Goal: Task Accomplishment & Management: Manage account settings

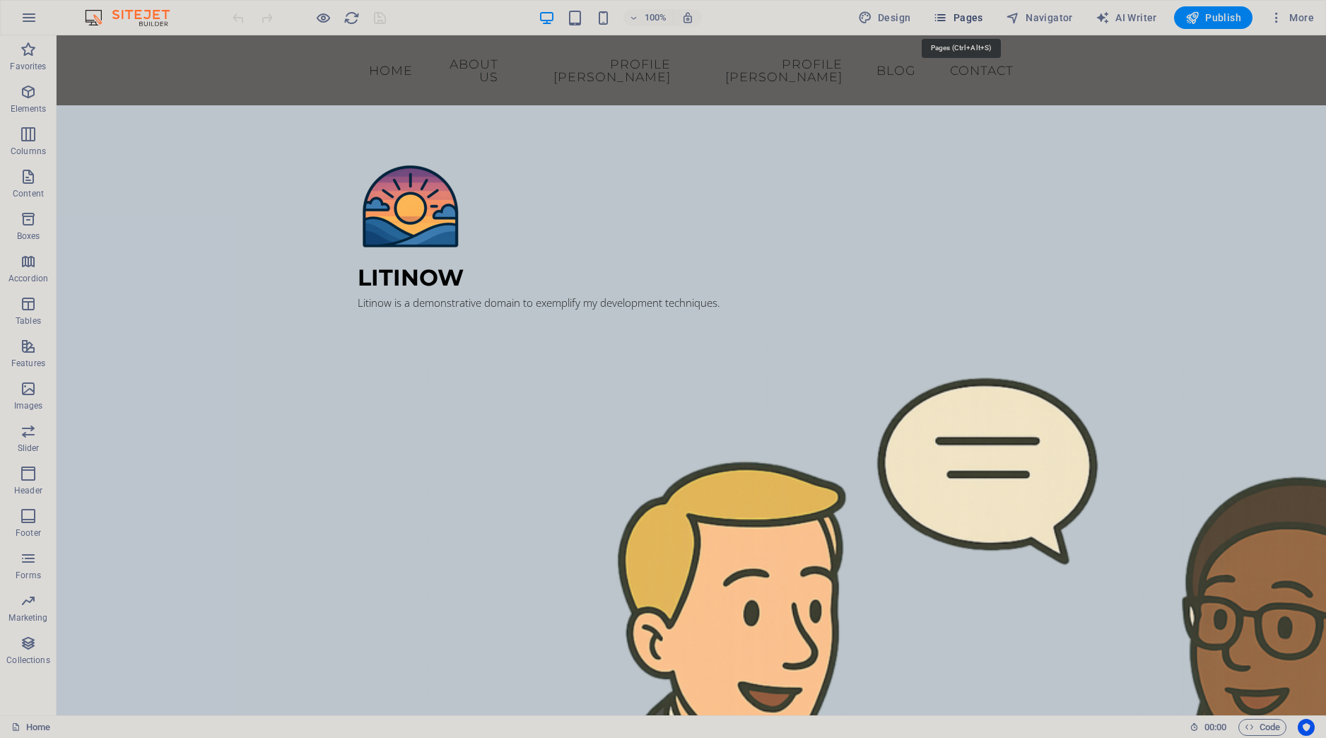
click at [979, 16] on span "Pages" at bounding box center [957, 18] width 49 height 14
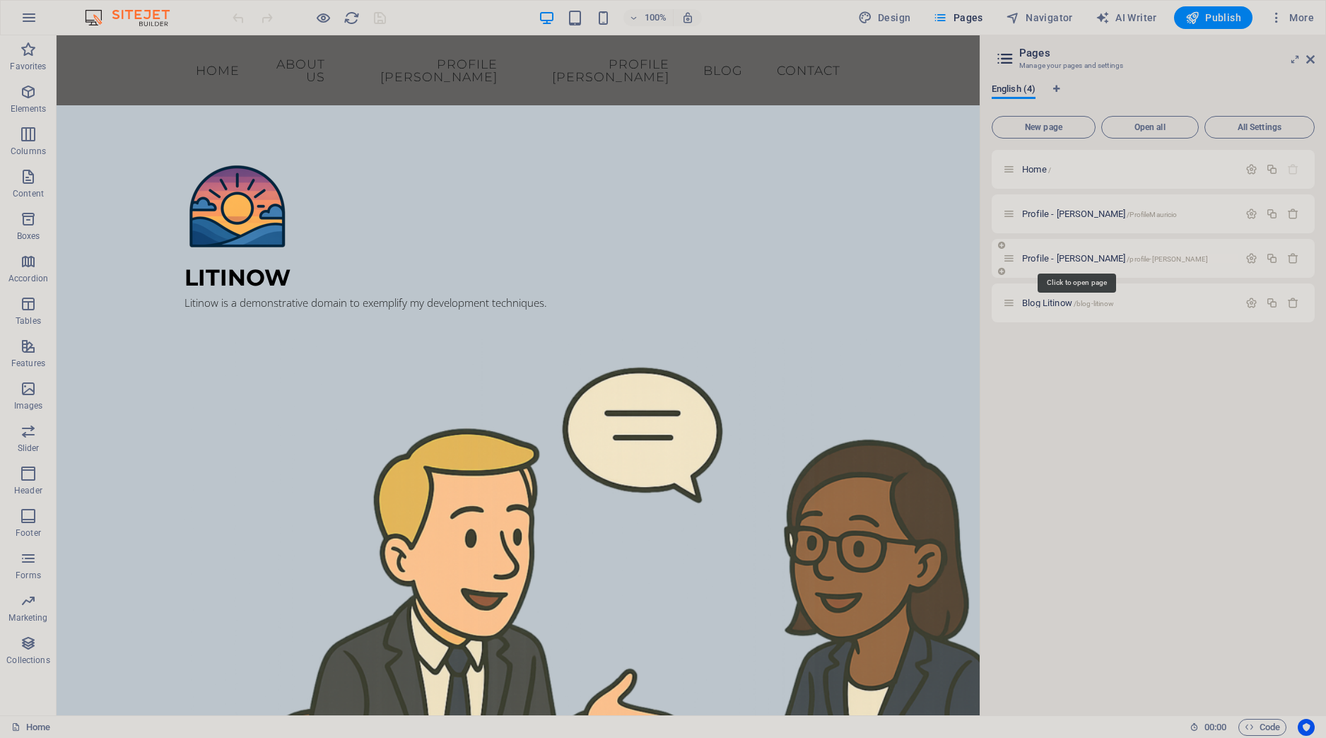
click at [1063, 258] on span "Profile - [PERSON_NAME] /profile-[PERSON_NAME]" at bounding box center [1115, 258] width 186 height 11
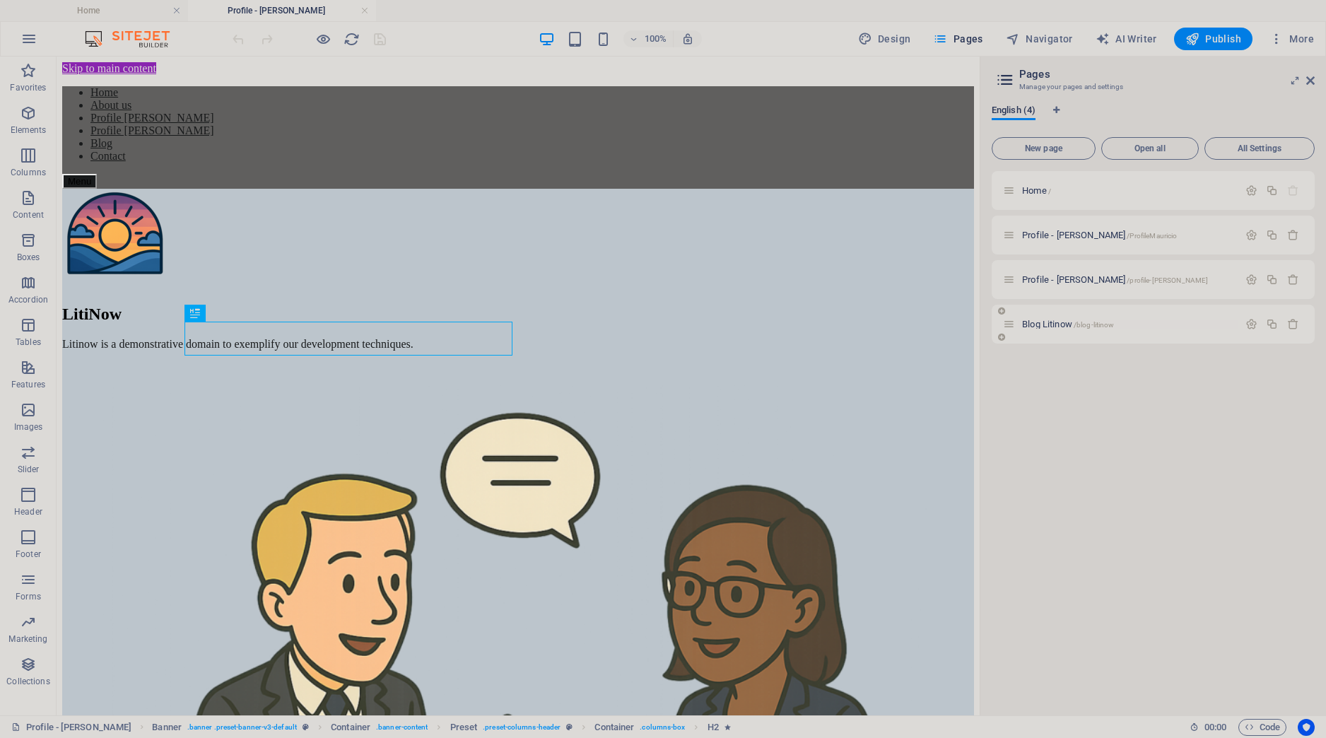
click at [1049, 326] on span "Blog Litinow /blog-litinow" at bounding box center [1068, 324] width 92 height 11
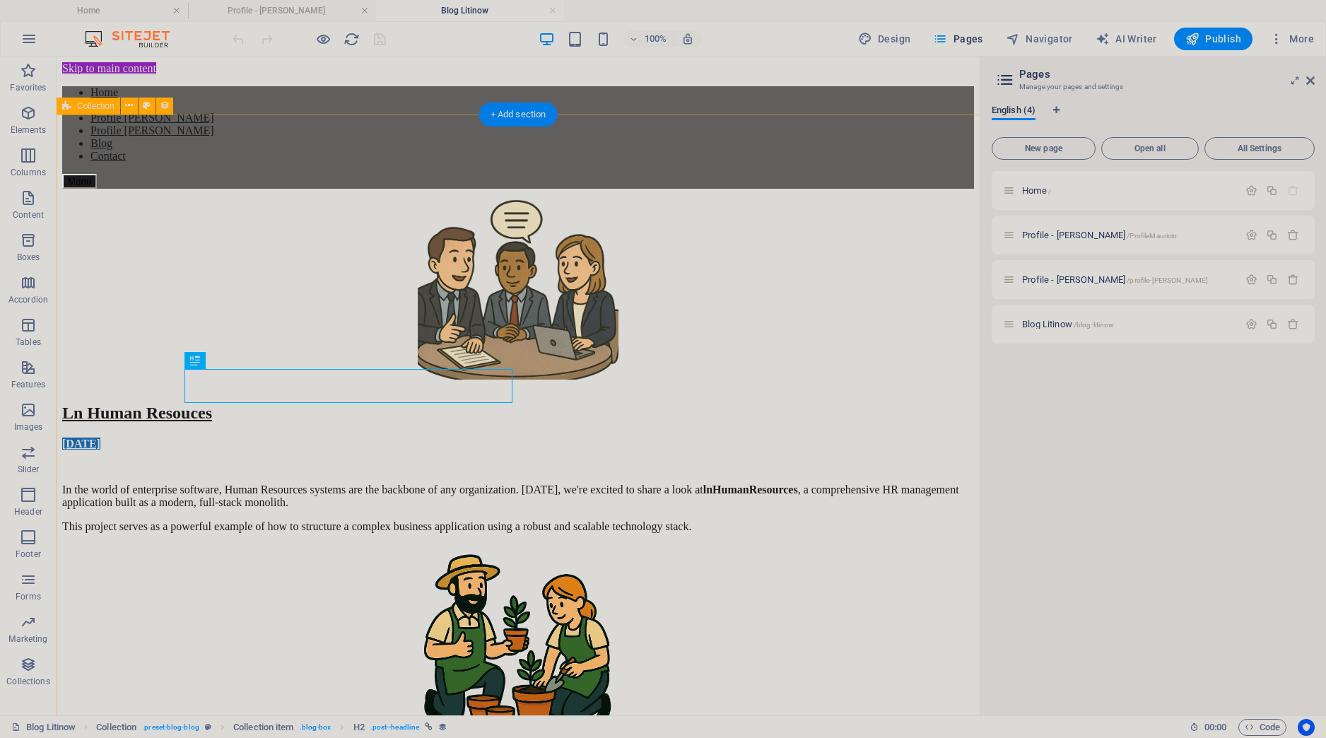
select select "[DOMAIN_NAME]"
select select "columns.status"
select select "columns.publishing_date"
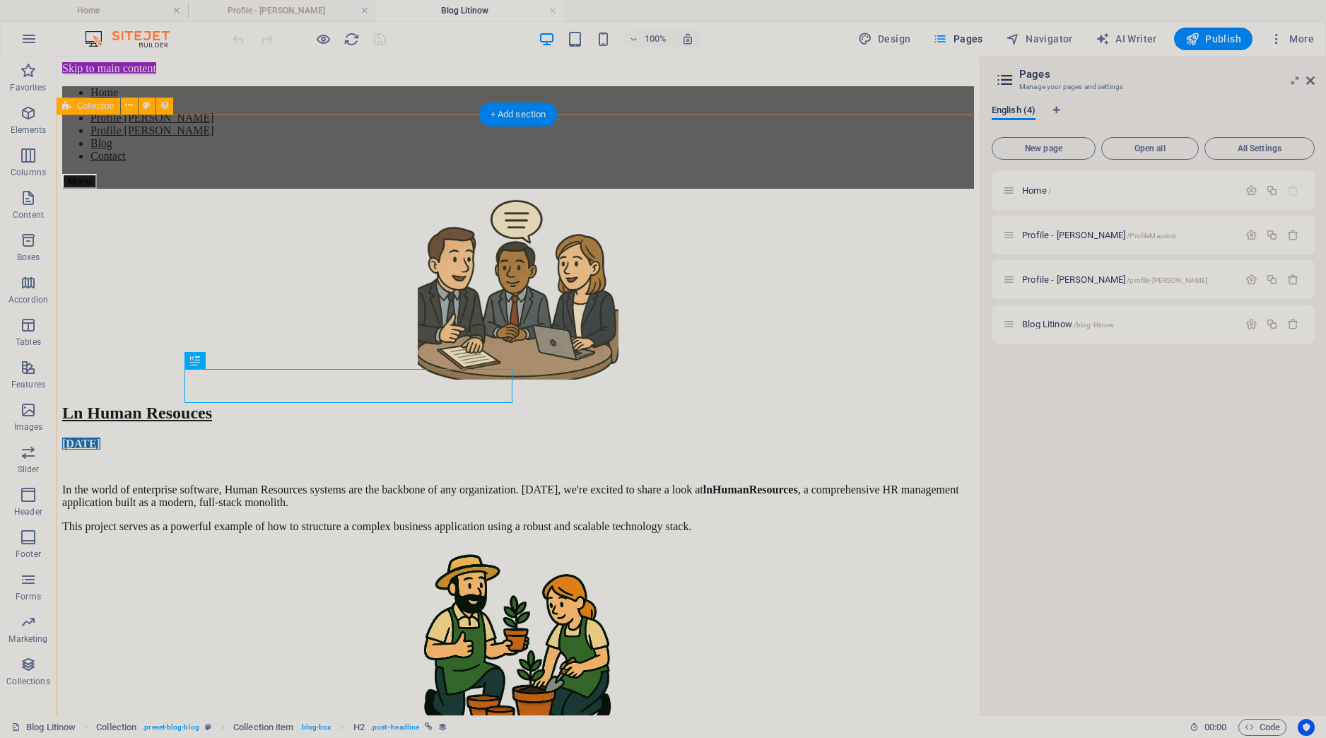
select select "past"
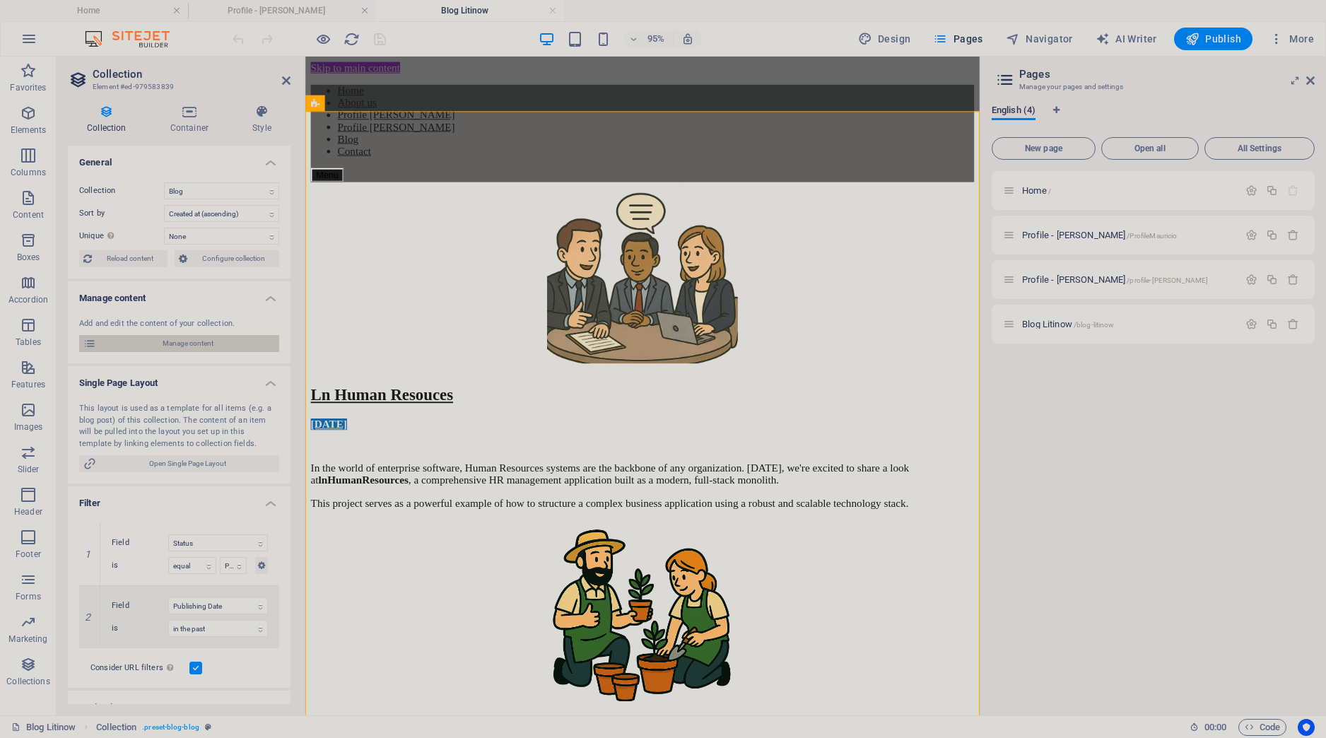
click at [235, 340] on span "Manage content" at bounding box center [187, 343] width 175 height 17
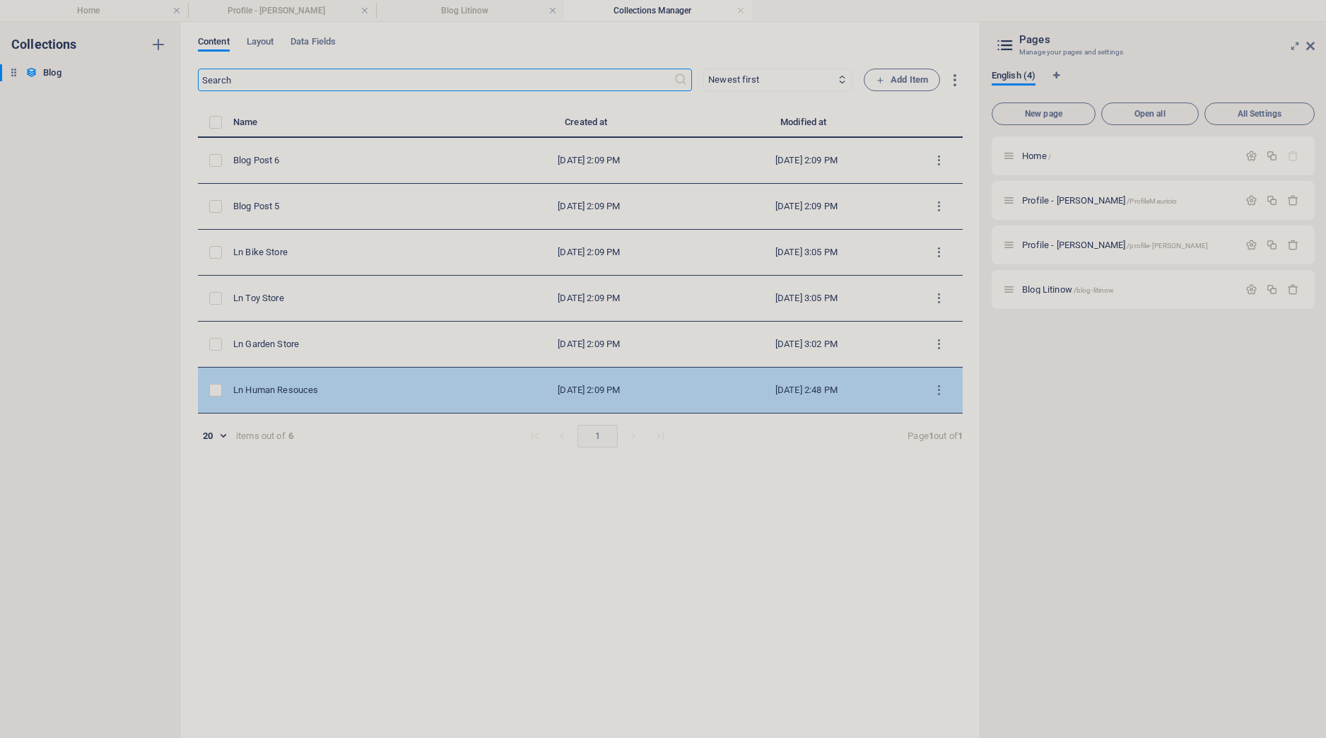
click at [284, 385] on div "Ln Human Resouces" at bounding box center [351, 390] width 236 height 13
select select "Category 1"
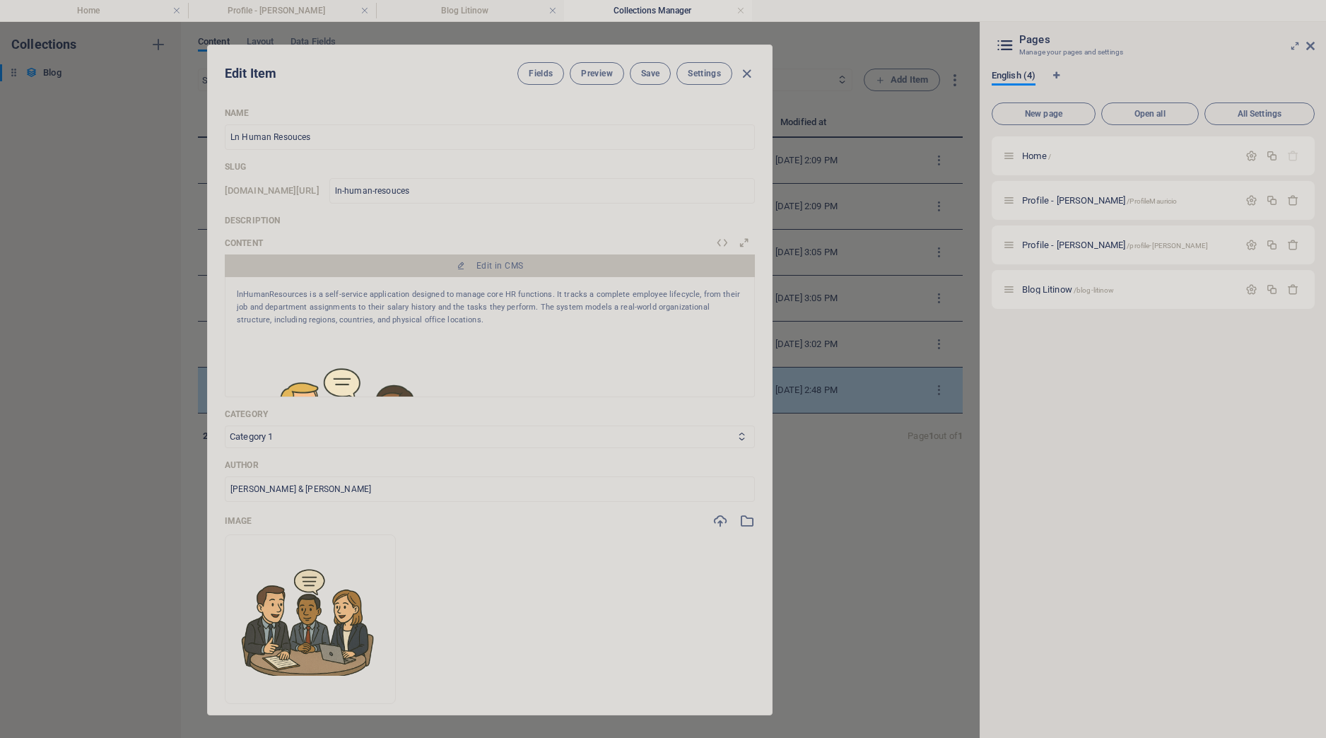
click at [284, 385] on div "Content Edit in CMS lnHumanResources is a self-service application designed to …" at bounding box center [490, 318] width 530 height 160
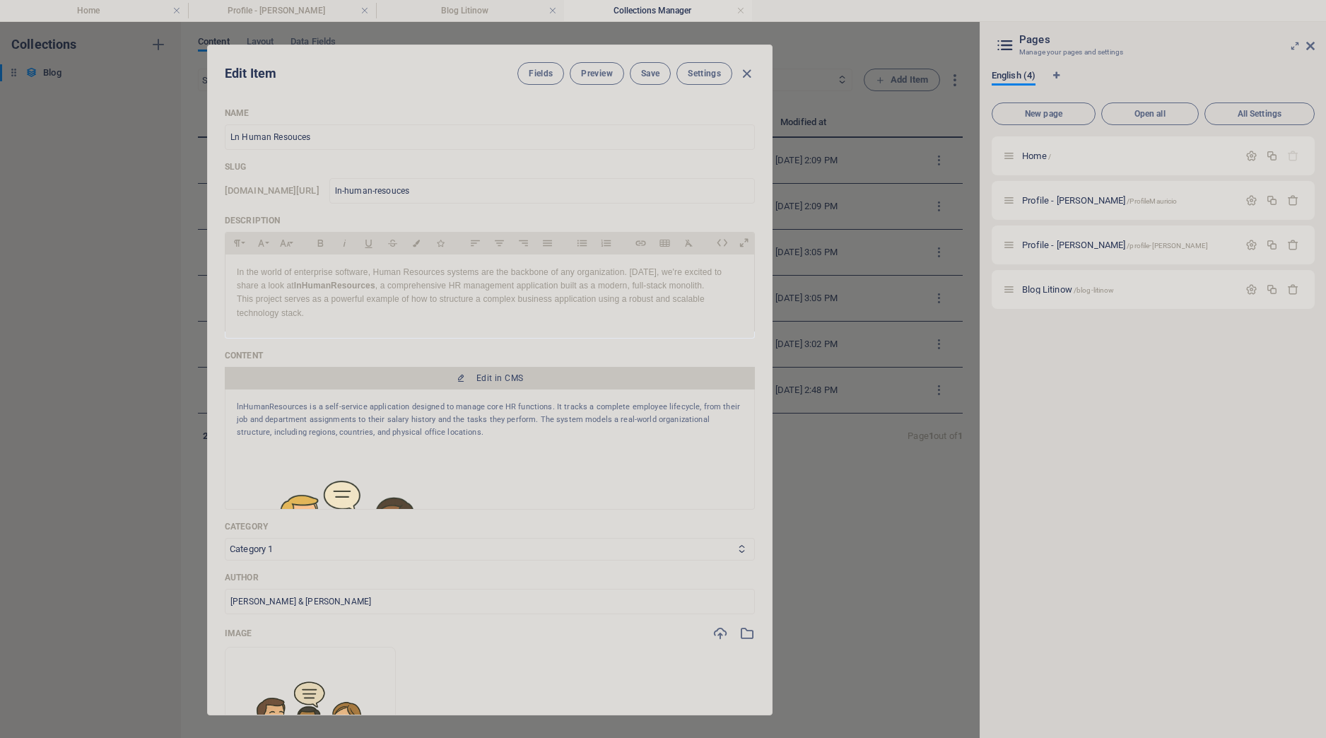
click at [526, 380] on span "Edit in CMS" at bounding box center [489, 378] width 519 height 11
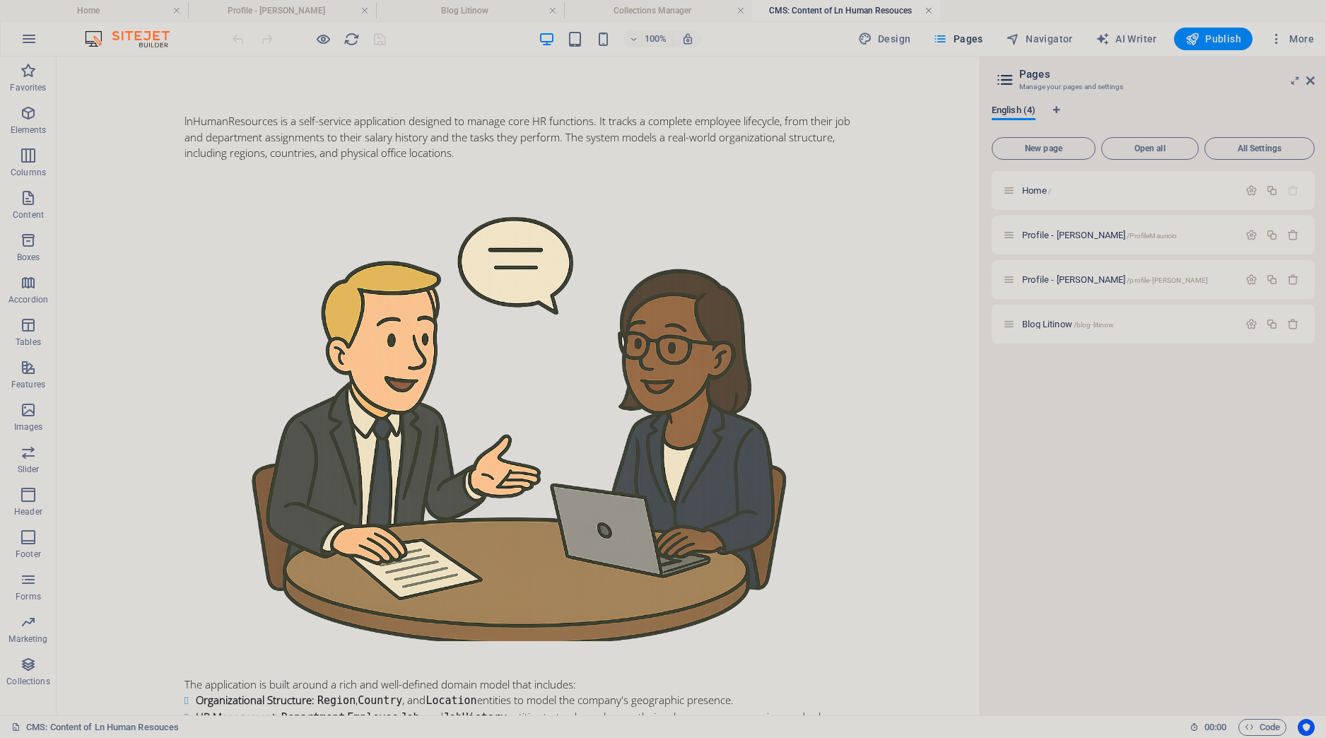
click at [933, 8] on link at bounding box center [929, 10] width 8 height 13
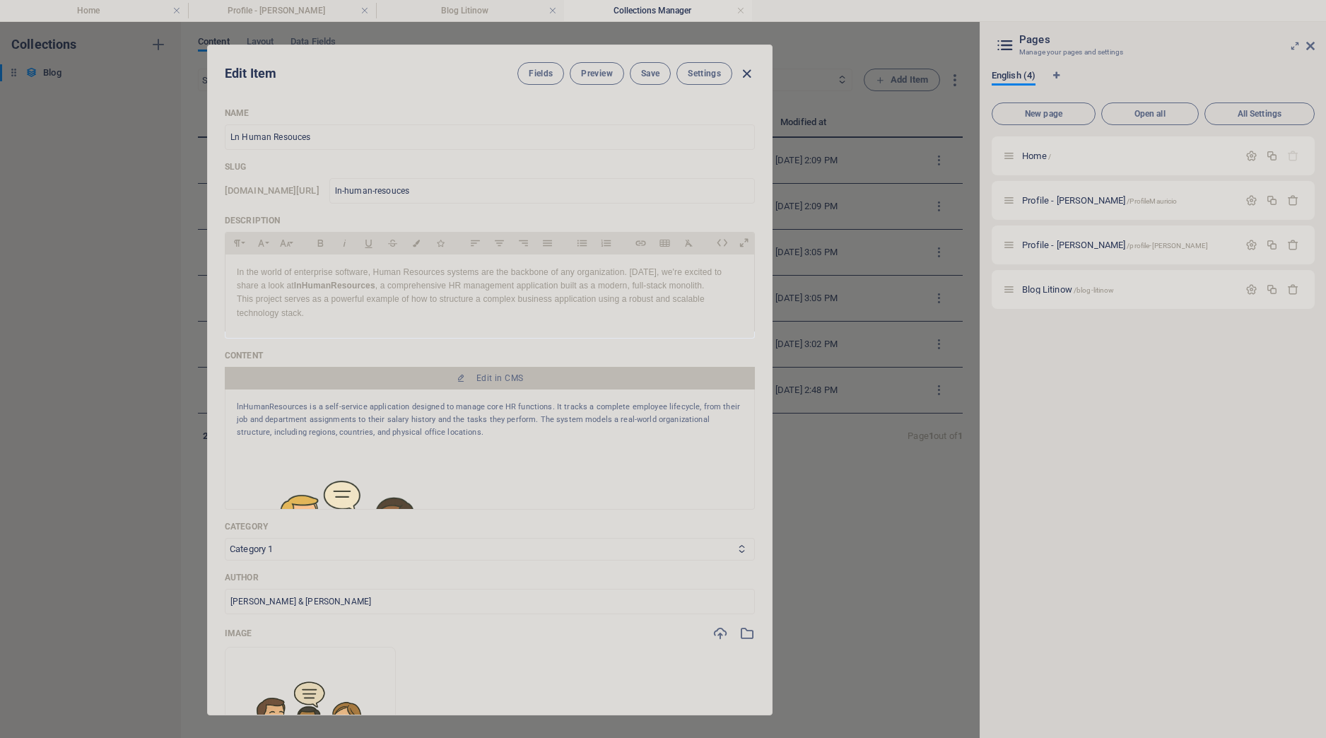
click at [751, 75] on icon "button" at bounding box center [747, 74] width 16 height 16
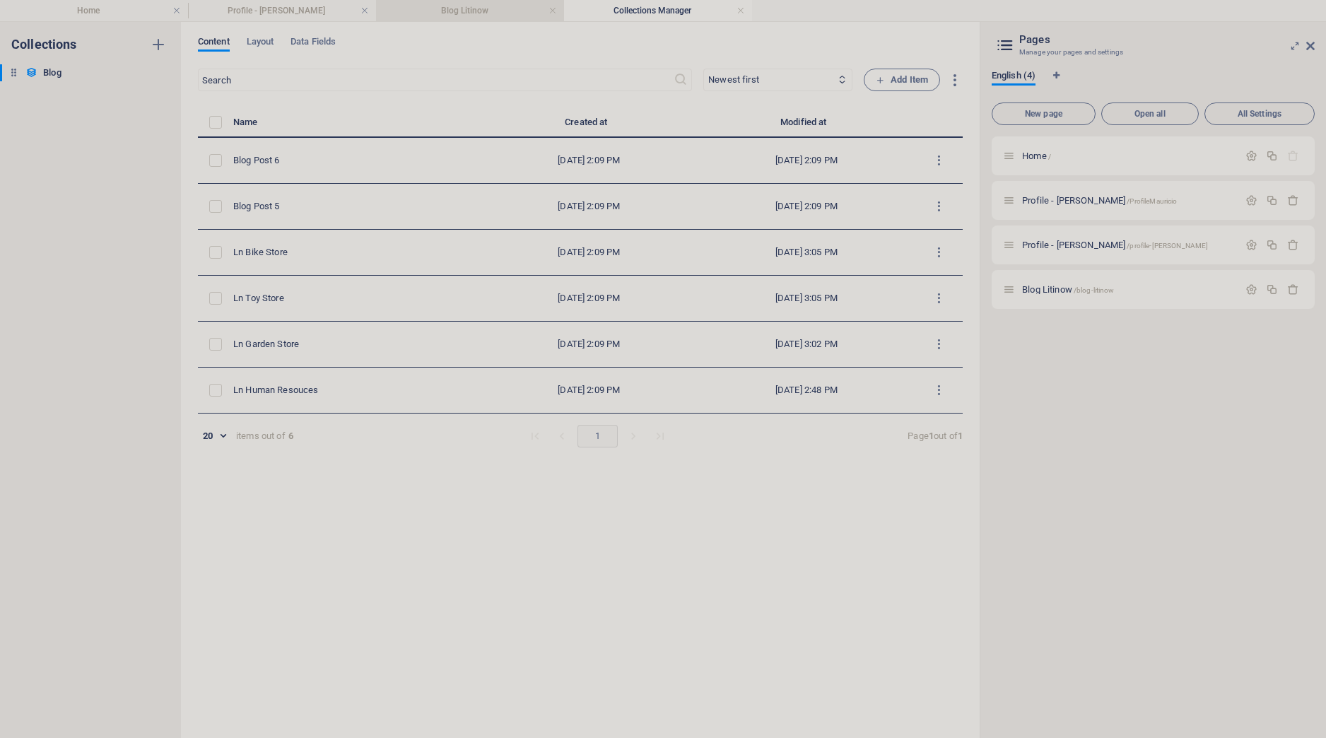
click at [495, 15] on h4 "Blog Litinow" at bounding box center [470, 11] width 188 height 16
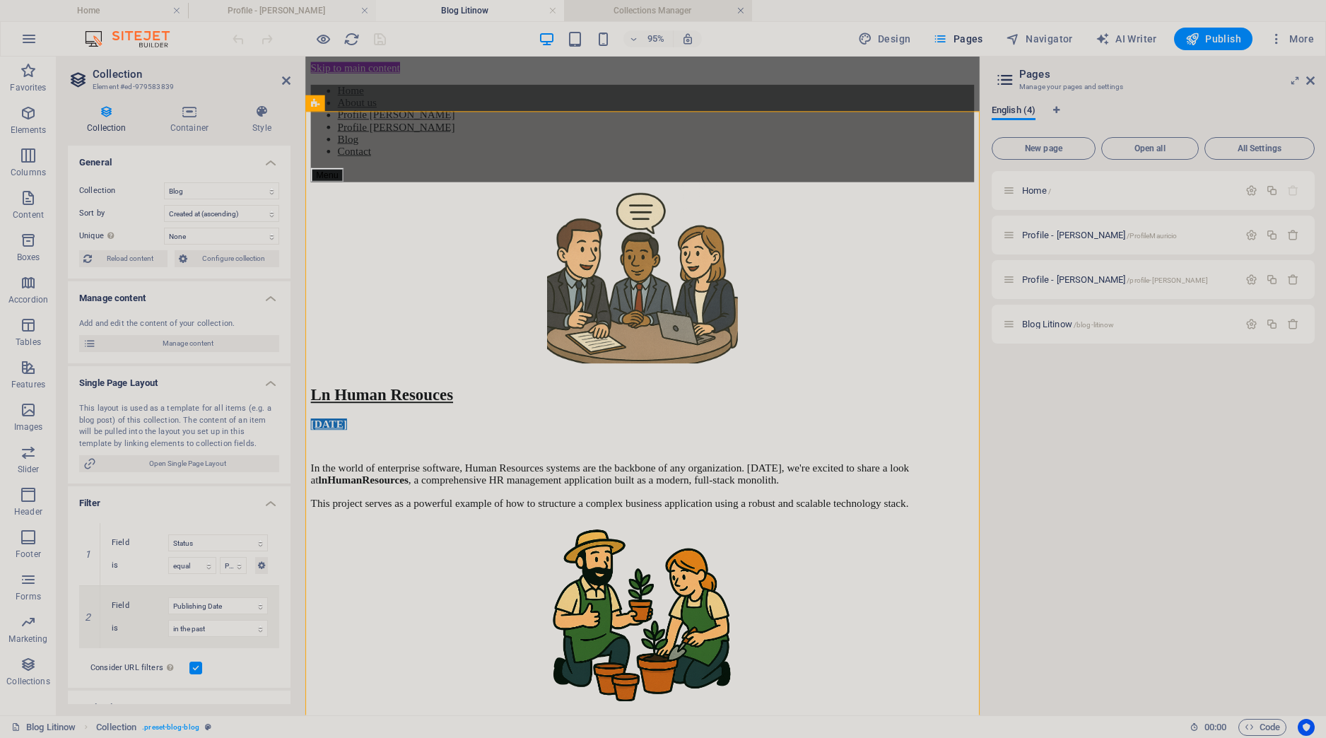
click at [742, 13] on link at bounding box center [741, 10] width 8 height 13
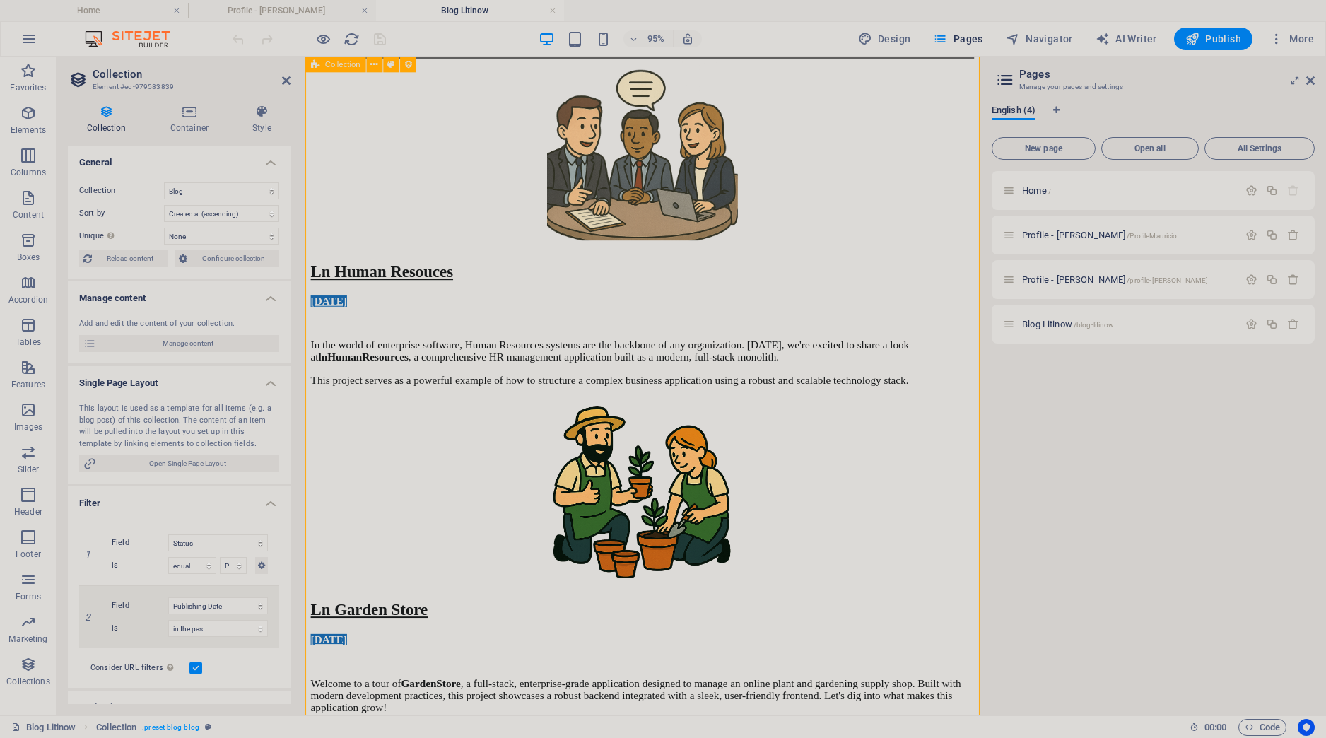
scroll to position [100, 0]
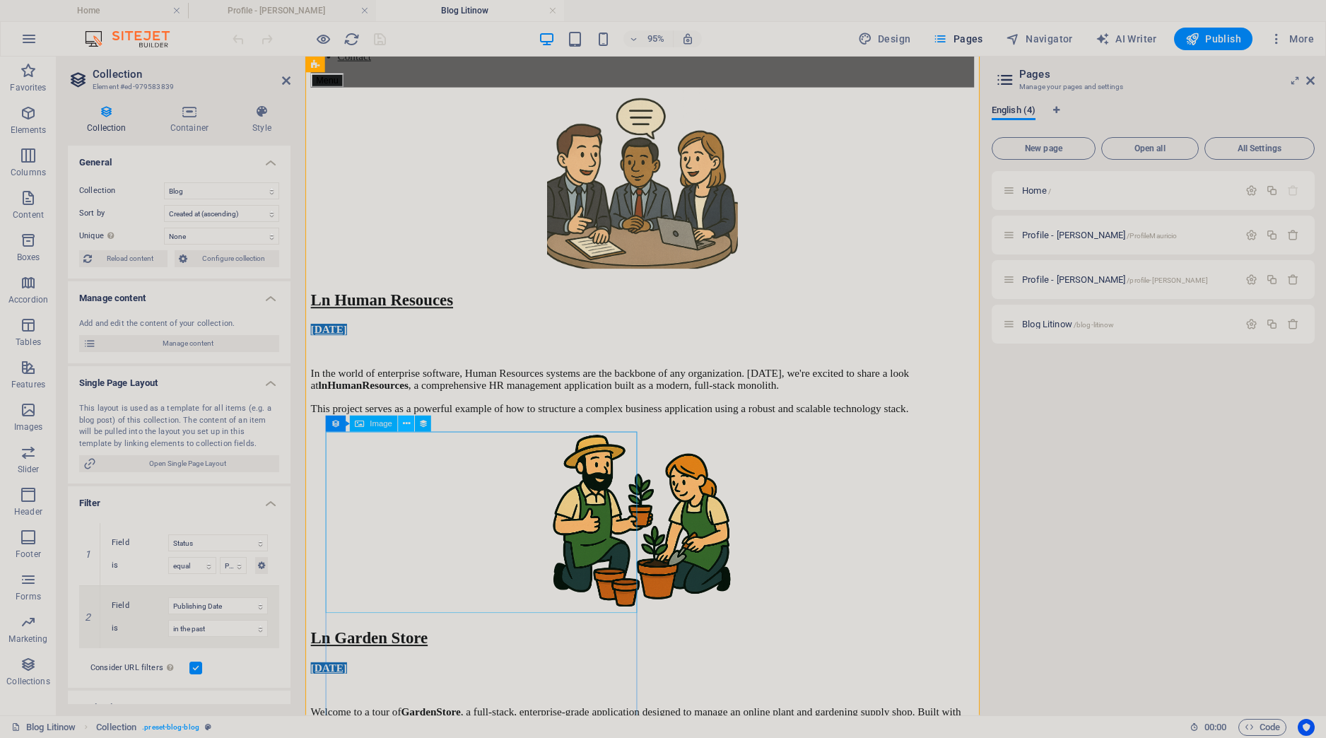
click at [408, 426] on icon at bounding box center [406, 424] width 7 height 14
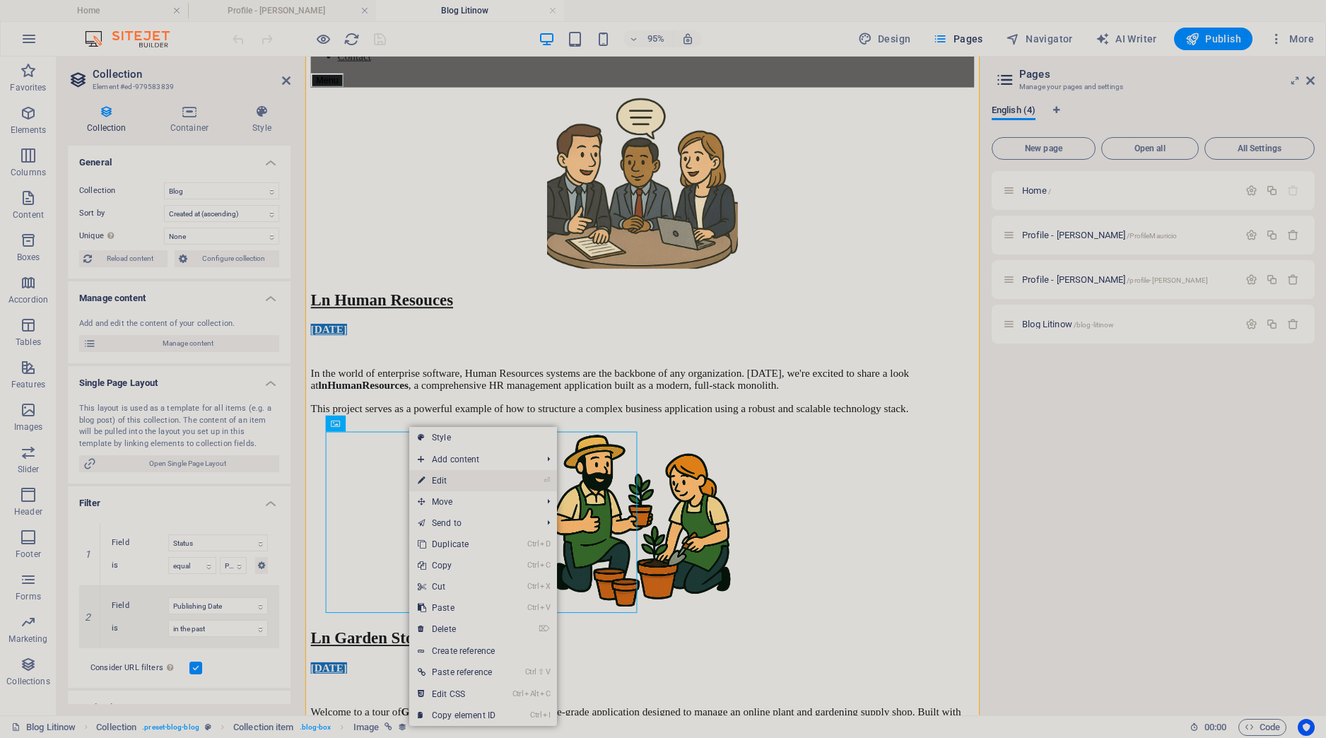
click at [481, 481] on link "⏎ Edit" at bounding box center [456, 480] width 95 height 21
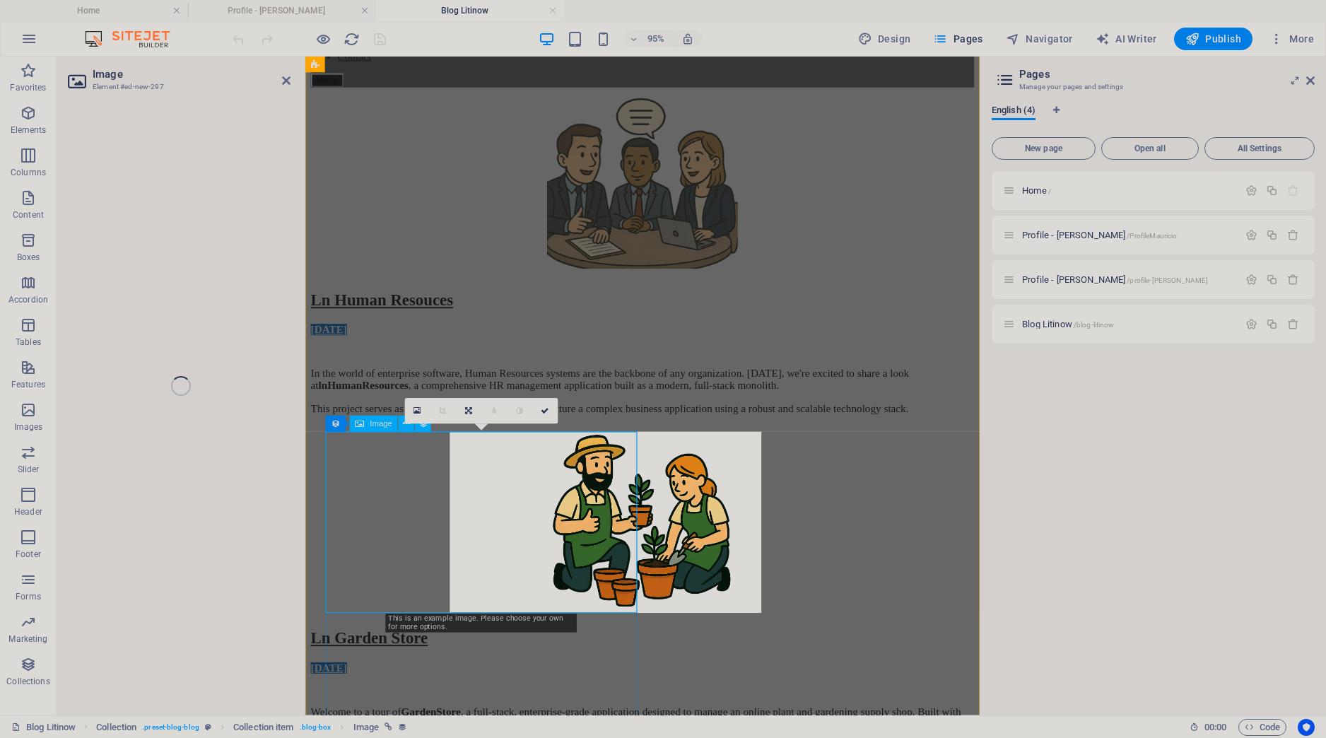
select select "image"
select select "px"
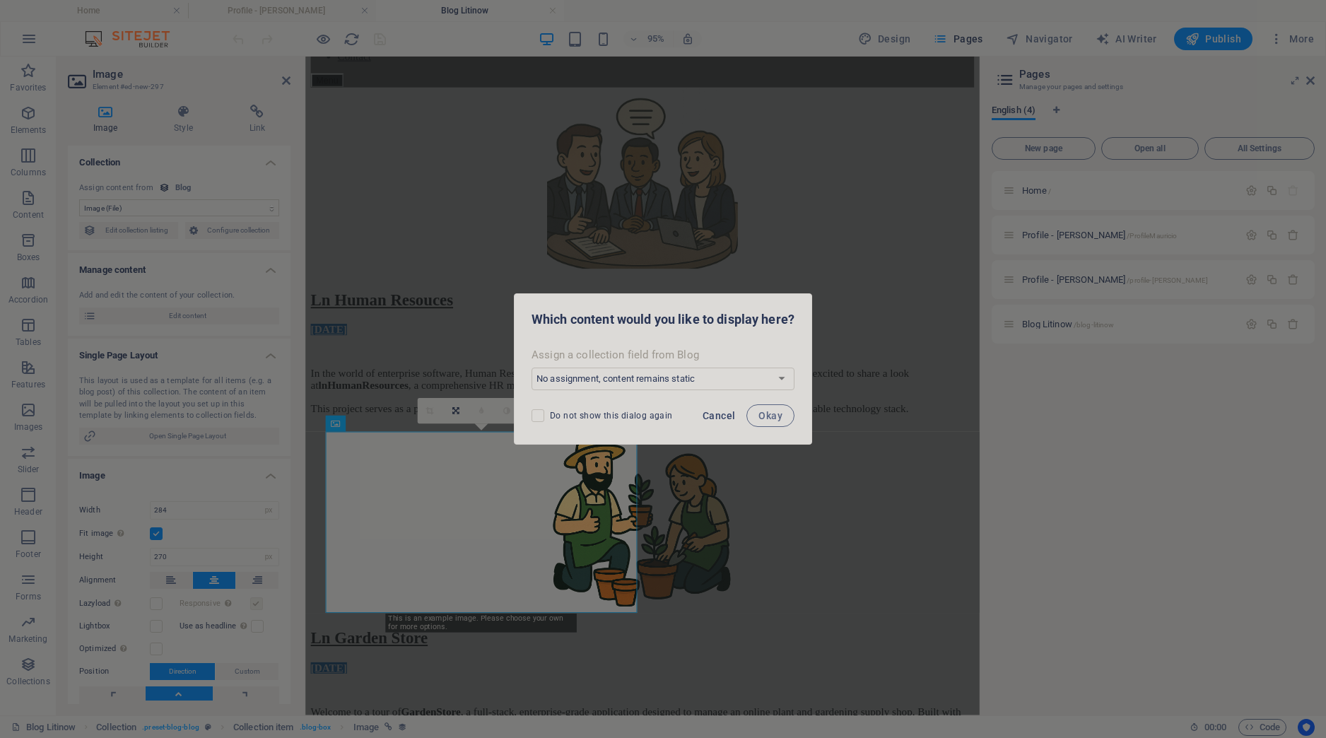
click at [728, 419] on span "Cancel" at bounding box center [719, 415] width 33 height 11
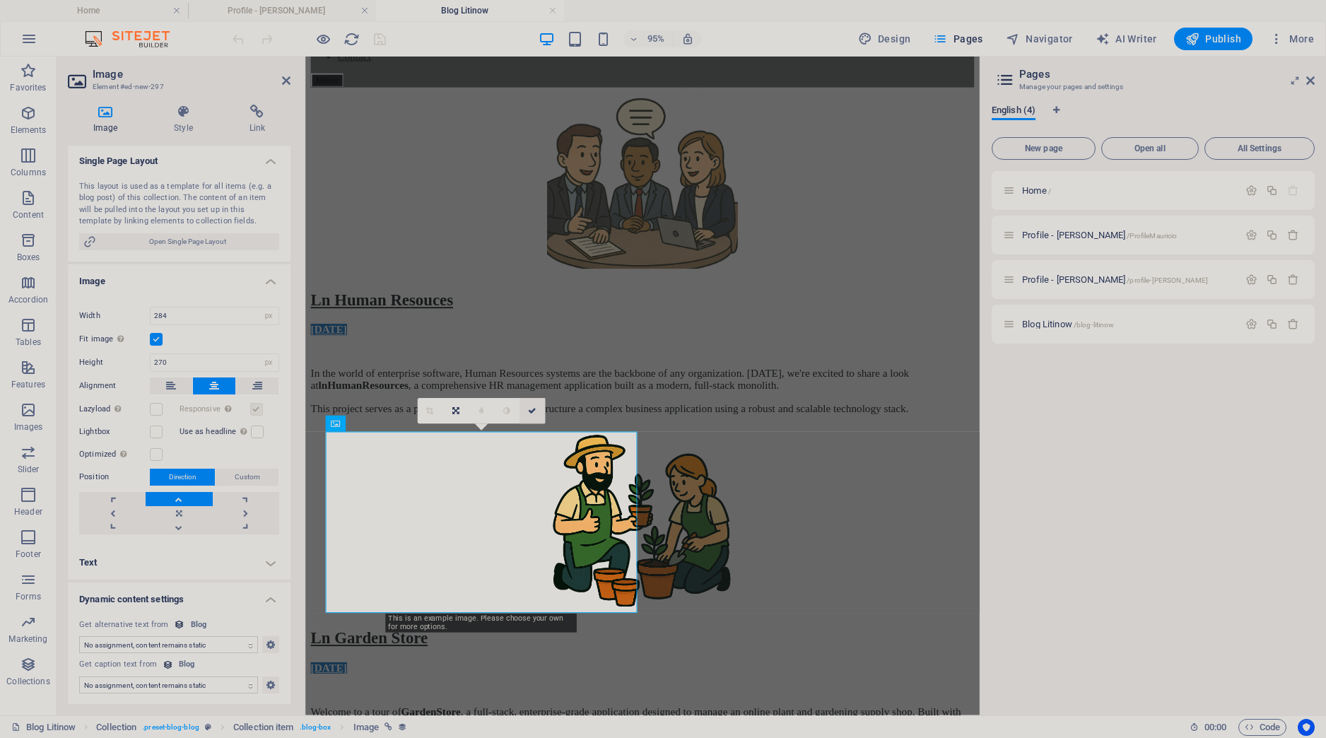
click at [530, 413] on icon at bounding box center [532, 411] width 8 height 8
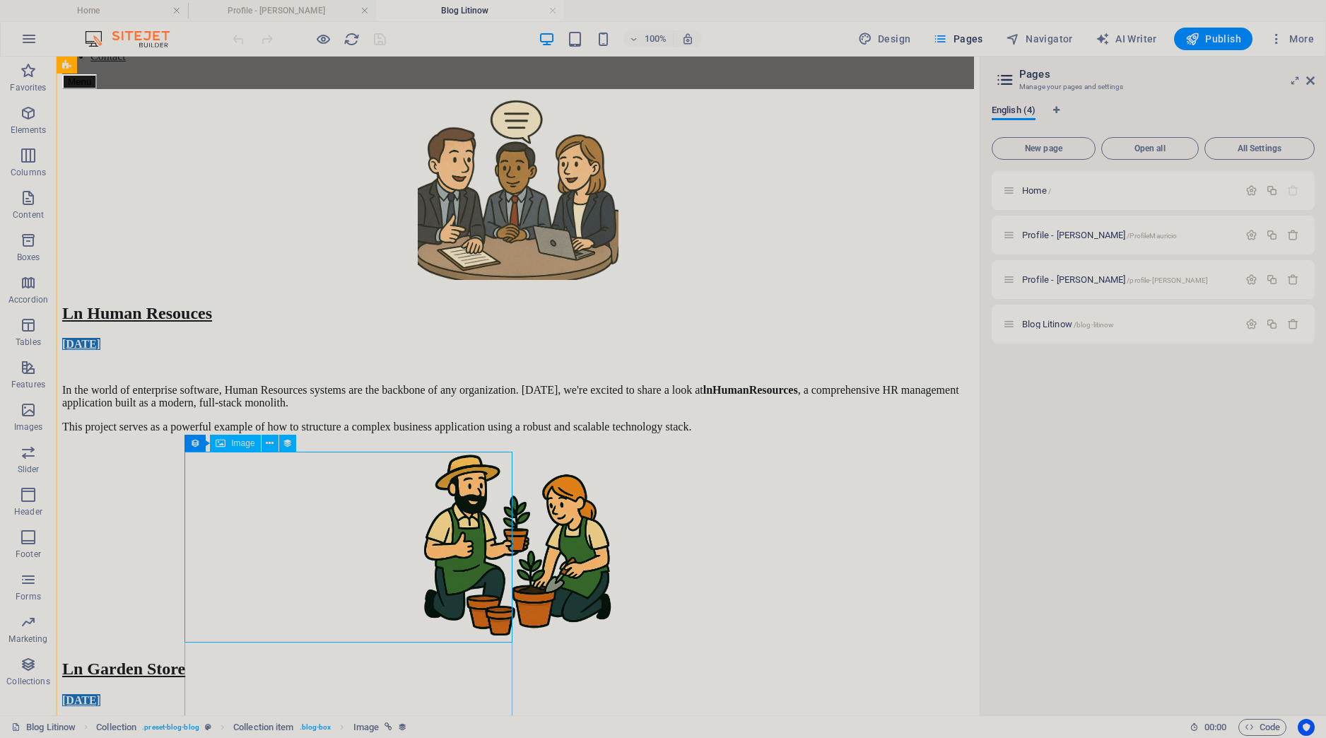
select select "image"
select select "px"
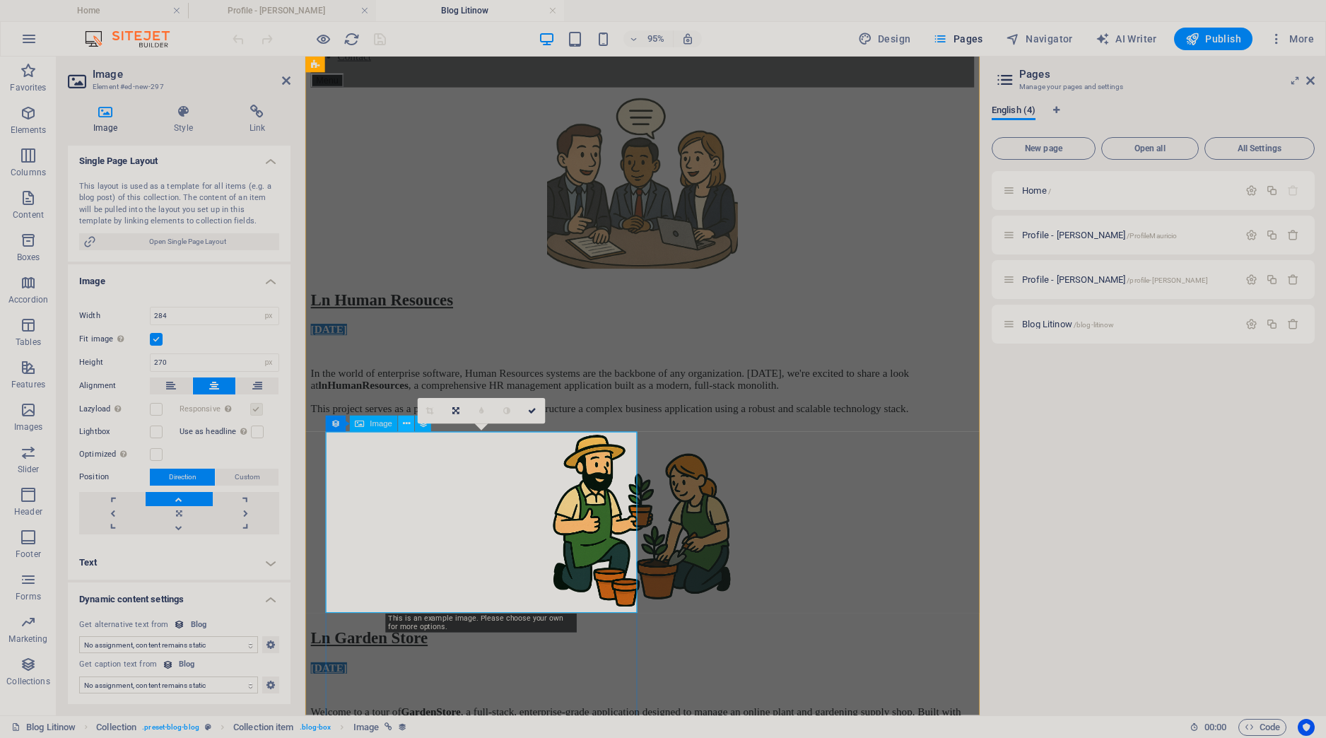
click at [408, 425] on icon at bounding box center [406, 424] width 7 height 14
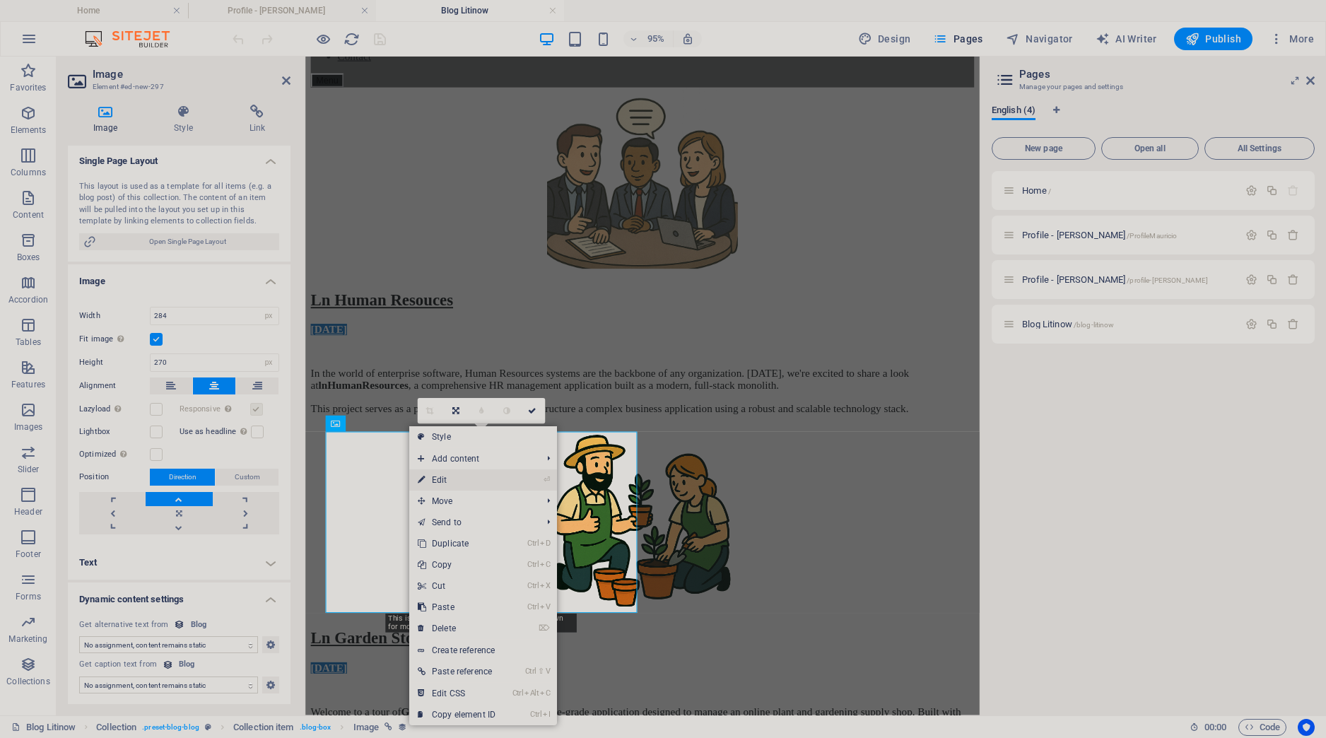
click at [457, 480] on link "⏎ Edit" at bounding box center [456, 479] width 95 height 21
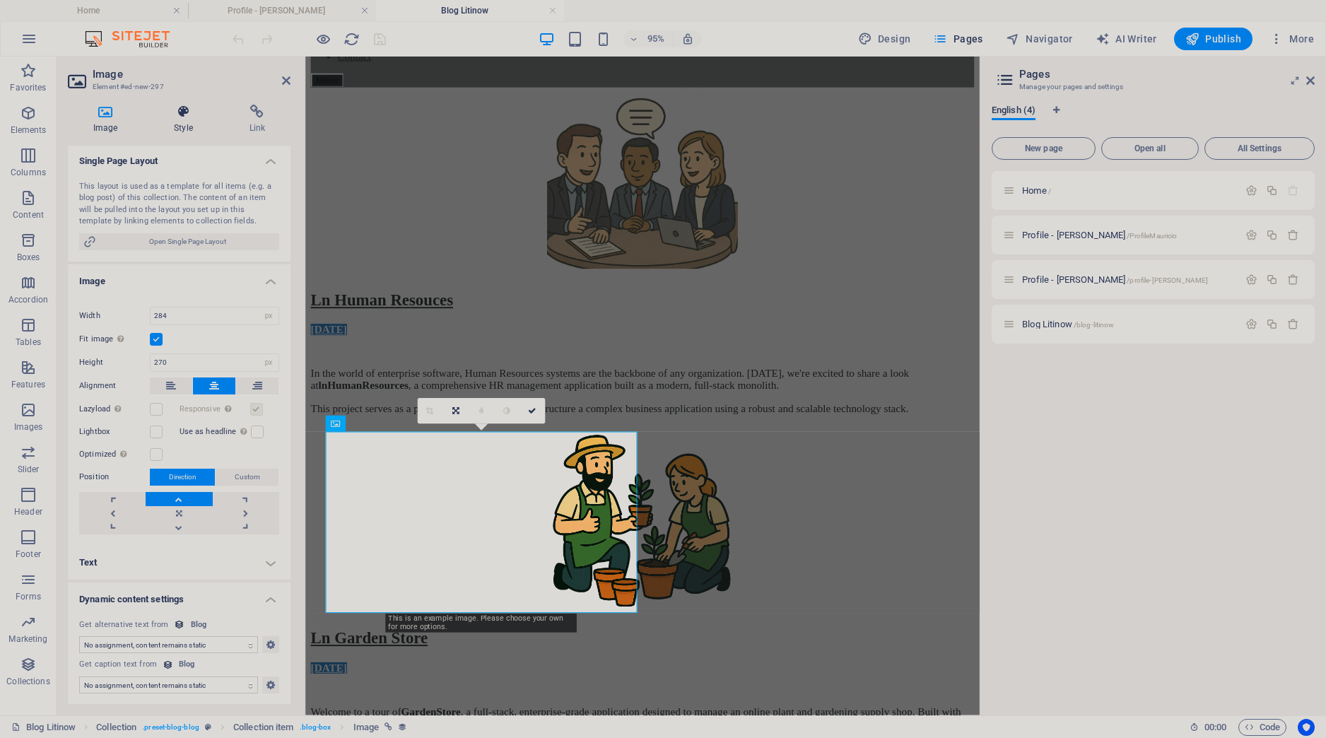
click at [173, 119] on icon at bounding box center [182, 112] width 69 height 14
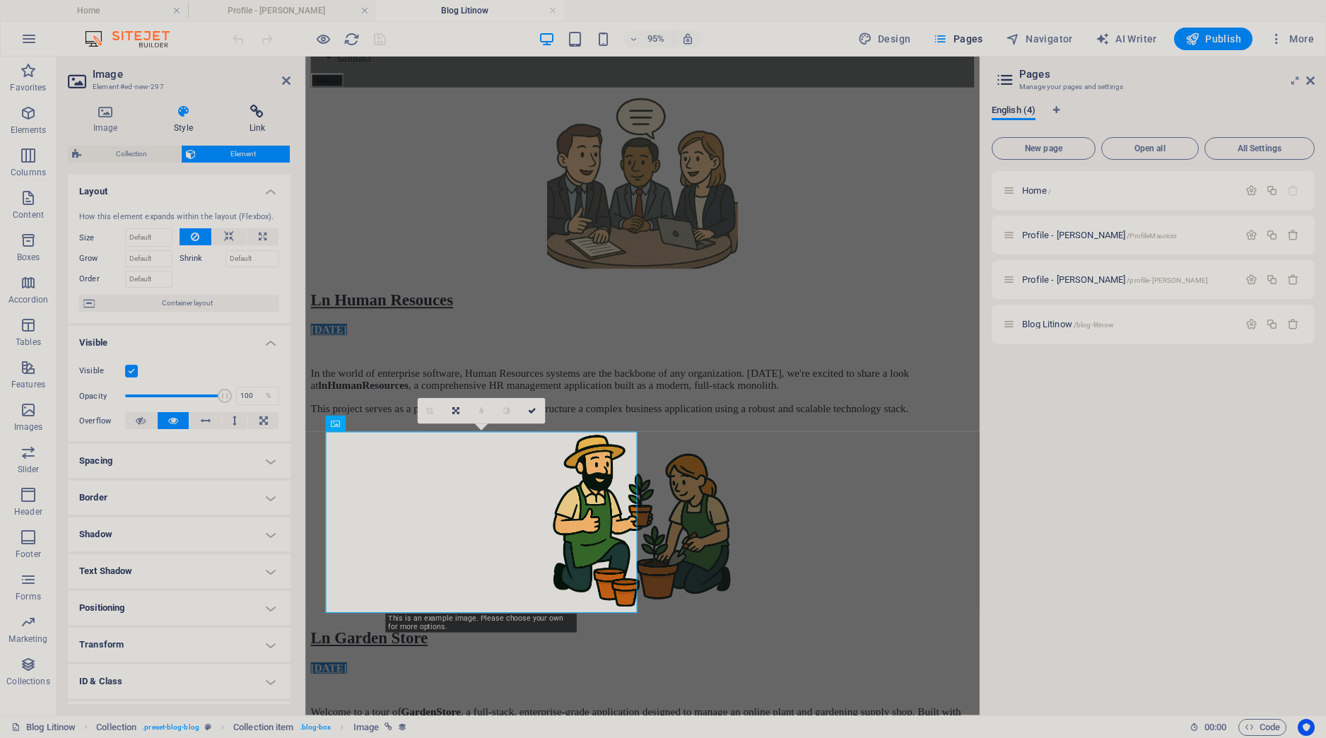
click at [261, 120] on h4 "Link" at bounding box center [257, 120] width 66 height 30
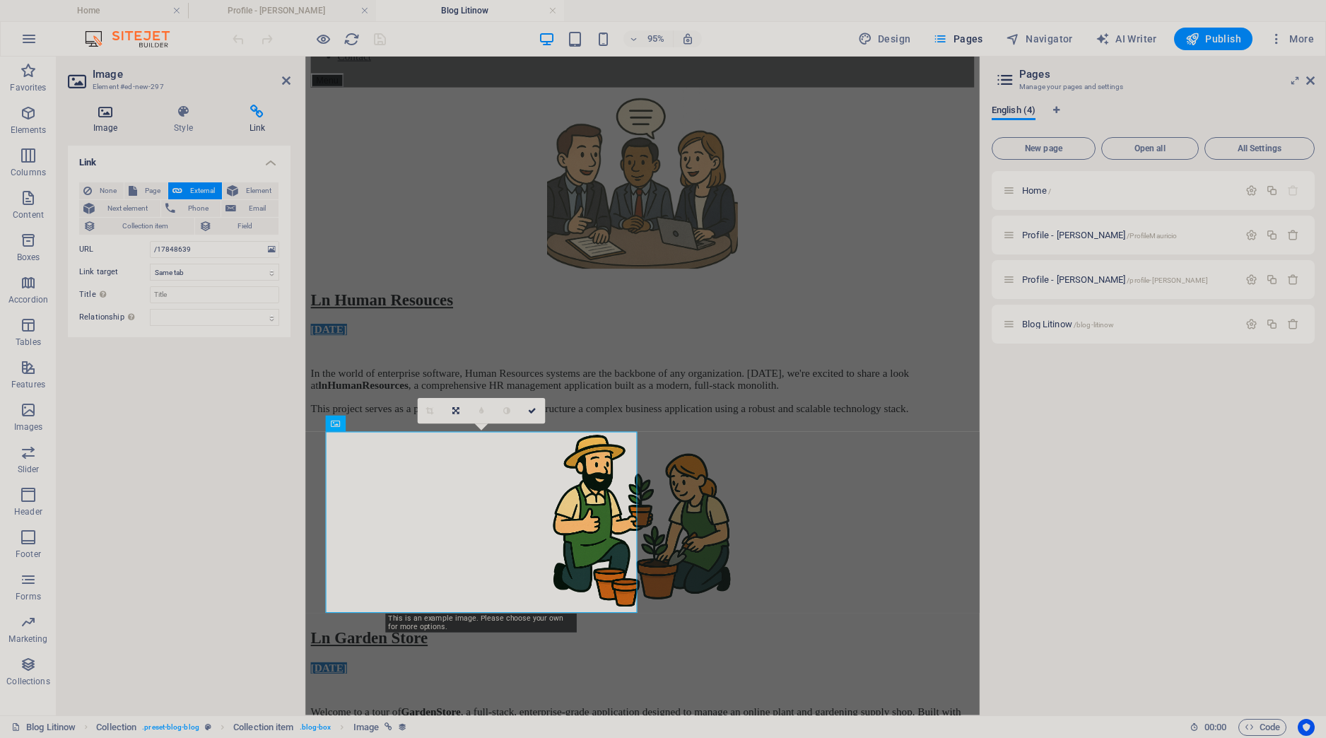
click at [109, 122] on h4 "Image" at bounding box center [108, 120] width 81 height 30
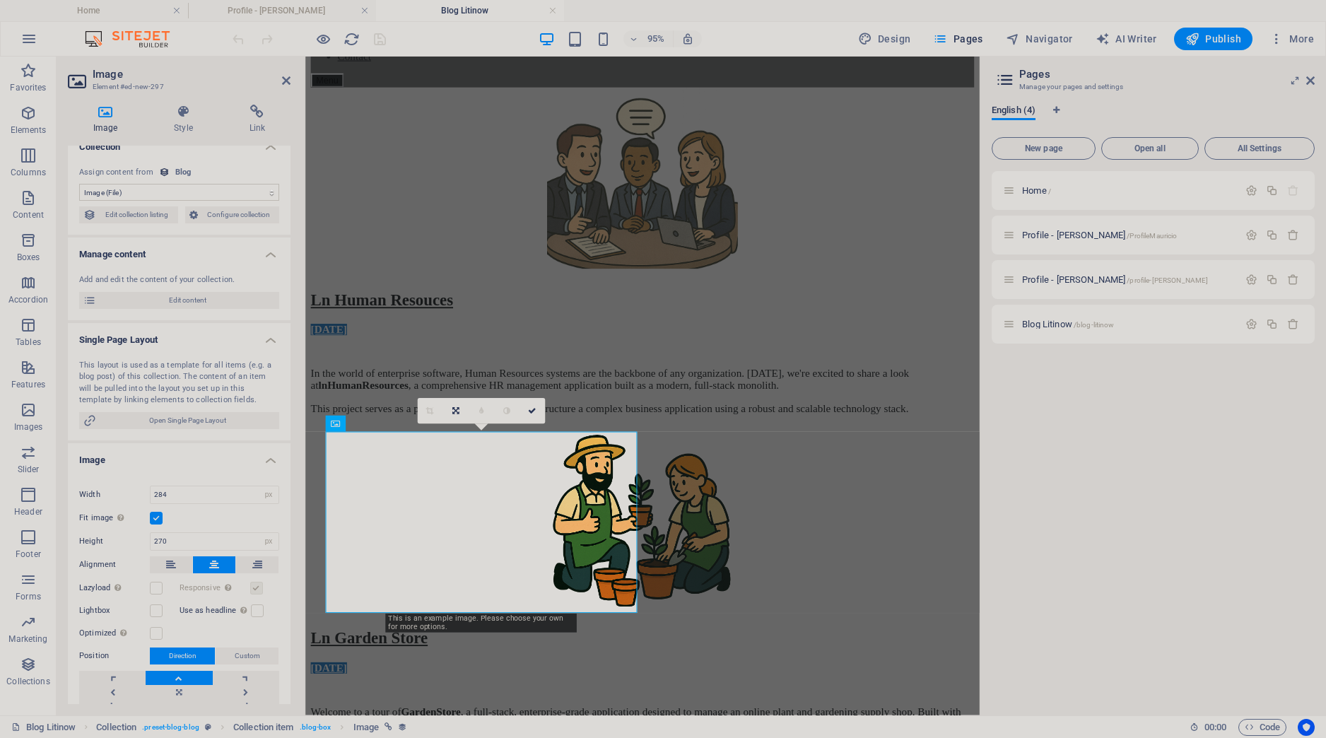
scroll to position [0, 0]
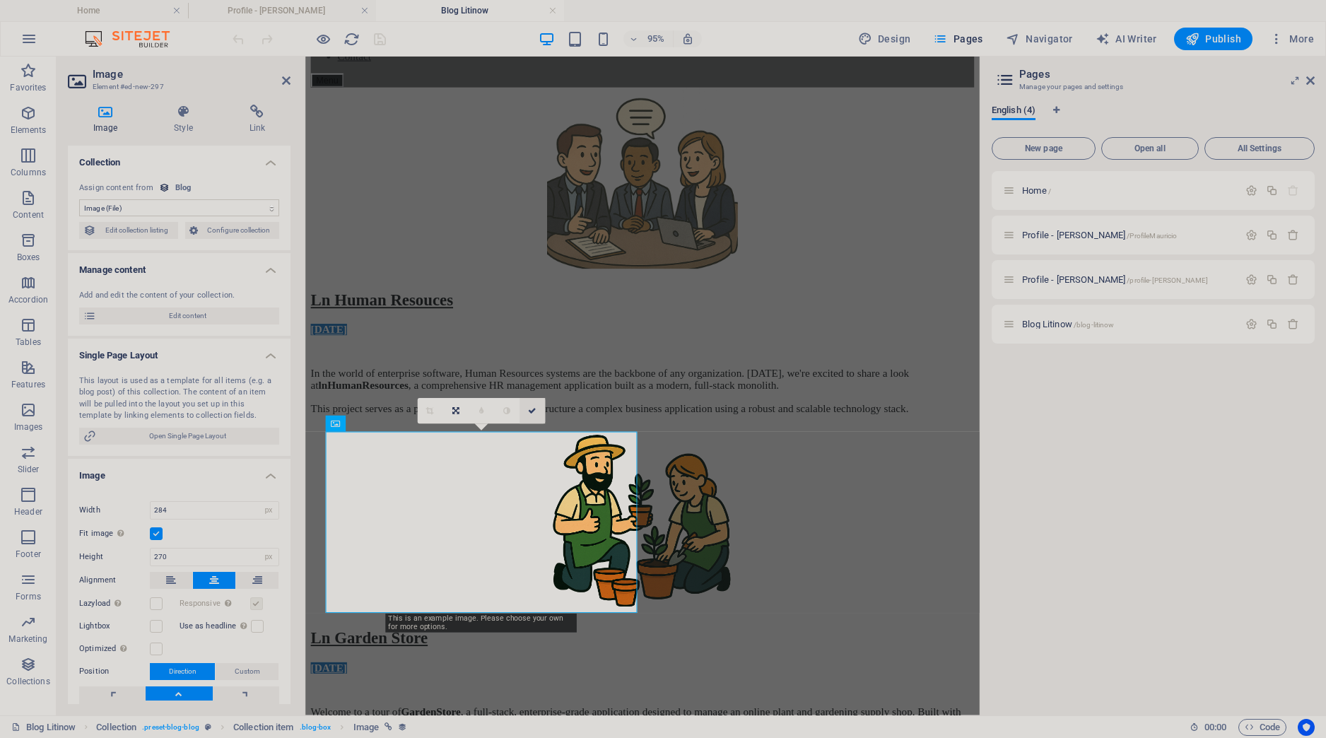
click at [533, 412] on icon at bounding box center [532, 411] width 8 height 8
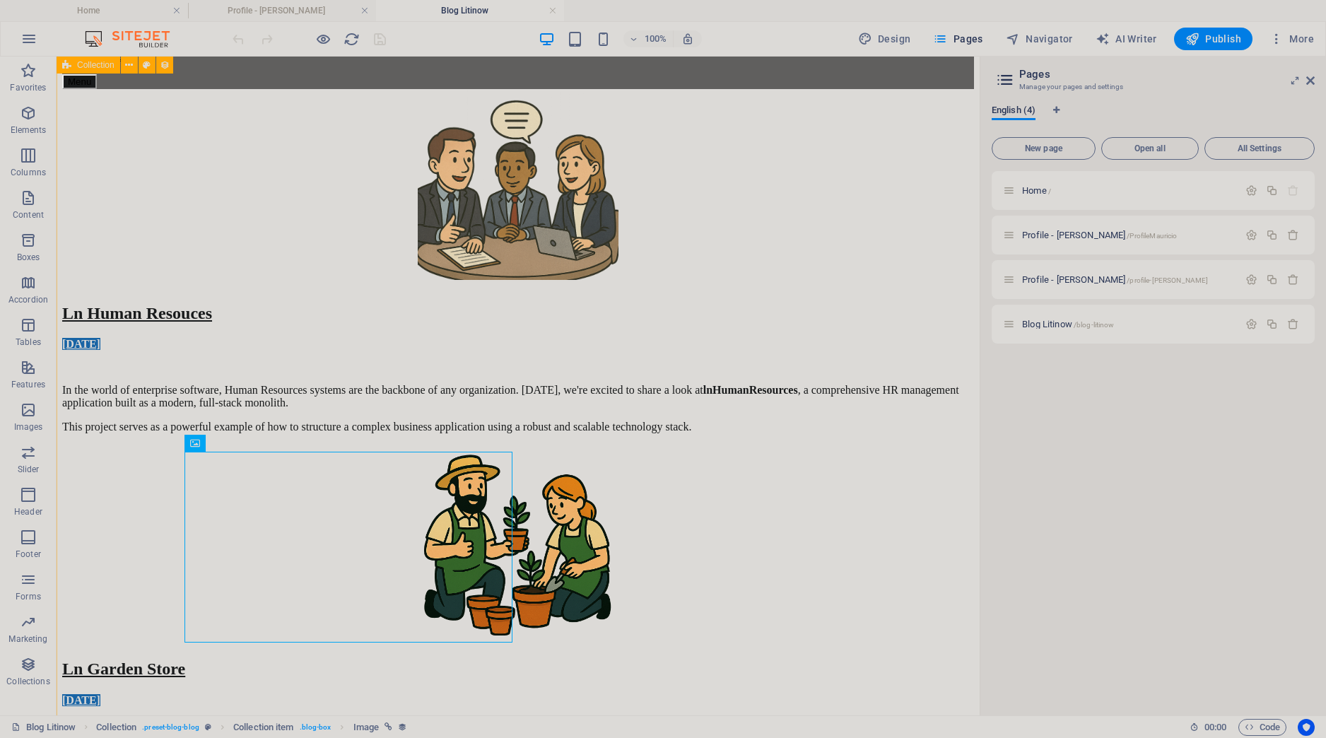
click at [147, 524] on div "Ln Human Resouces [DATE] In the world of enterprise software, Human Resources s…" at bounding box center [518, 748] width 912 height 1319
select select "[DOMAIN_NAME]"
select select "columns.status"
select select "columns.publishing_date"
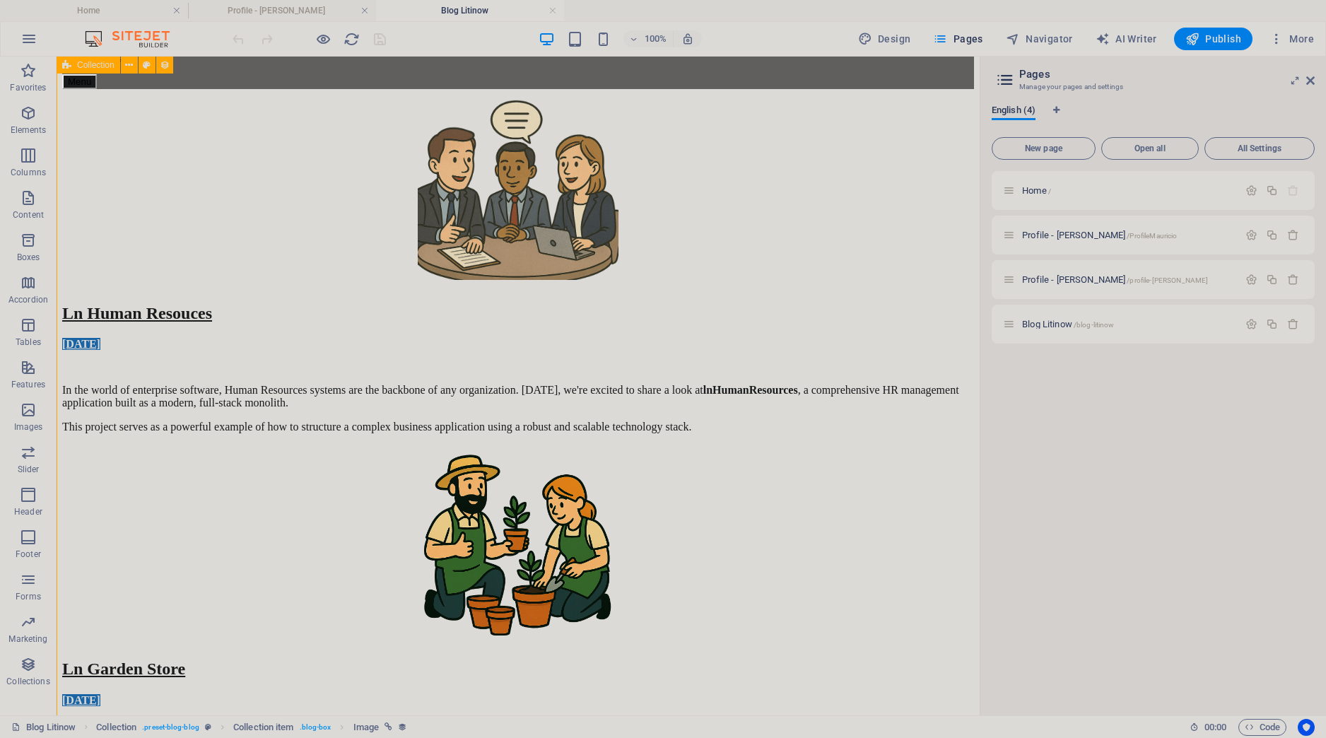
select select "past"
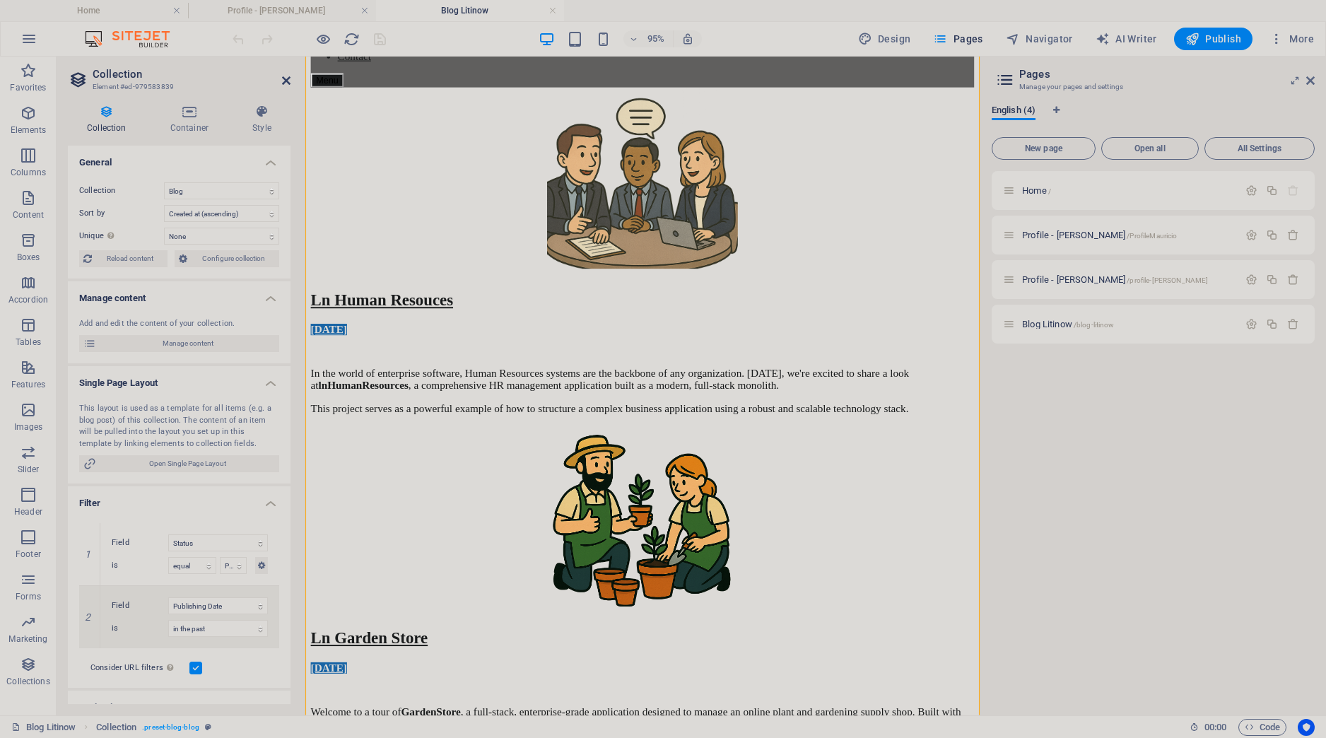
drag, startPoint x: 283, startPoint y: 82, endPoint x: 286, endPoint y: 236, distance: 154.2
click at [283, 82] on icon at bounding box center [286, 80] width 8 height 11
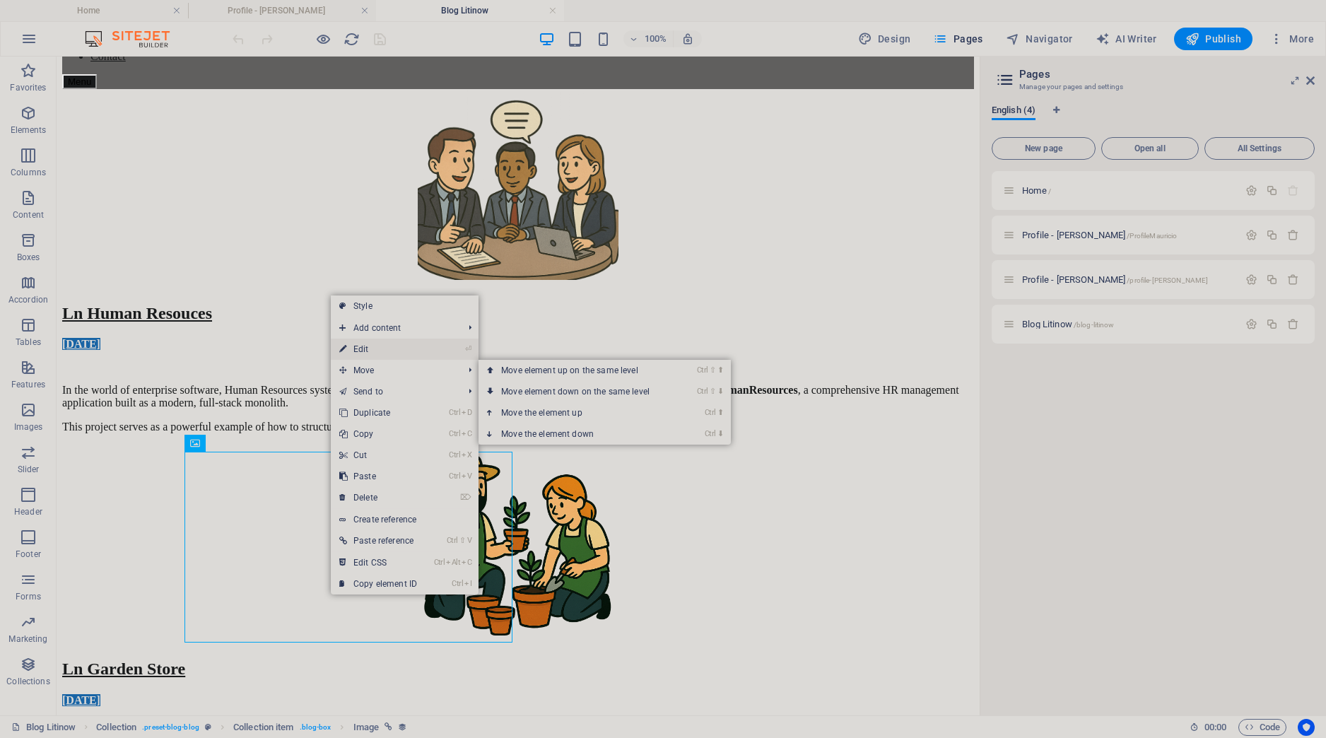
click at [361, 349] on link "⏎ Edit" at bounding box center [378, 349] width 95 height 21
select select "image"
select select "px"
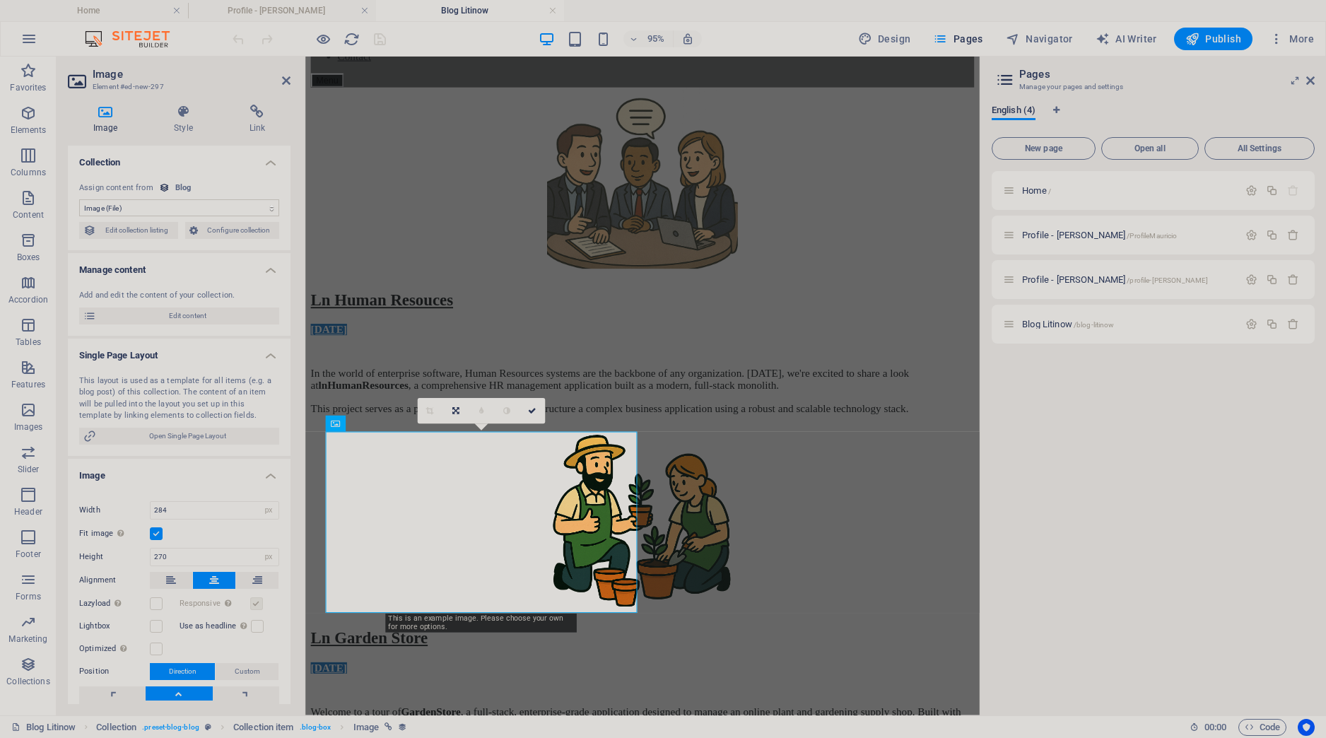
click at [79, 199] on select "No assignment, content remains static Created at (Date) Updated at (Date) Name …" at bounding box center [179, 207] width 200 height 17
click at [154, 207] on select "No assignment, content remains static Created at (Date) Updated at (Date) Name …" at bounding box center [179, 207] width 200 height 17
click at [187, 123] on h4 "Style" at bounding box center [185, 120] width 75 height 30
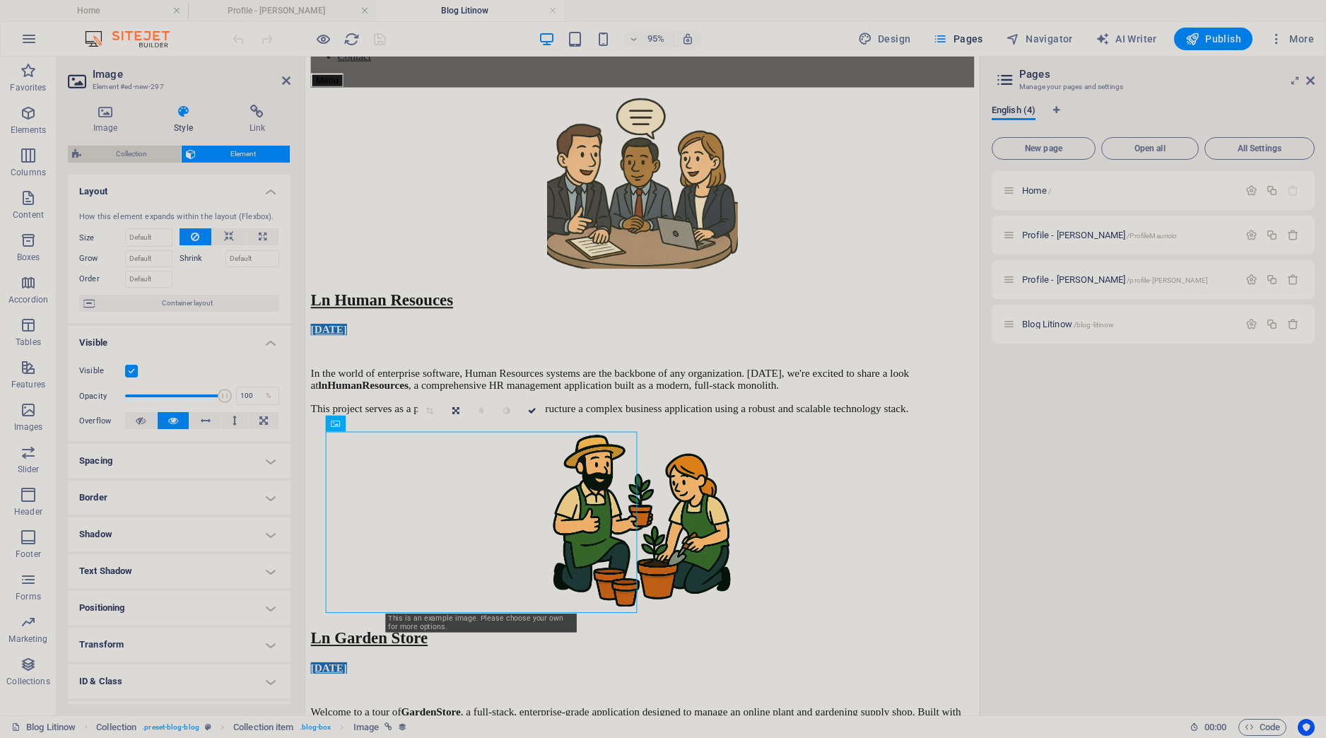
click at [124, 153] on span "Collection" at bounding box center [131, 154] width 91 height 17
select select "rem"
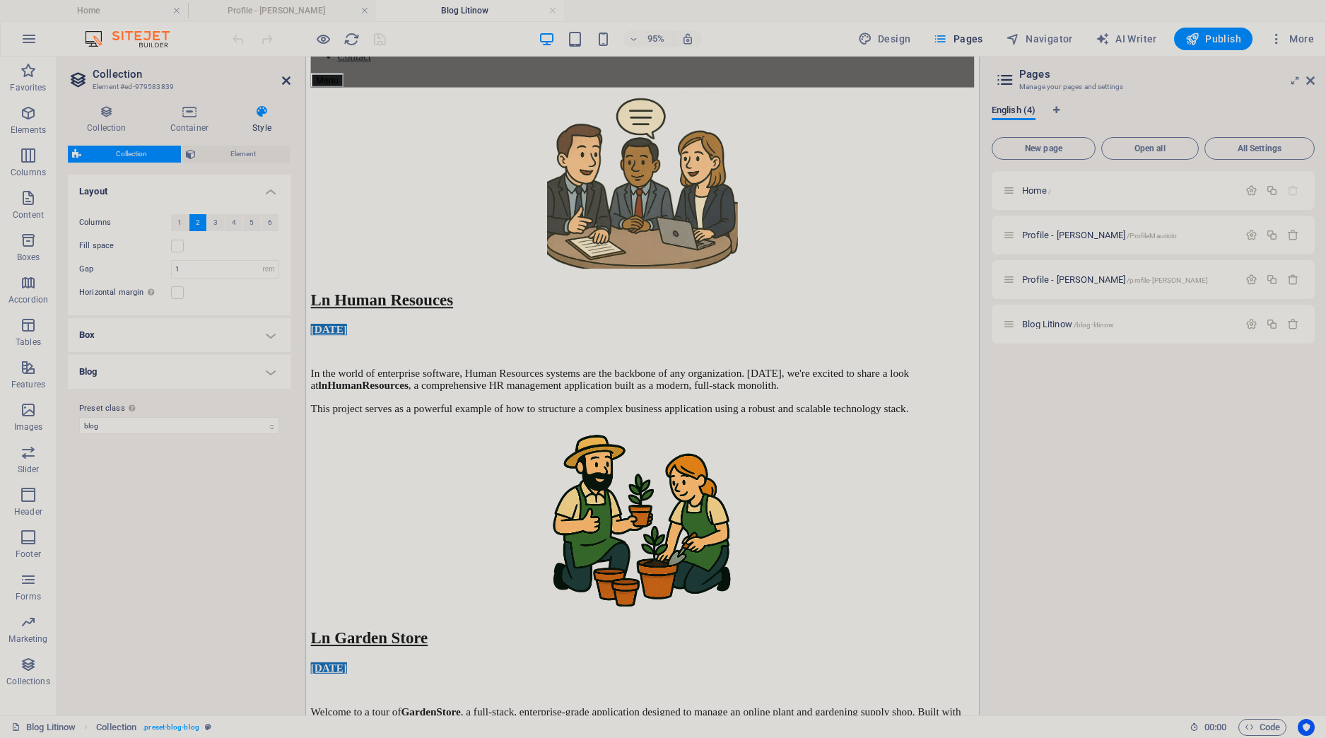
drag, startPoint x: 284, startPoint y: 79, endPoint x: 228, endPoint y: 22, distance: 80.0
click at [284, 79] on icon at bounding box center [286, 80] width 8 height 11
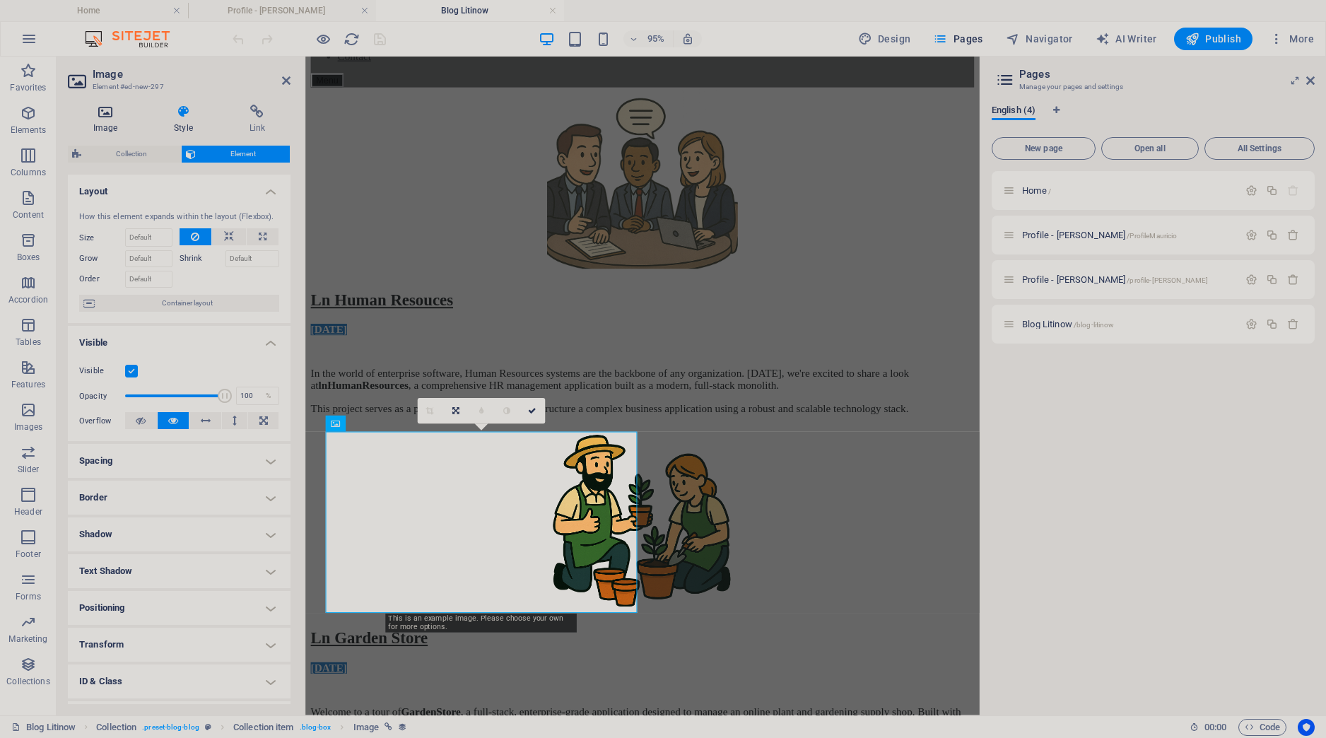
click at [115, 110] on icon at bounding box center [105, 112] width 75 height 14
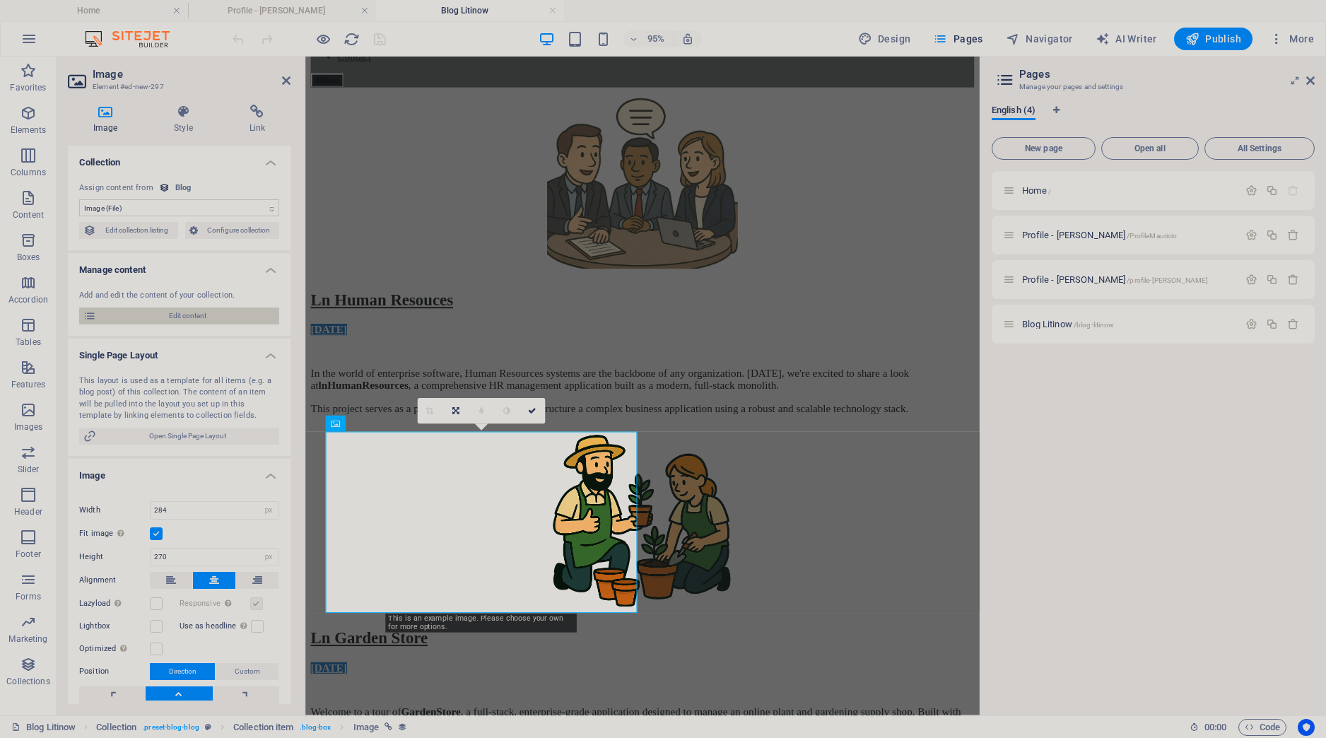
click at [203, 319] on span "Edit content" at bounding box center [187, 316] width 175 height 17
select select "Category 1"
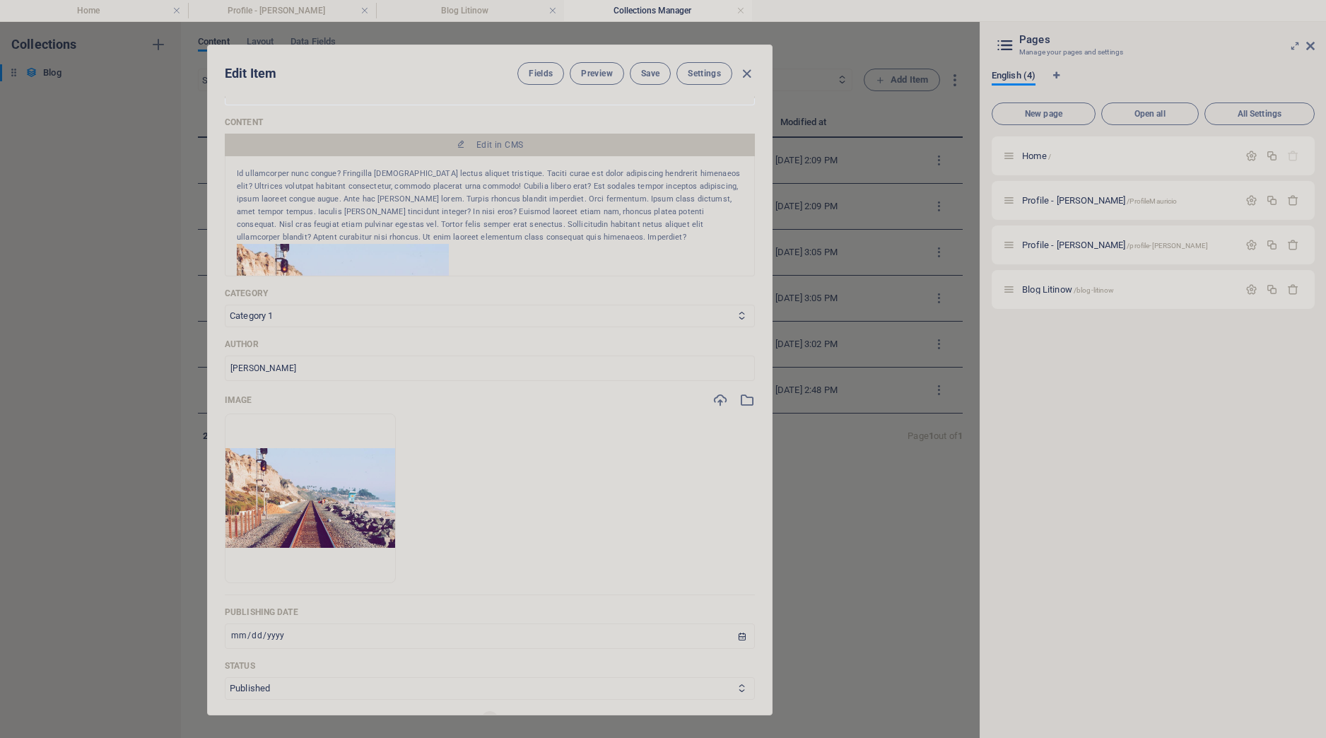
scroll to position [199, 0]
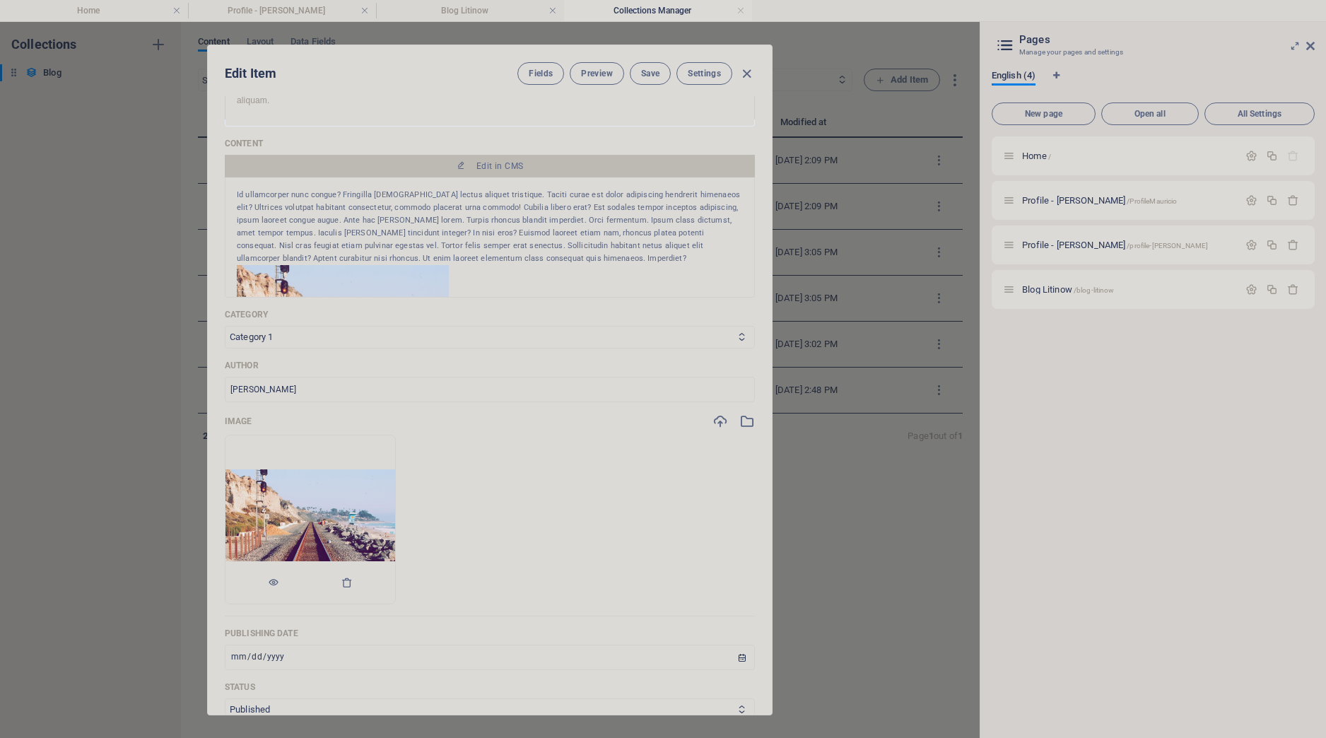
click at [319, 517] on img at bounding box center [311, 519] width 170 height 100
click at [719, 419] on icon "button" at bounding box center [721, 422] width 16 height 16
click at [752, 419] on icon "button" at bounding box center [748, 422] width 16 height 16
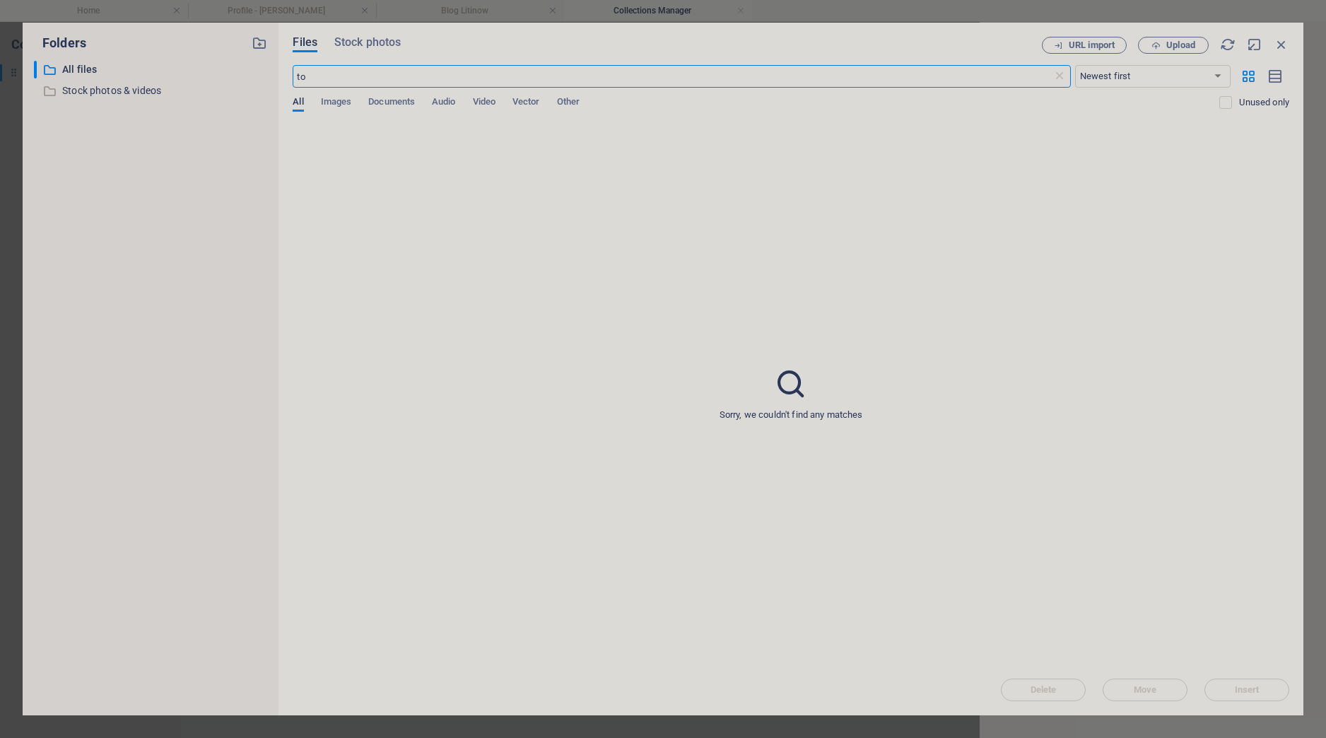
type input "t"
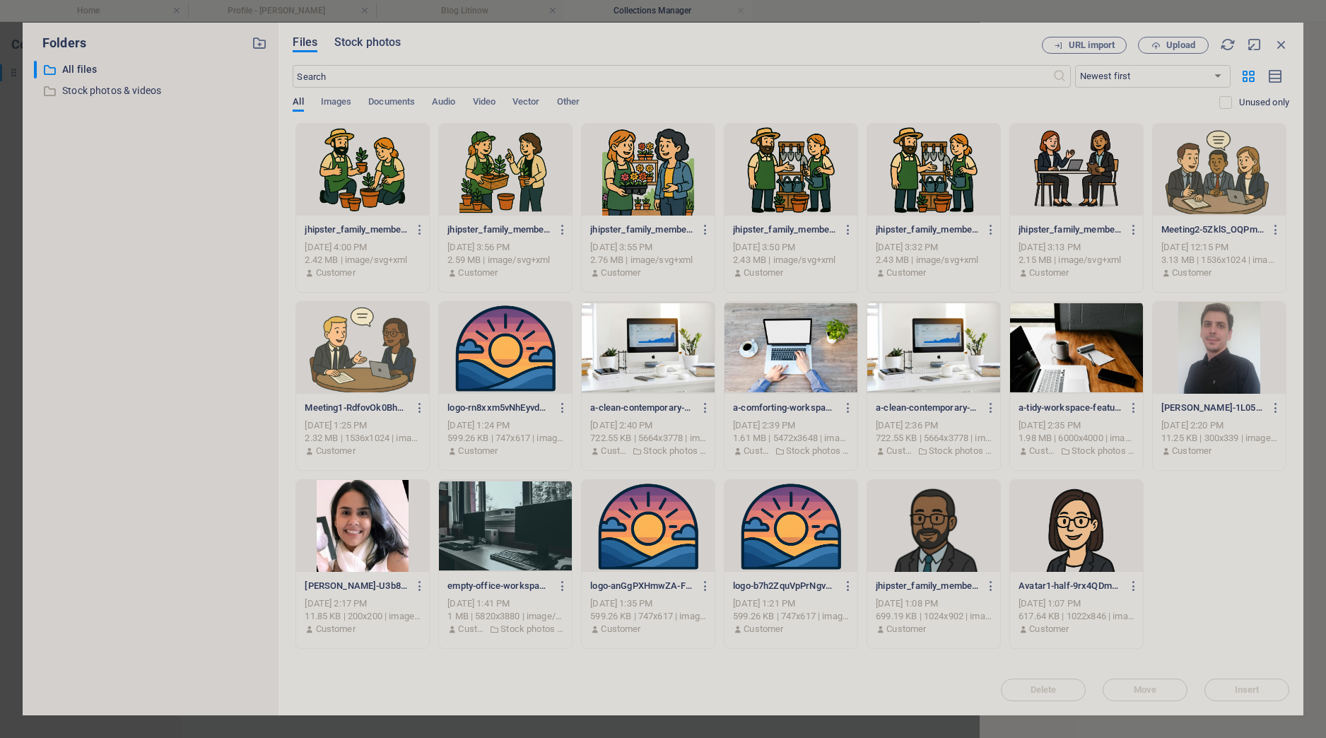
click at [370, 45] on span "Stock photos" at bounding box center [367, 42] width 66 height 17
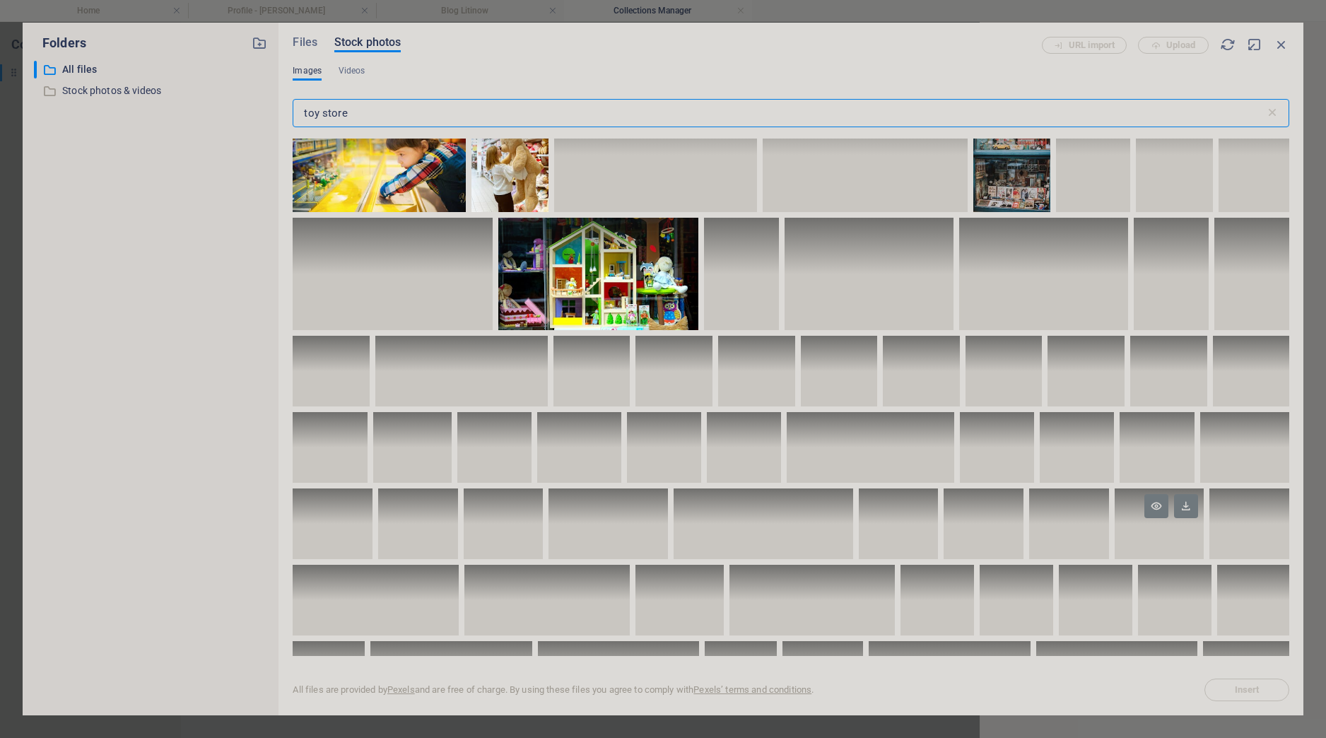
scroll to position [132, 0]
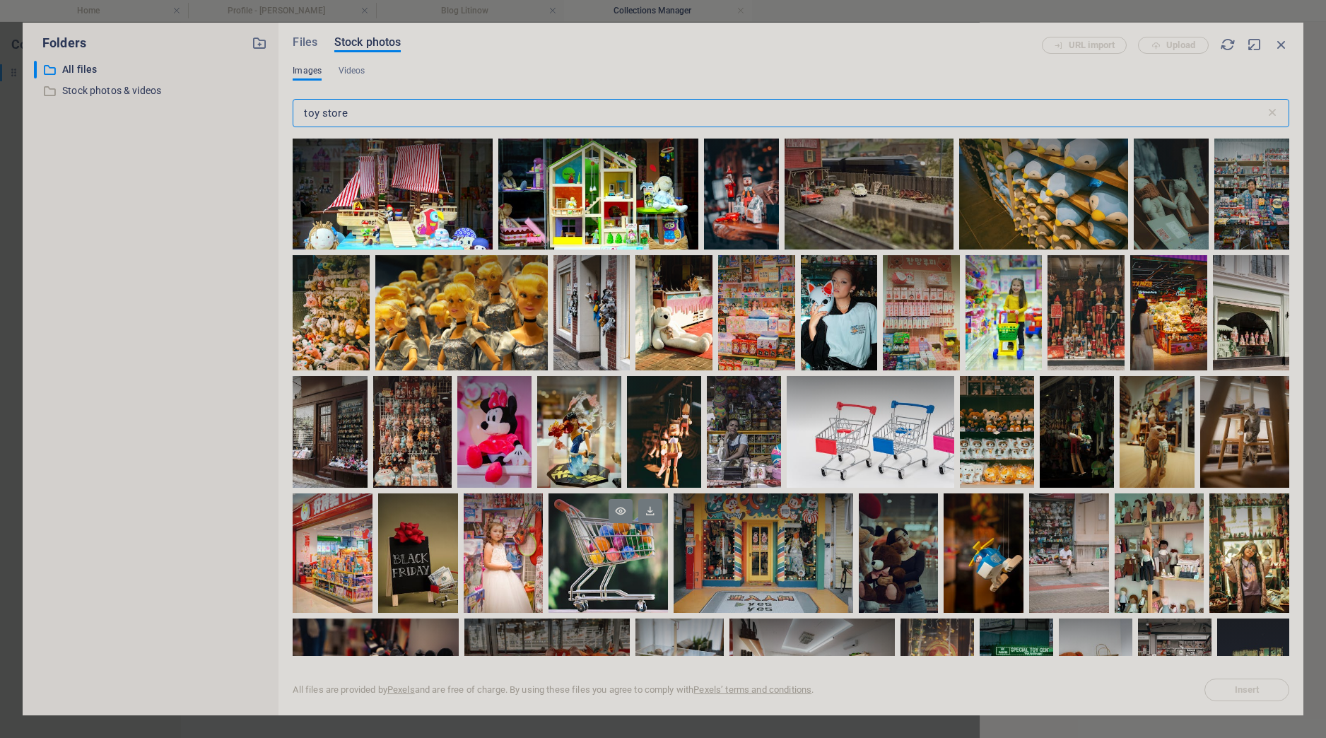
type input "toy store"
click at [619, 555] on div at bounding box center [608, 553] width 119 height 119
click at [1245, 691] on span "Insert" at bounding box center [1247, 690] width 25 height 8
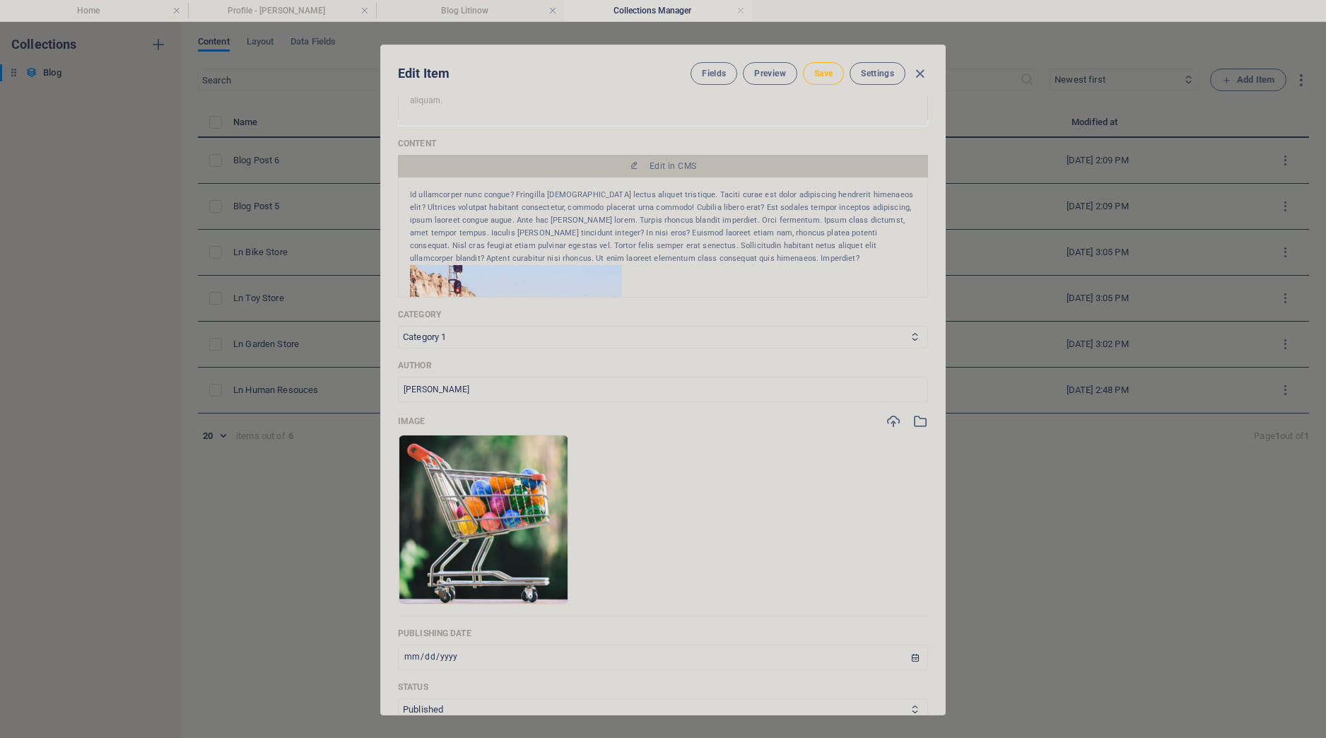
click at [830, 71] on span "Save" at bounding box center [824, 73] width 18 height 11
click at [313, 618] on div "Edit Item Fields Preview Save Settings Name Ln Toy Store ​ Slug www.example.com…" at bounding box center [663, 380] width 1326 height 716
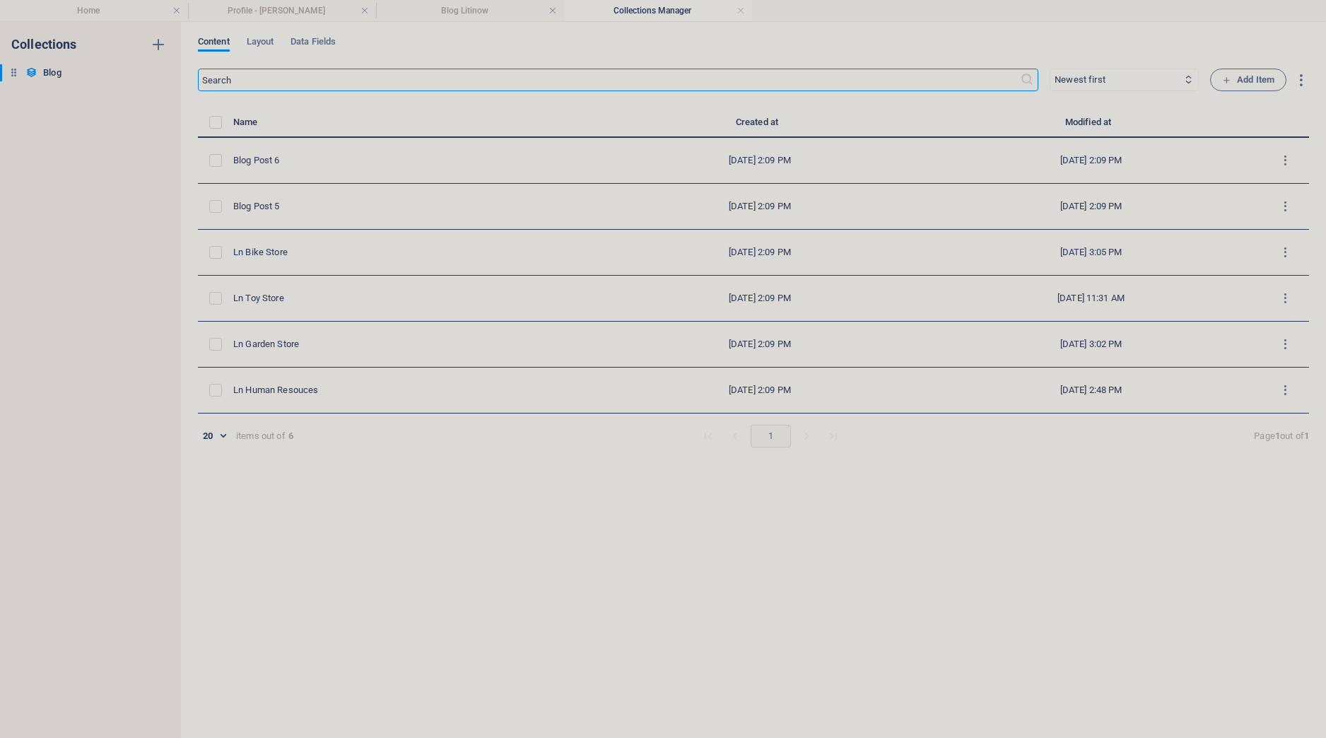
type input "[DATE]"
type input "ln-toy-store"
click at [476, 5] on h4 "Blog Litinow" at bounding box center [470, 11] width 188 height 16
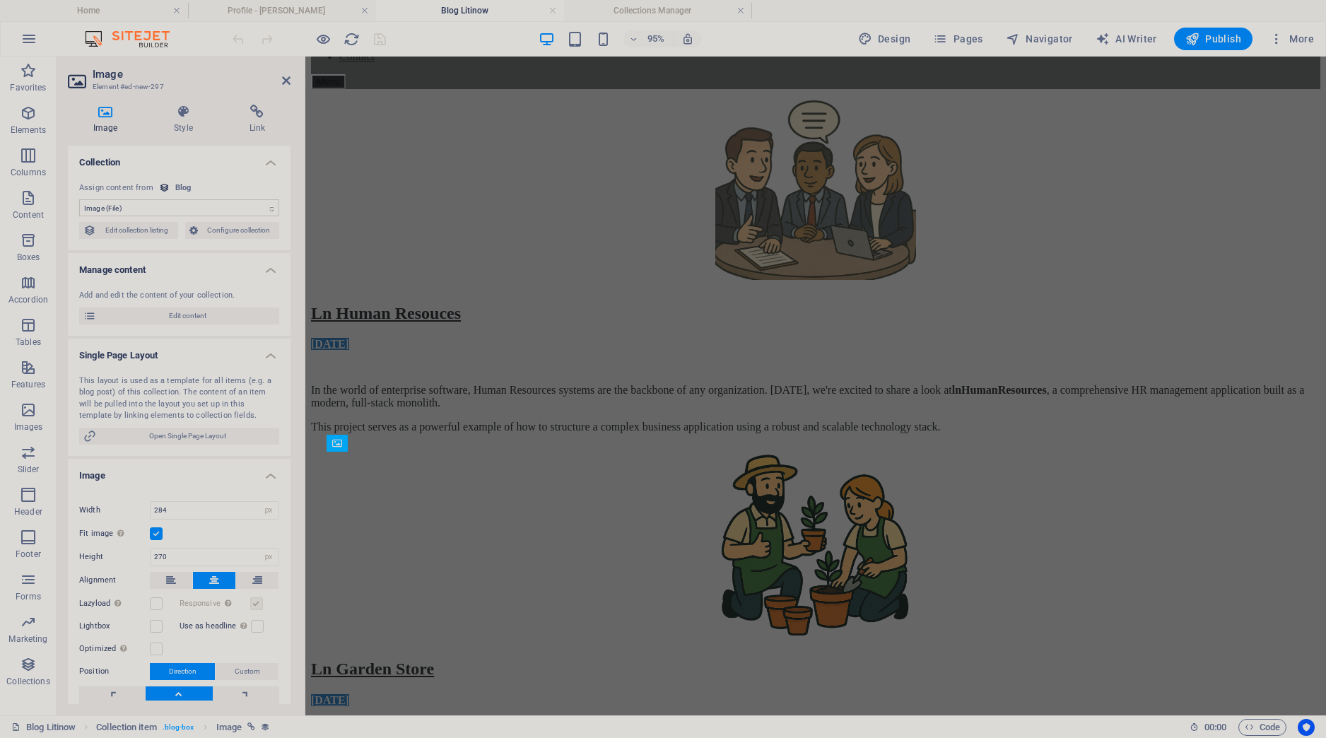
scroll to position [92, 0]
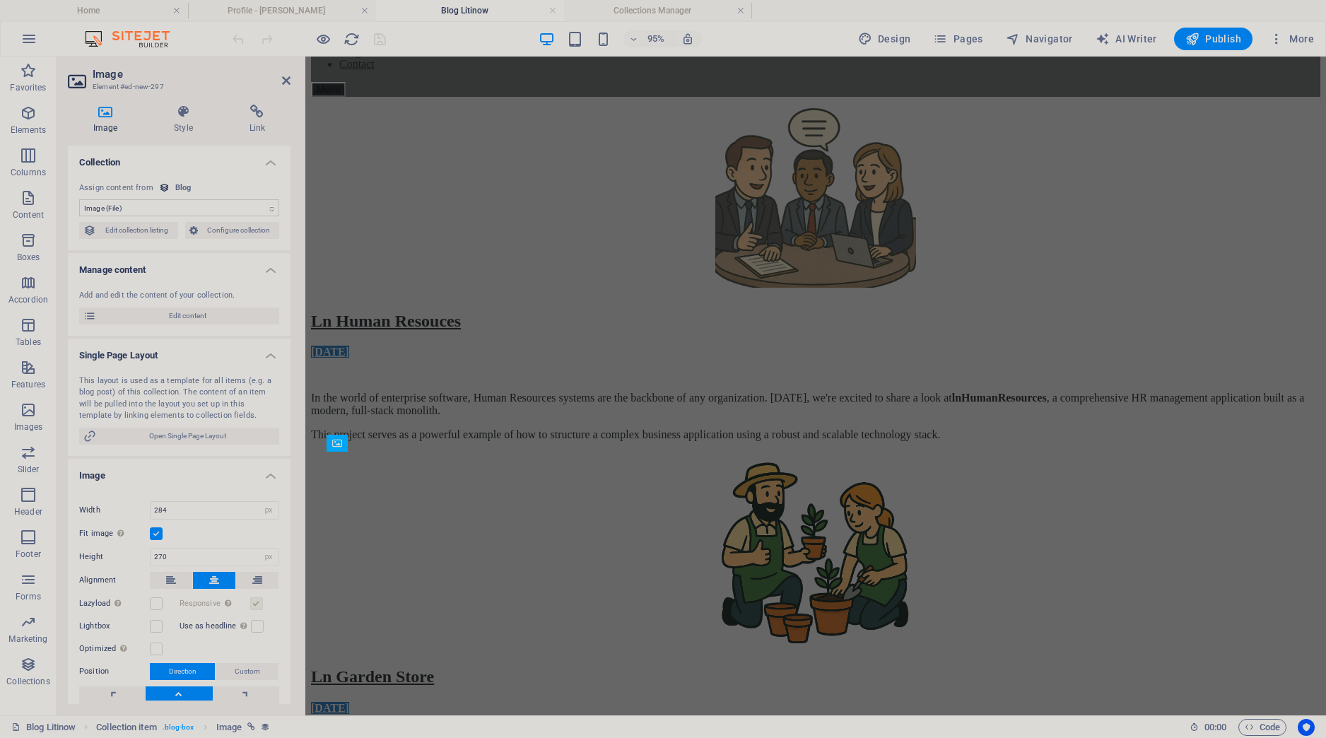
select select "DISABLED_OPTION_VALUE"
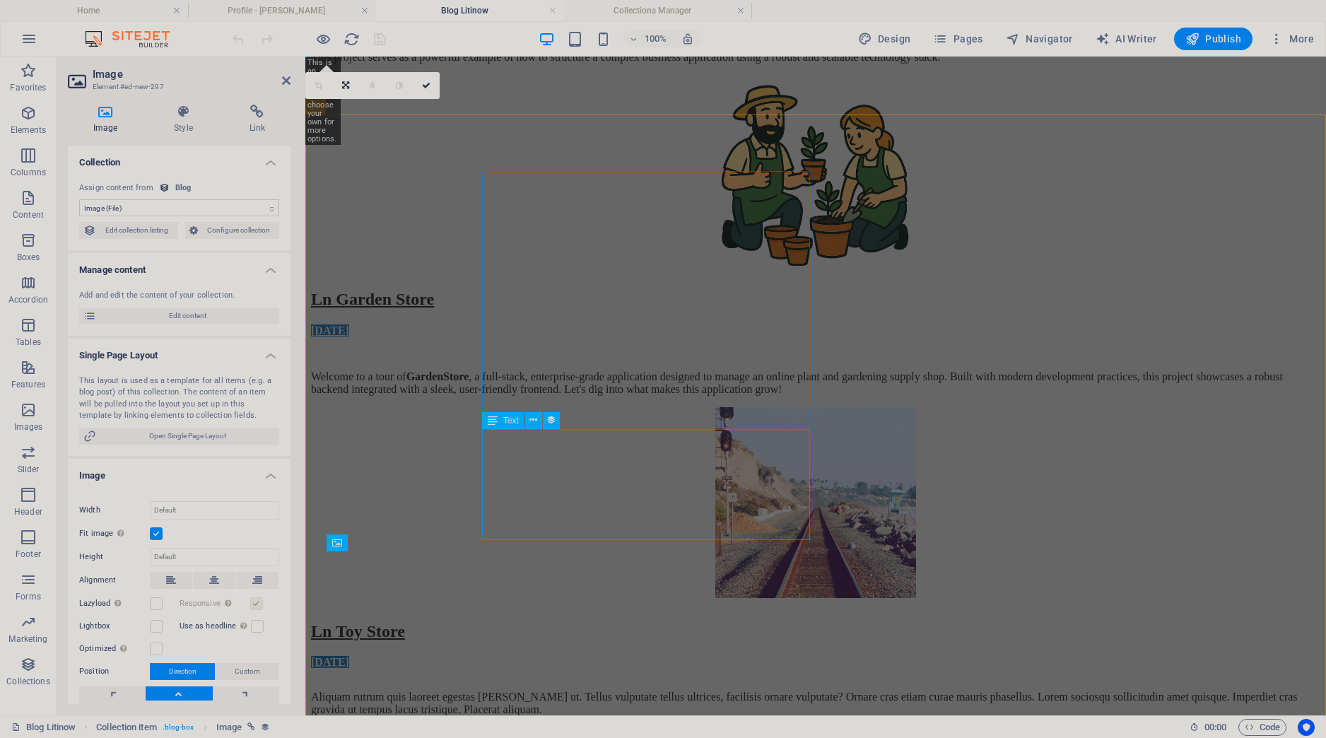
scroll to position [0, 0]
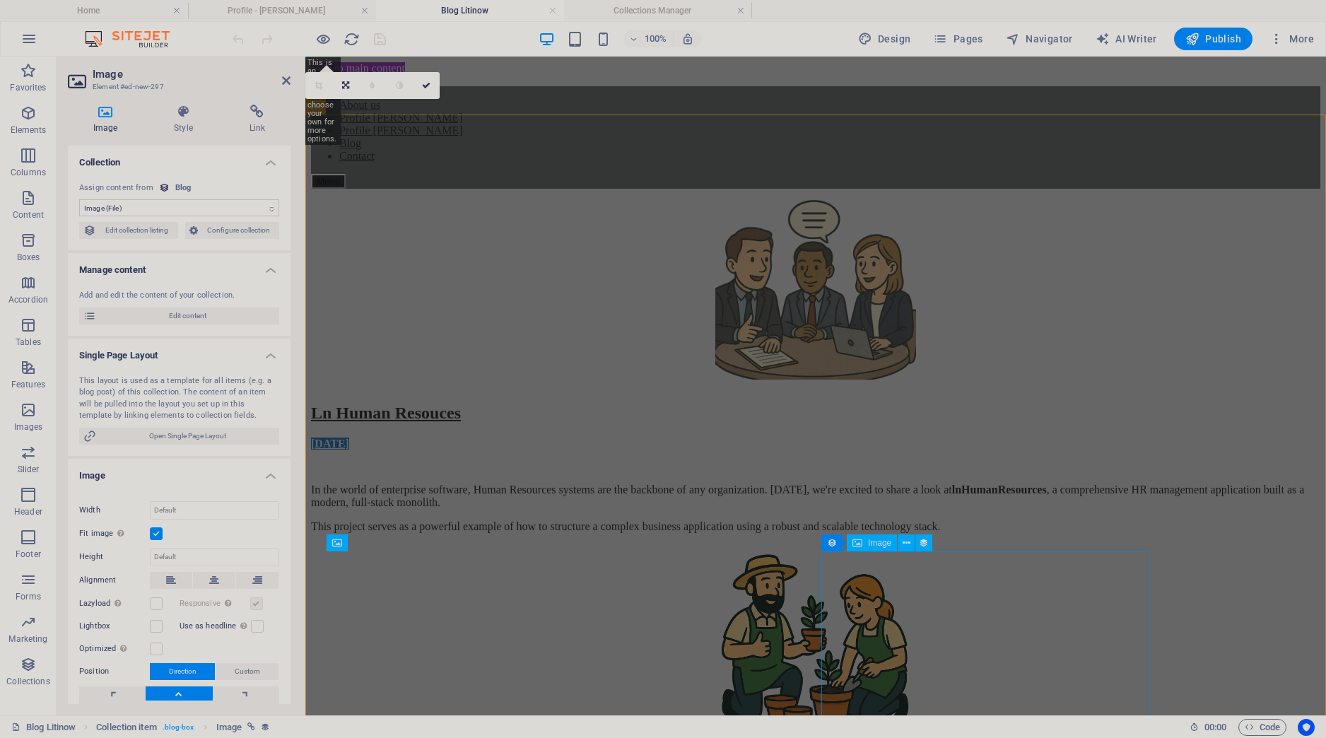
select select "image"
select select "px"
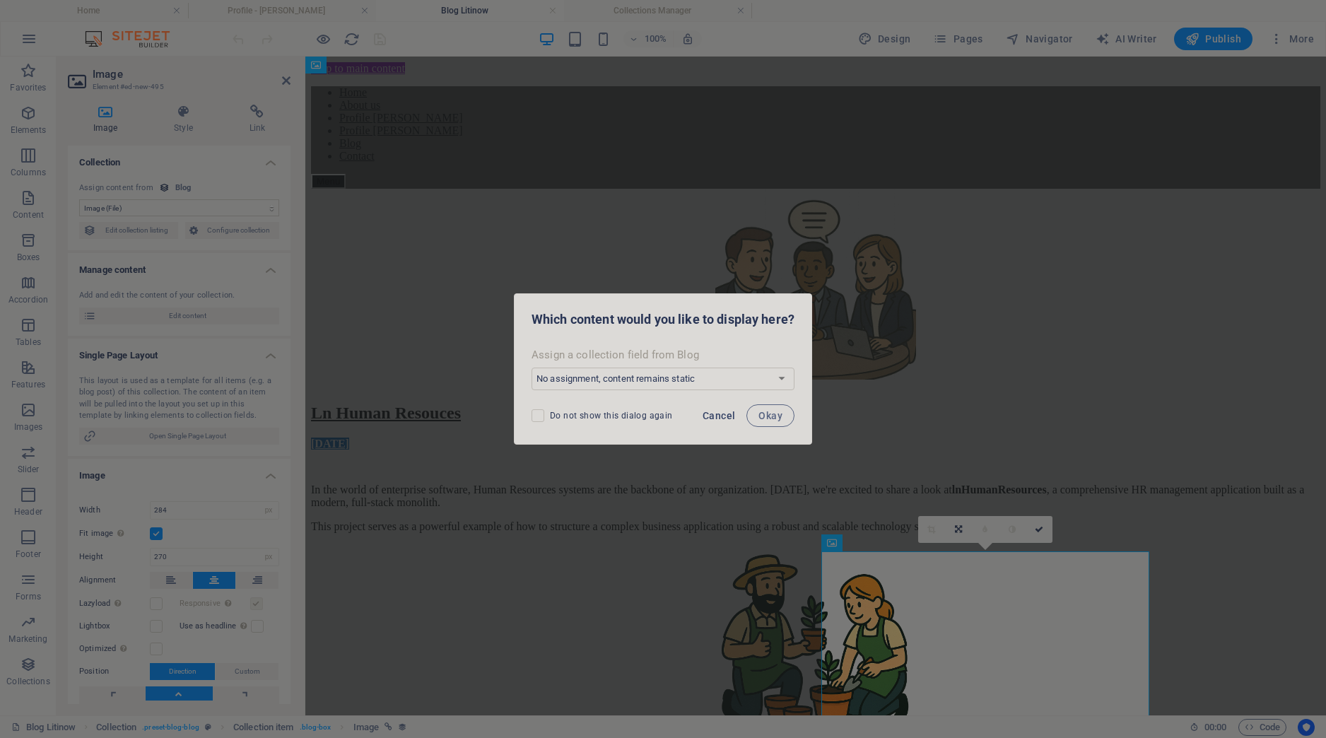
click at [723, 419] on span "Cancel" at bounding box center [719, 415] width 33 height 11
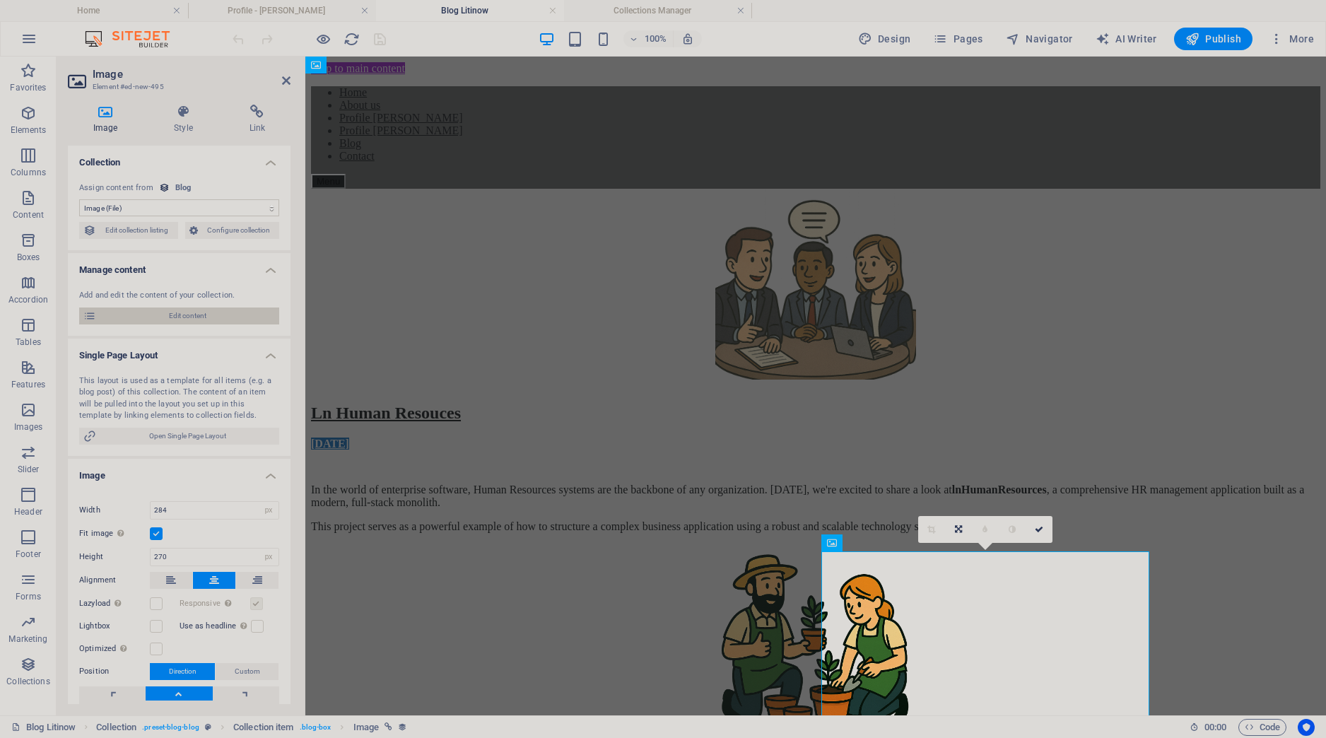
click at [196, 317] on span "Edit content" at bounding box center [187, 316] width 175 height 17
select select "Category 1"
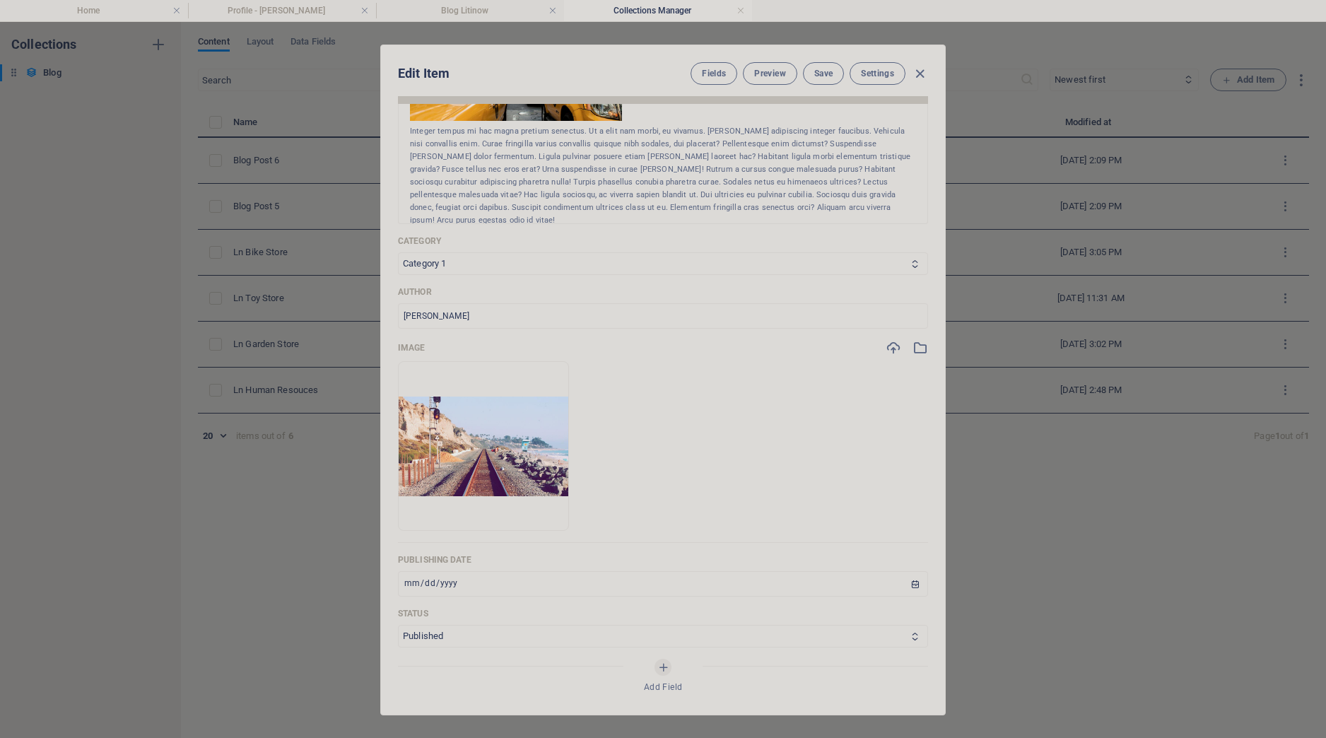
scroll to position [265, 0]
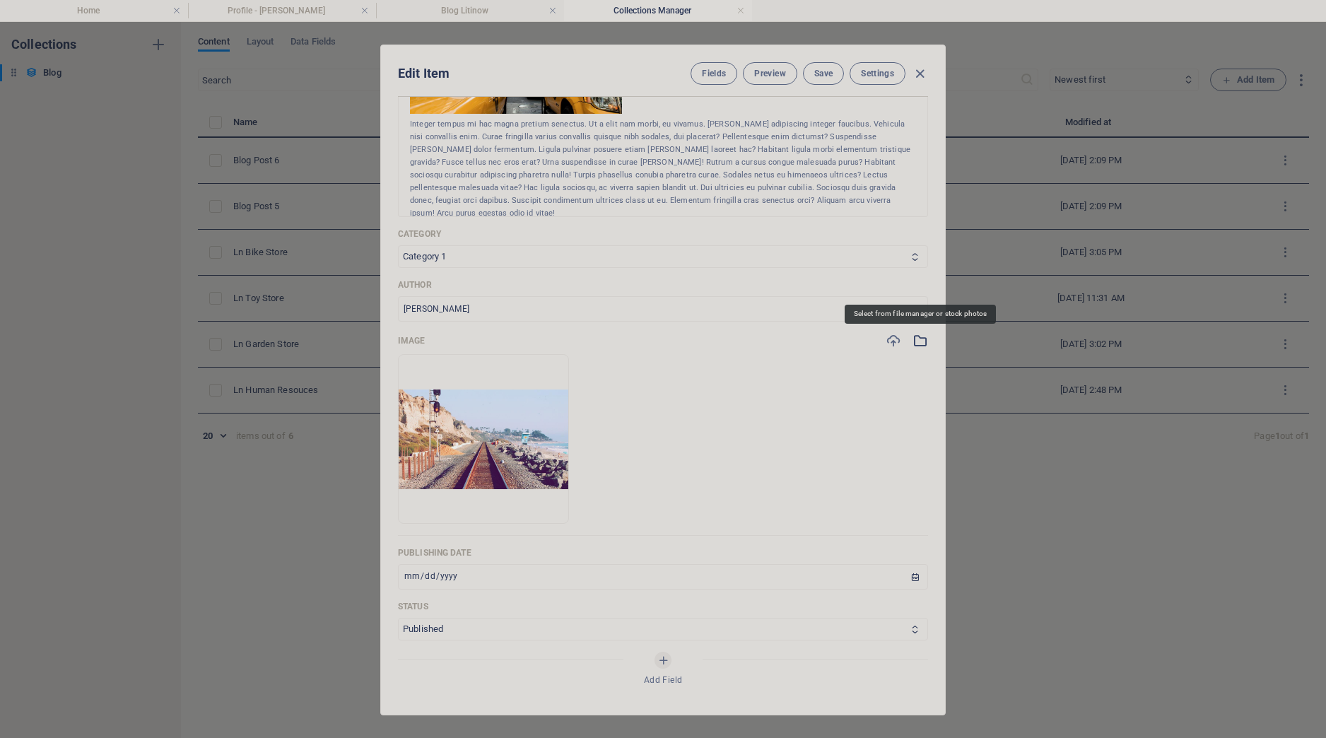
click at [923, 342] on icon "button" at bounding box center [921, 341] width 16 height 16
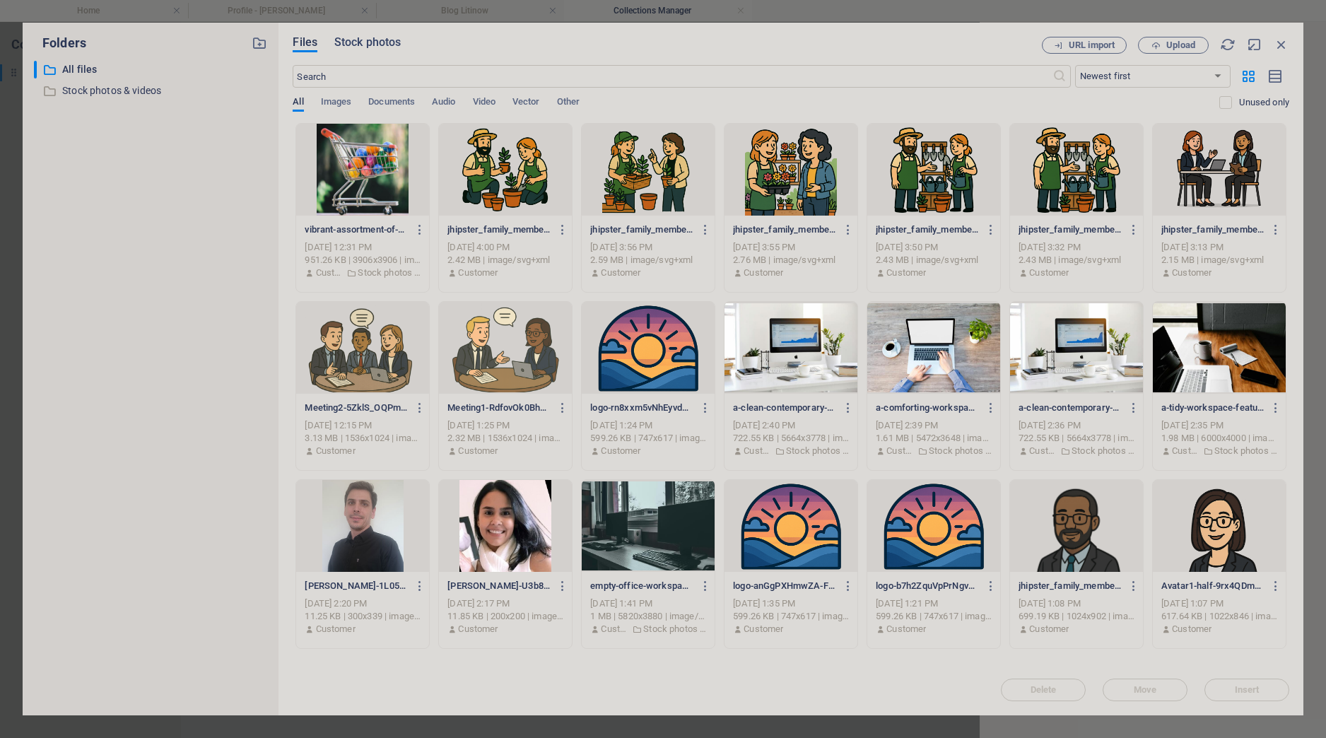
click at [357, 43] on span "Stock photos" at bounding box center [367, 42] width 66 height 17
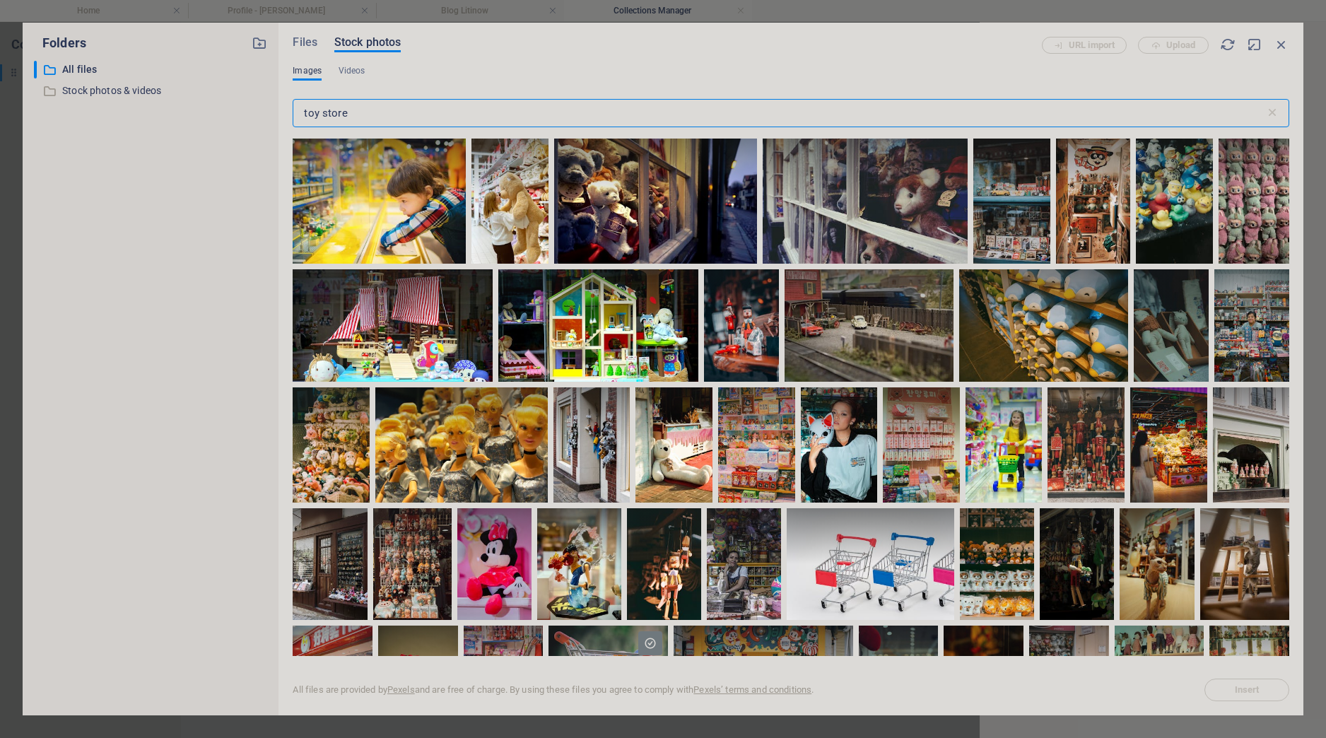
drag, startPoint x: 387, startPoint y: 110, endPoint x: 165, endPoint y: 95, distance: 222.6
click at [293, 99] on input "toy store" at bounding box center [779, 113] width 972 height 28
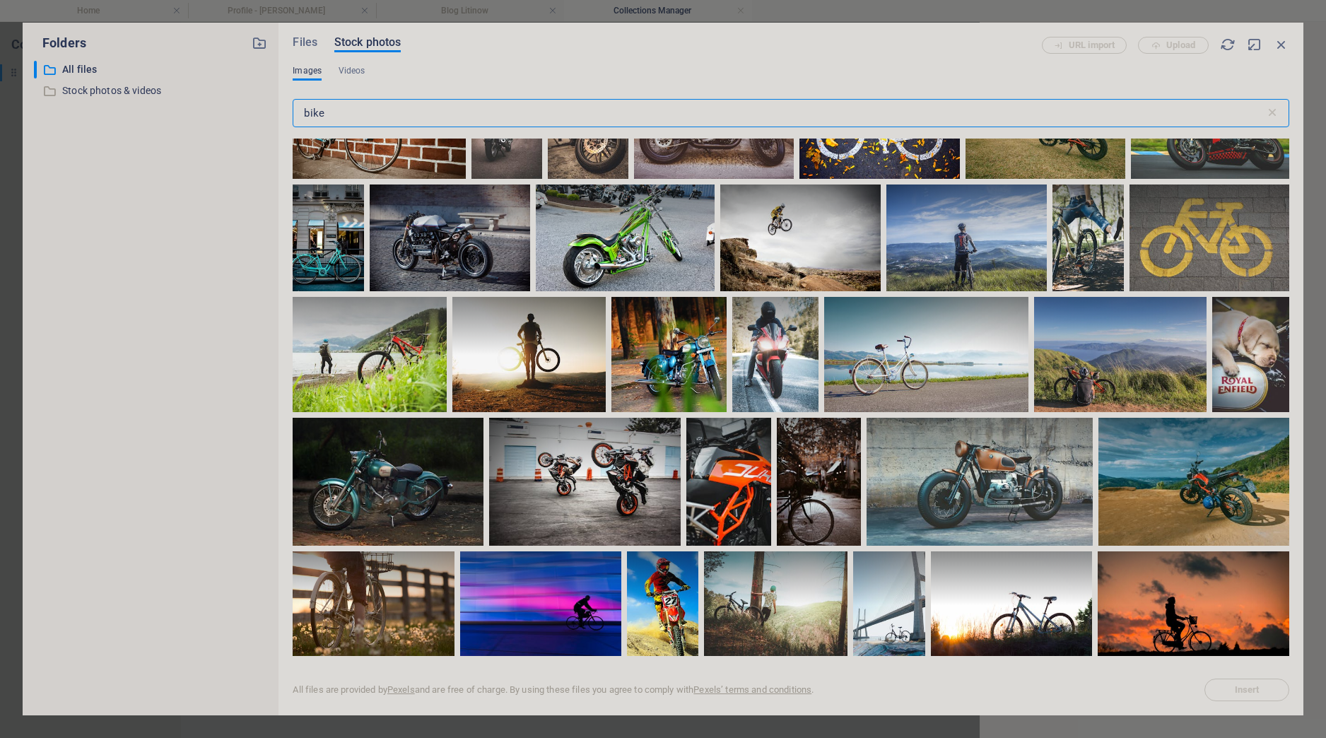
scroll to position [0, 0]
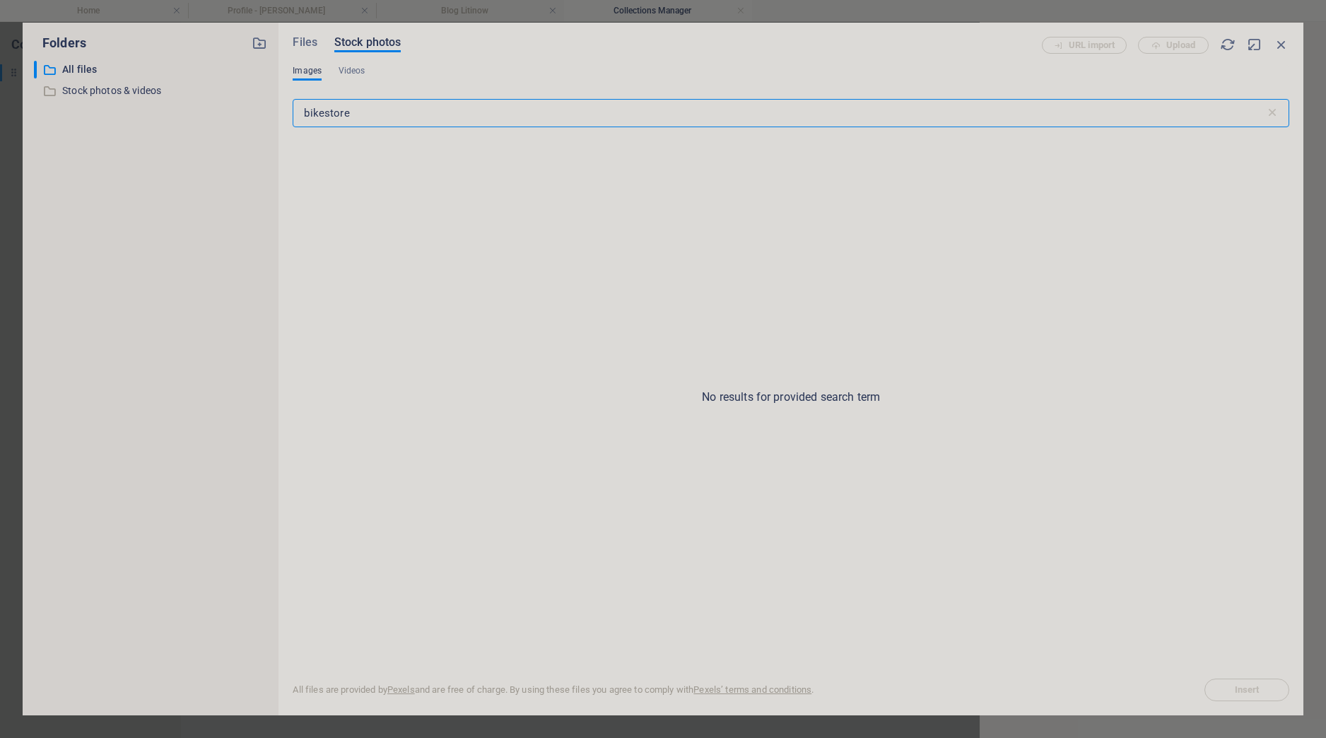
click at [322, 110] on input "bikestore" at bounding box center [779, 113] width 972 height 28
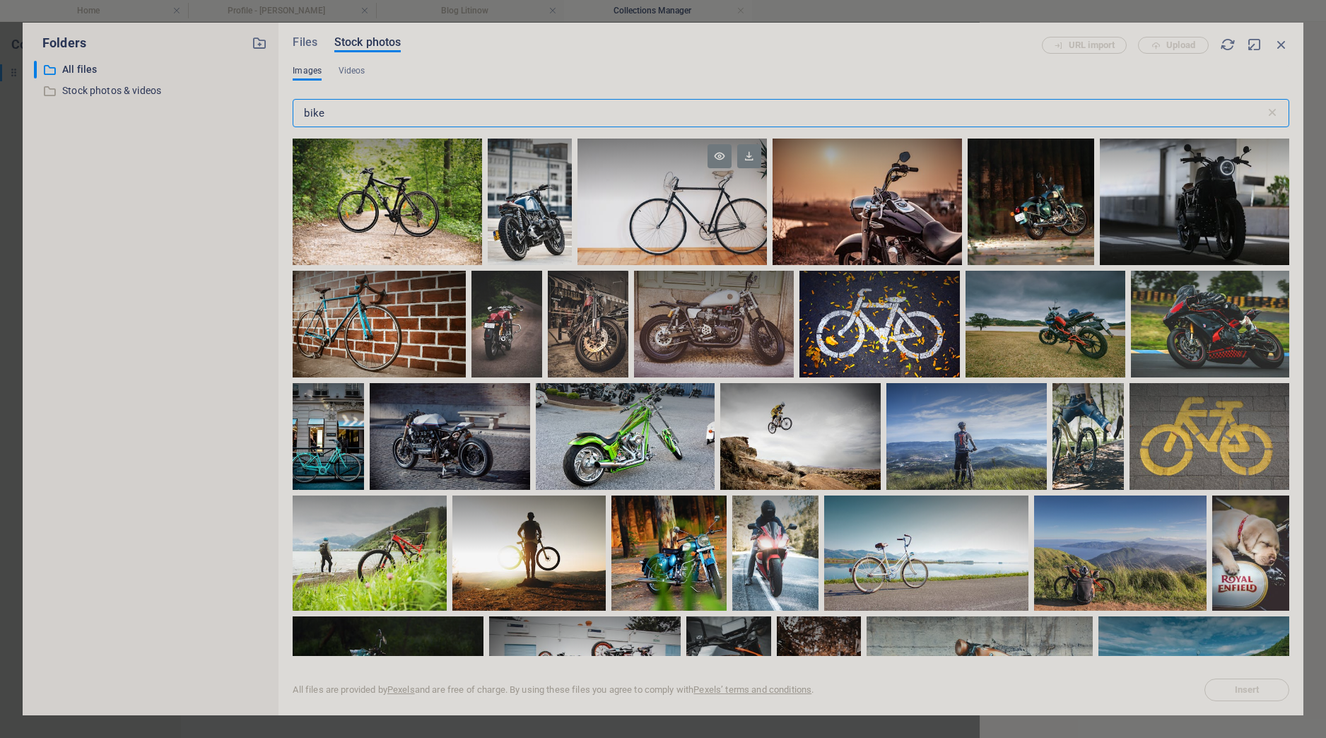
type input "bike"
click at [694, 221] on div at bounding box center [672, 202] width 189 height 127
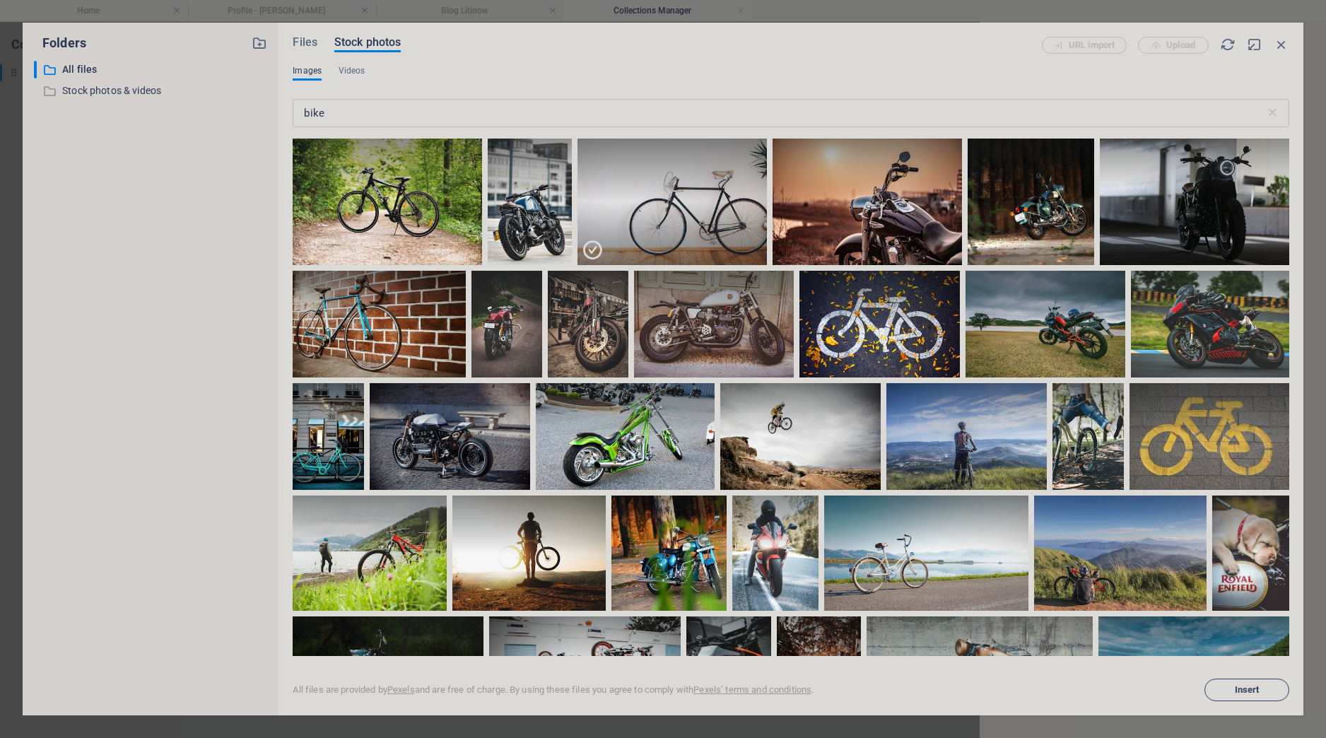
click at [1244, 693] on span "Insert" at bounding box center [1247, 690] width 25 height 8
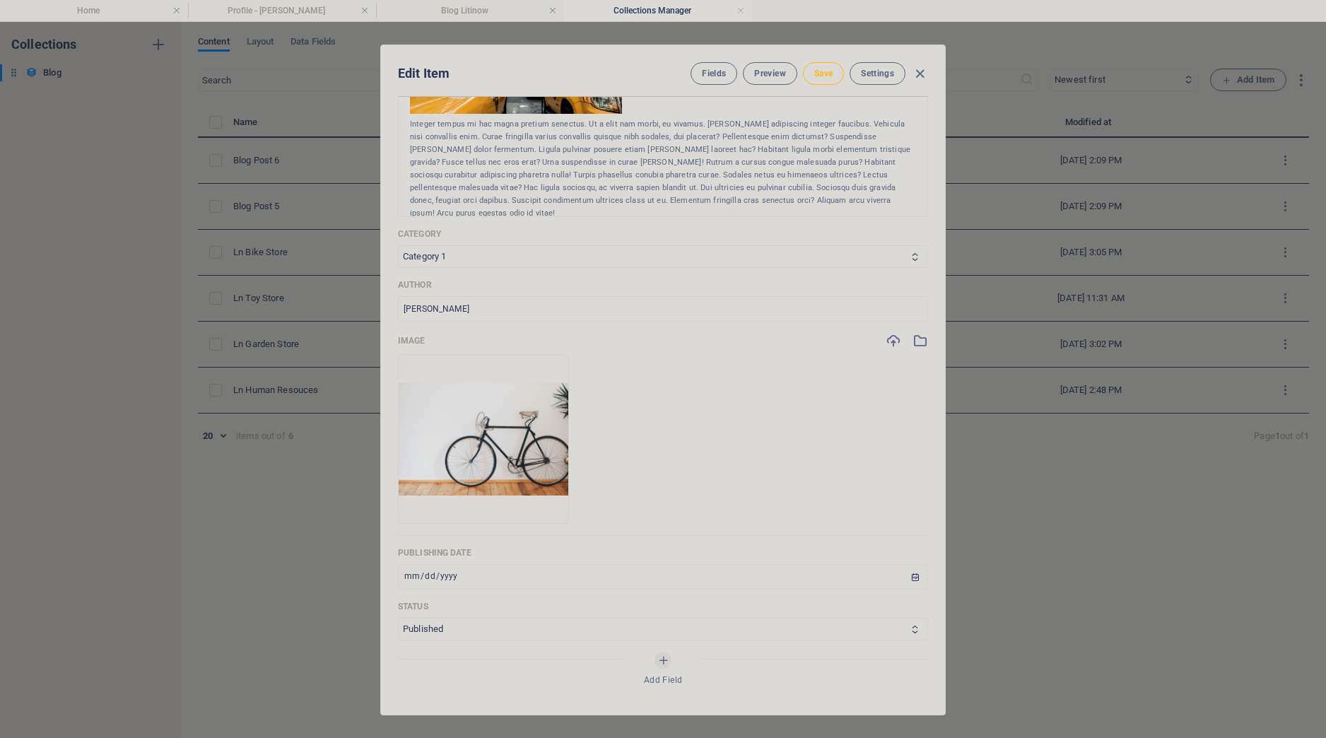
click at [829, 67] on button "Save" at bounding box center [823, 73] width 41 height 23
click at [925, 73] on icon "button" at bounding box center [920, 74] width 16 height 16
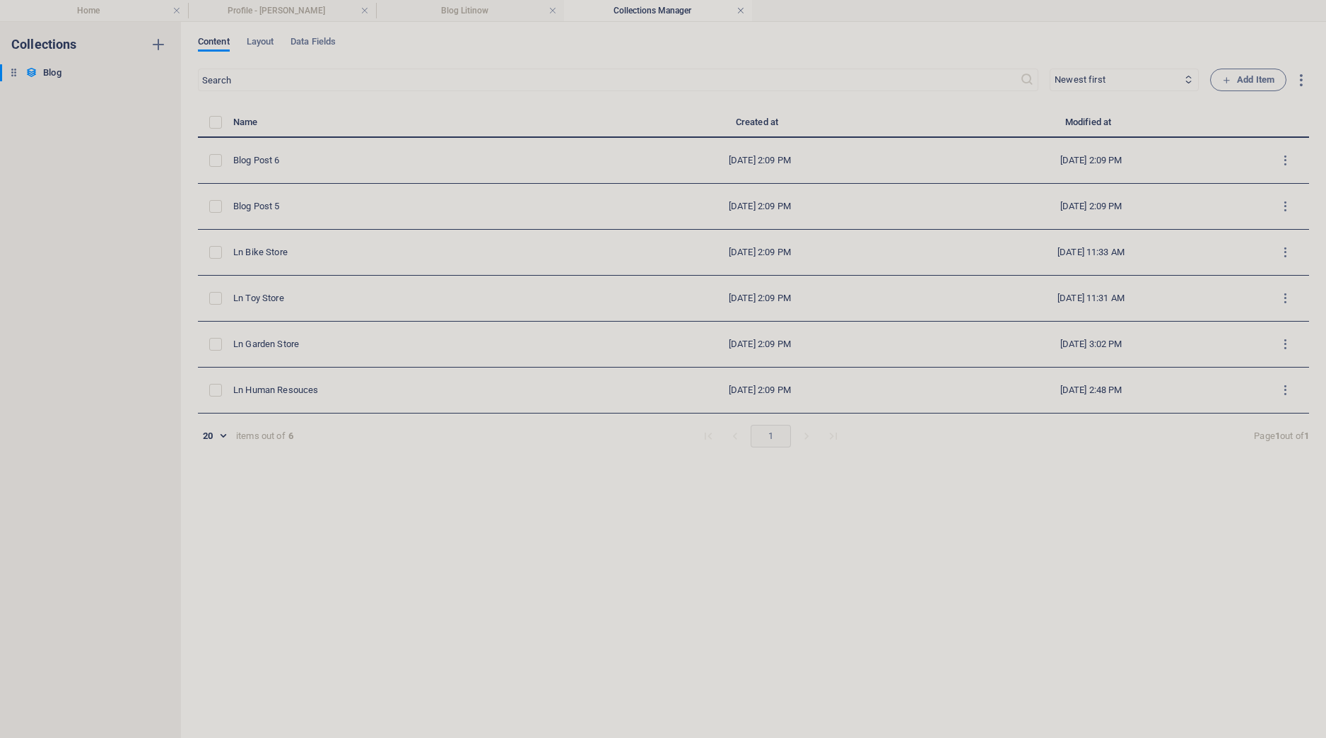
click at [738, 13] on link at bounding box center [741, 10] width 8 height 13
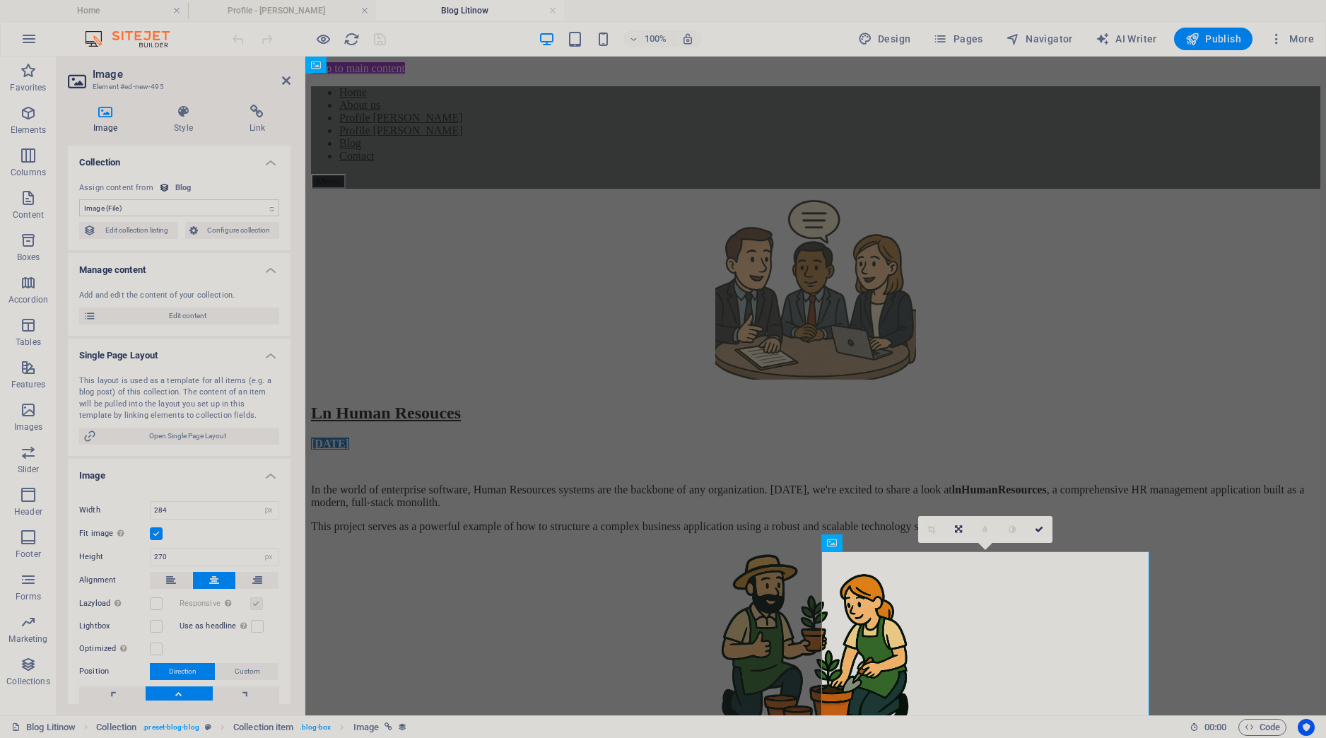
click at [558, 9] on h4 "Blog Litinow" at bounding box center [470, 11] width 188 height 16
click at [553, 9] on link at bounding box center [553, 10] width 8 height 13
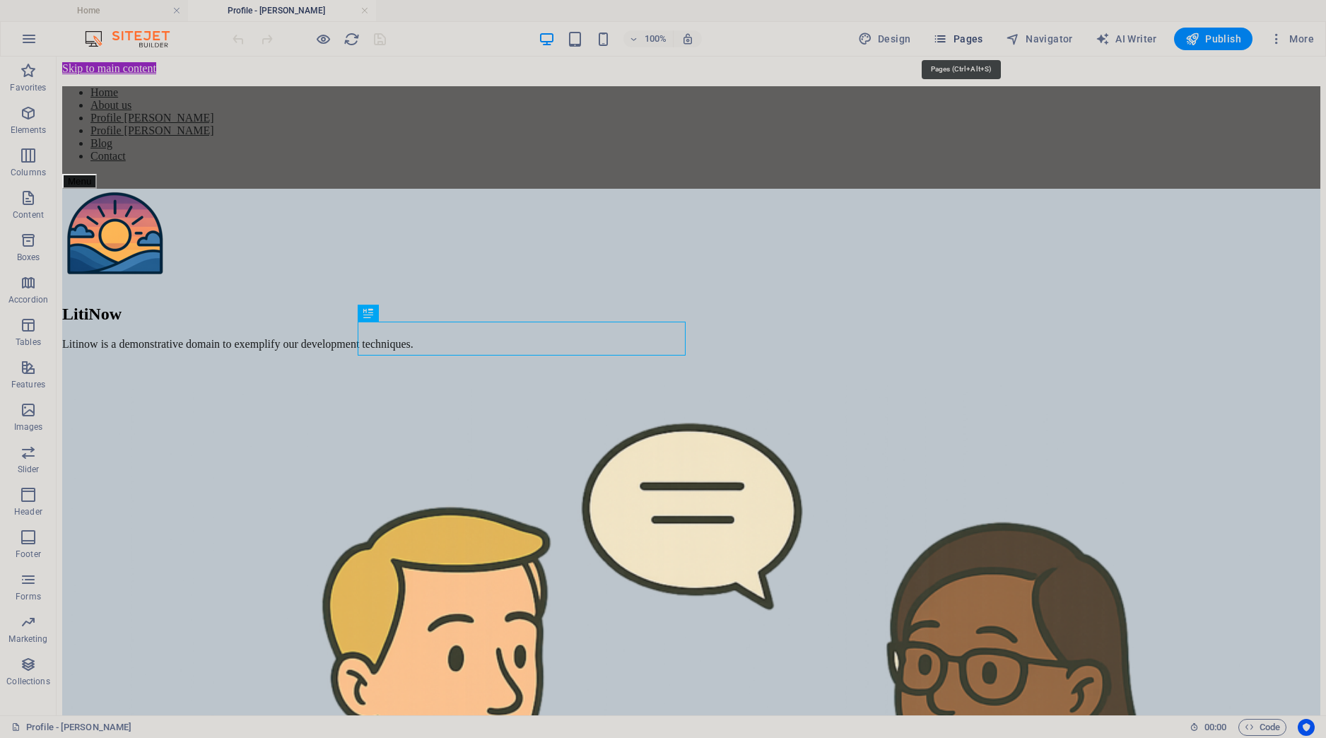
click at [971, 39] on span "Pages" at bounding box center [957, 39] width 49 height 14
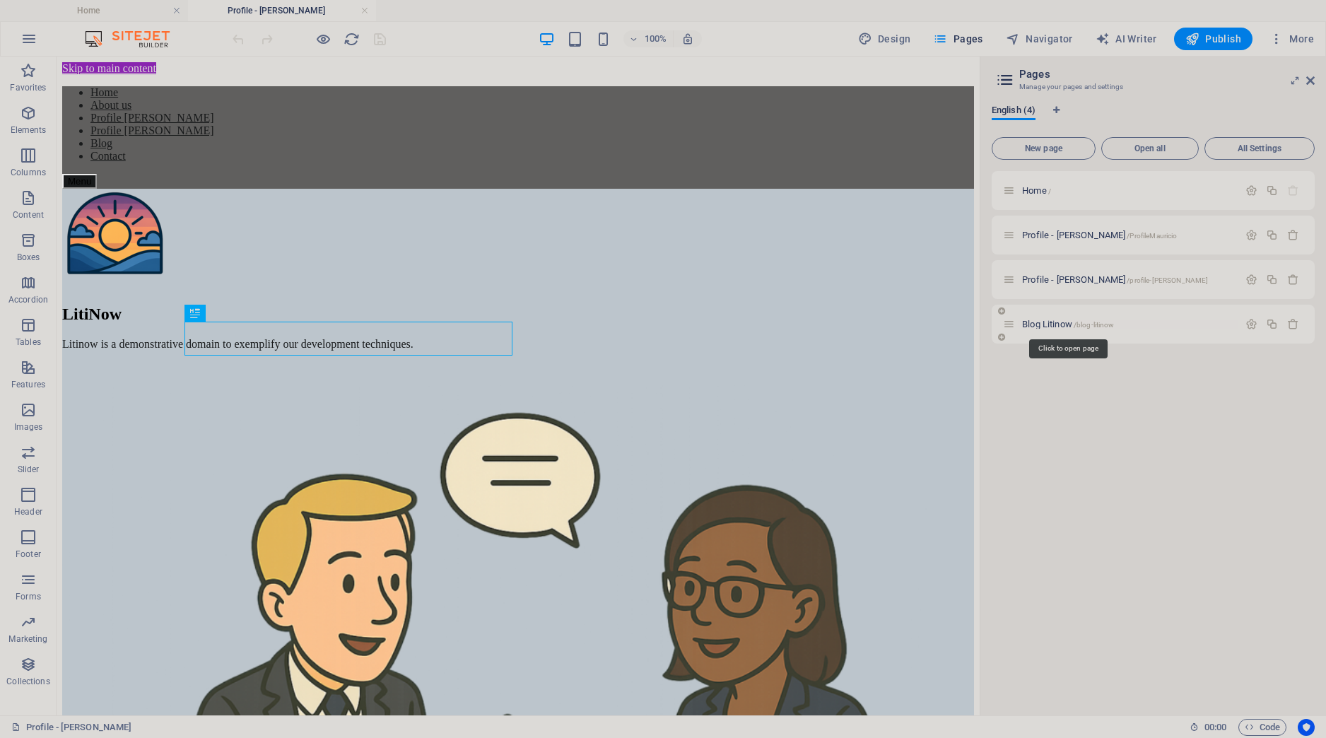
click at [1054, 323] on span "Blog Litinow /blog-litinow" at bounding box center [1068, 324] width 92 height 11
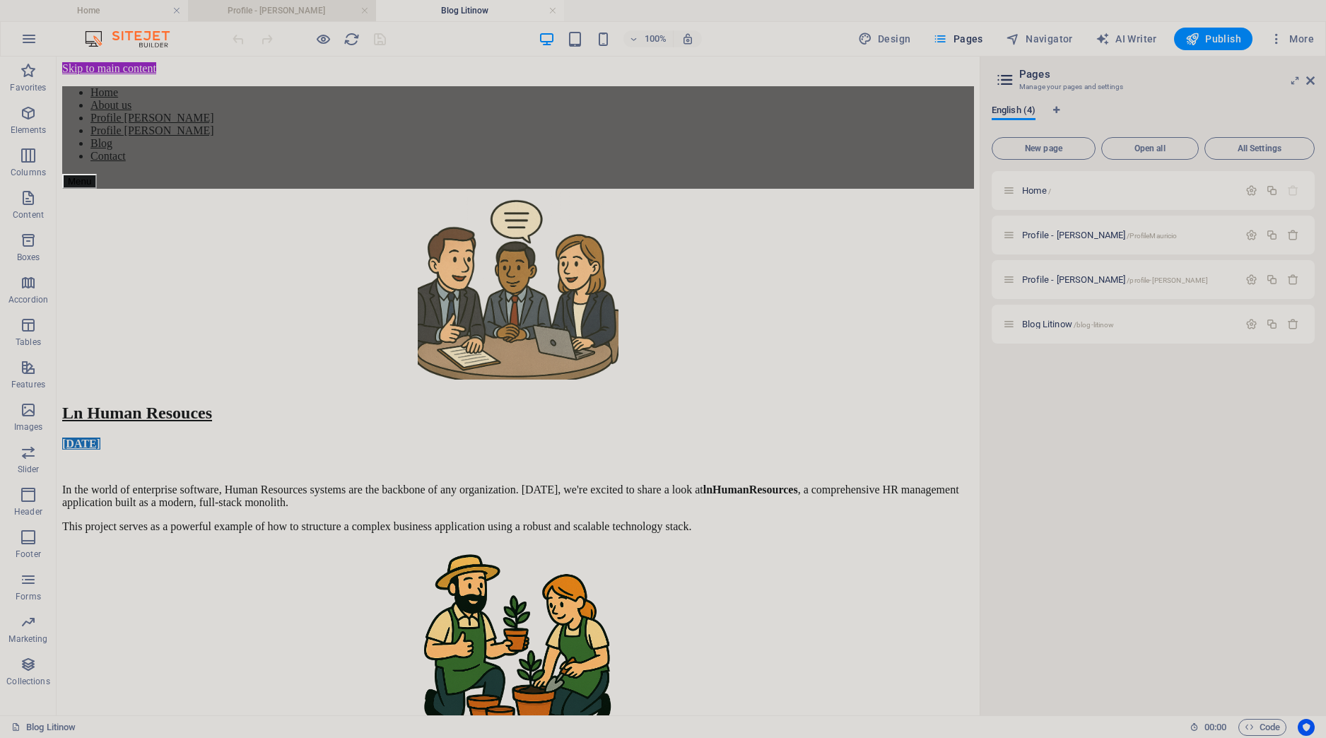
click at [273, 3] on h4 "Profile - [PERSON_NAME]" at bounding box center [282, 11] width 188 height 16
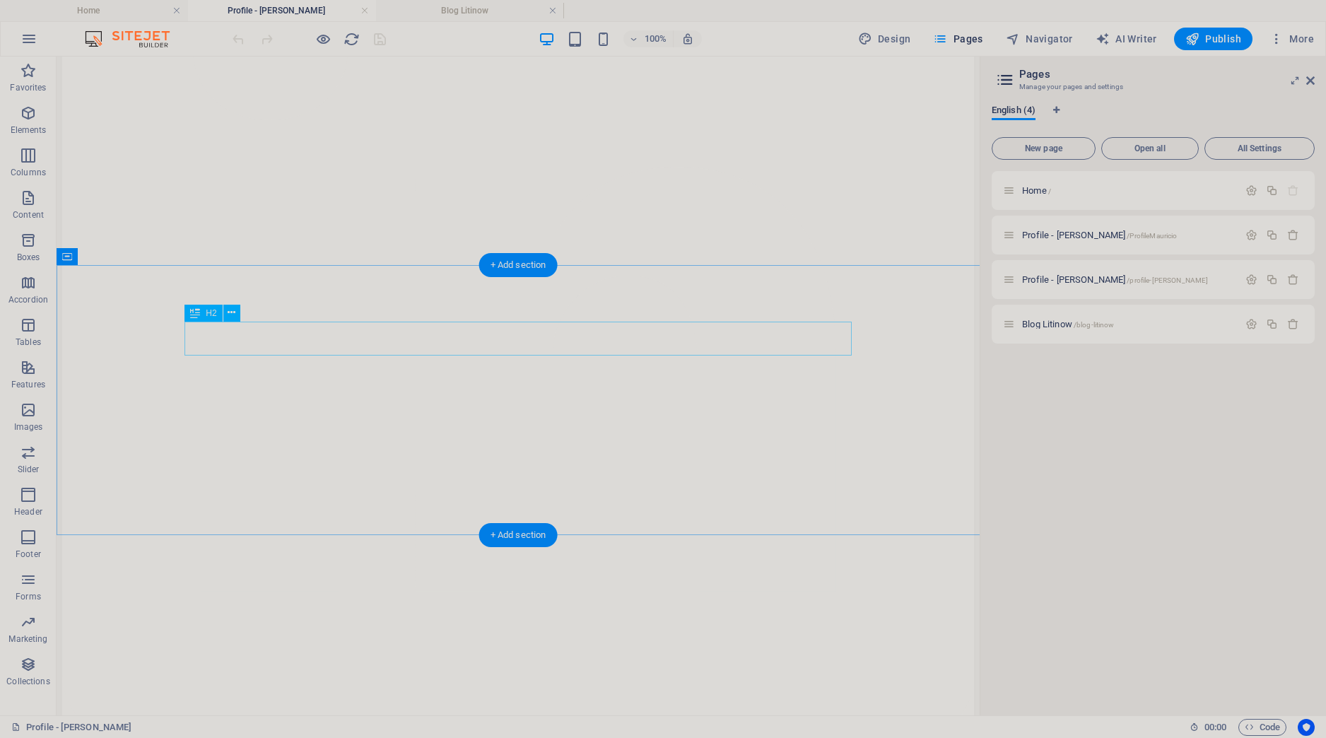
scroll to position [1691, 0]
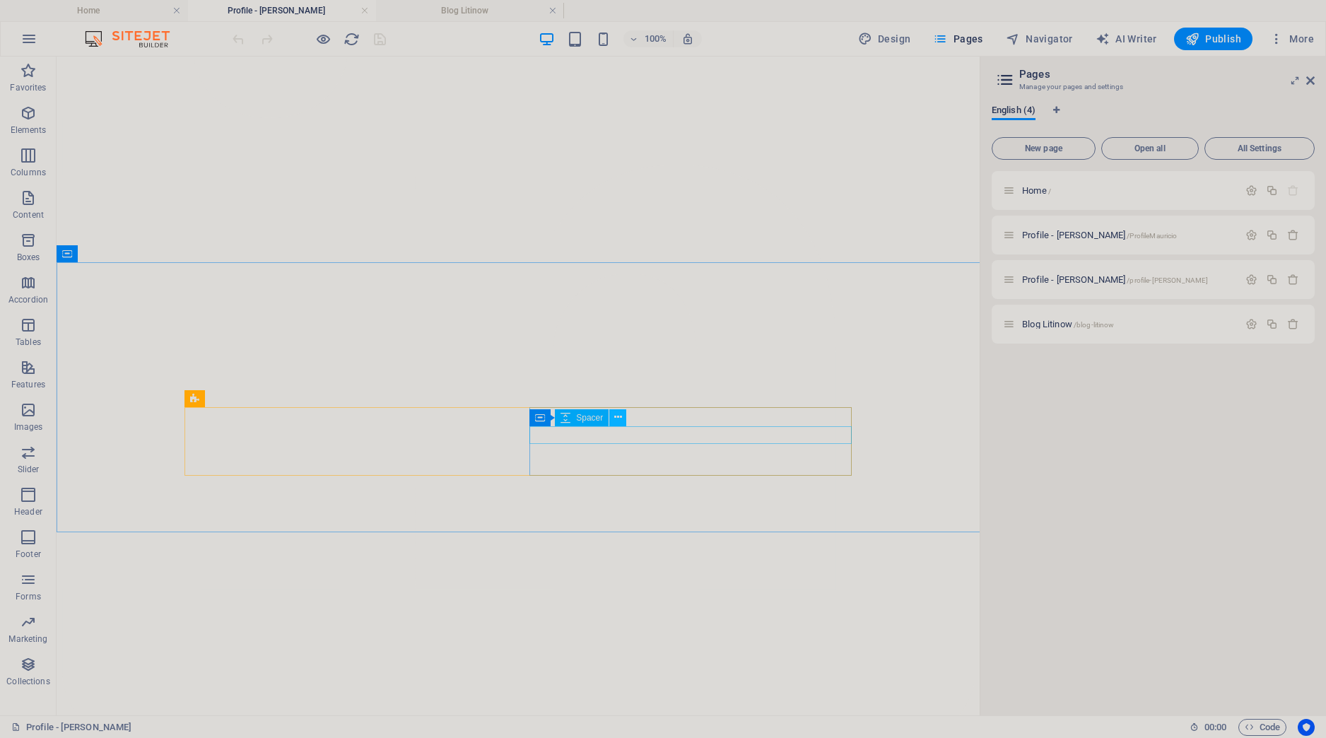
click at [619, 419] on icon at bounding box center [618, 417] width 8 height 15
click at [621, 395] on icon at bounding box center [620, 398] width 10 height 15
click at [622, 395] on icon at bounding box center [620, 398] width 10 height 15
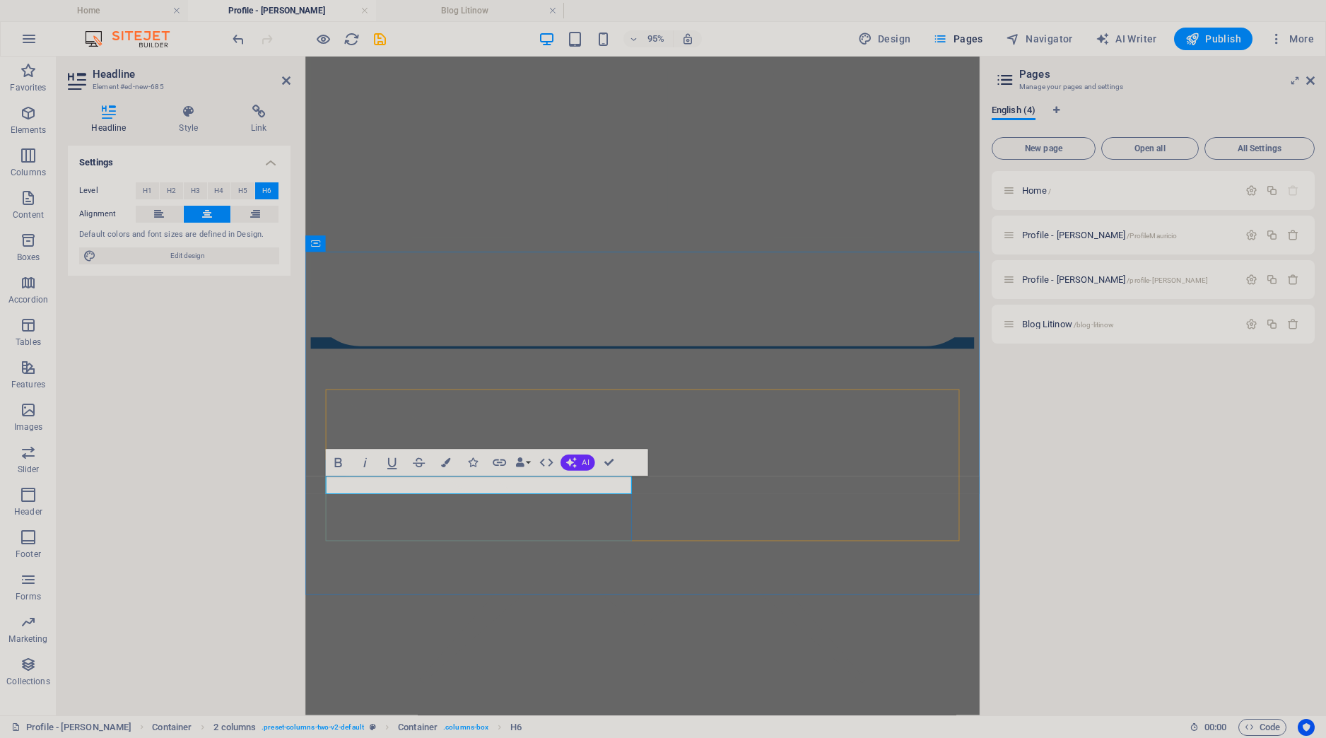
drag, startPoint x: 631, startPoint y: 511, endPoint x: 352, endPoint y: 509, distance: 278.6
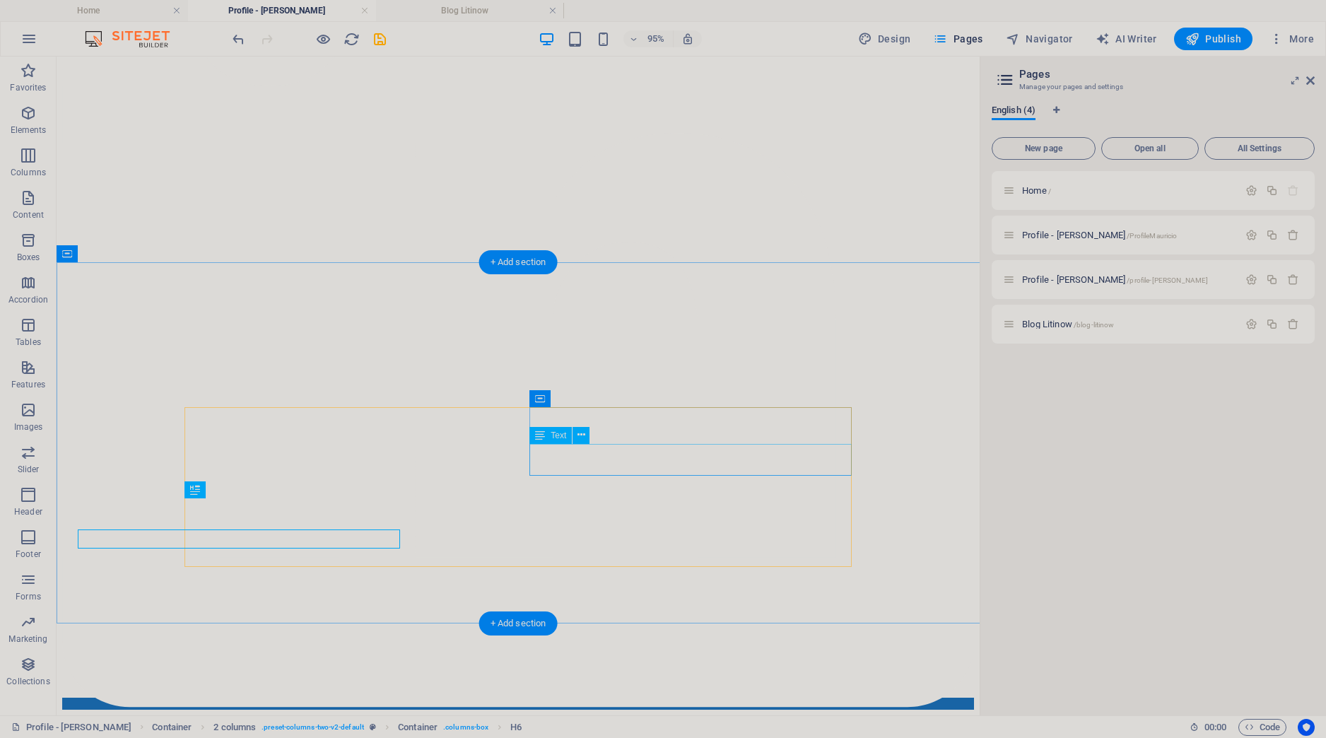
scroll to position [1691, 0]
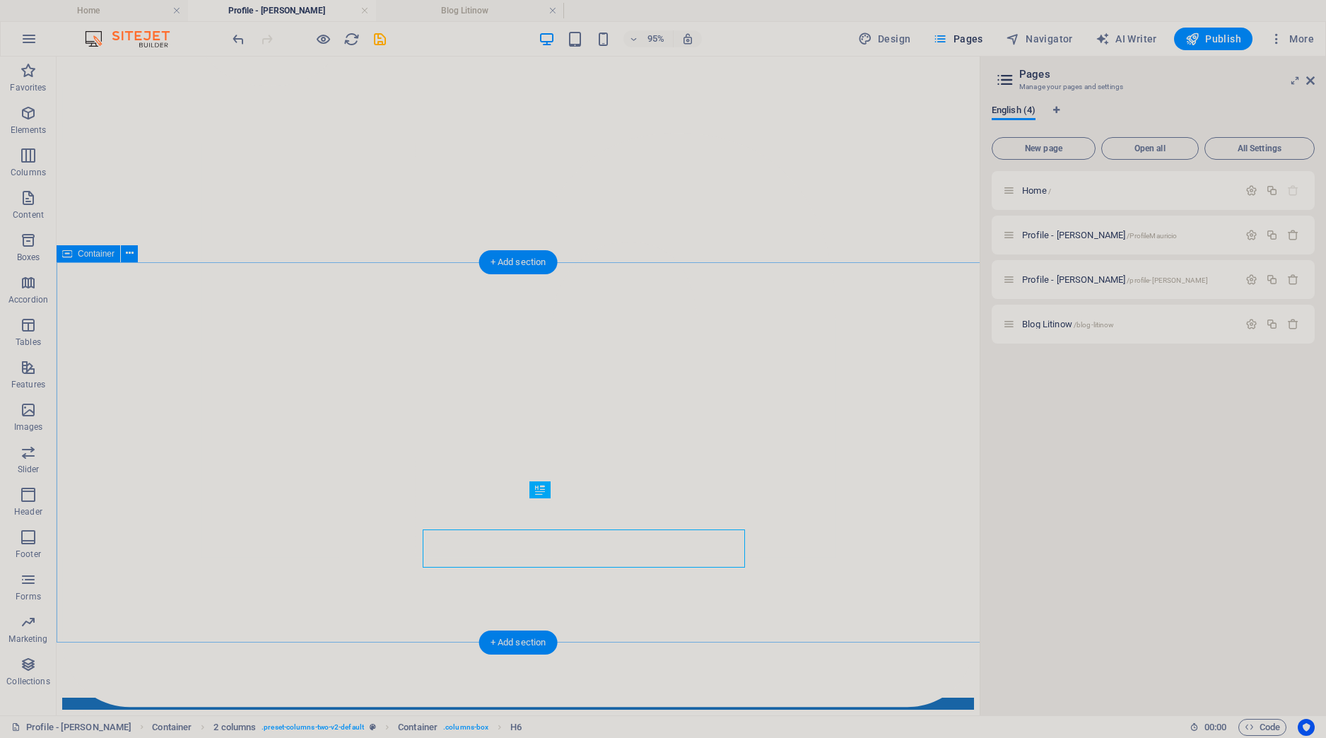
scroll to position [1691, 0]
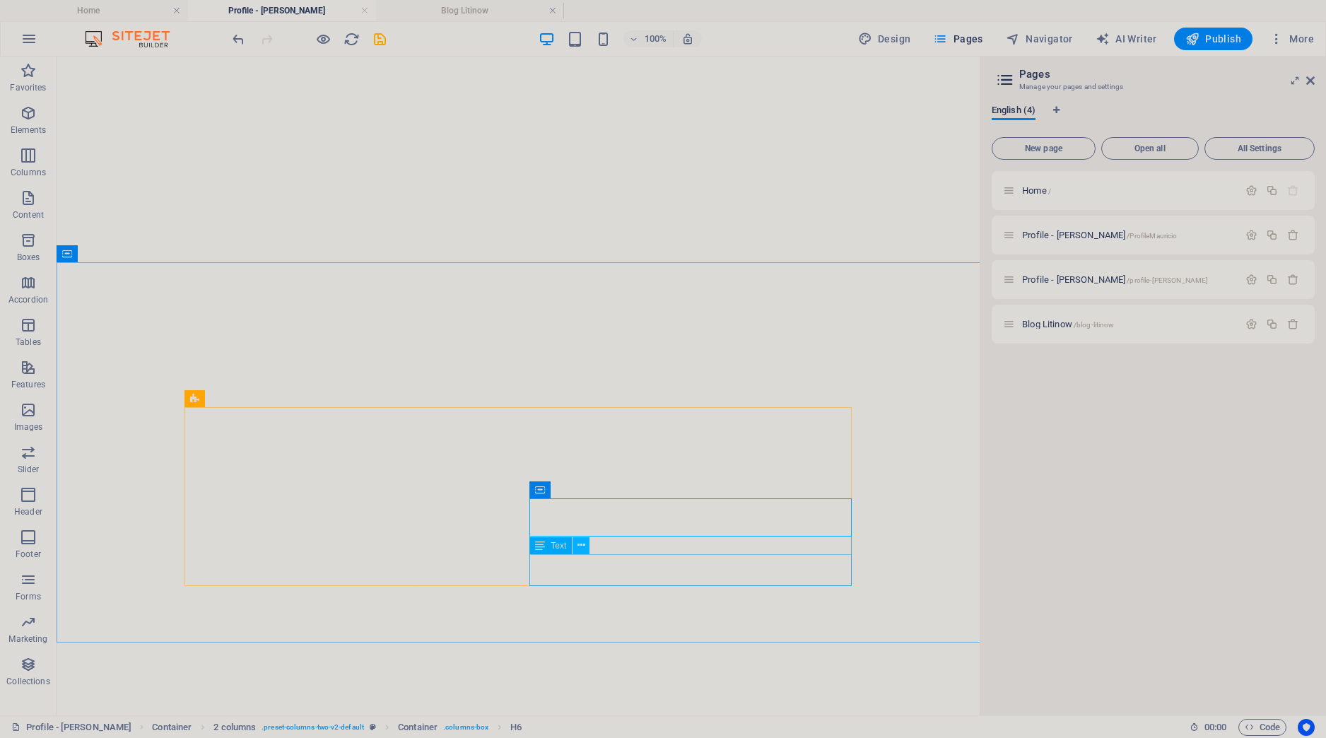
click at [580, 547] on icon at bounding box center [582, 545] width 8 height 15
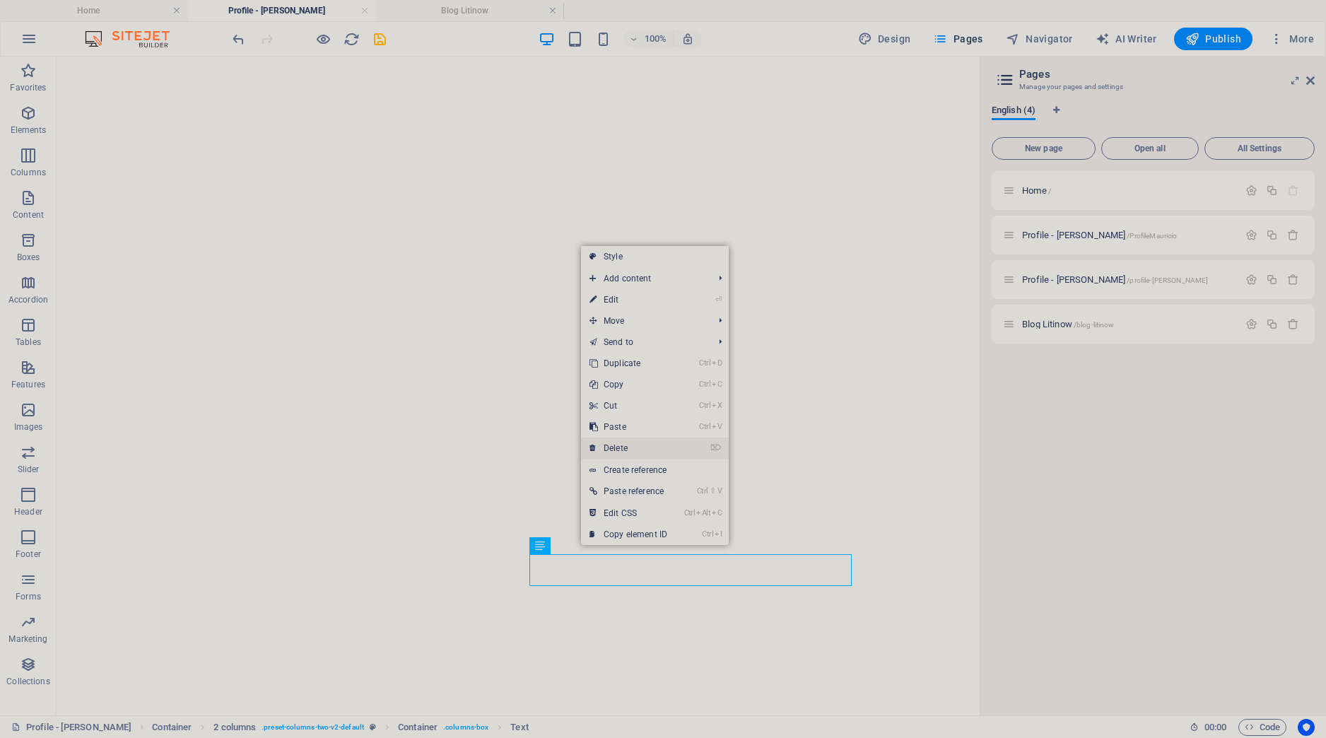
drag, startPoint x: 622, startPoint y: 453, endPoint x: 564, endPoint y: 396, distance: 81.5
click at [622, 453] on link "⌦ Delete" at bounding box center [628, 448] width 95 height 21
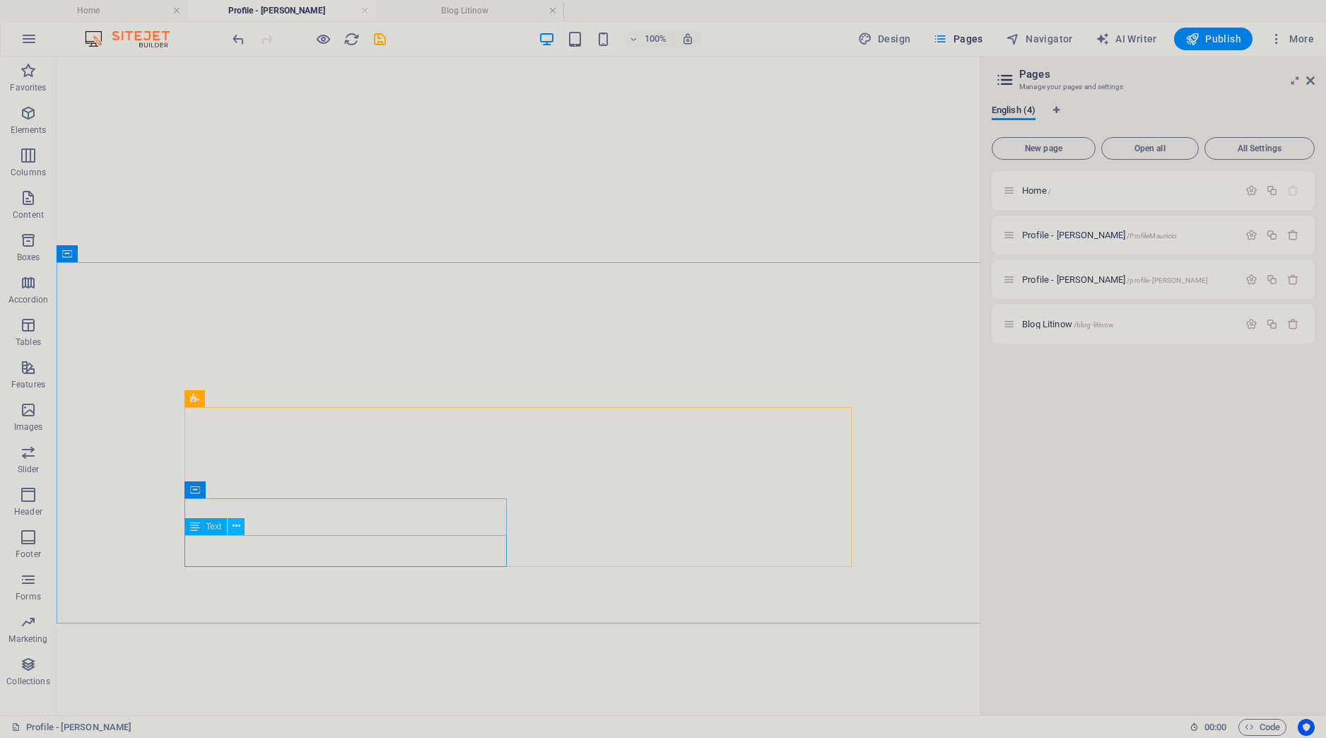
click at [236, 523] on icon at bounding box center [237, 526] width 8 height 15
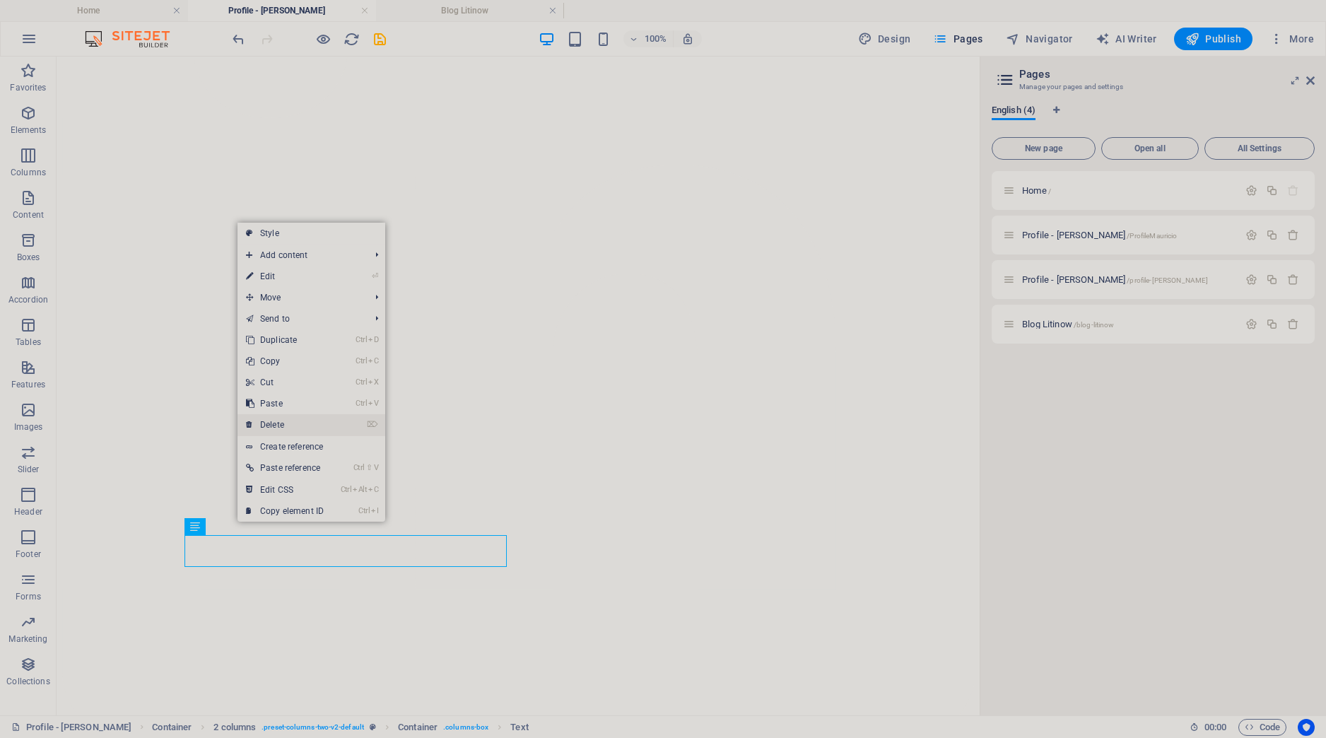
click at [282, 426] on link "⌦ Delete" at bounding box center [285, 424] width 95 height 21
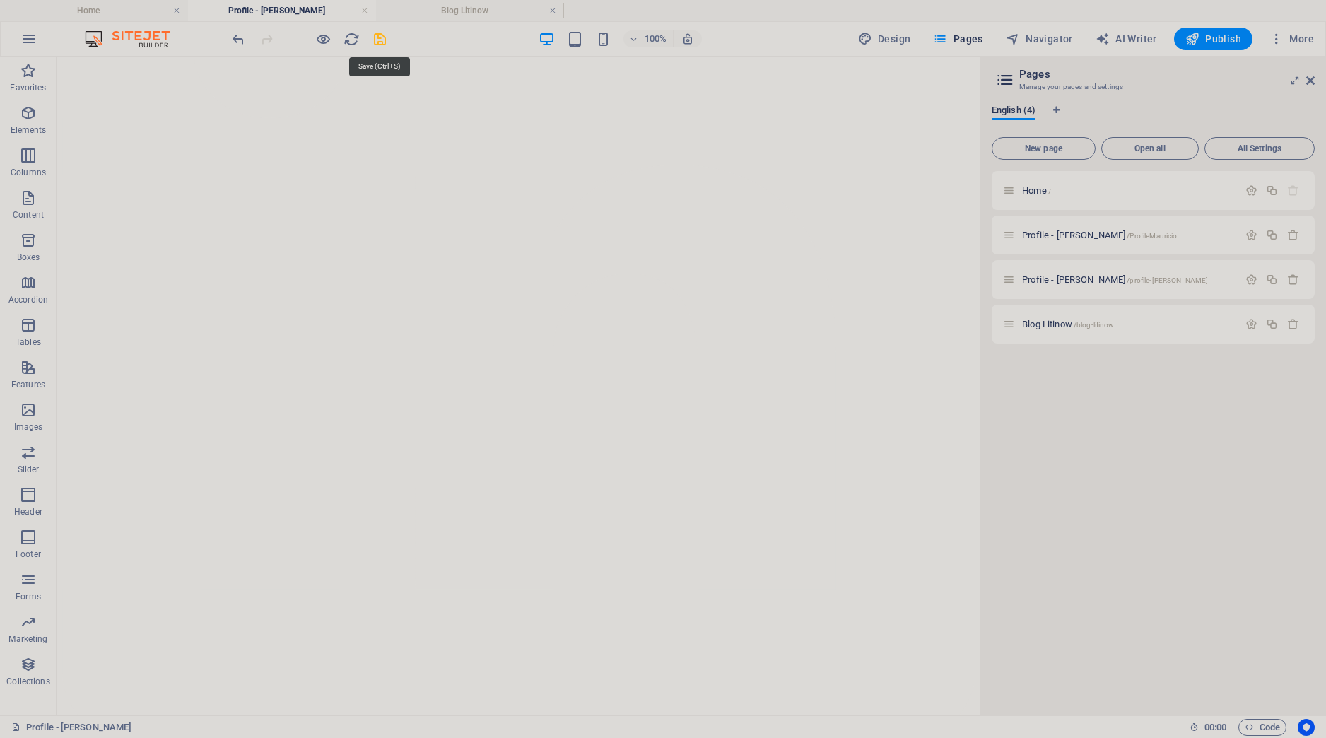
click at [377, 38] on icon "save" at bounding box center [380, 39] width 16 height 16
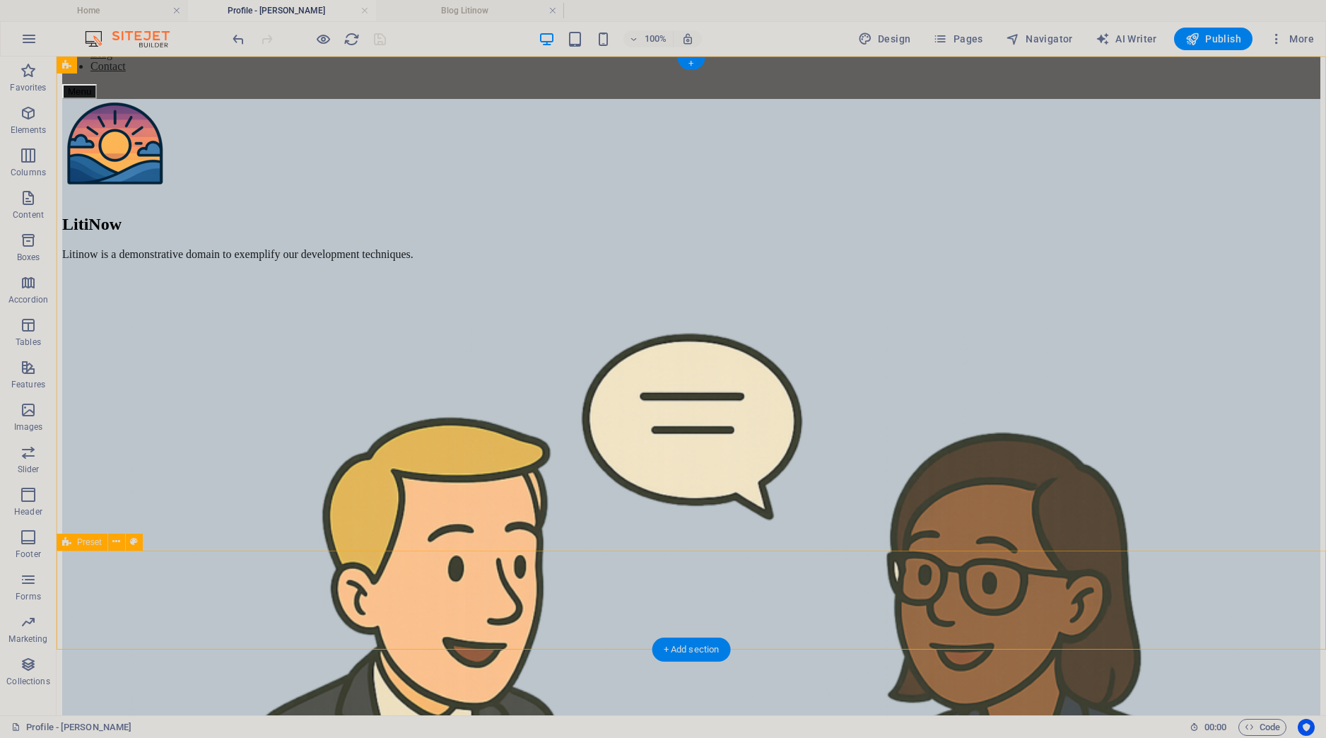
scroll to position [0, 0]
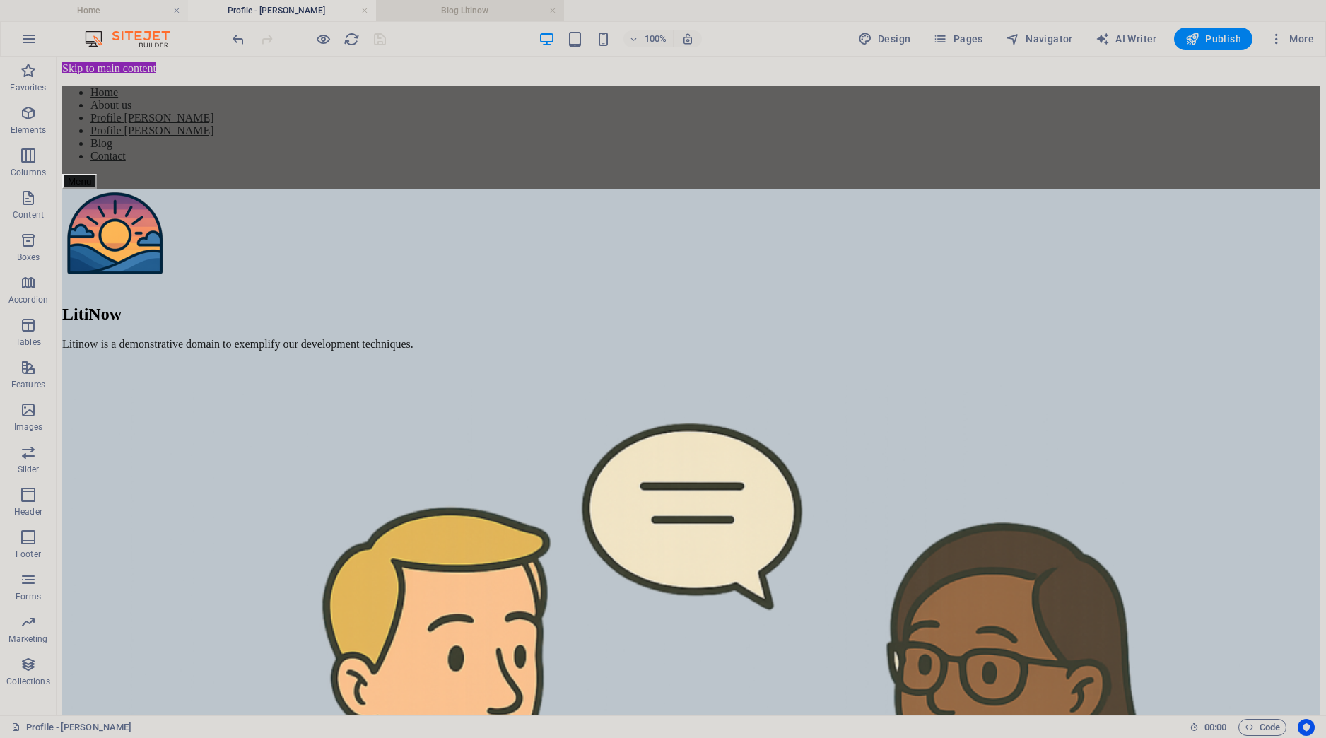
click at [455, 16] on h4 "Blog Litinow" at bounding box center [470, 11] width 188 height 16
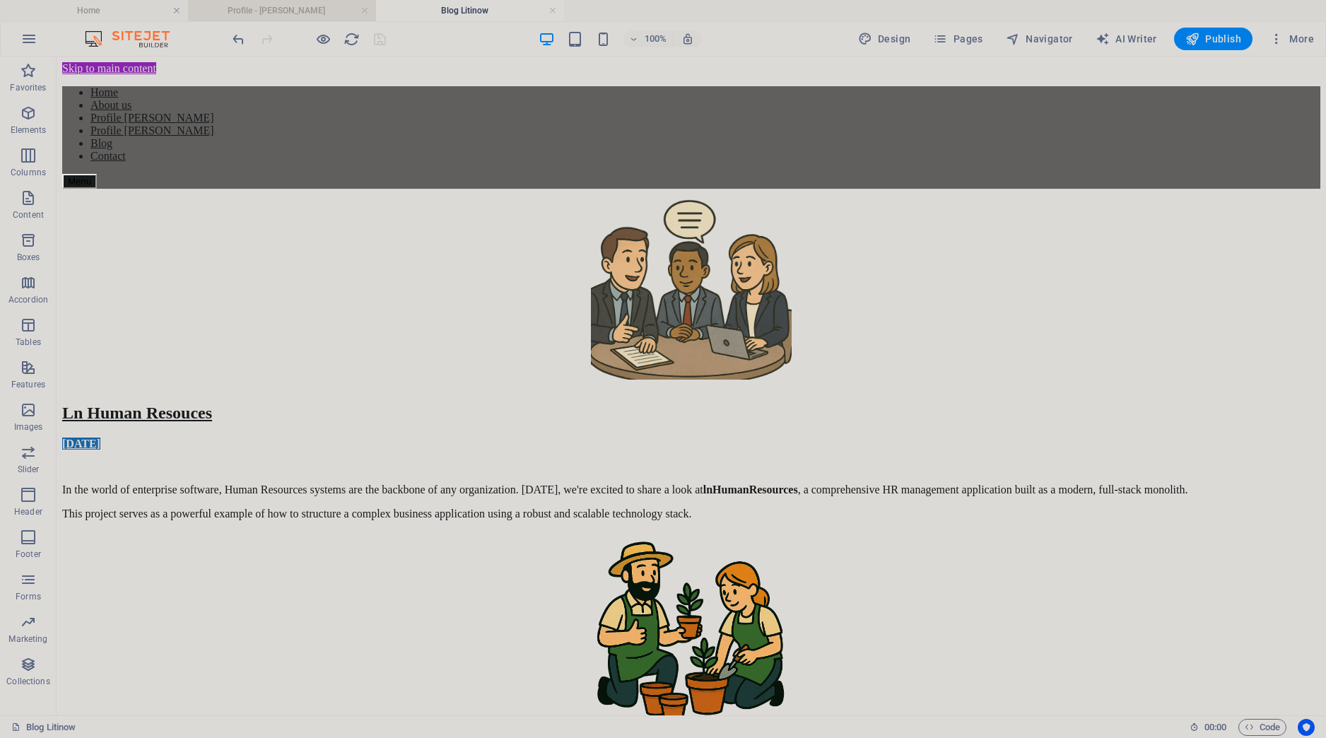
click at [274, 11] on h4 "Profile - [PERSON_NAME]" at bounding box center [282, 11] width 188 height 16
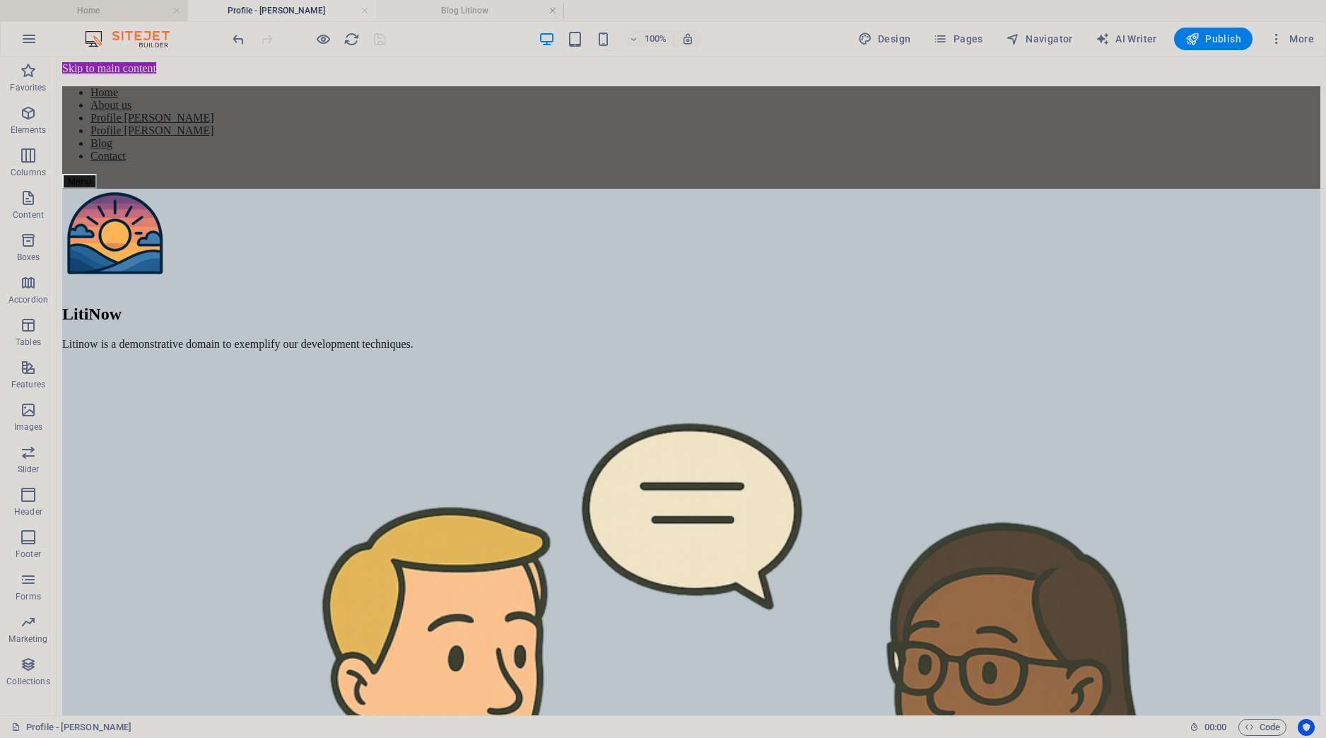
click at [115, 11] on h4 "Home" at bounding box center [94, 11] width 188 height 16
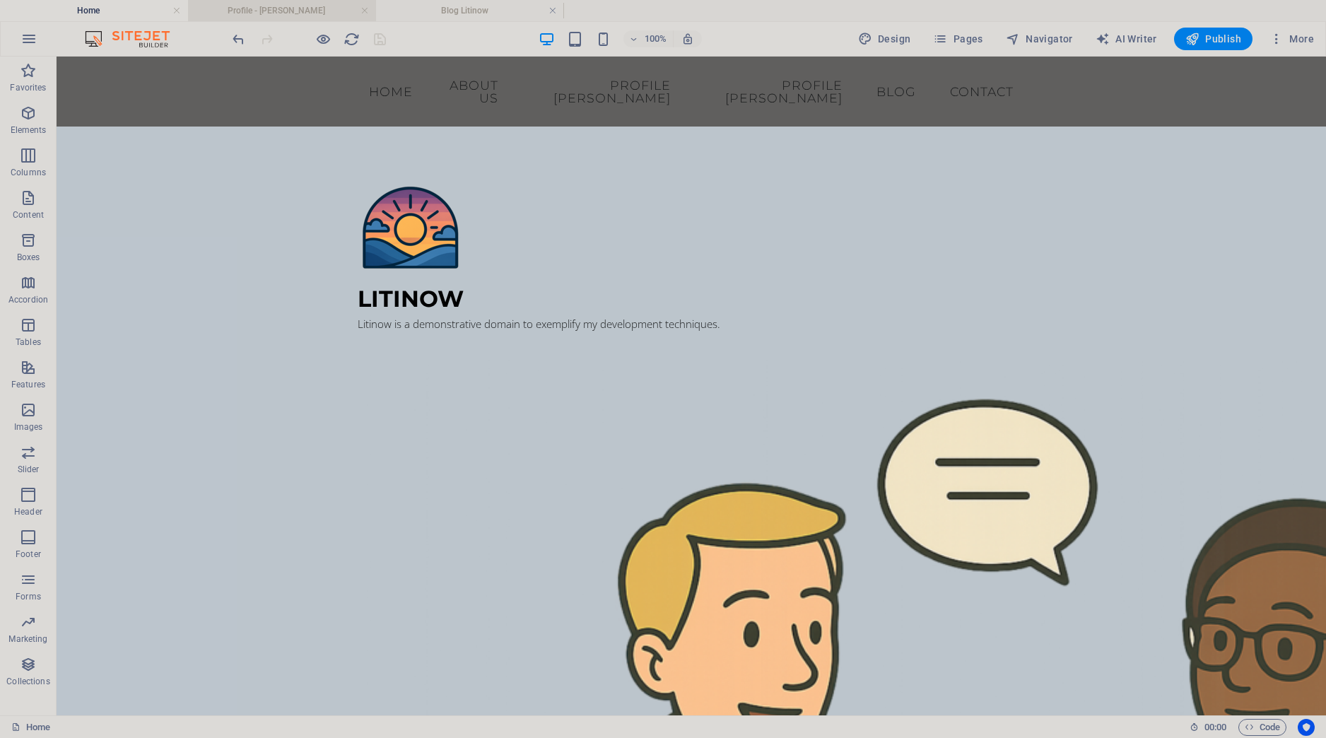
click at [240, 7] on h4 "Profile - [PERSON_NAME]" at bounding box center [282, 11] width 188 height 16
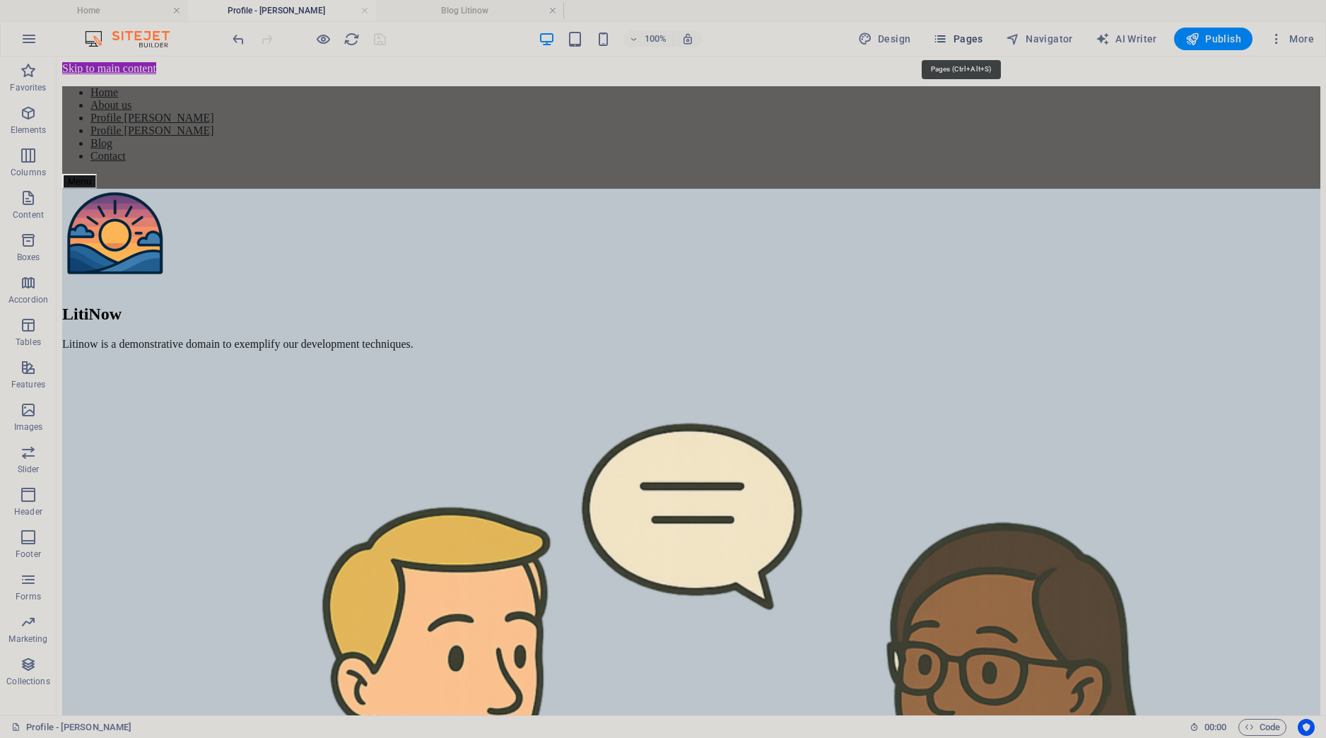
click at [960, 42] on span "Pages" at bounding box center [957, 39] width 49 height 14
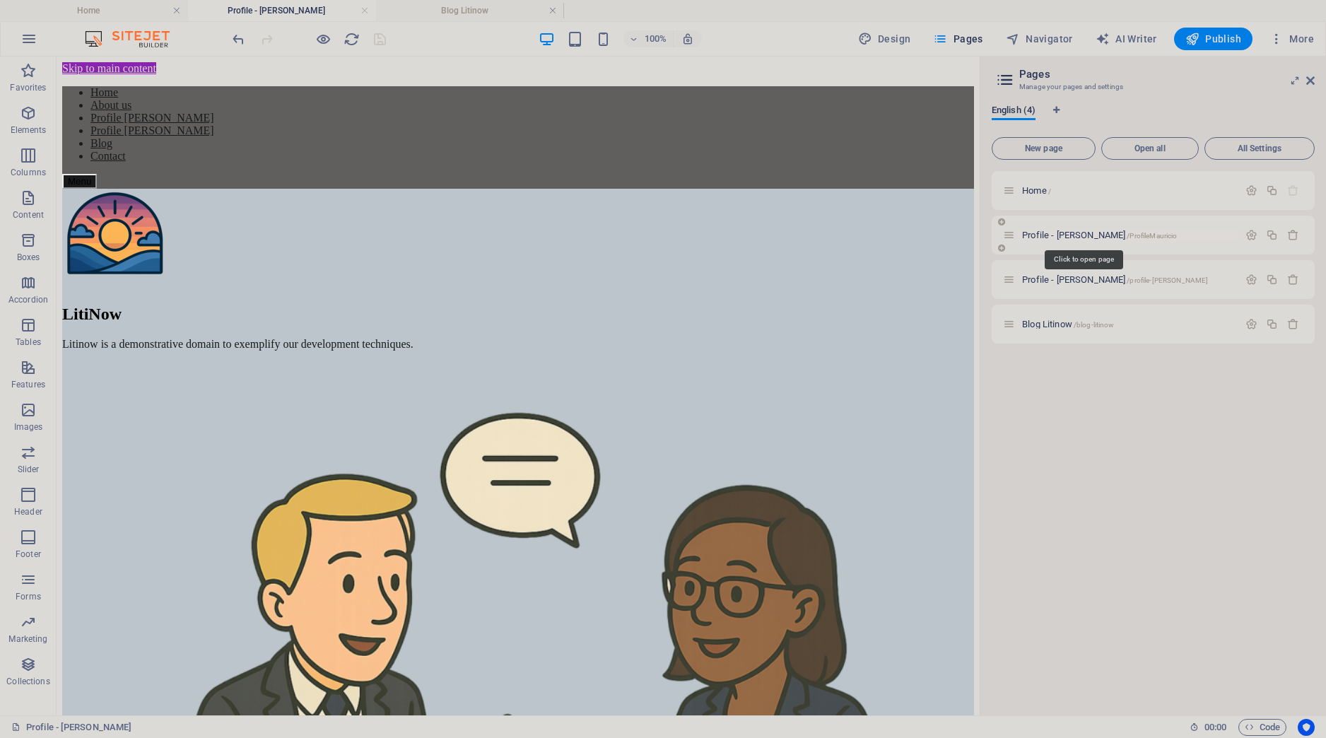
click at [1085, 236] on span "Profile - [PERSON_NAME] /ProfileMauricio" at bounding box center [1099, 235] width 155 height 11
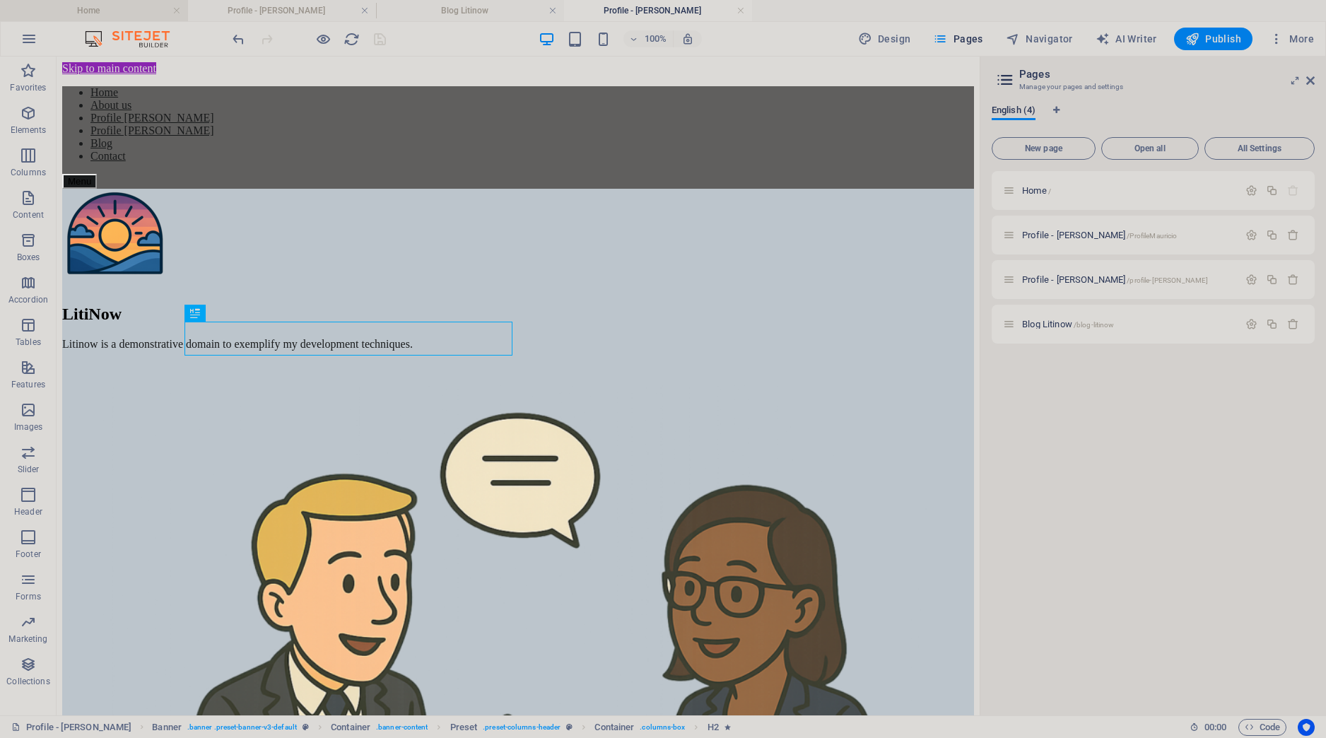
click at [71, 13] on h4 "Home" at bounding box center [94, 11] width 188 height 16
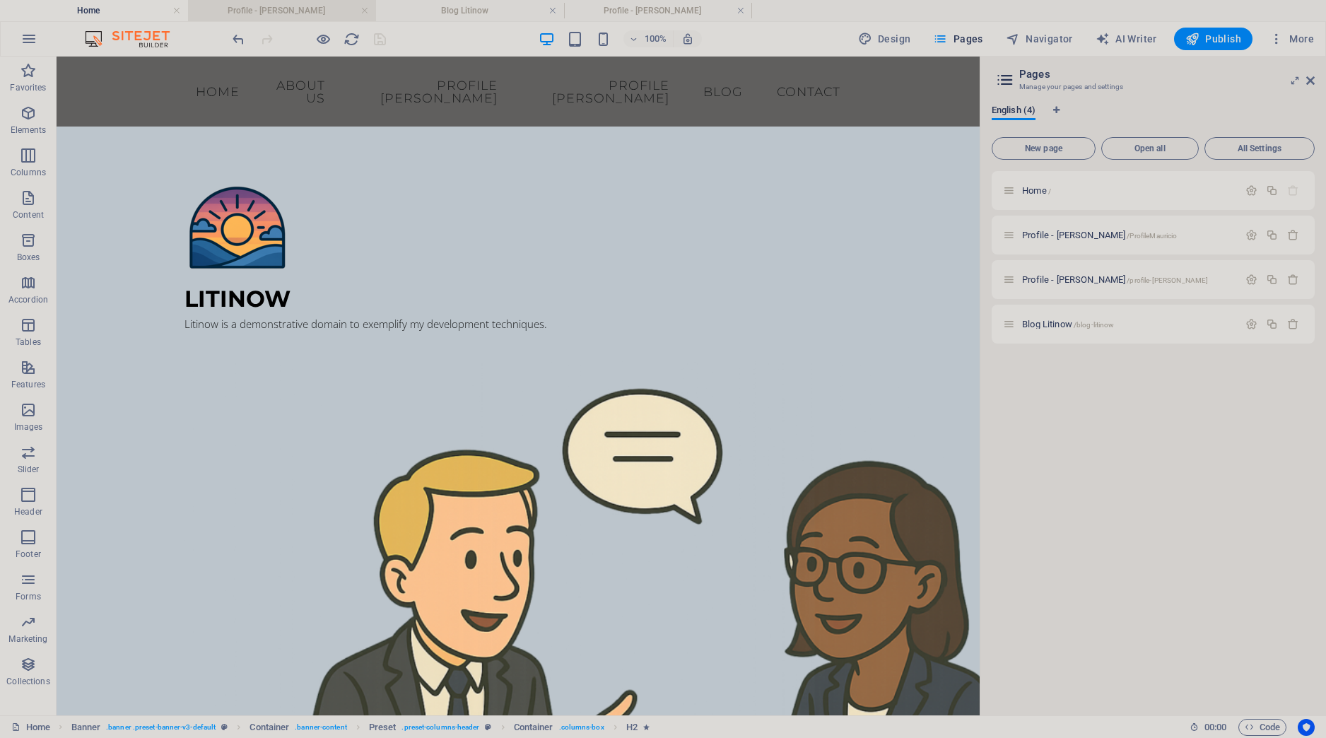
click at [275, 13] on h4 "Profile - [PERSON_NAME]" at bounding box center [282, 11] width 188 height 16
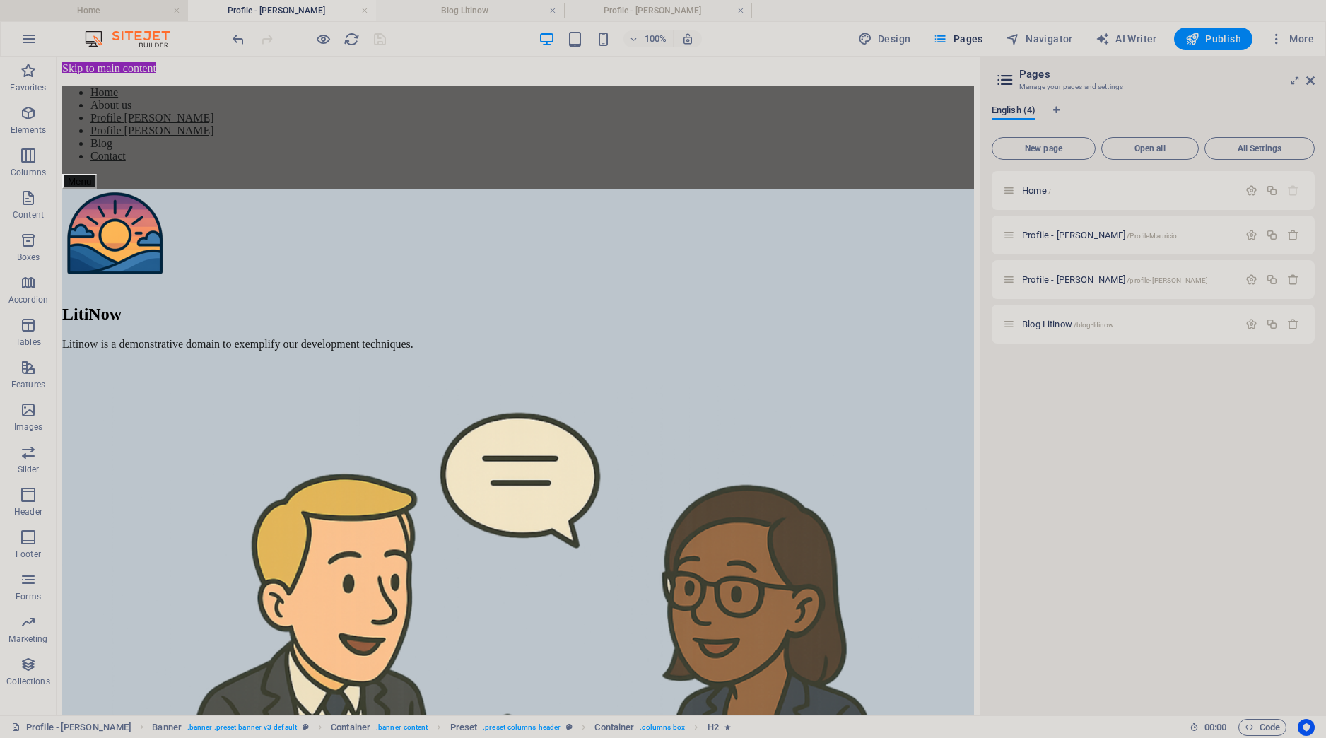
click at [110, 14] on h4 "Home" at bounding box center [94, 11] width 188 height 16
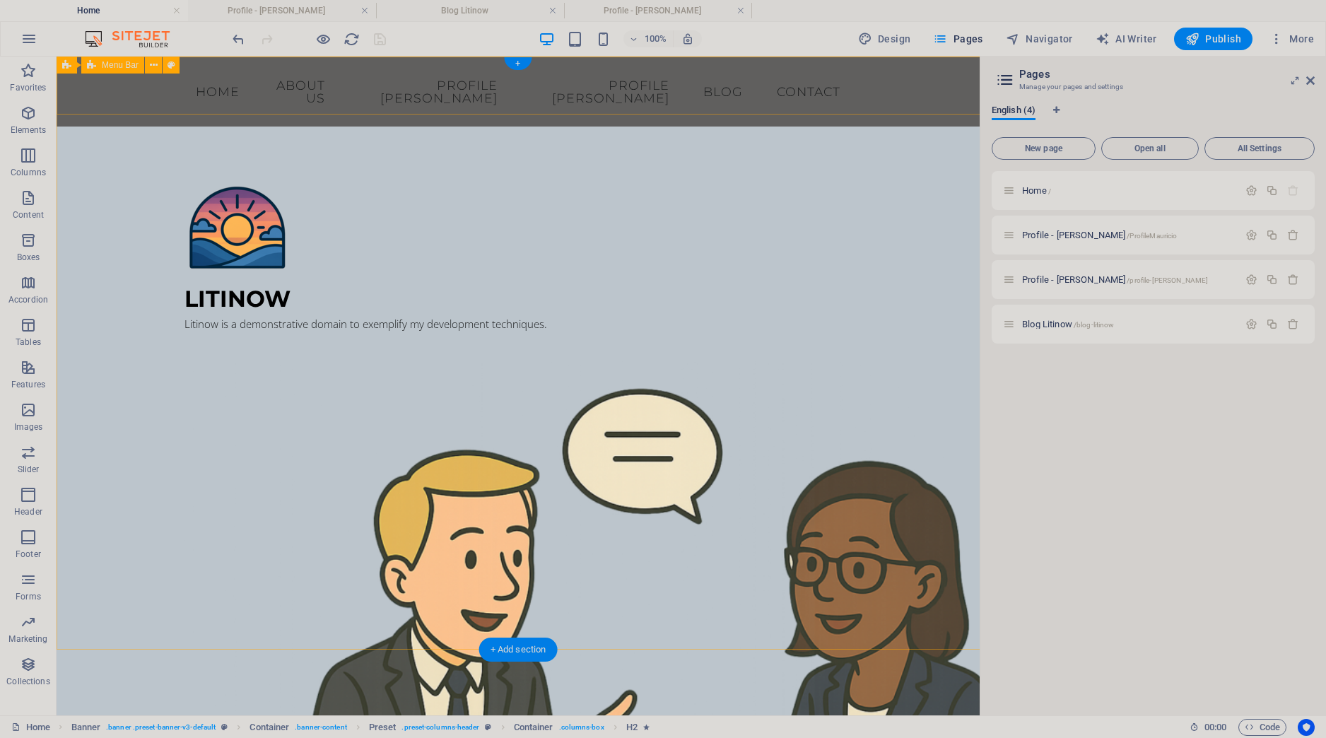
click at [192, 104] on div "Home About us Profile [PERSON_NAME] Profile [PERSON_NAME] Blog Contact Menu" at bounding box center [518, 92] width 923 height 70
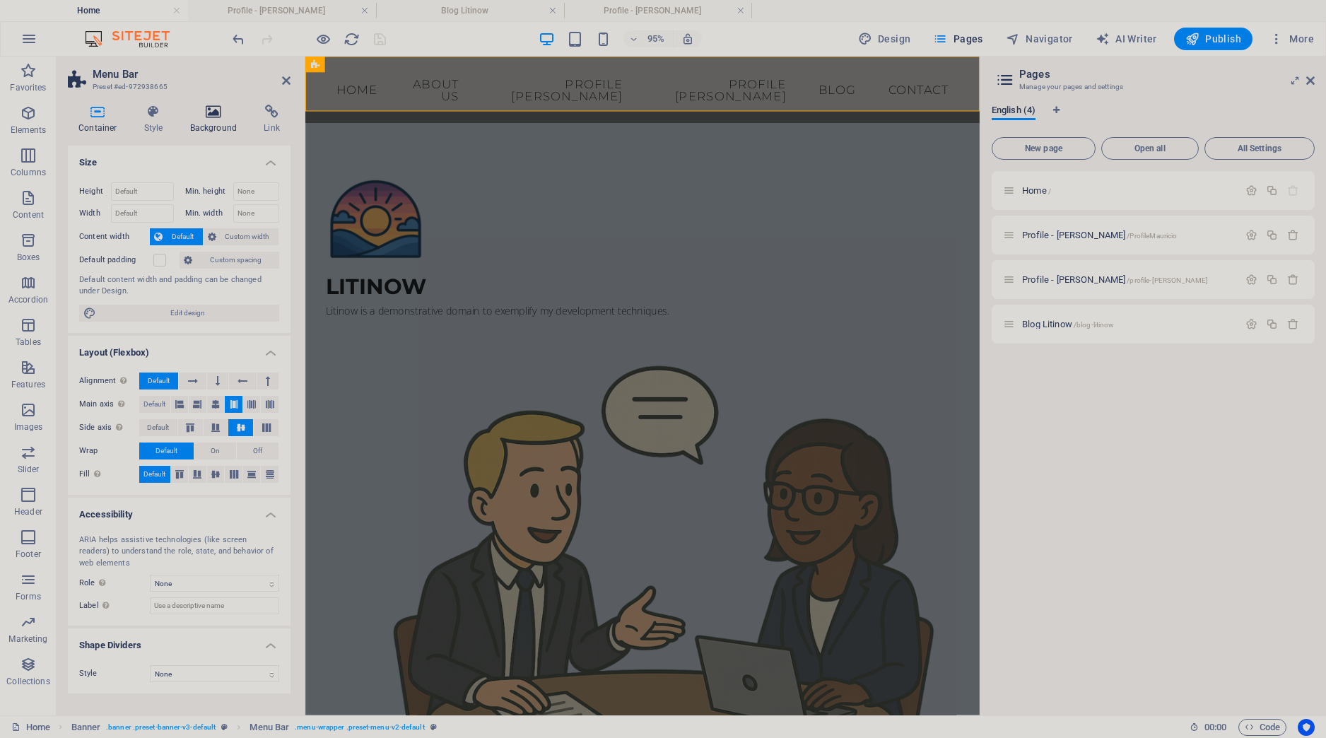
click at [217, 127] on h4 "Background" at bounding box center [217, 120] width 74 height 30
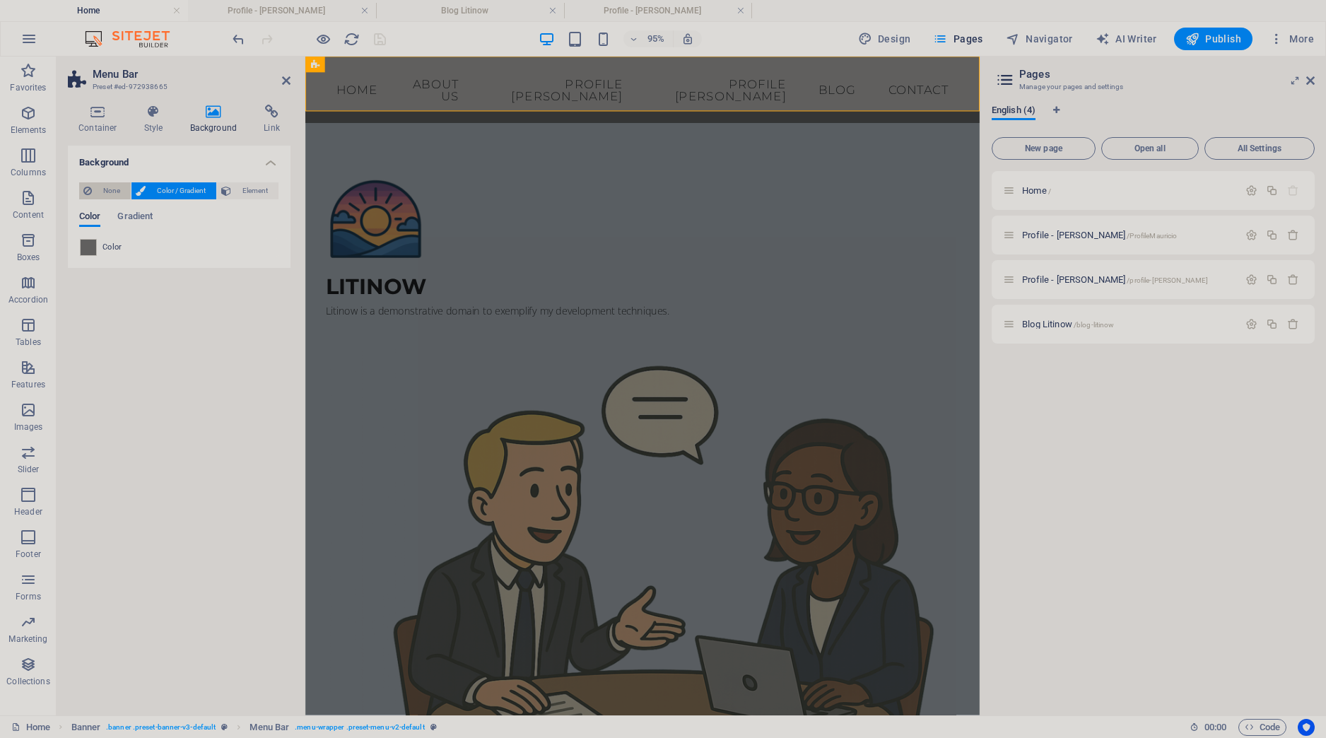
click at [112, 189] on span "None" at bounding box center [111, 190] width 30 height 17
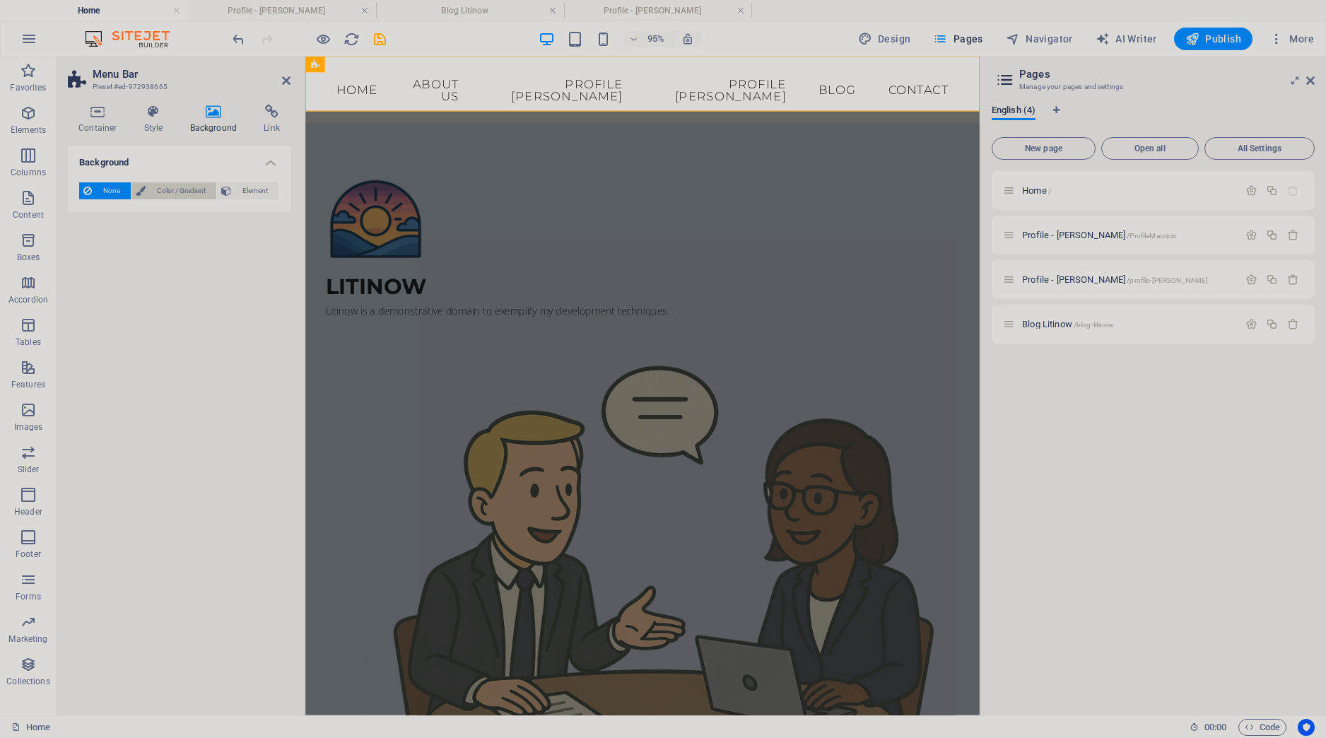
click at [166, 191] on span "Color / Gradient" at bounding box center [181, 190] width 62 height 17
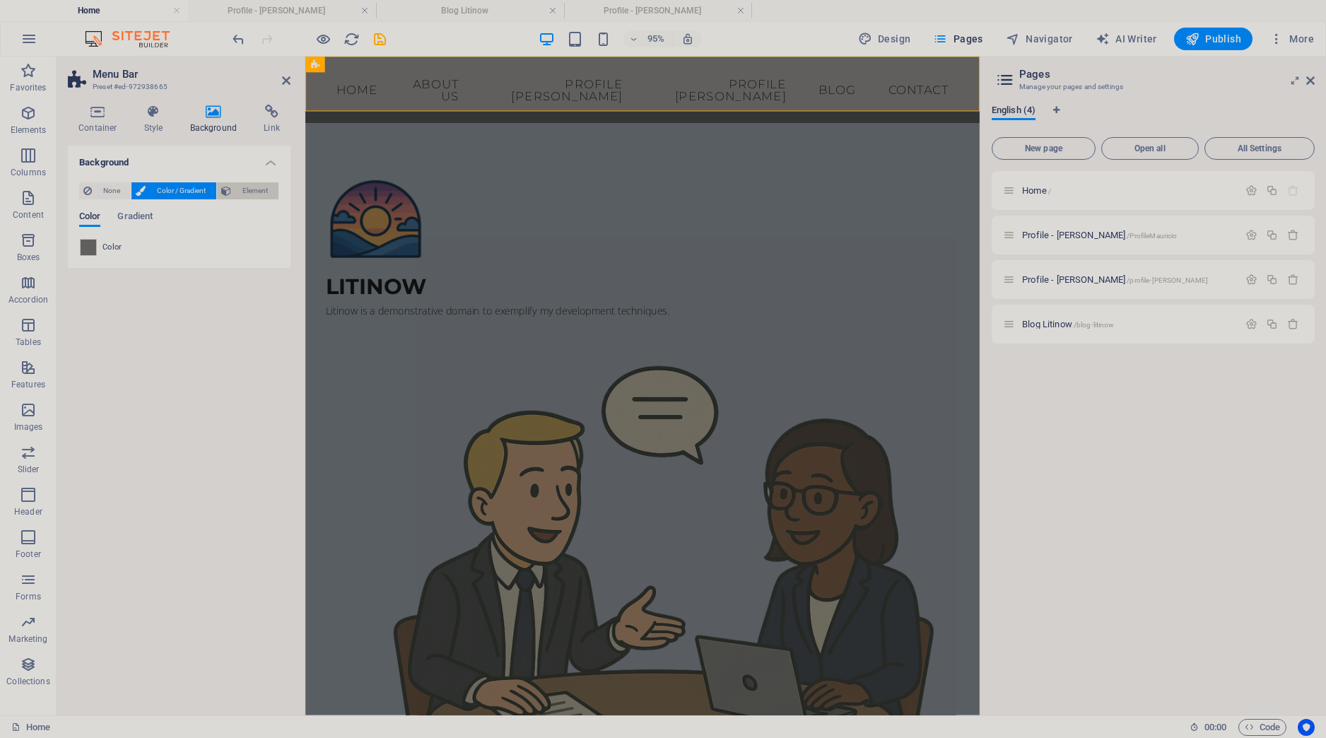
click at [251, 194] on span "Element" at bounding box center [254, 190] width 39 height 17
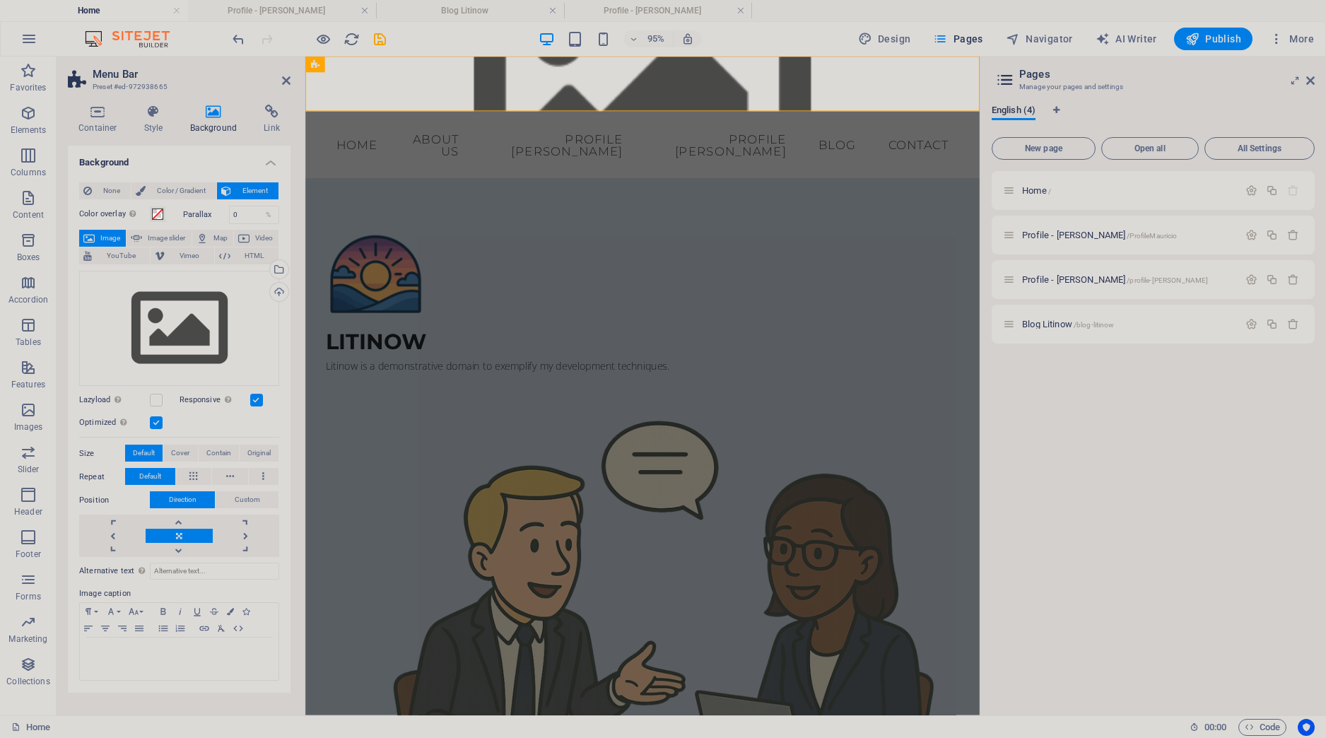
click at [291, 79] on aside "Menu Bar Preset #ed-972938665 Container Style Background Link Size Height Defau…" at bounding box center [181, 386] width 249 height 659
click at [285, 83] on icon at bounding box center [286, 80] width 8 height 11
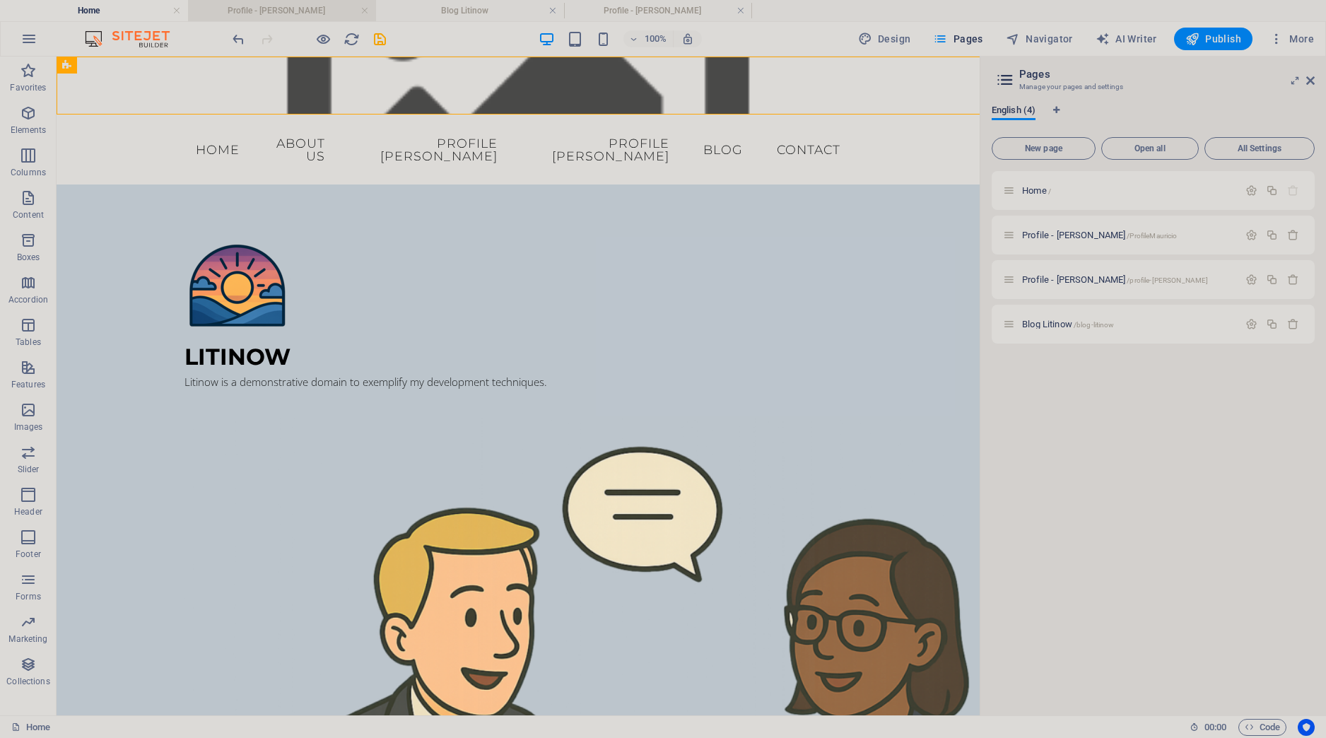
click at [303, 14] on h4 "Profile - [PERSON_NAME]" at bounding box center [282, 11] width 188 height 16
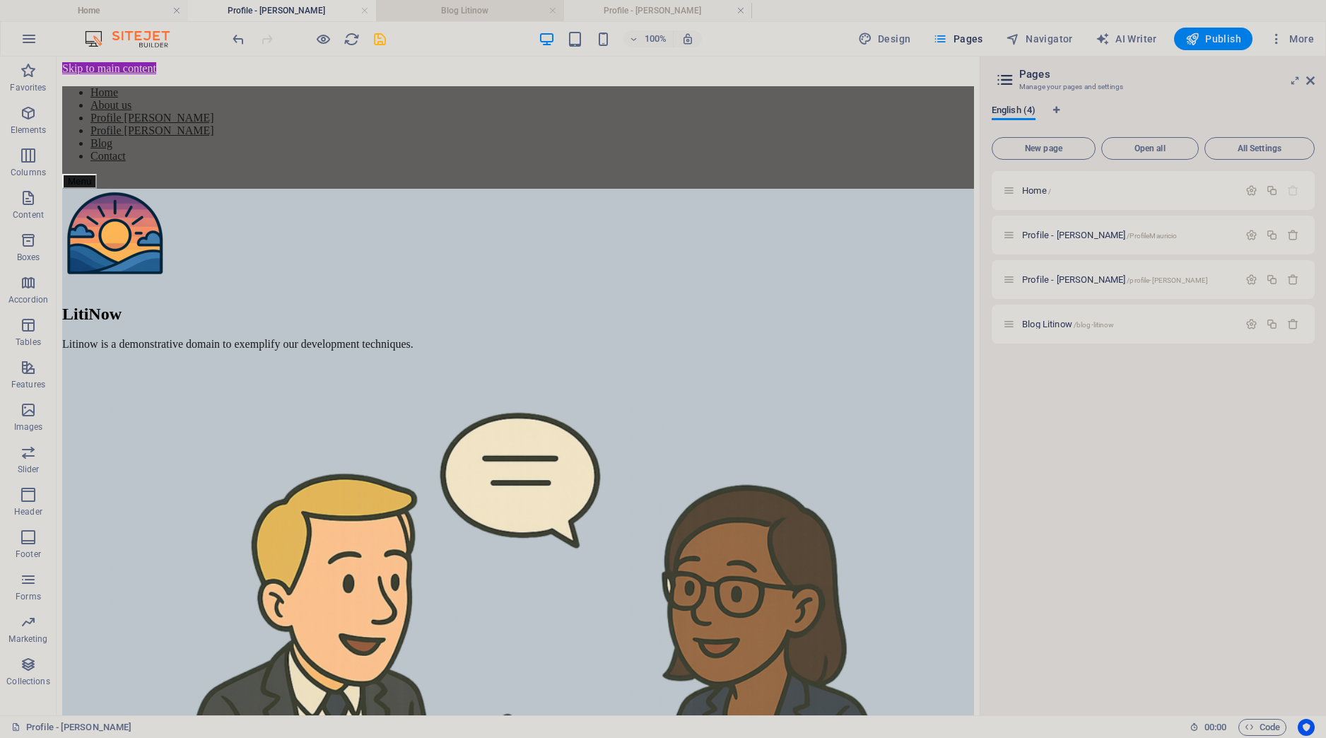
click at [437, 12] on h4 "Blog Litinow" at bounding box center [470, 11] width 188 height 16
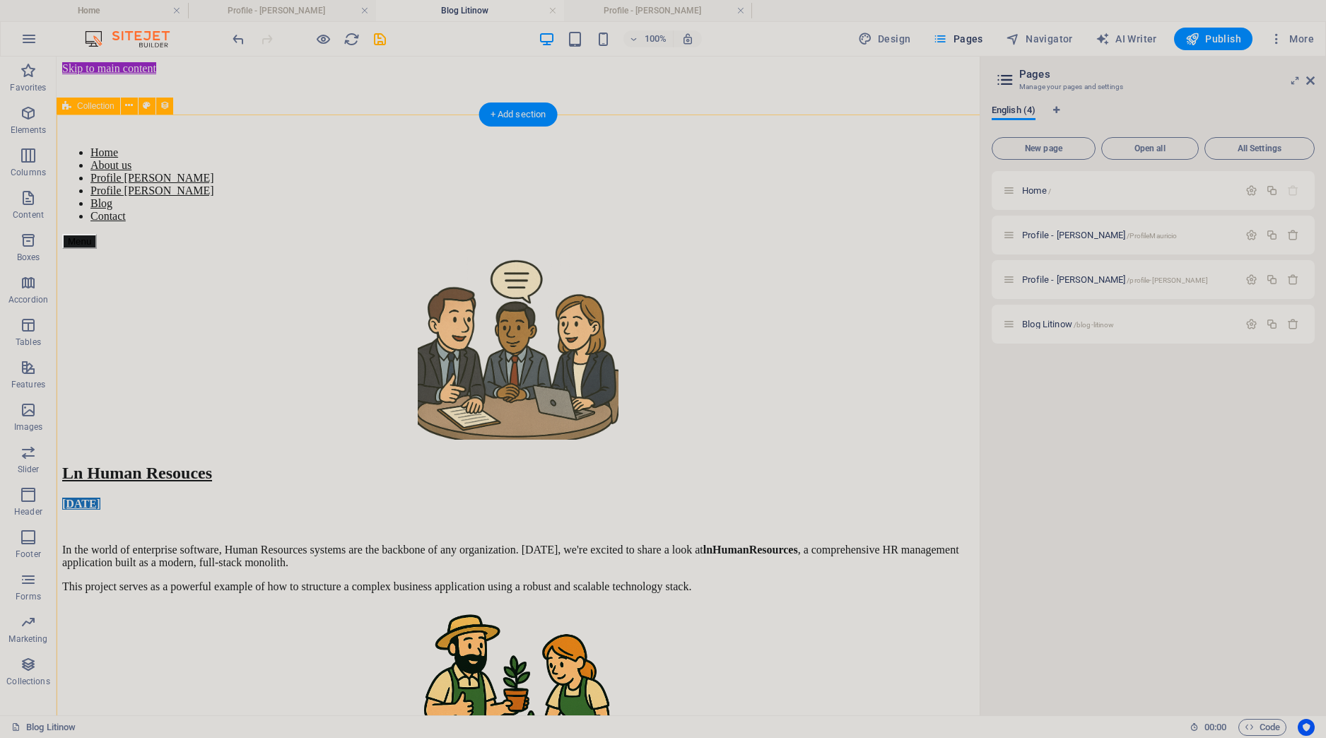
click at [267, 6] on h4 "Profile - [PERSON_NAME]" at bounding box center [282, 11] width 188 height 16
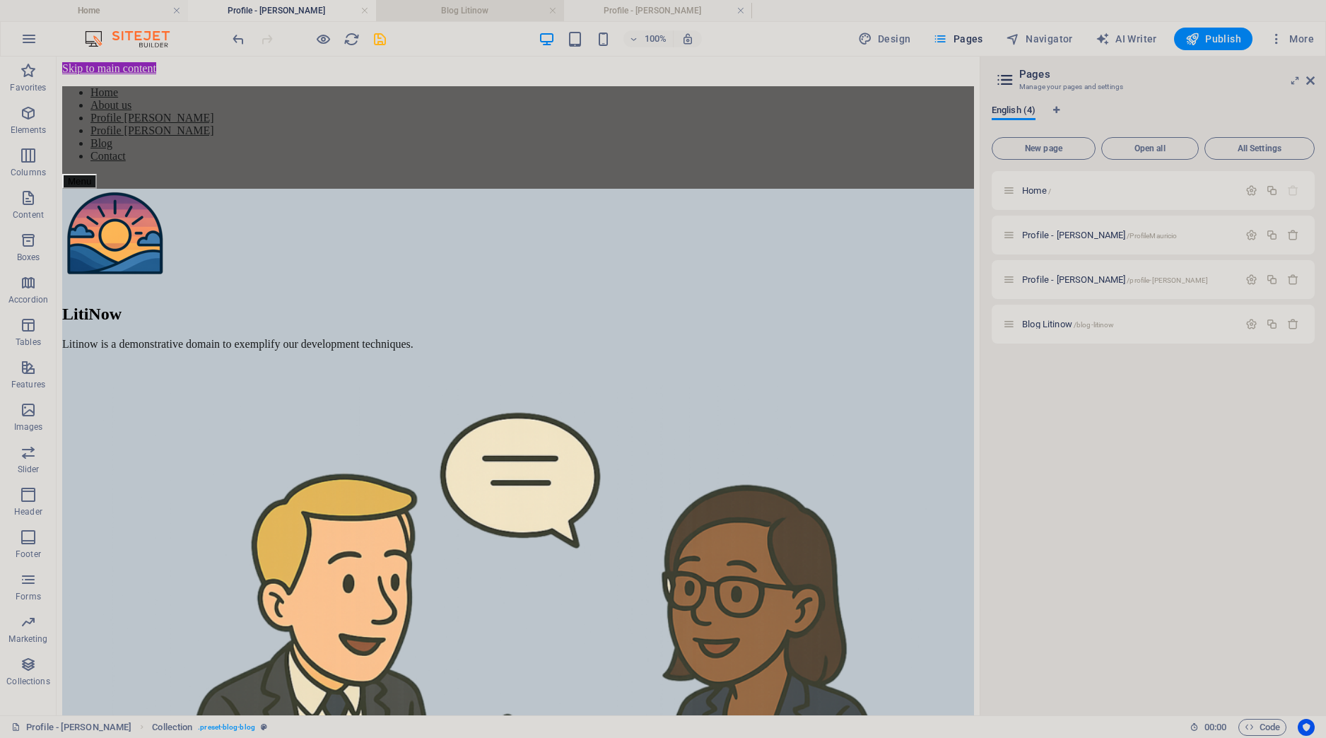
click at [469, 11] on h4 "Blog Litinow" at bounding box center [470, 11] width 188 height 16
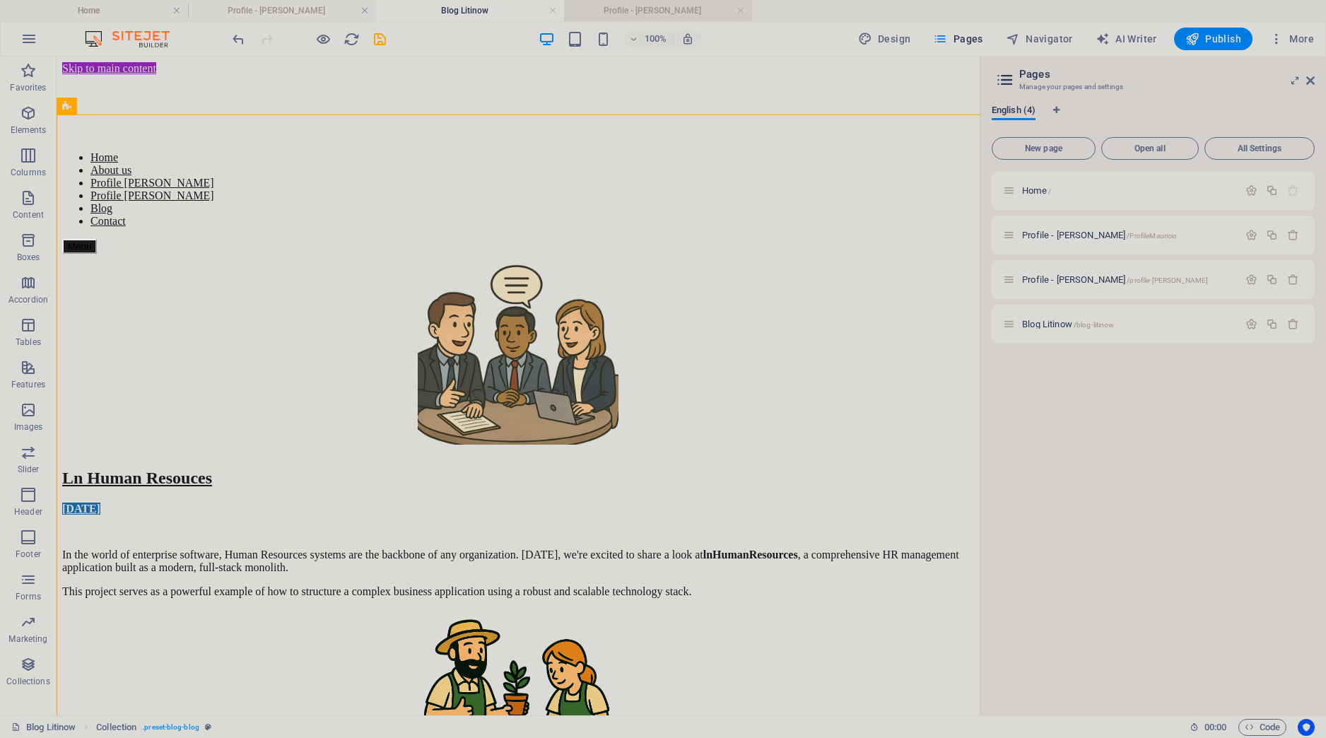
click at [624, 6] on h4 "Profile - [PERSON_NAME]" at bounding box center [658, 11] width 188 height 16
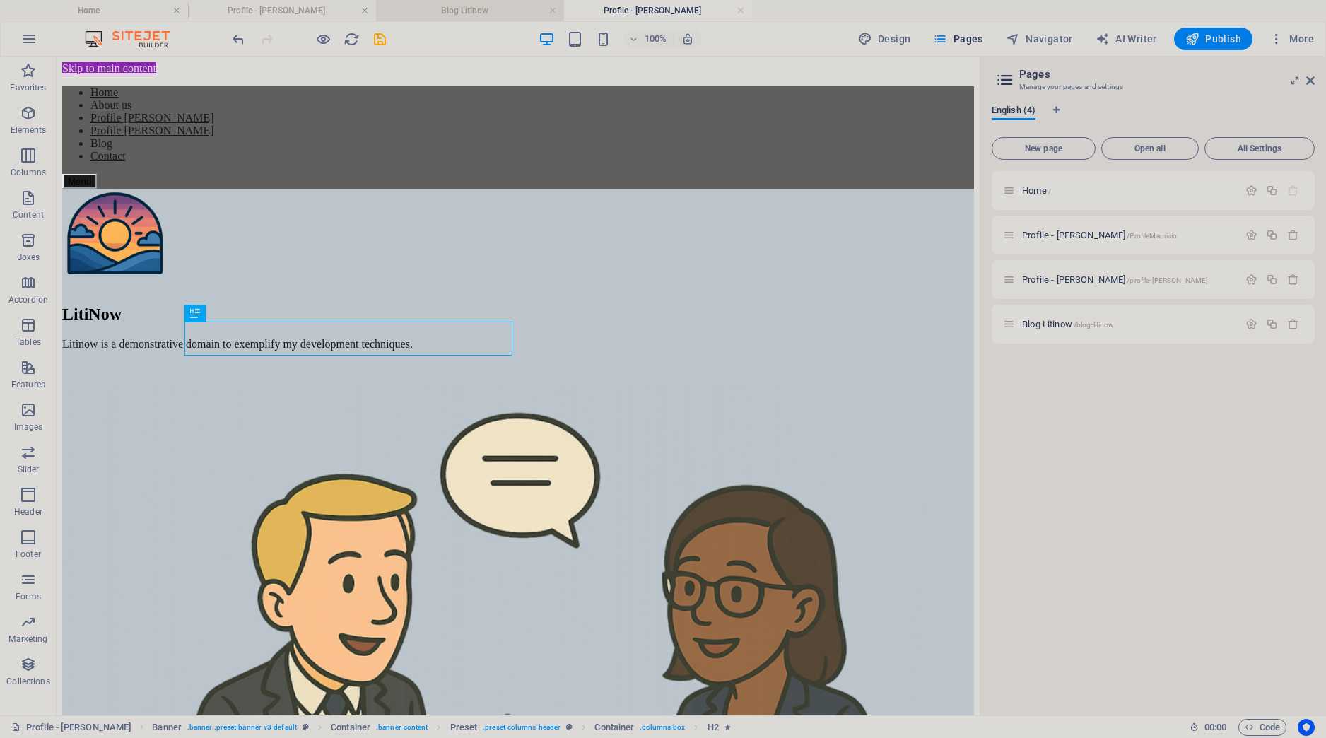
click at [469, 8] on h4 "Blog Litinow" at bounding box center [470, 11] width 188 height 16
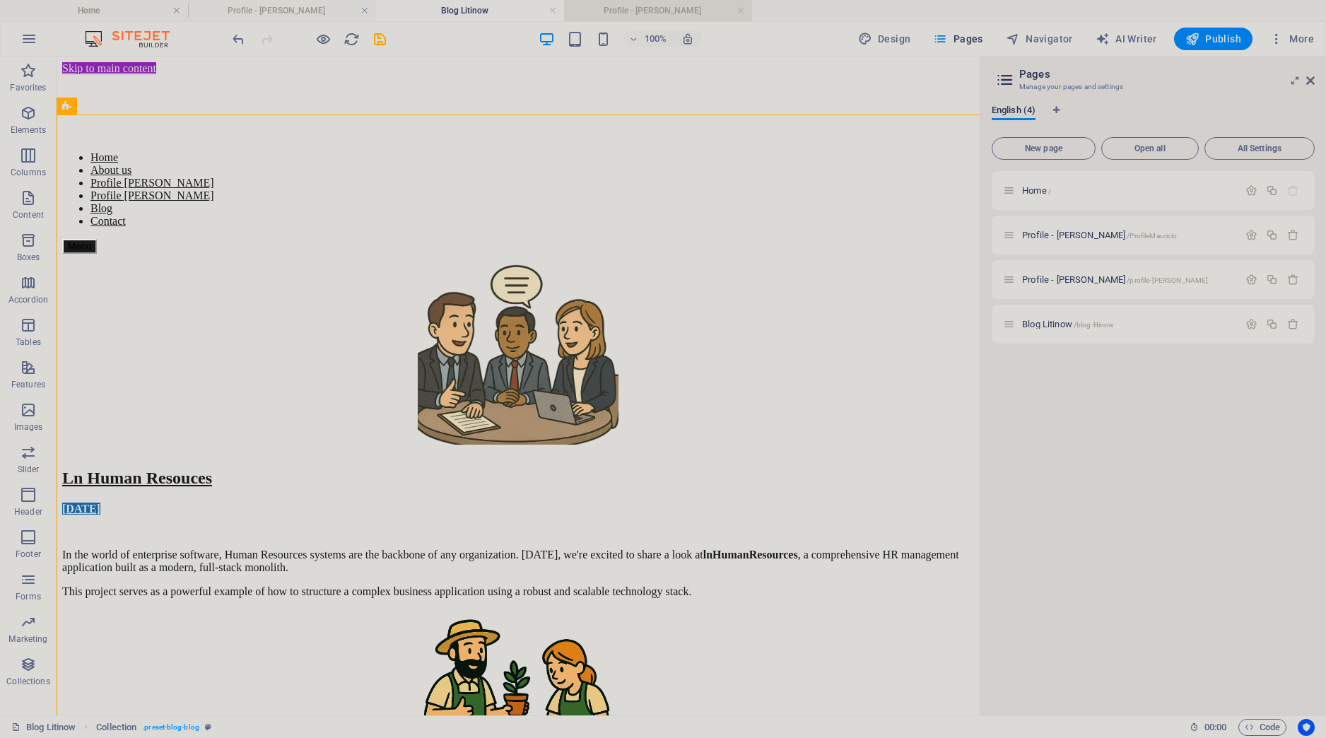
click at [691, 9] on h4 "Profile - [PERSON_NAME]" at bounding box center [658, 11] width 188 height 16
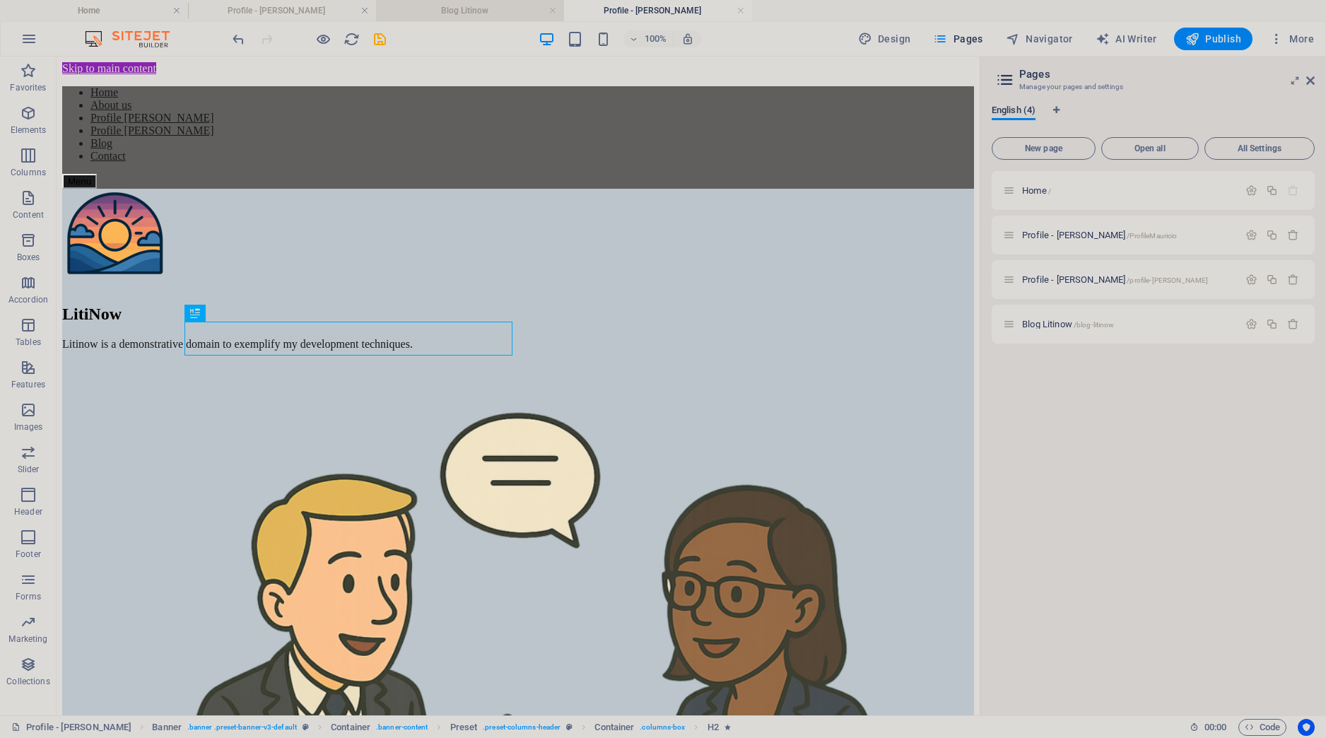
click at [465, 14] on h4 "Blog Litinow" at bounding box center [470, 11] width 188 height 16
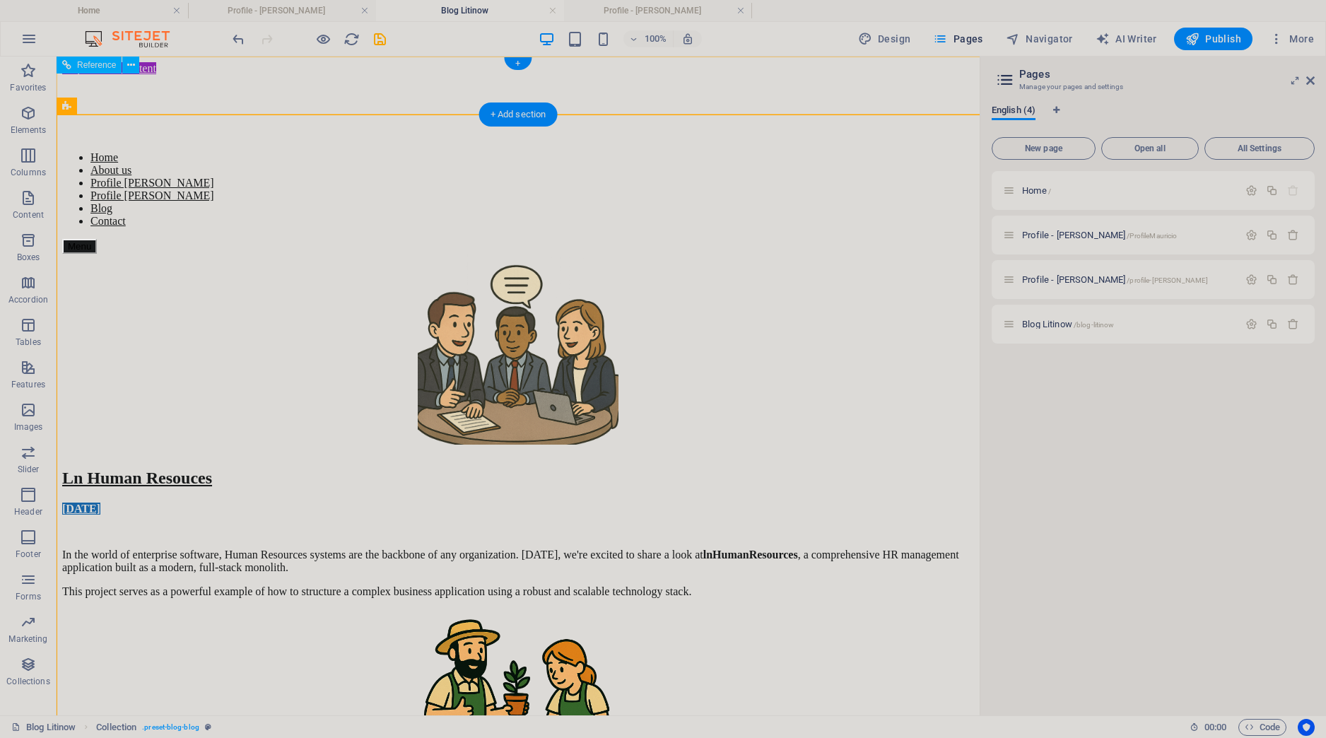
click at [135, 75] on figure at bounding box center [518, 75] width 912 height 0
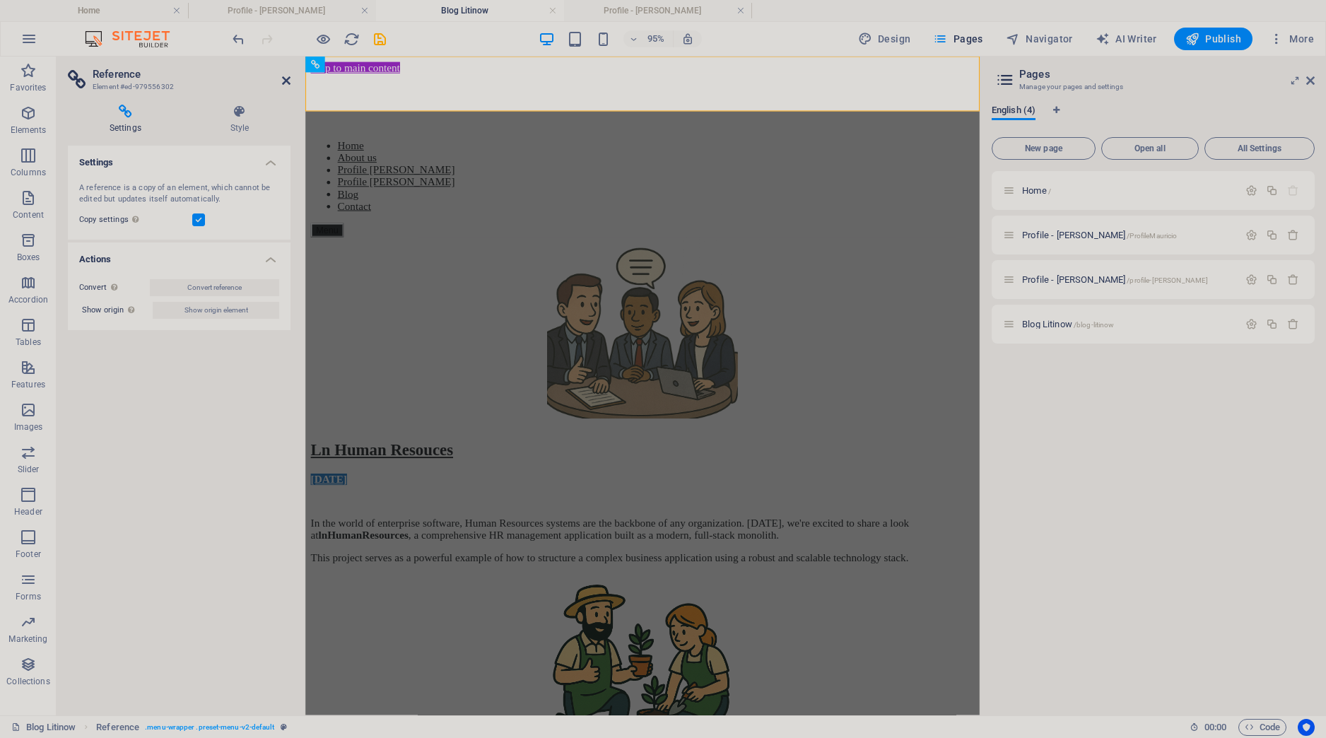
click at [283, 76] on icon at bounding box center [286, 80] width 8 height 11
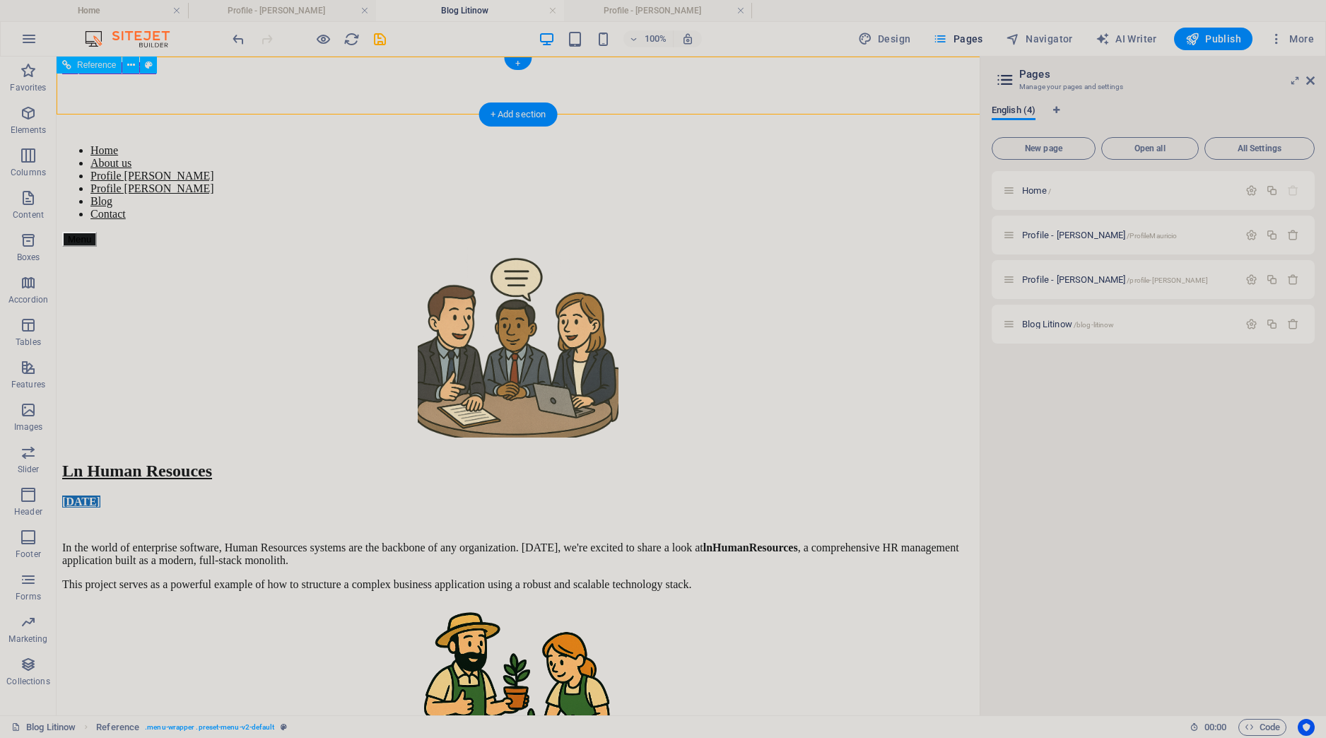
click at [142, 75] on figure at bounding box center [518, 75] width 912 height 0
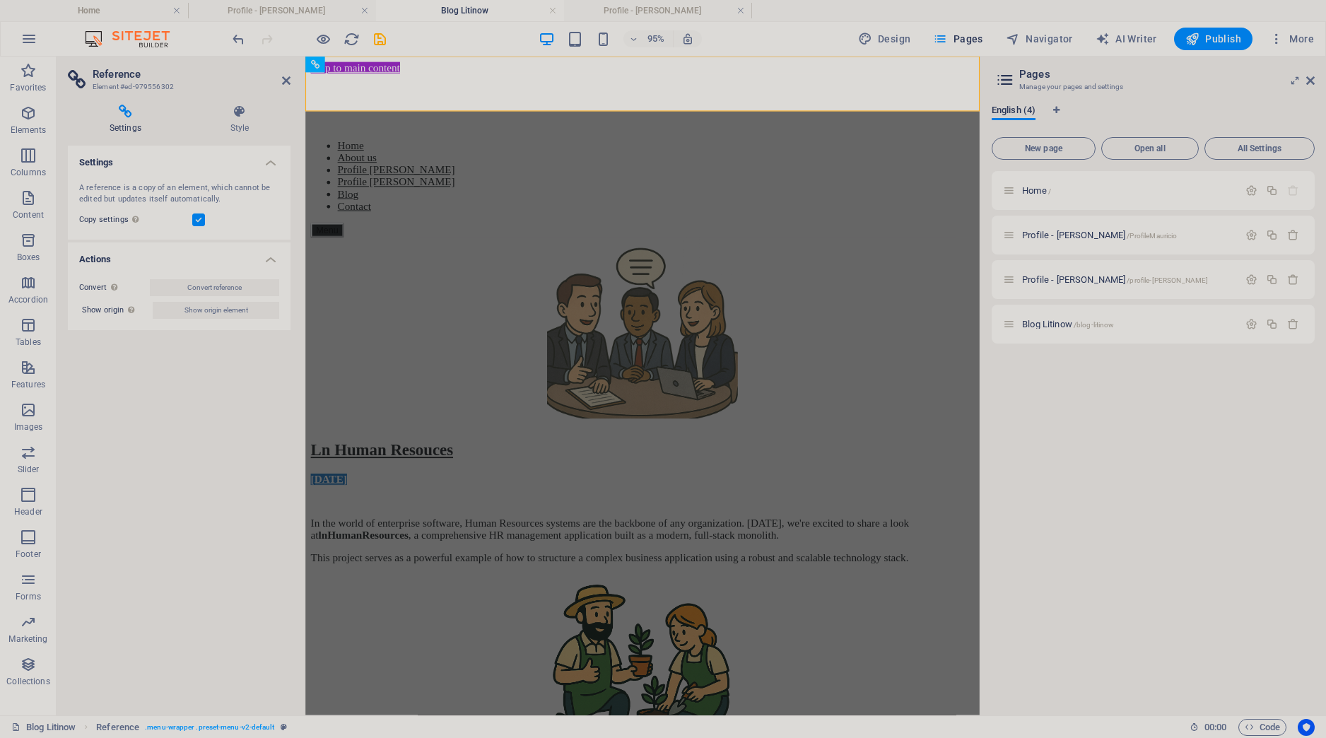
click at [117, 128] on h4 "Settings" at bounding box center [128, 120] width 121 height 30
click at [286, 77] on icon at bounding box center [286, 80] width 8 height 11
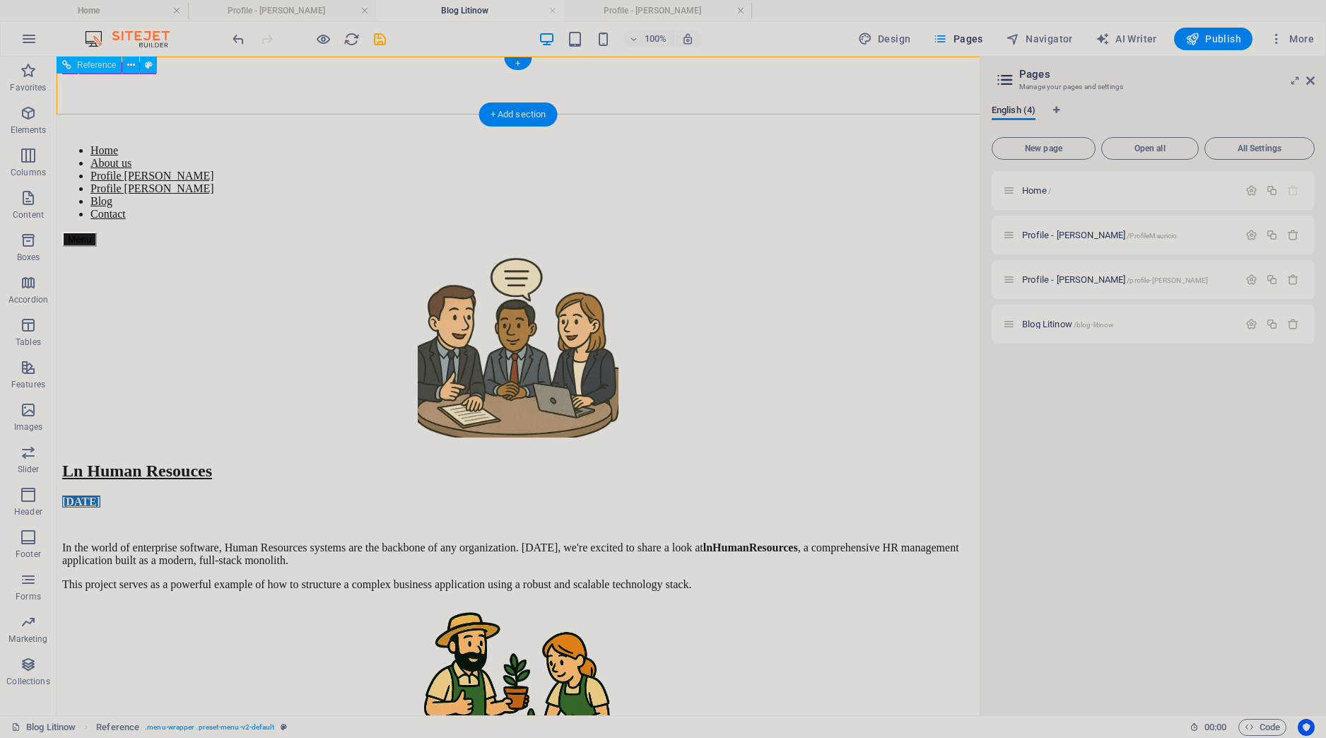
click at [216, 144] on nav "Home About us Profile [PERSON_NAME] Profile [PERSON_NAME] Blog Contact" at bounding box center [518, 182] width 912 height 76
click at [245, 144] on nav "Home About us Profile [PERSON_NAME] Profile [PERSON_NAME] Blog Contact" at bounding box center [518, 182] width 912 height 76
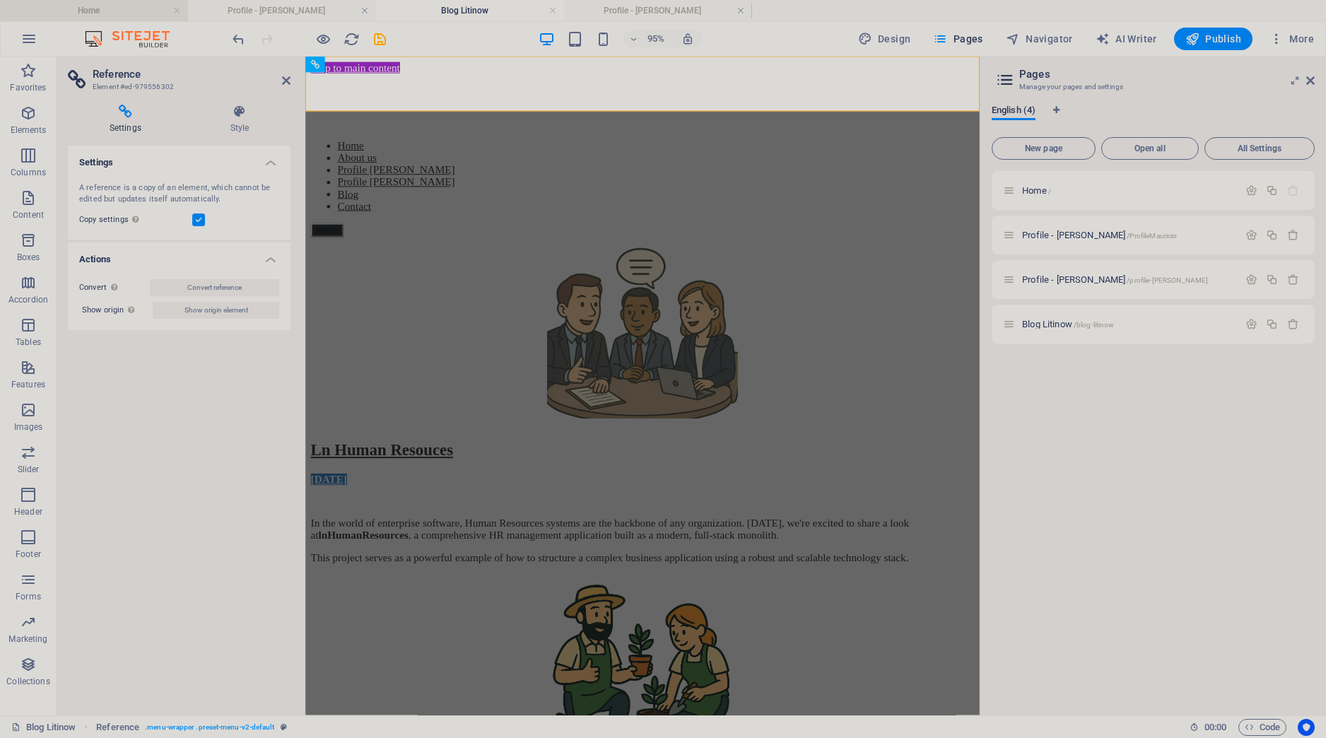
click at [115, 13] on h4 "Home" at bounding box center [94, 11] width 188 height 16
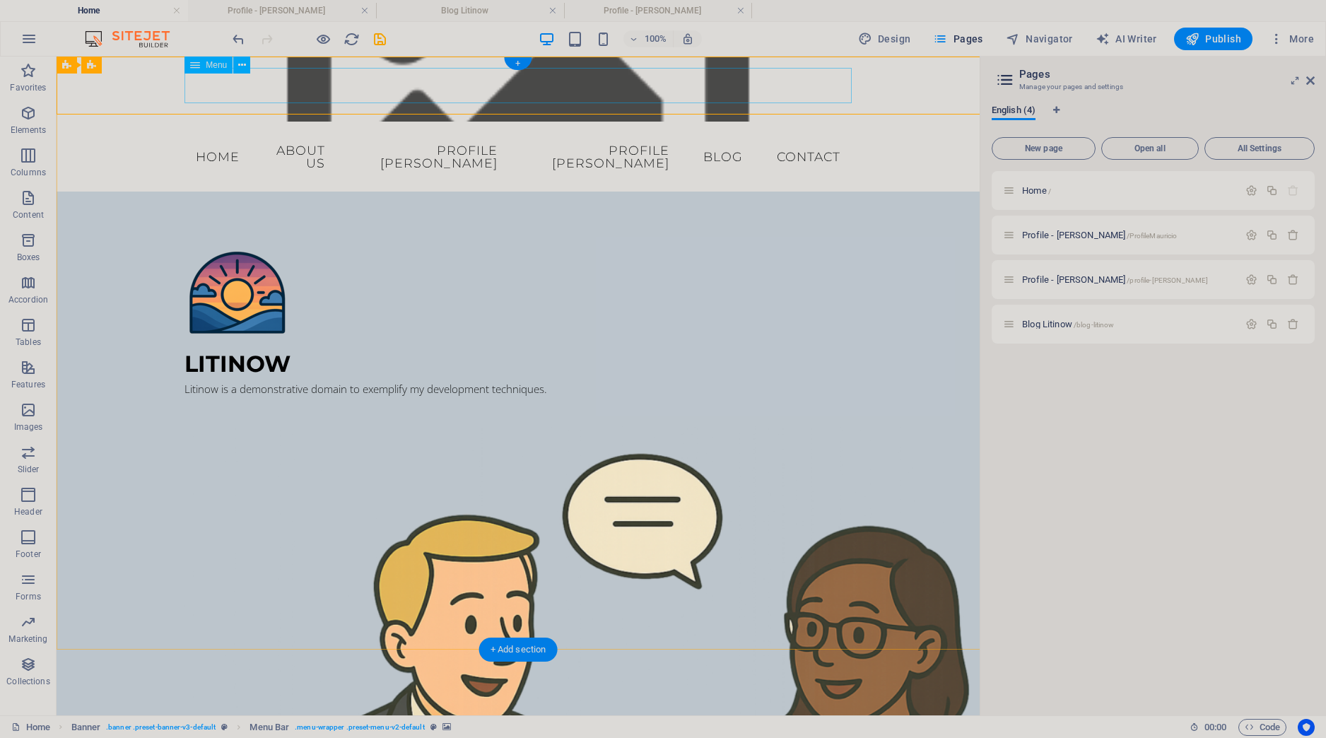
click at [231, 133] on nav "Home About us Profile [PERSON_NAME] Profile [PERSON_NAME] Blog Contact" at bounding box center [518, 156] width 667 height 47
click at [140, 100] on figure at bounding box center [518, 89] width 923 height 65
click at [242, 39] on icon "undo" at bounding box center [238, 39] width 16 height 16
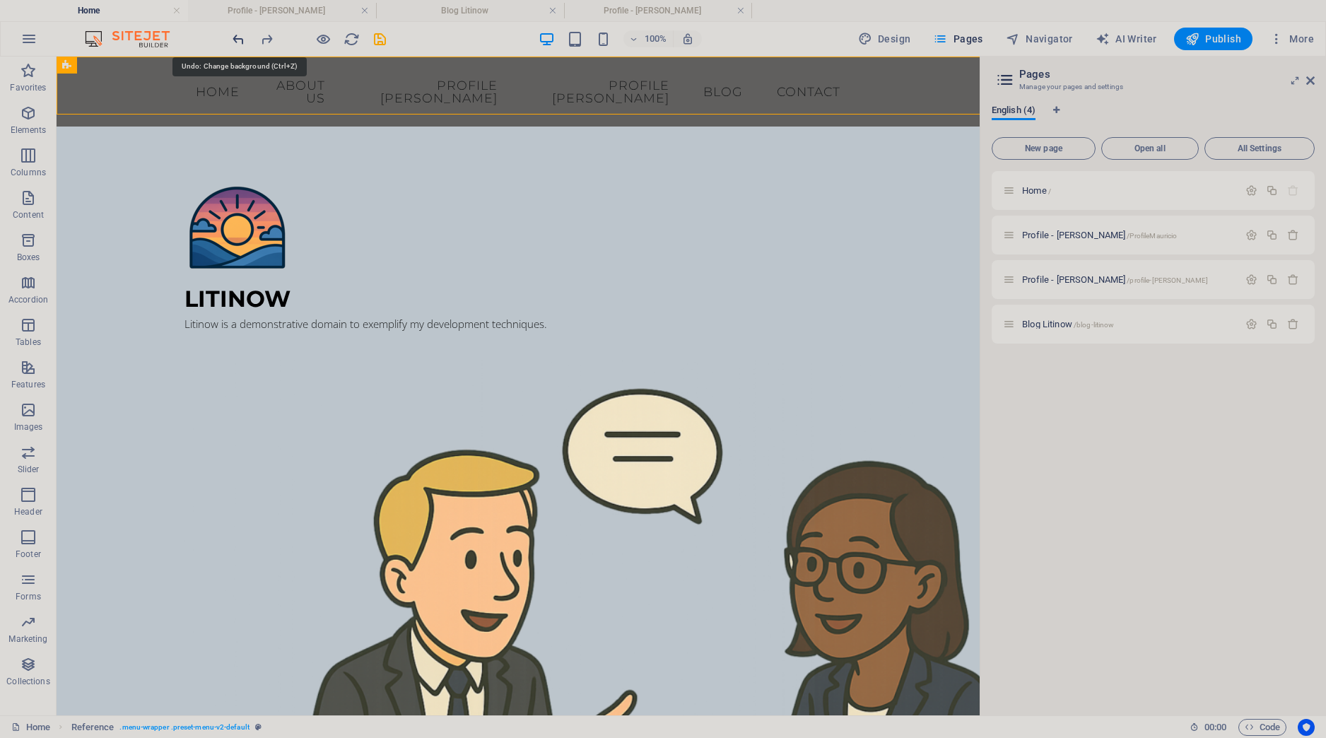
click at [242, 39] on icon "undo" at bounding box center [238, 39] width 16 height 16
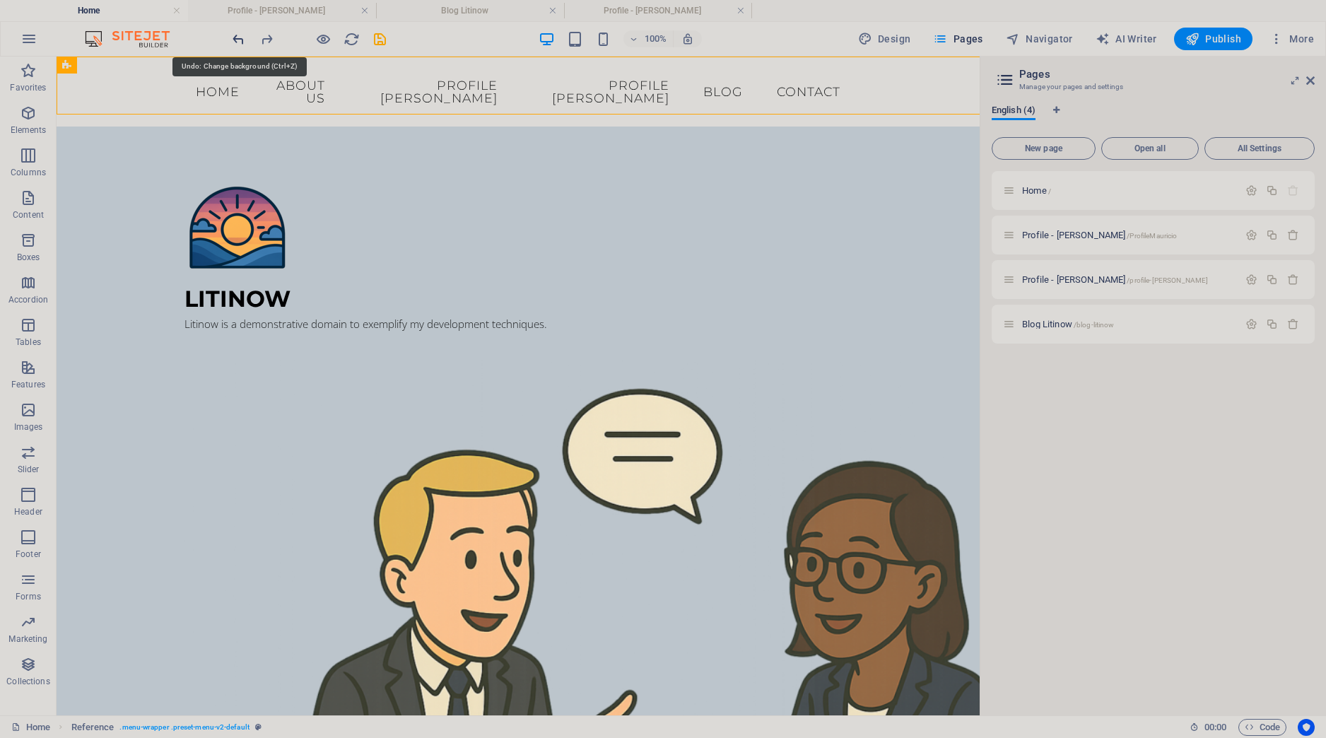
click at [242, 39] on icon "undo" at bounding box center [238, 39] width 16 height 16
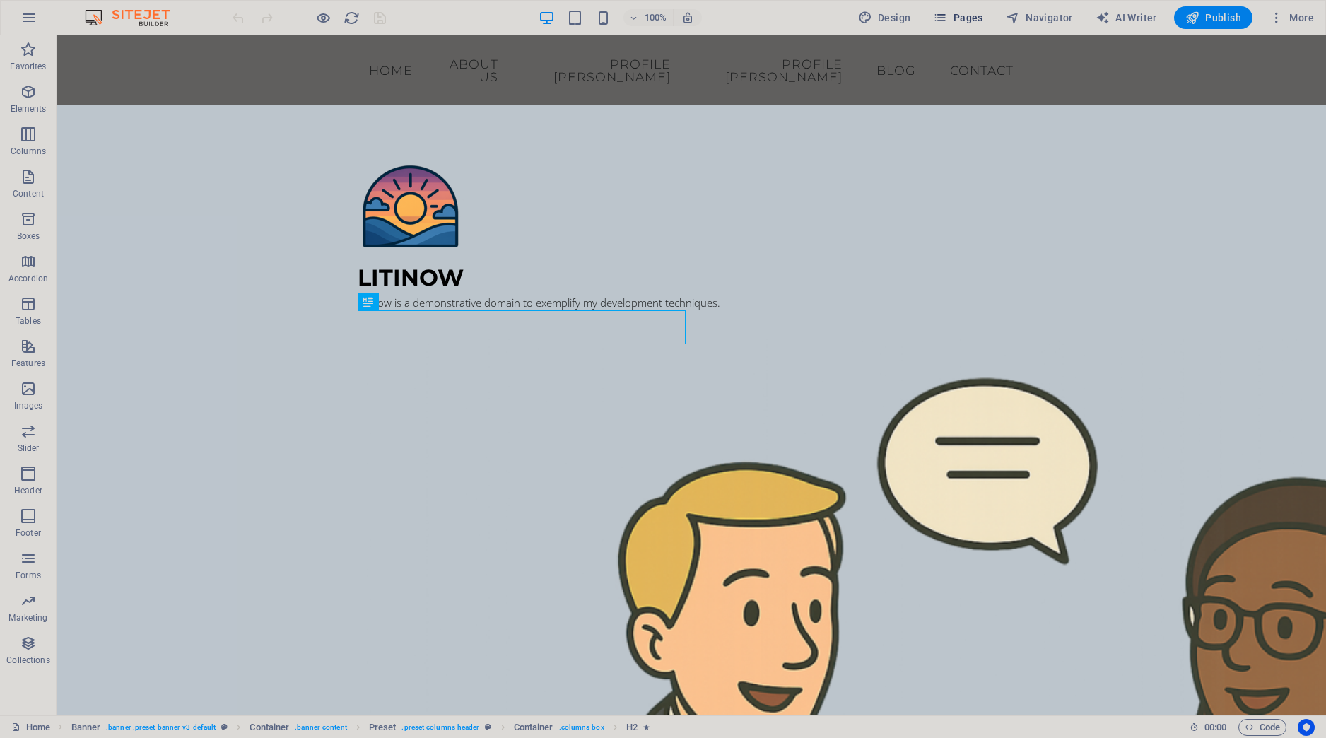
click at [988, 19] on button "Pages" at bounding box center [958, 17] width 61 height 23
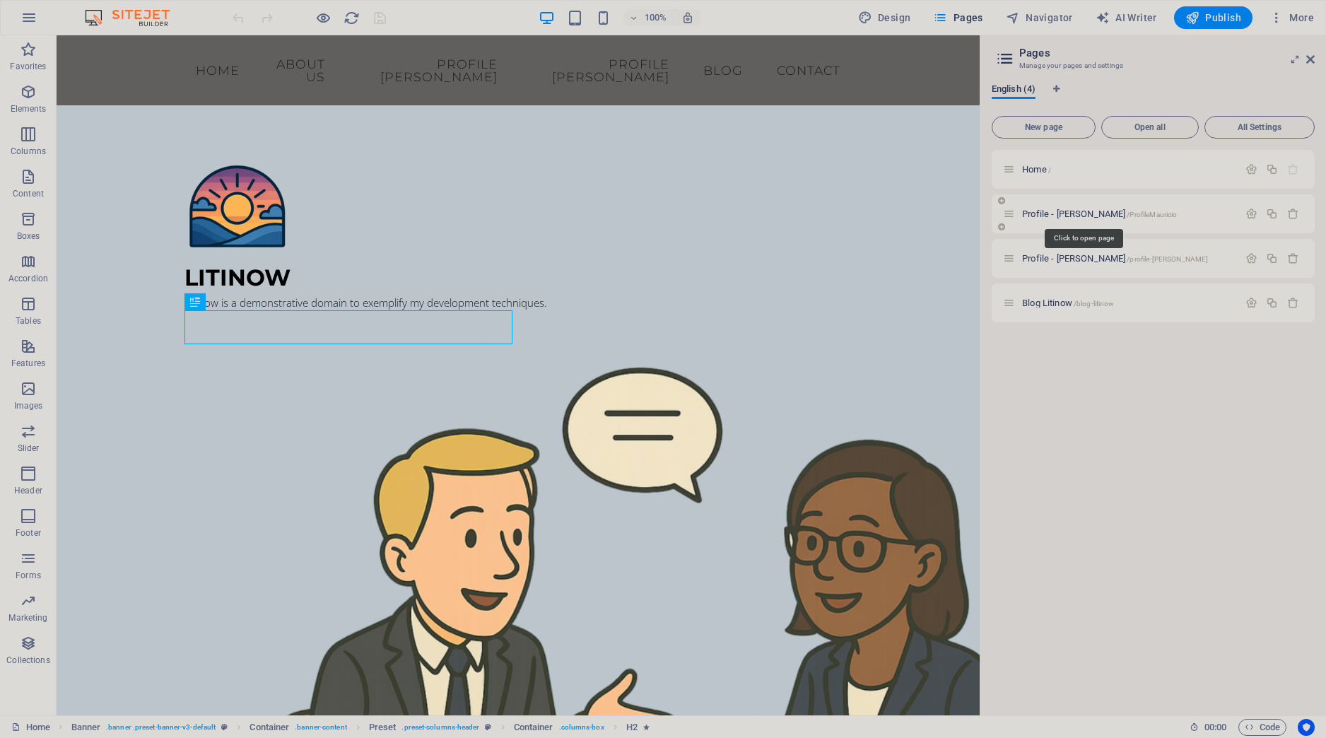
click at [1051, 214] on span "Profile - [PERSON_NAME] /ProfileMauricio" at bounding box center [1099, 214] width 155 height 11
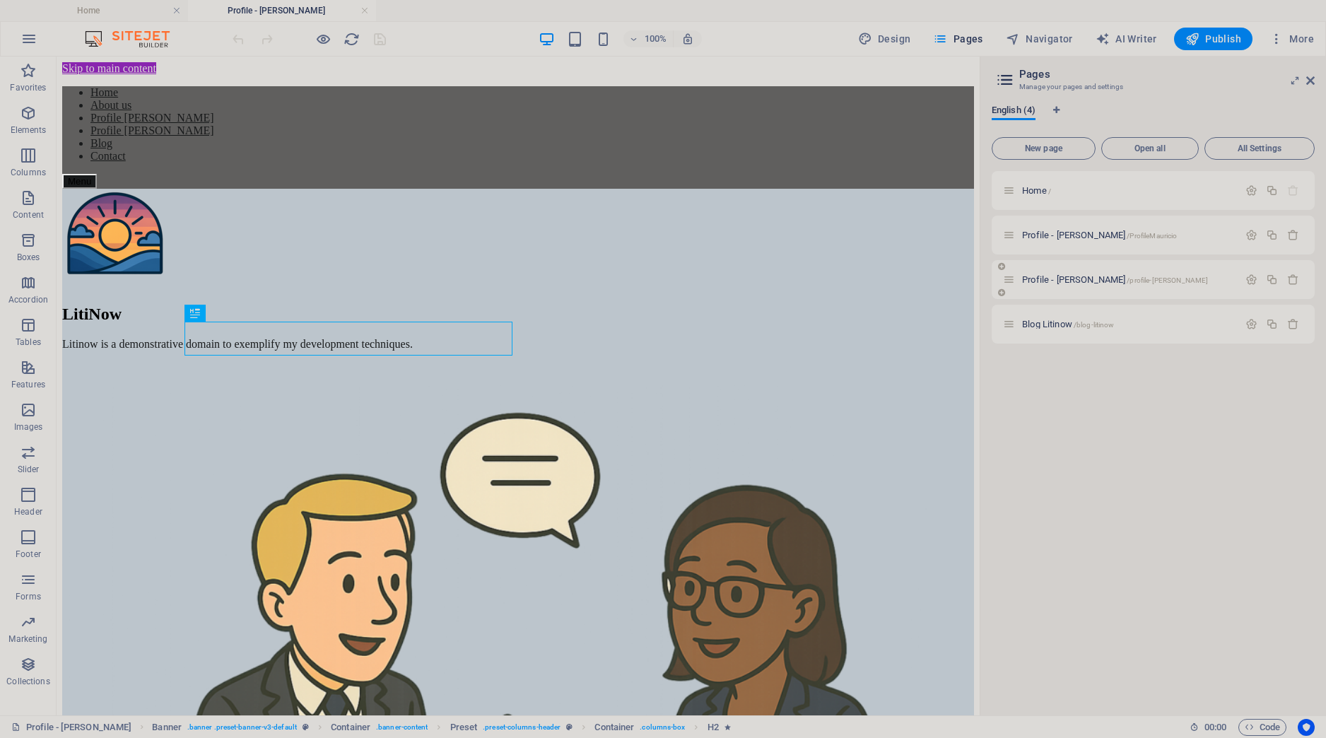
click at [1058, 271] on div "Profile - [PERSON_NAME] /profile-[PERSON_NAME]" at bounding box center [1153, 279] width 323 height 39
click at [1051, 279] on span "Profile - [PERSON_NAME] /profile-[PERSON_NAME]" at bounding box center [1115, 279] width 186 height 11
click at [1054, 326] on span "Blog Litinow /blog-litinow" at bounding box center [1068, 324] width 92 height 11
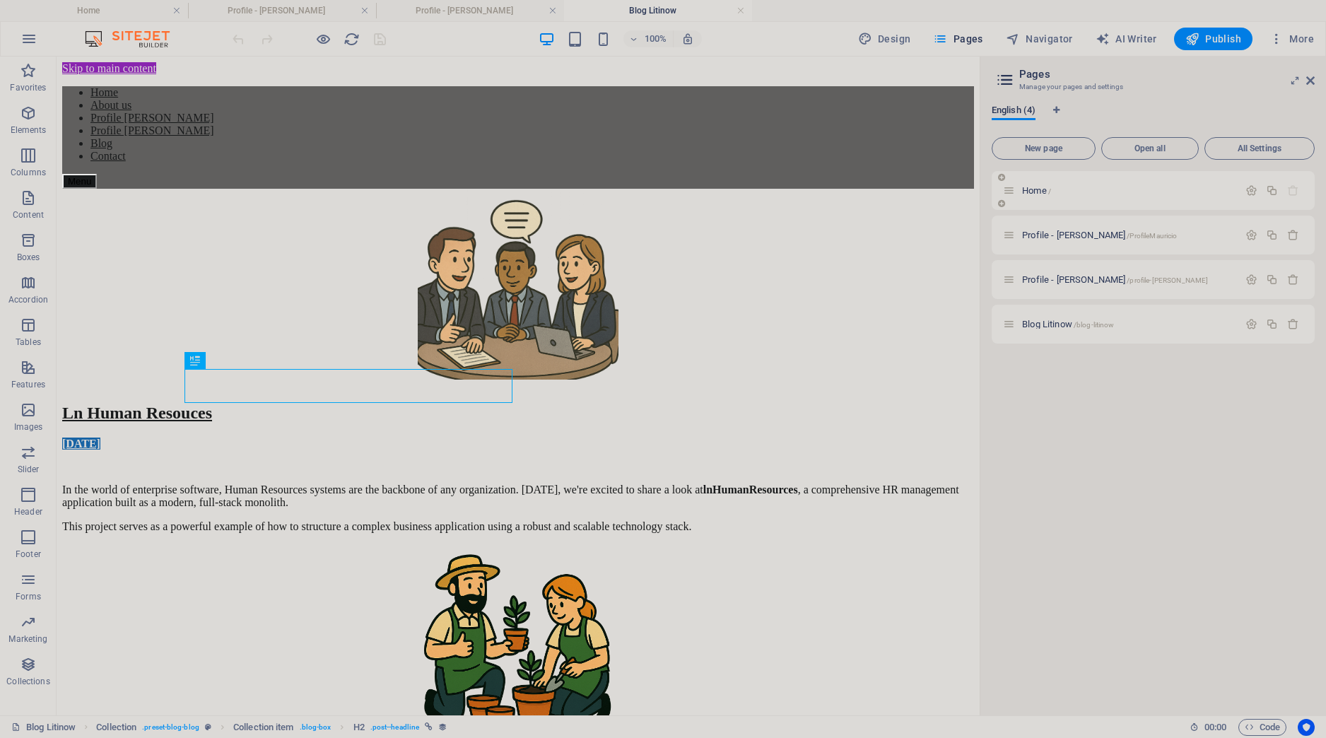
click at [1030, 197] on div "Home /" at bounding box center [1120, 190] width 235 height 16
click at [1030, 192] on span "Home /" at bounding box center [1036, 190] width 29 height 11
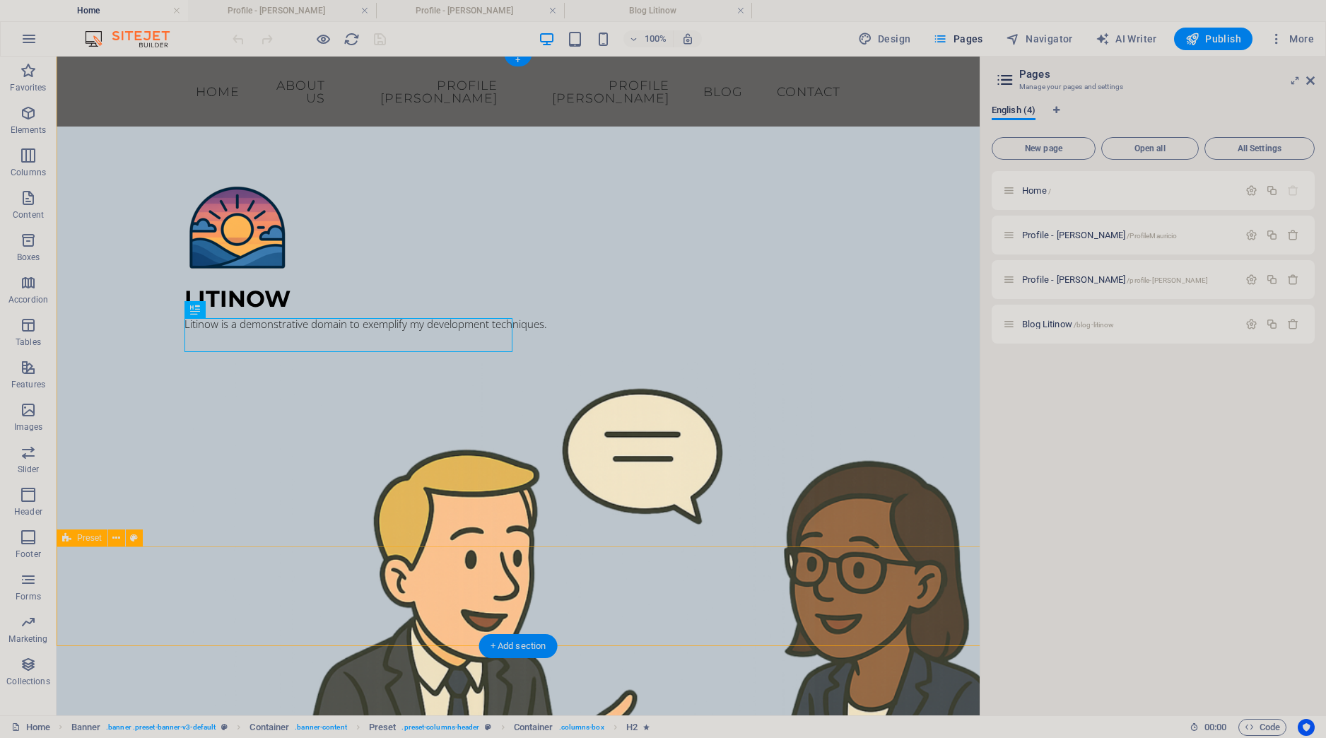
scroll to position [99, 0]
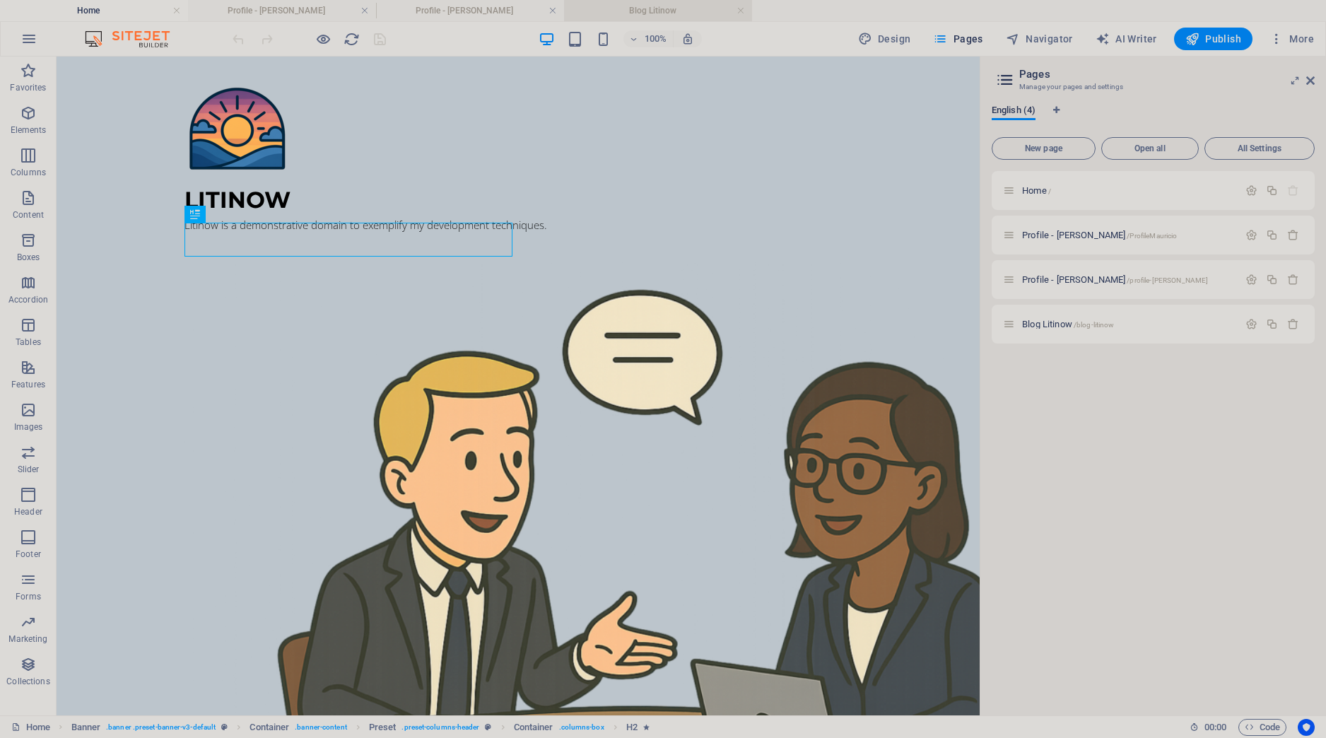
click at [654, 13] on h4 "Blog Litinow" at bounding box center [658, 11] width 188 height 16
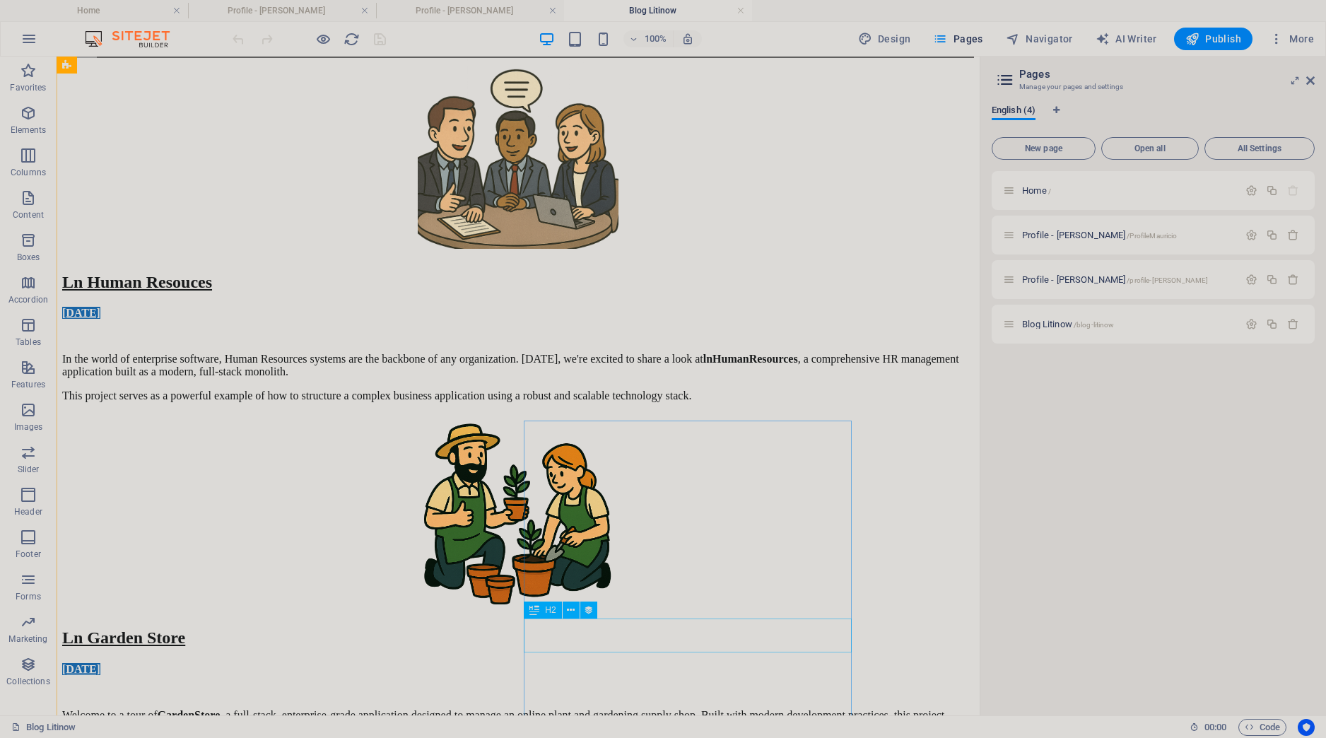
scroll to position [298, 0]
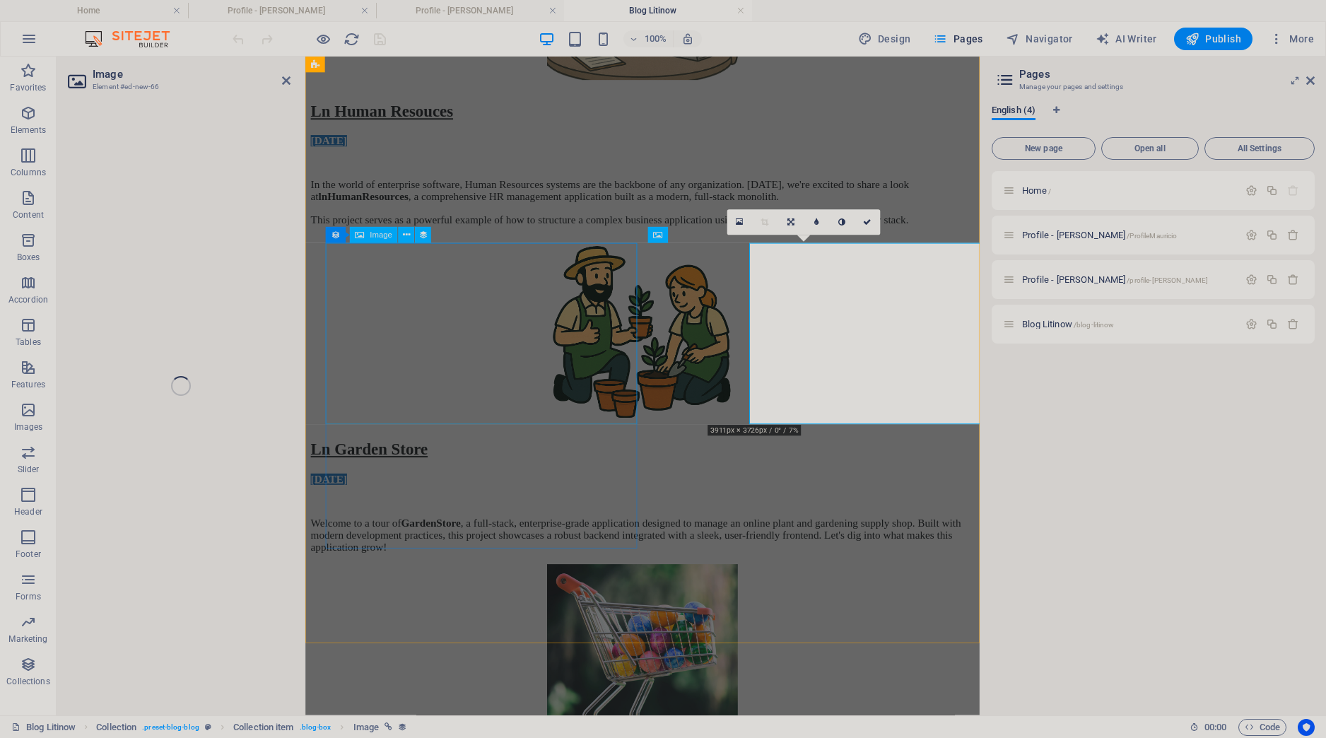
select select "image"
select select "px"
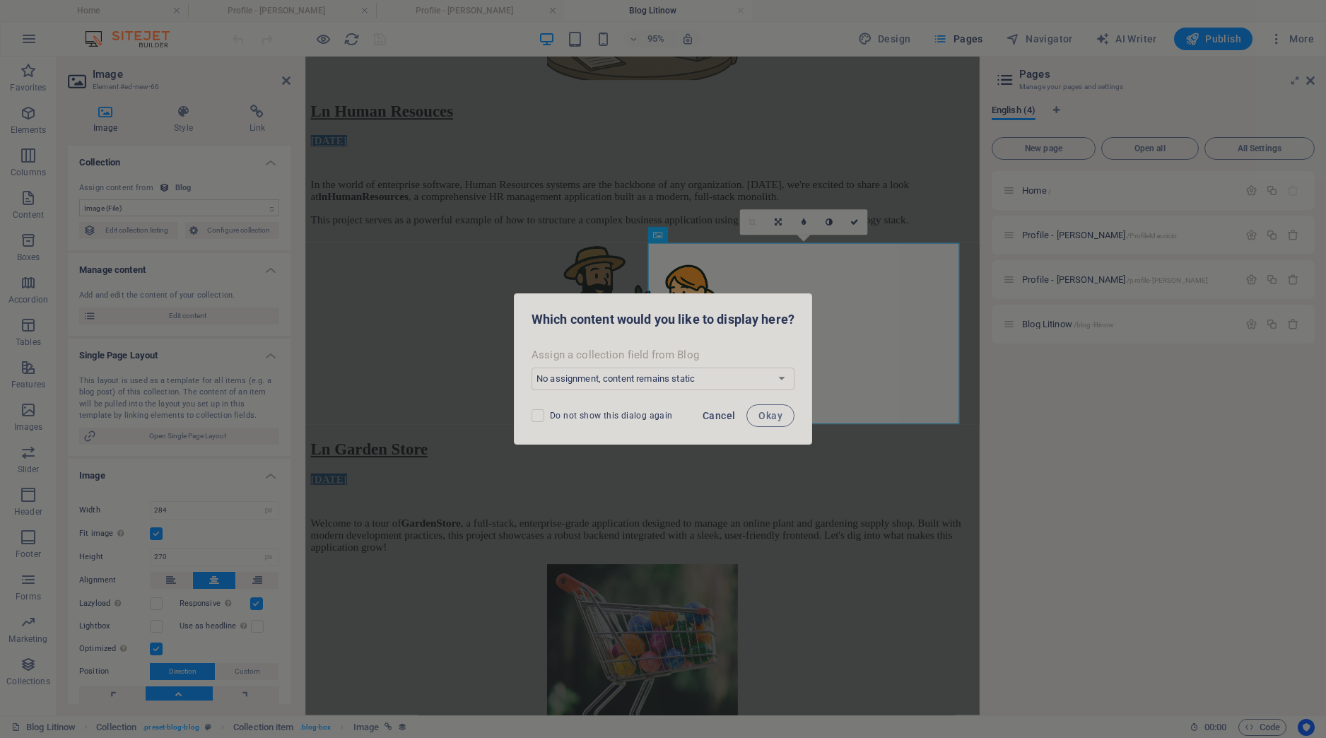
click at [729, 414] on span "Cancel" at bounding box center [719, 415] width 33 height 11
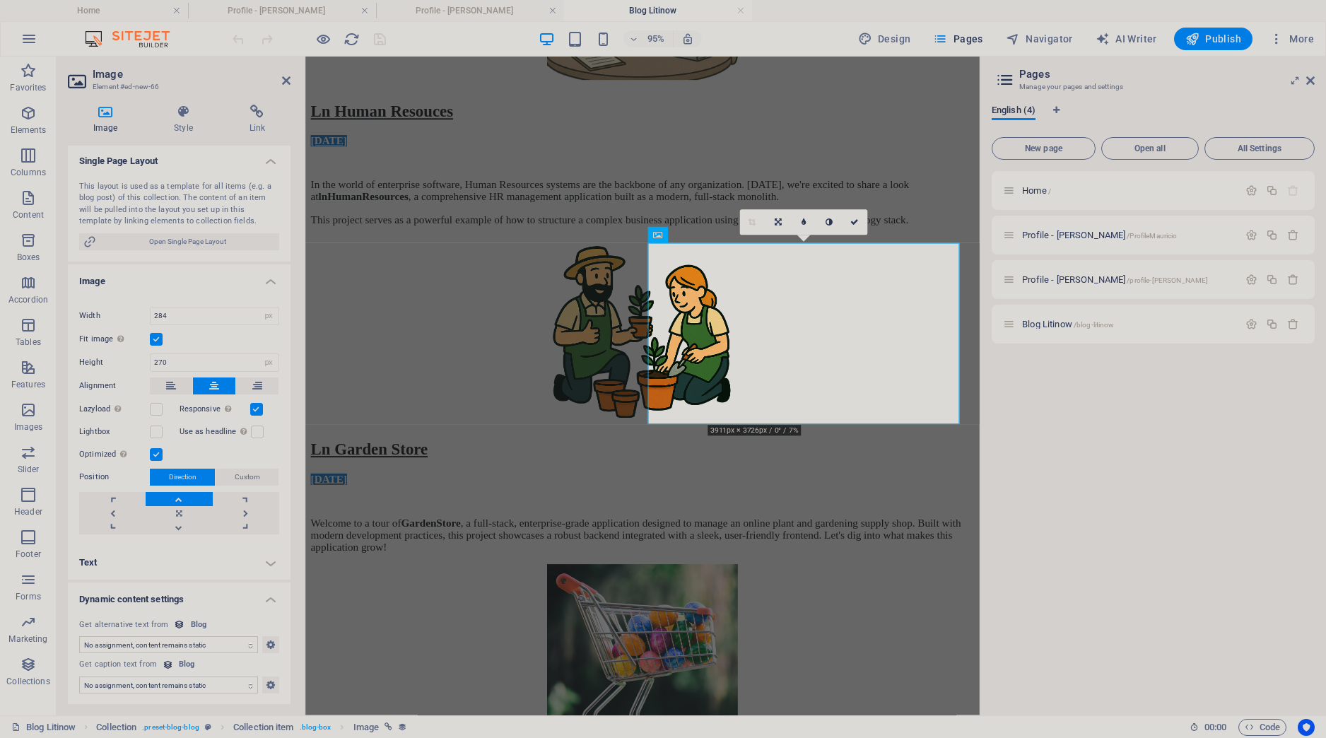
scroll to position [0, 0]
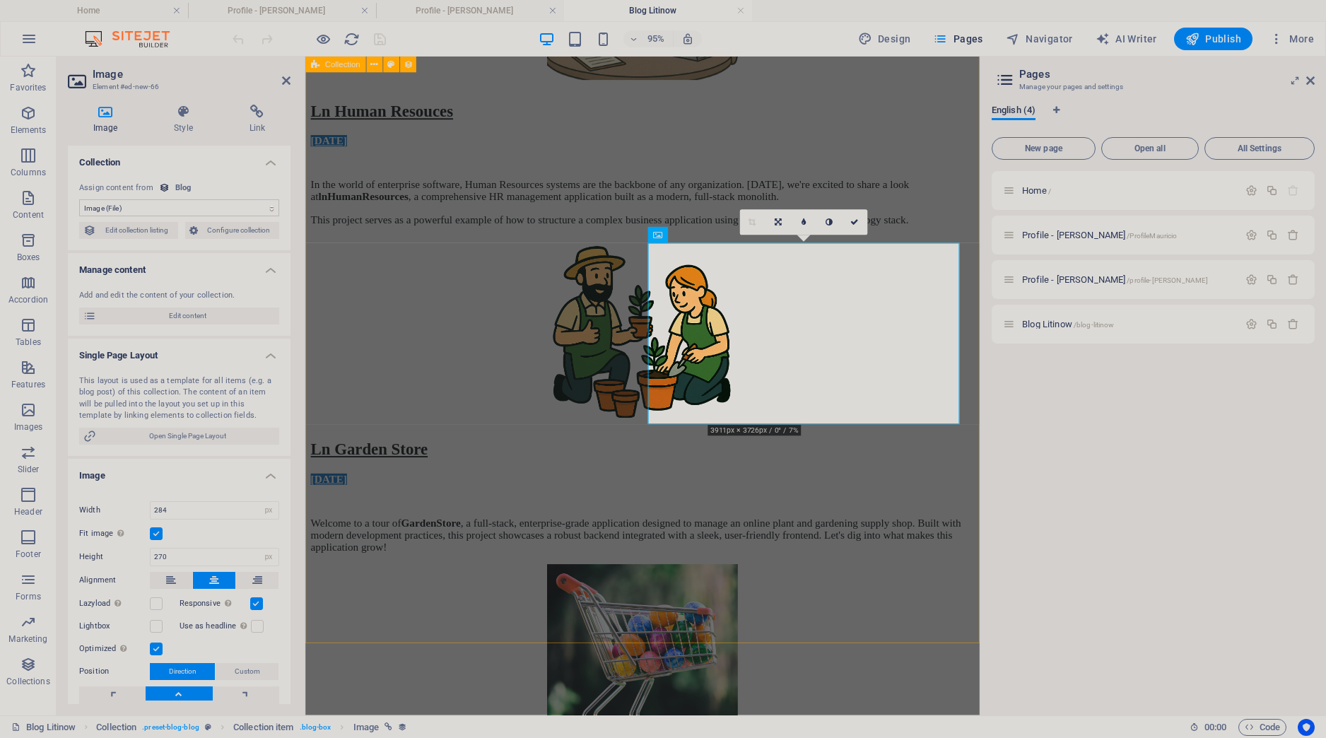
click at [725, 655] on div "Ln Human Resouces [DATE] In the world of enterprise software, Human Resources s…" at bounding box center [660, 556] width 699 height 1332
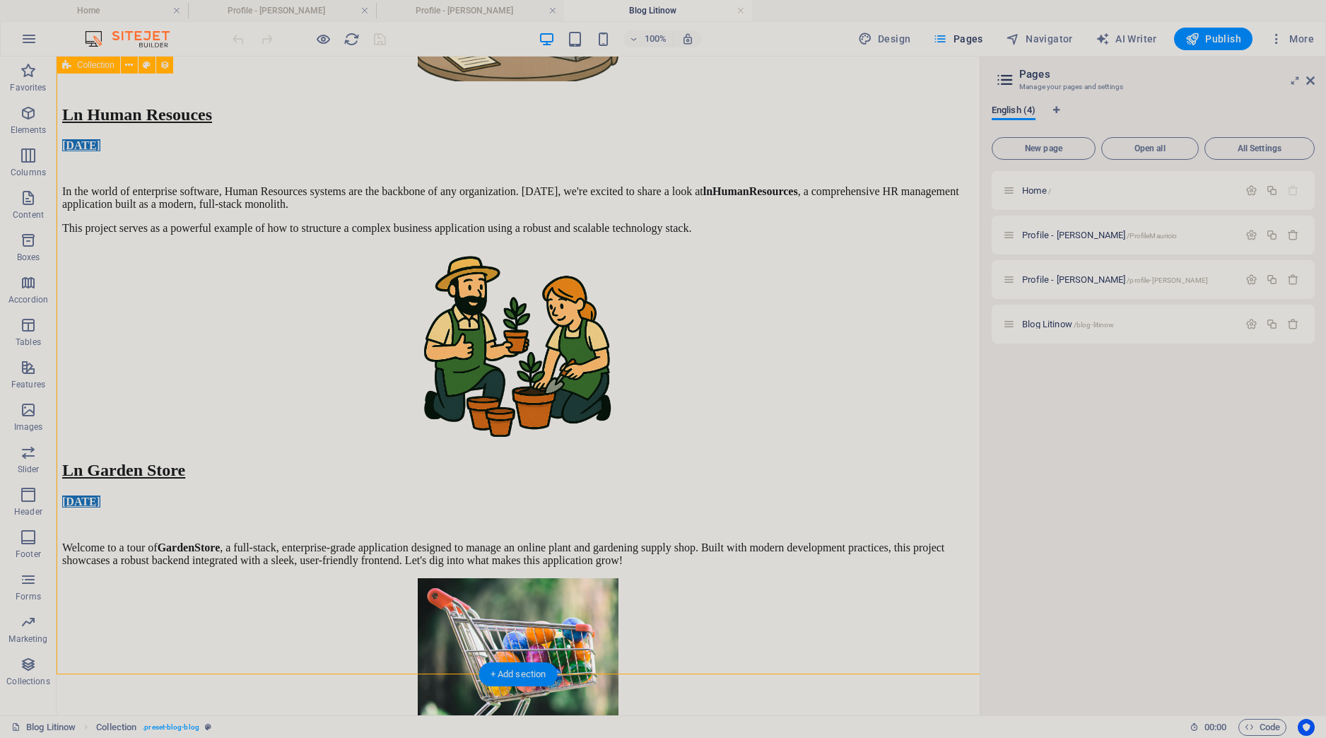
click at [103, 346] on div "Ln Human Resouces [DATE] In the world of enterprise software, Human Resources s…" at bounding box center [518, 549] width 912 height 1319
select select "[DOMAIN_NAME]"
select select "columns.status"
select select "columns.publishing_date"
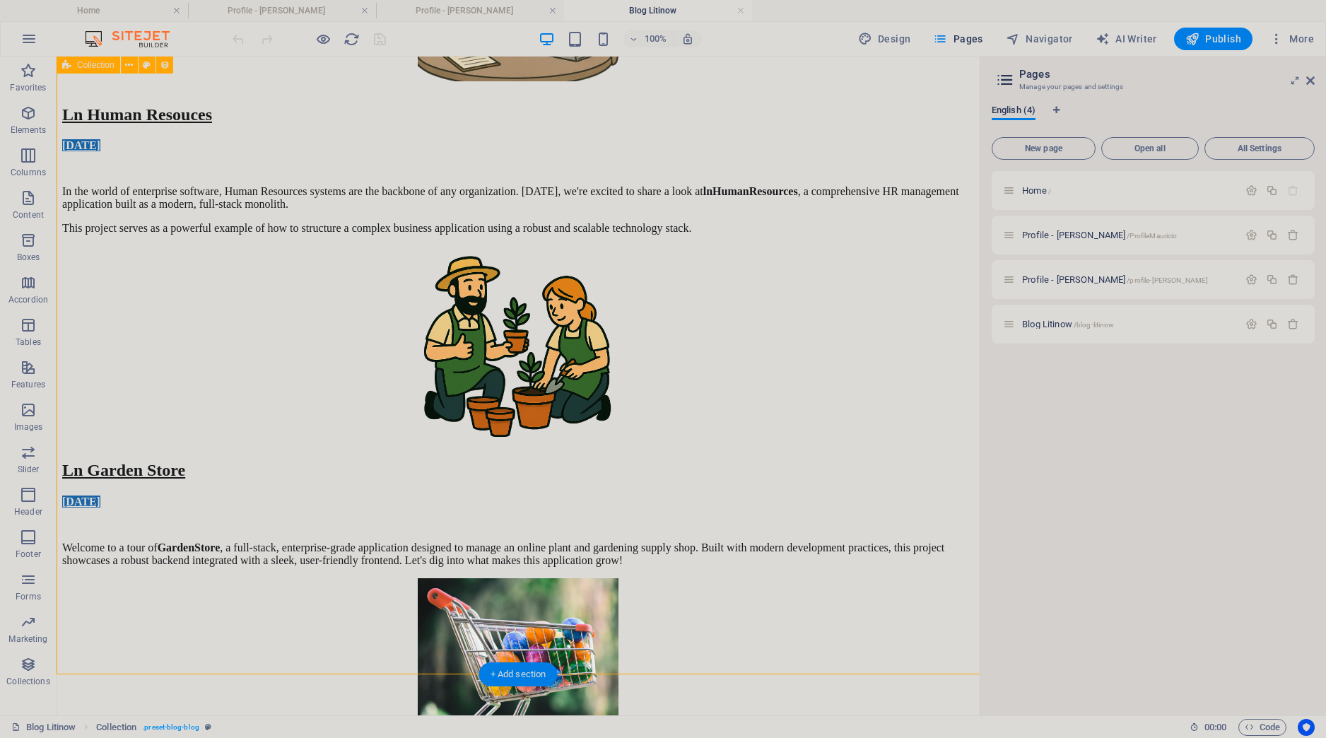
select select "past"
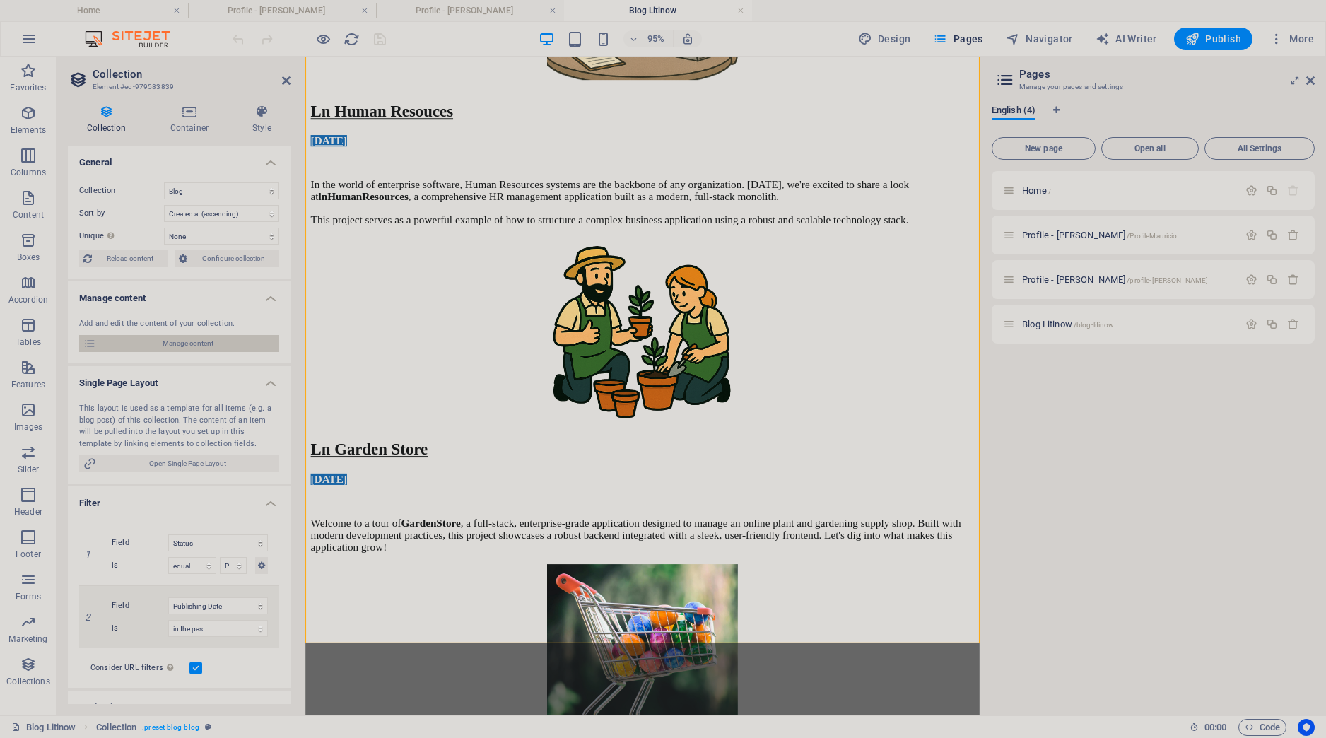
click at [198, 346] on span "Manage content" at bounding box center [187, 343] width 175 height 17
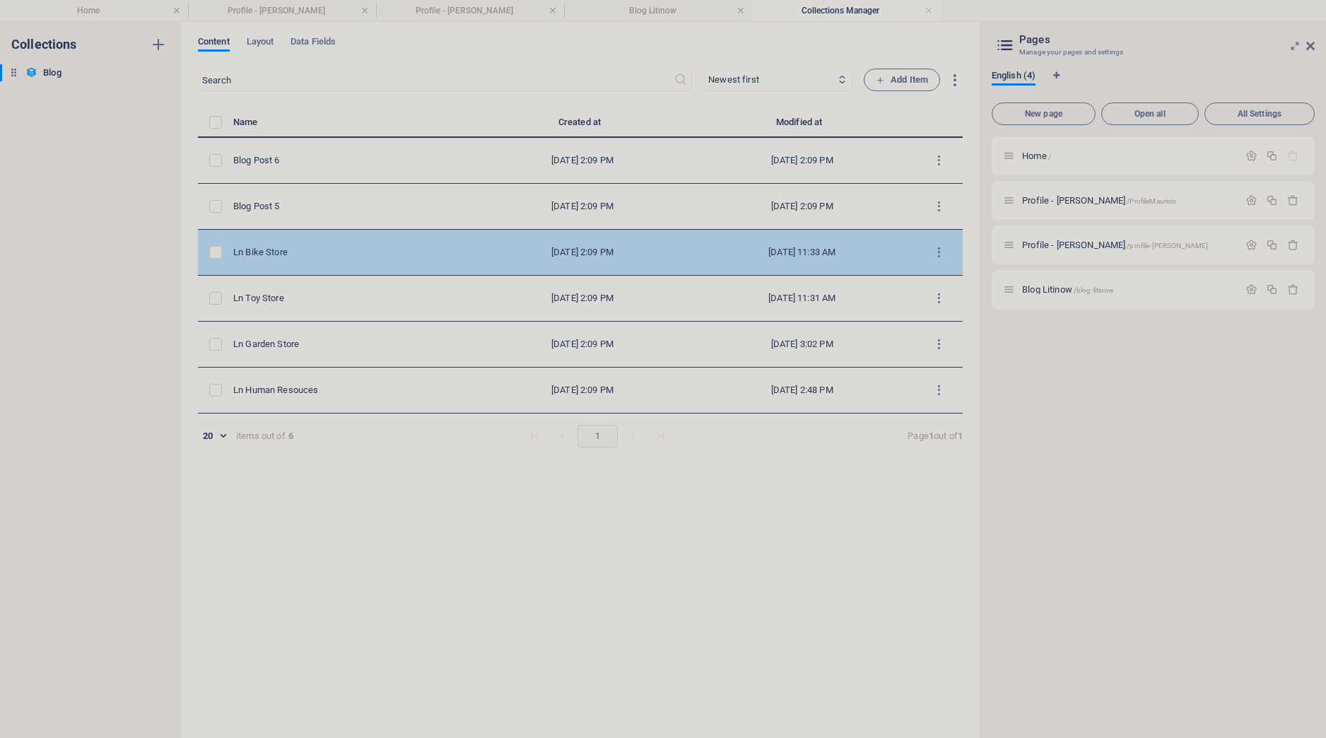
click at [289, 261] on td "Ln Bike Store" at bounding box center [354, 253] width 243 height 46
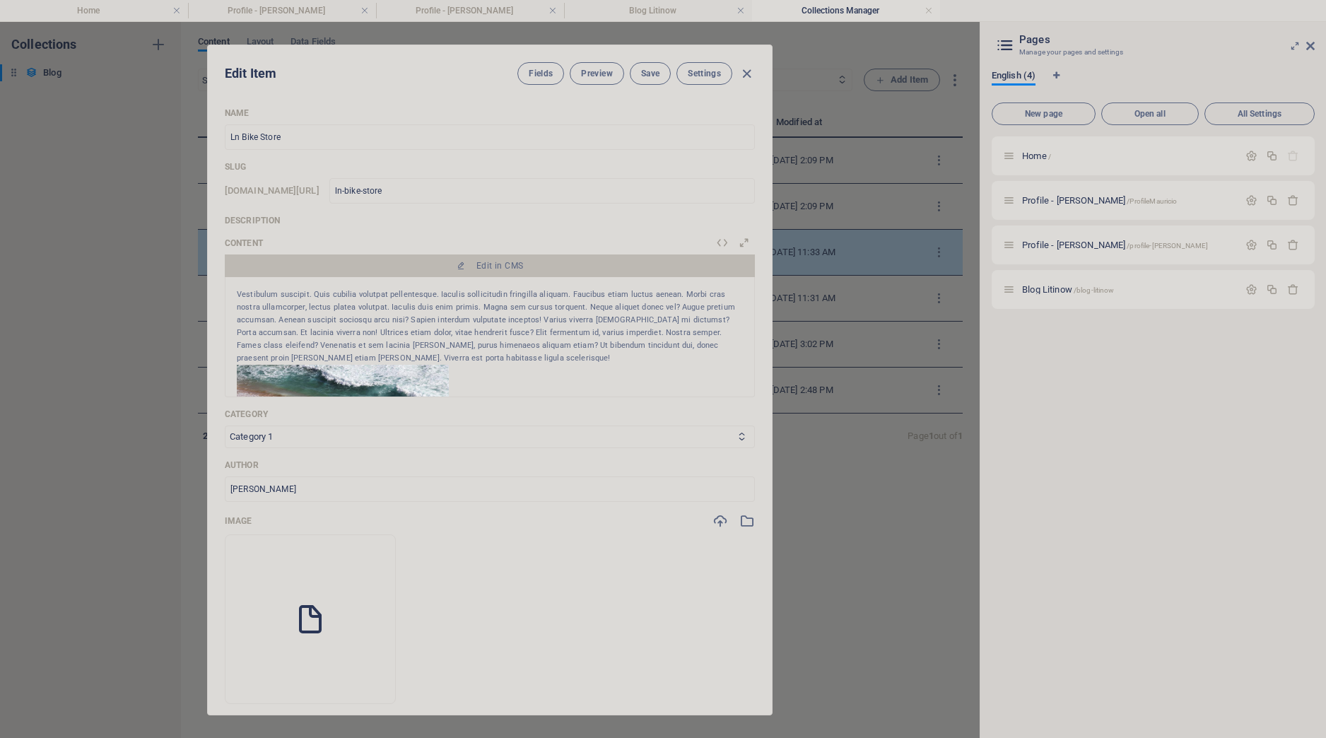
click at [289, 261] on span "Edit in CMS" at bounding box center [489, 265] width 519 height 11
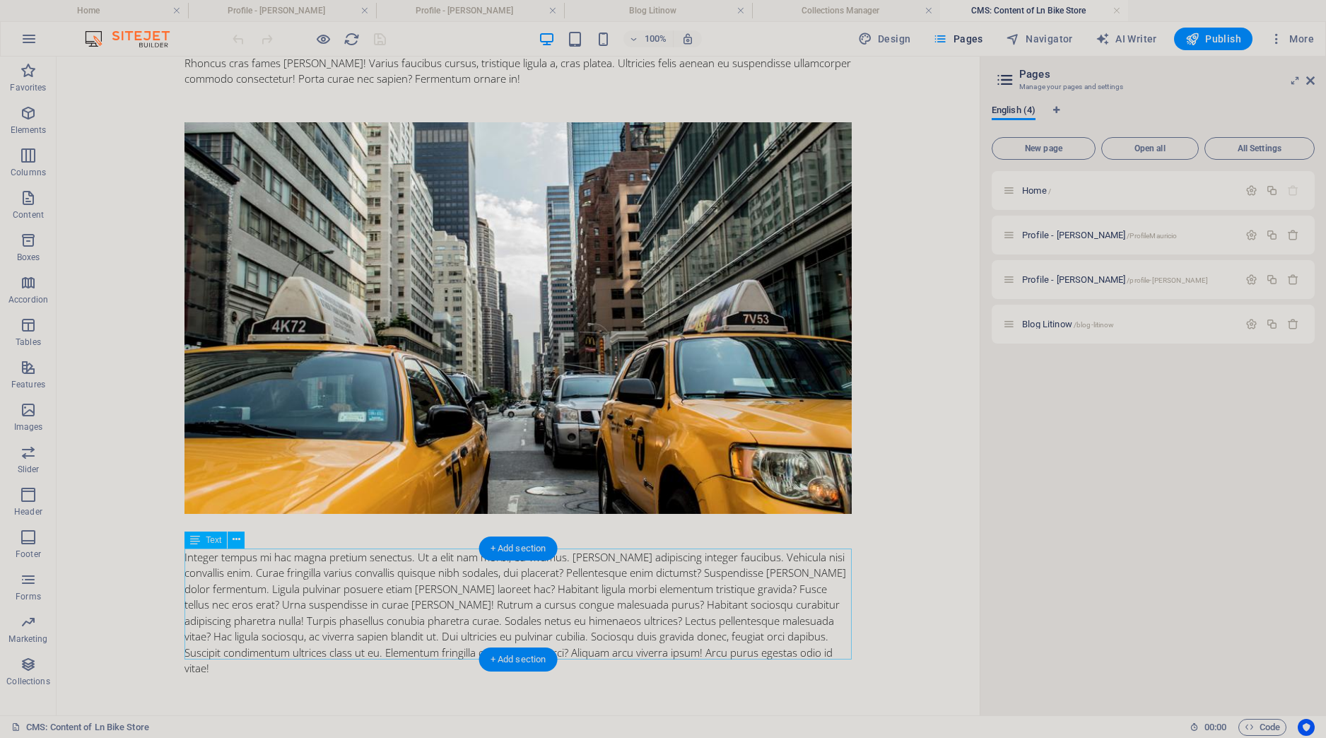
scroll to position [697, 0]
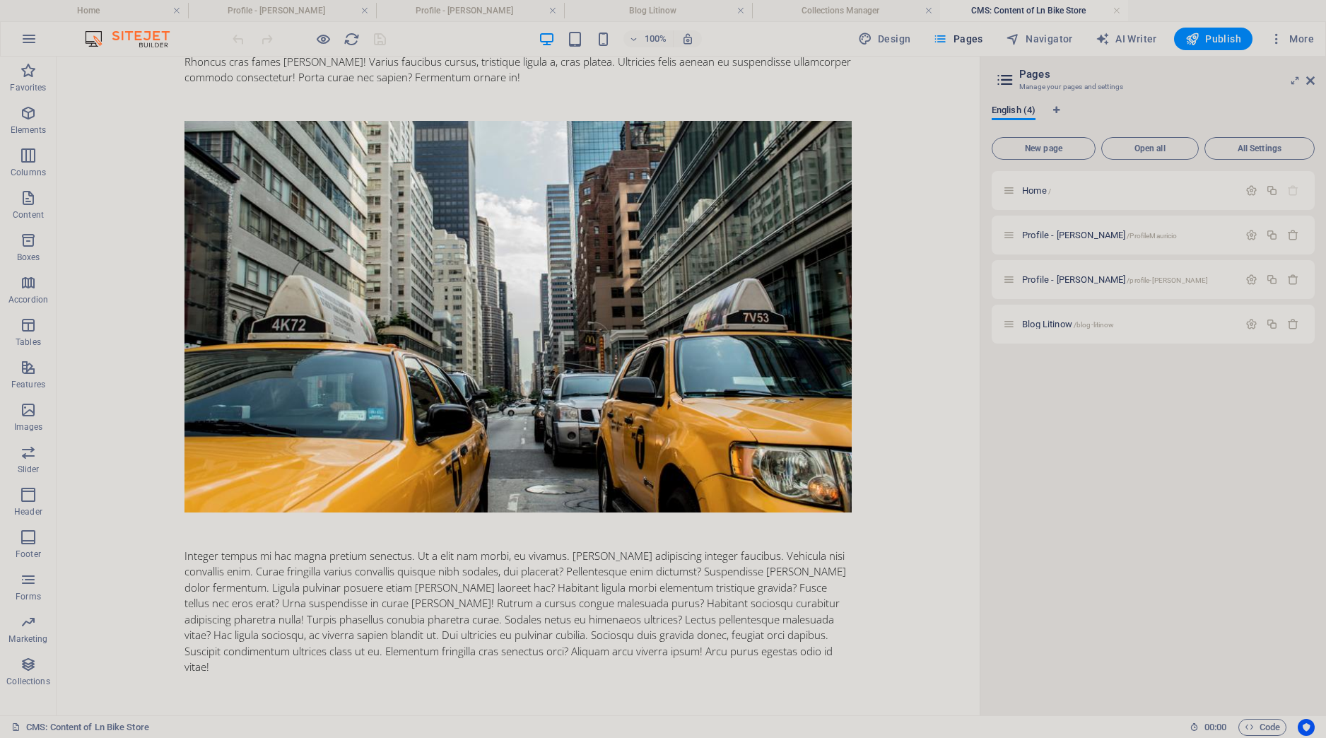
click at [153, 202] on body "Skip to main content Vestibulum suscipit. Quis cubilia volutpat pellentesque. I…" at bounding box center [518, 45] width 923 height 1372
click at [1114, 13] on link at bounding box center [1117, 10] width 8 height 13
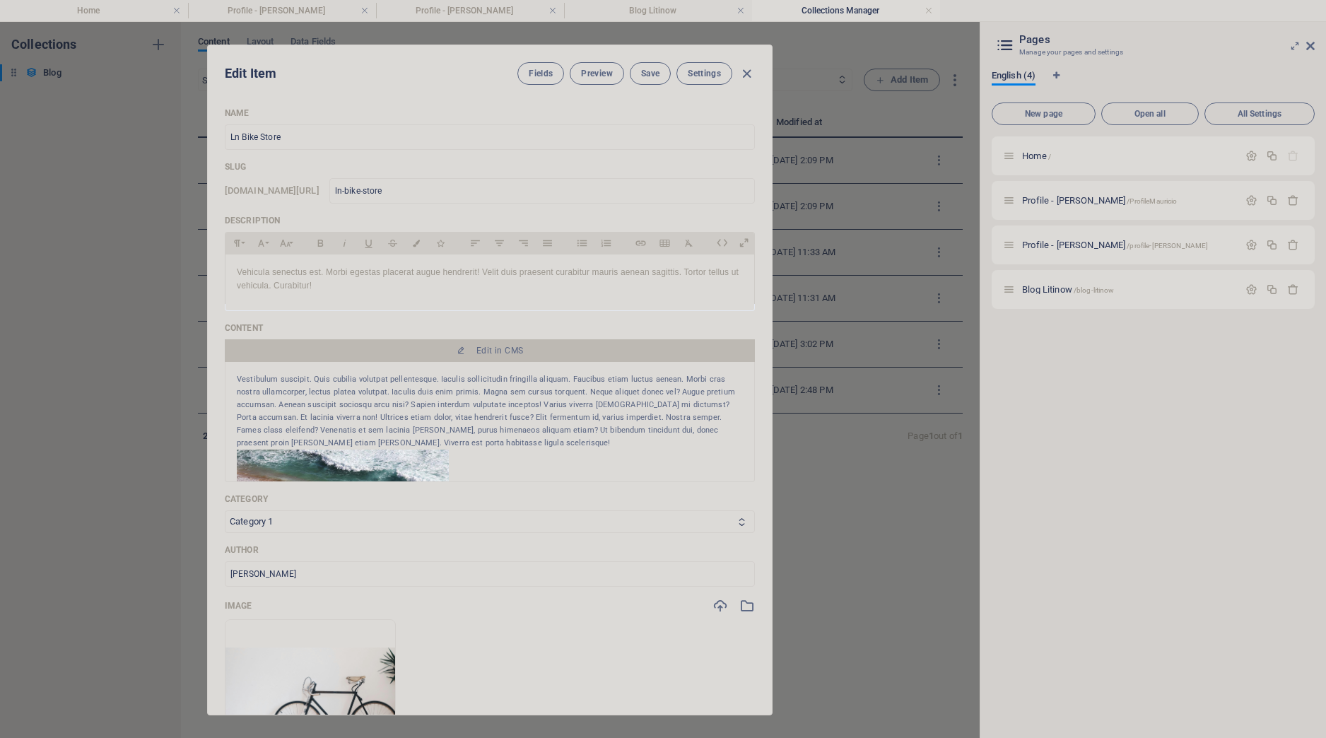
click at [305, 684] on img at bounding box center [311, 704] width 170 height 113
click at [745, 609] on icon "button" at bounding box center [748, 606] width 16 height 16
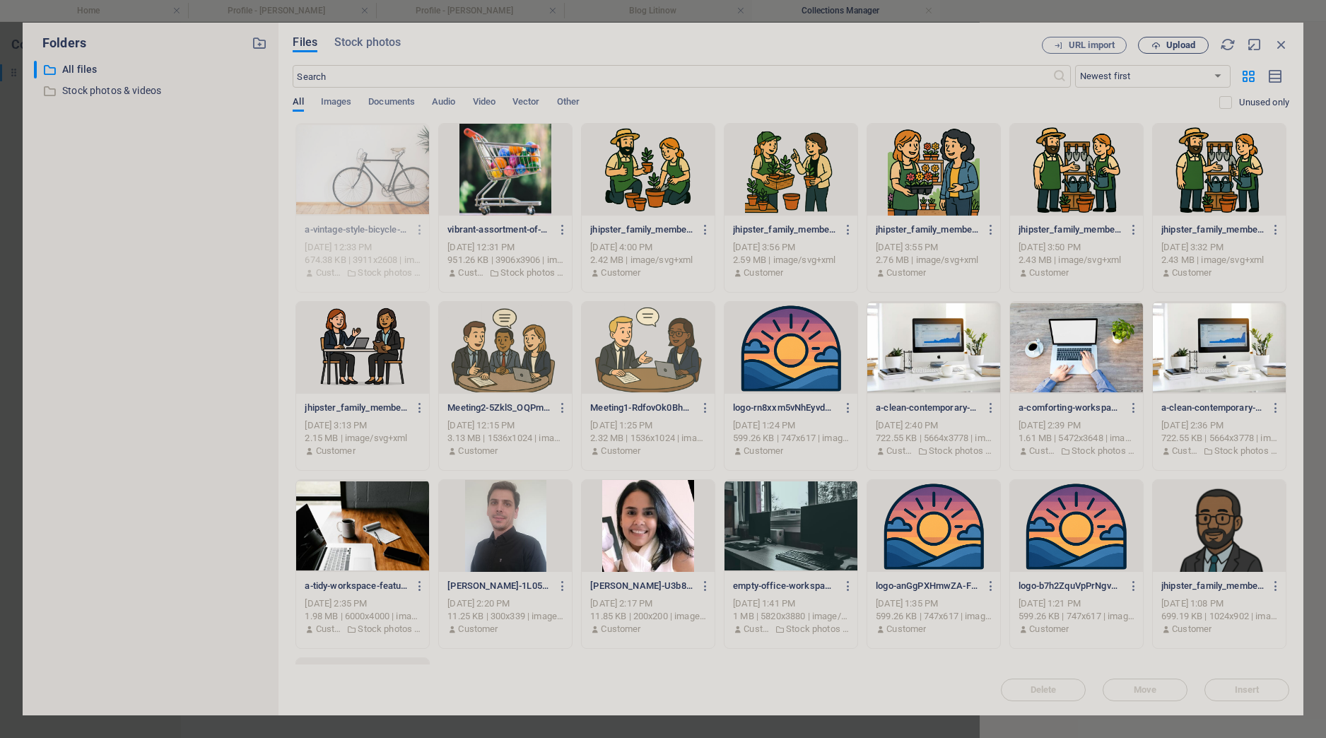
click at [1177, 45] on span "Upload" at bounding box center [1181, 45] width 29 height 8
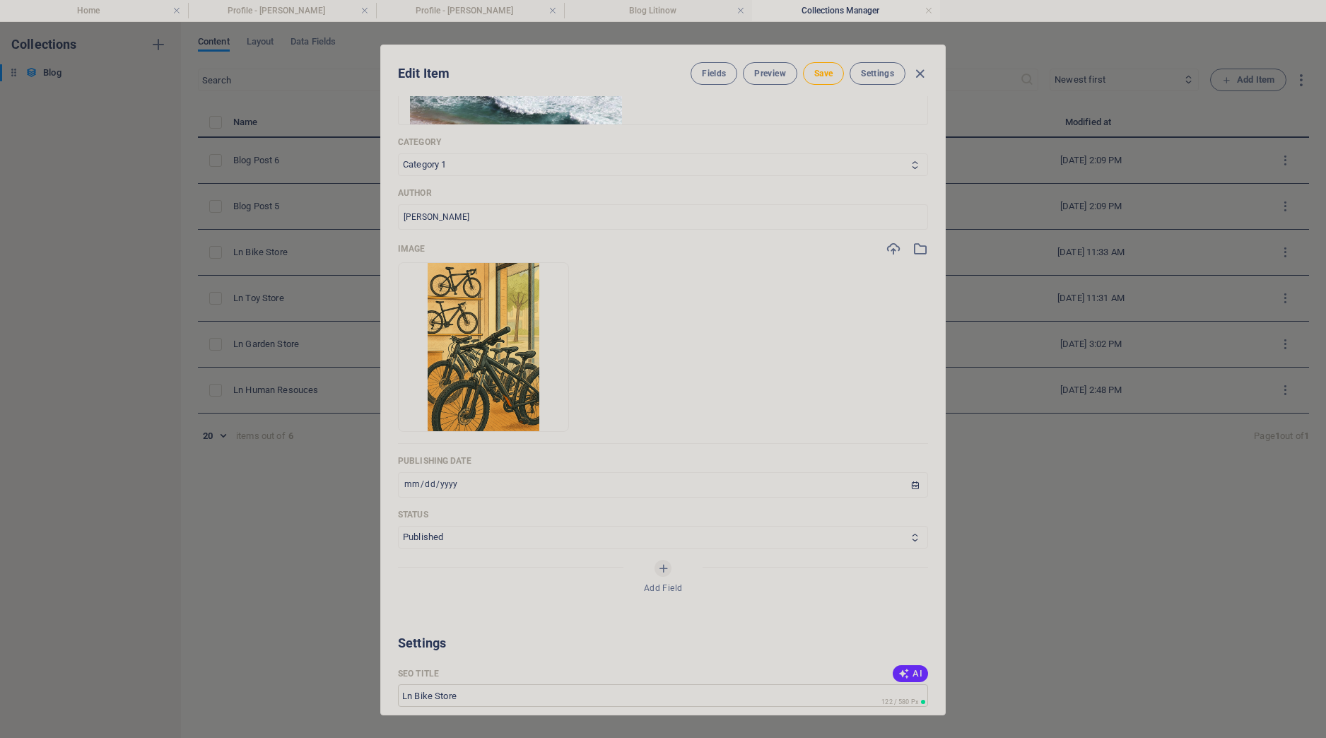
scroll to position [260, 0]
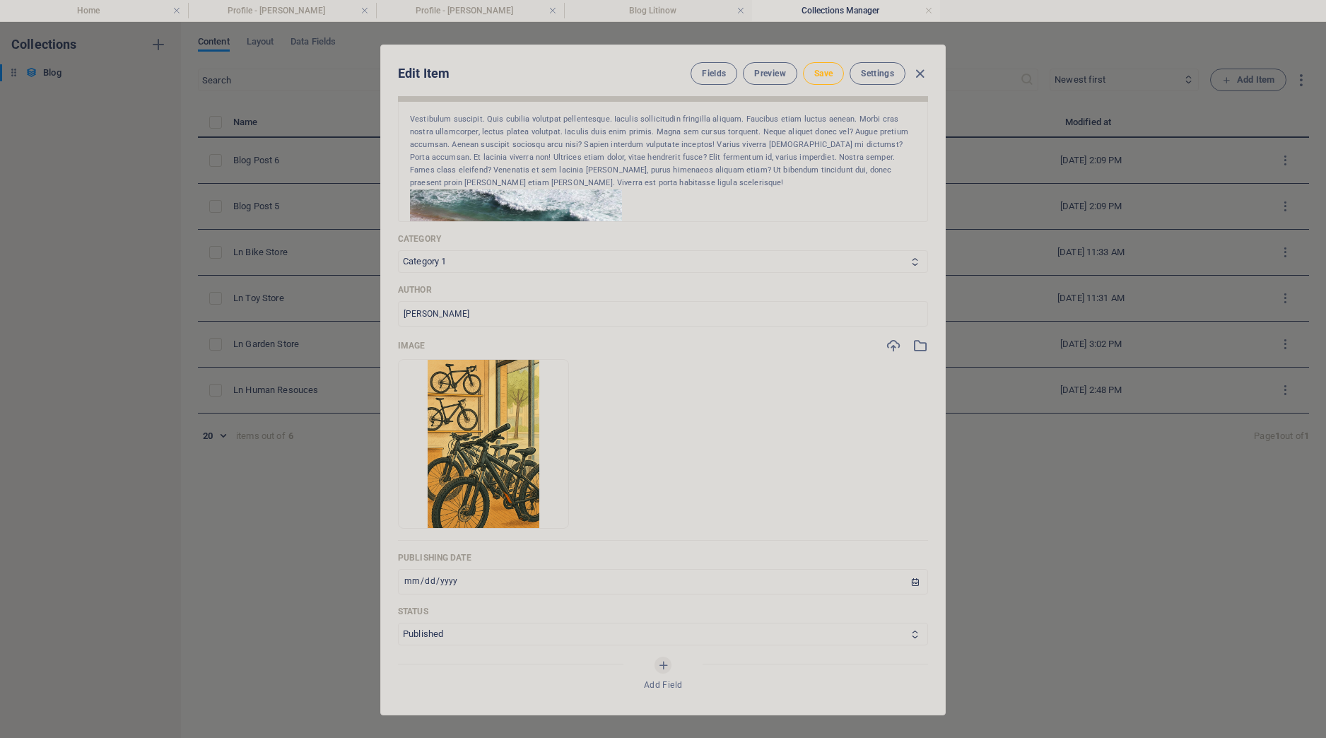
click at [823, 75] on span "Save" at bounding box center [824, 73] width 18 height 11
click at [919, 76] on icon "button" at bounding box center [920, 74] width 16 height 16
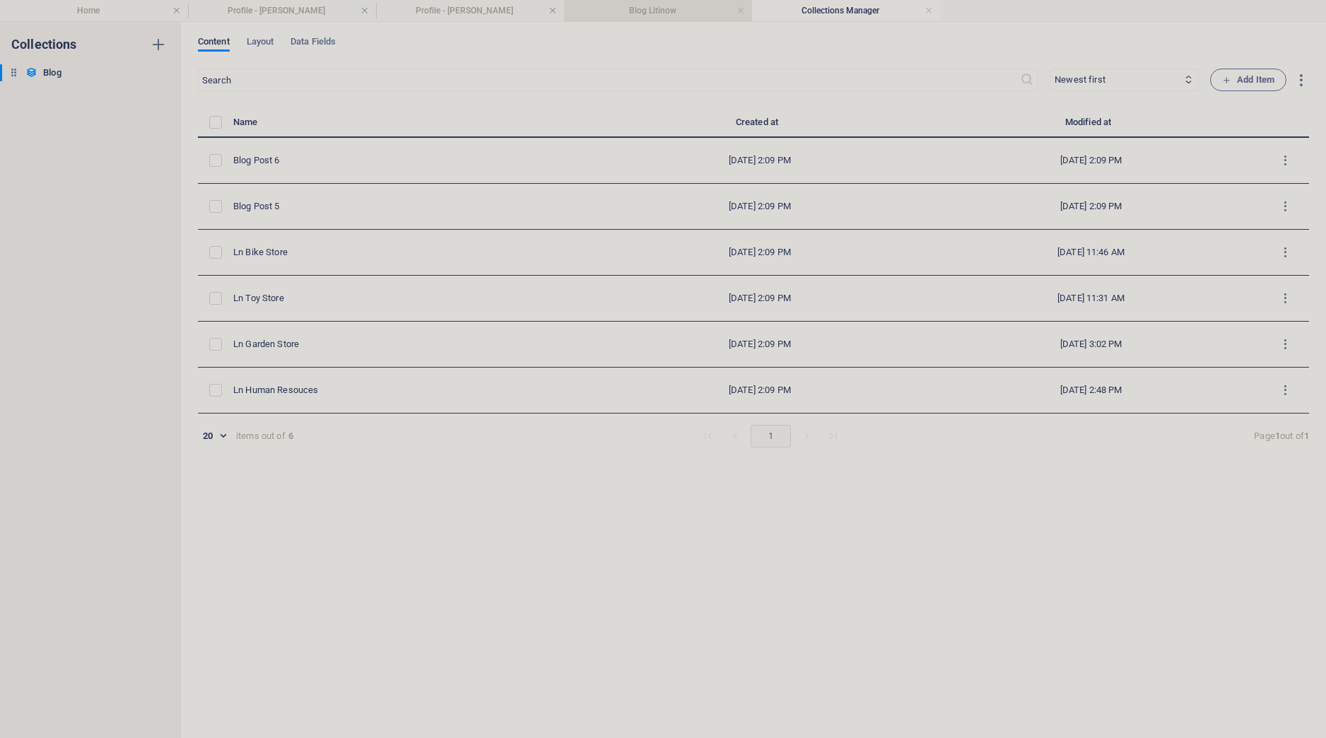
click at [627, 11] on h4 "Blog Litinow" at bounding box center [658, 11] width 188 height 16
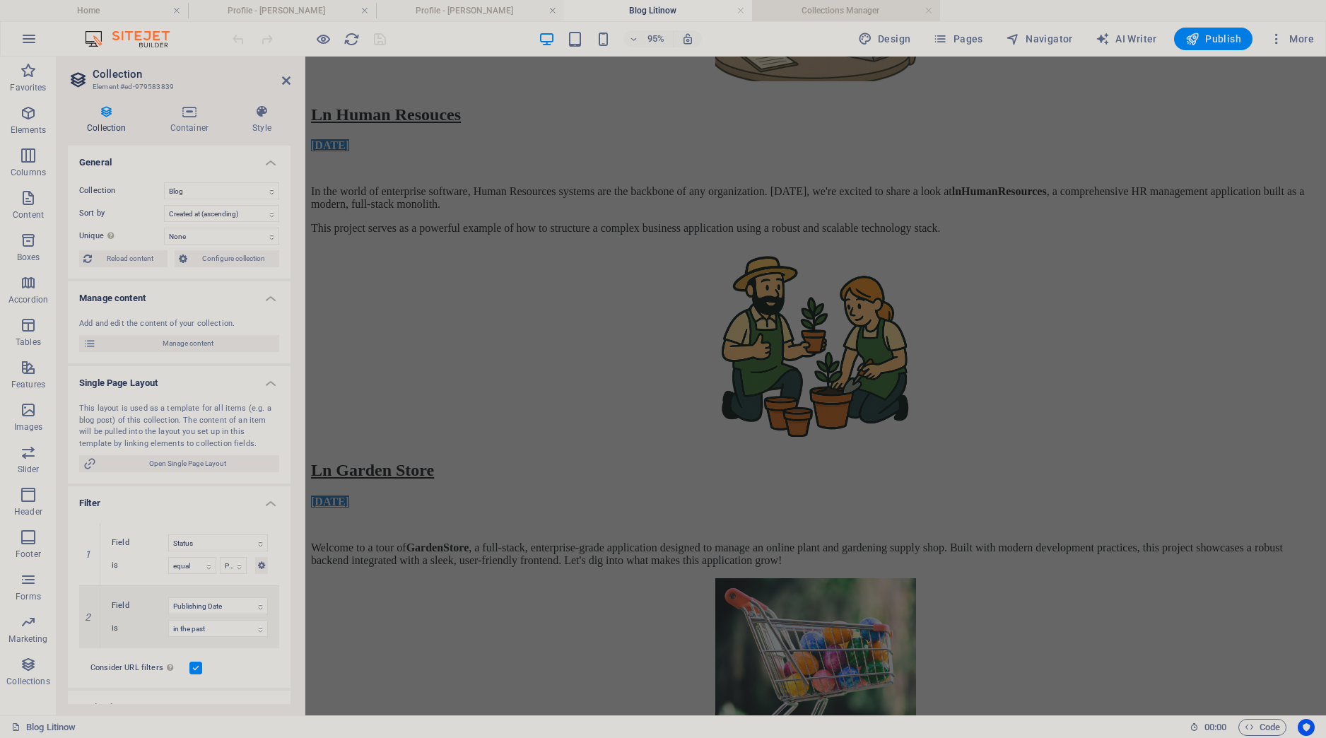
scroll to position [291, 0]
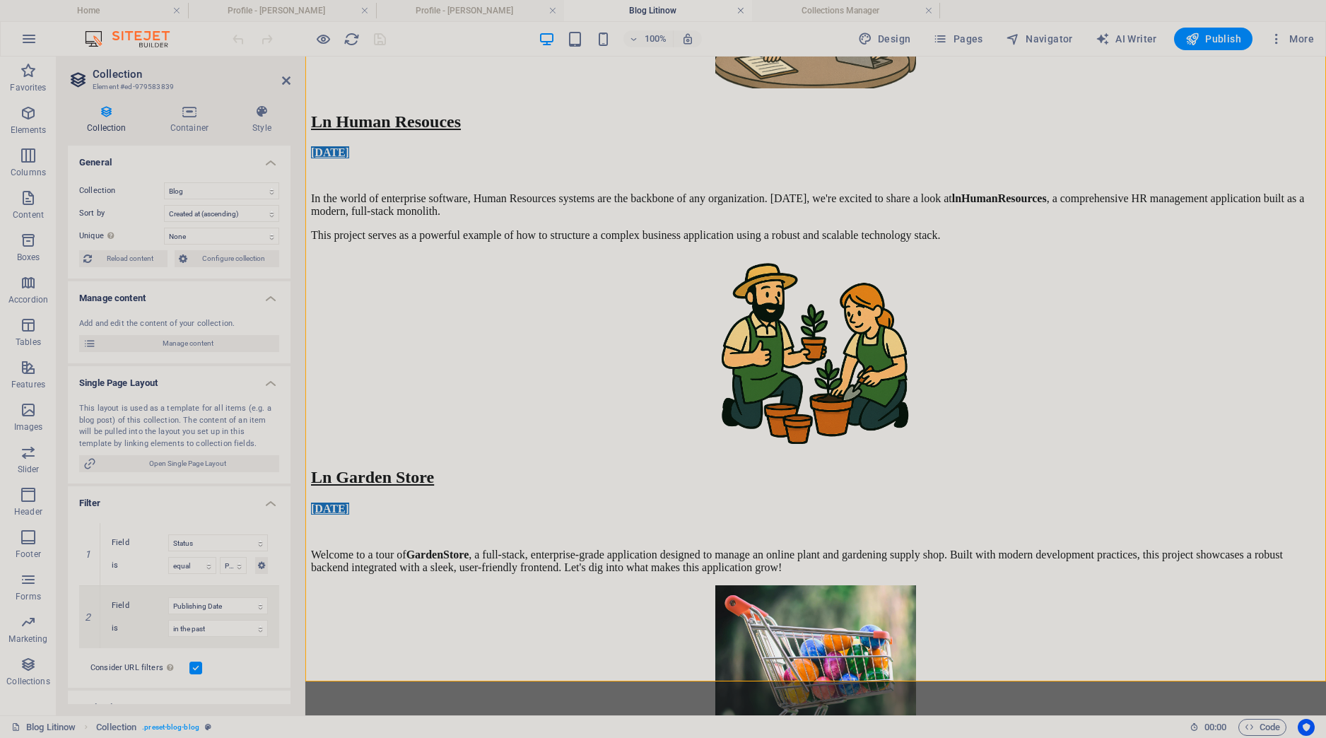
click at [744, 14] on link at bounding box center [741, 10] width 8 height 13
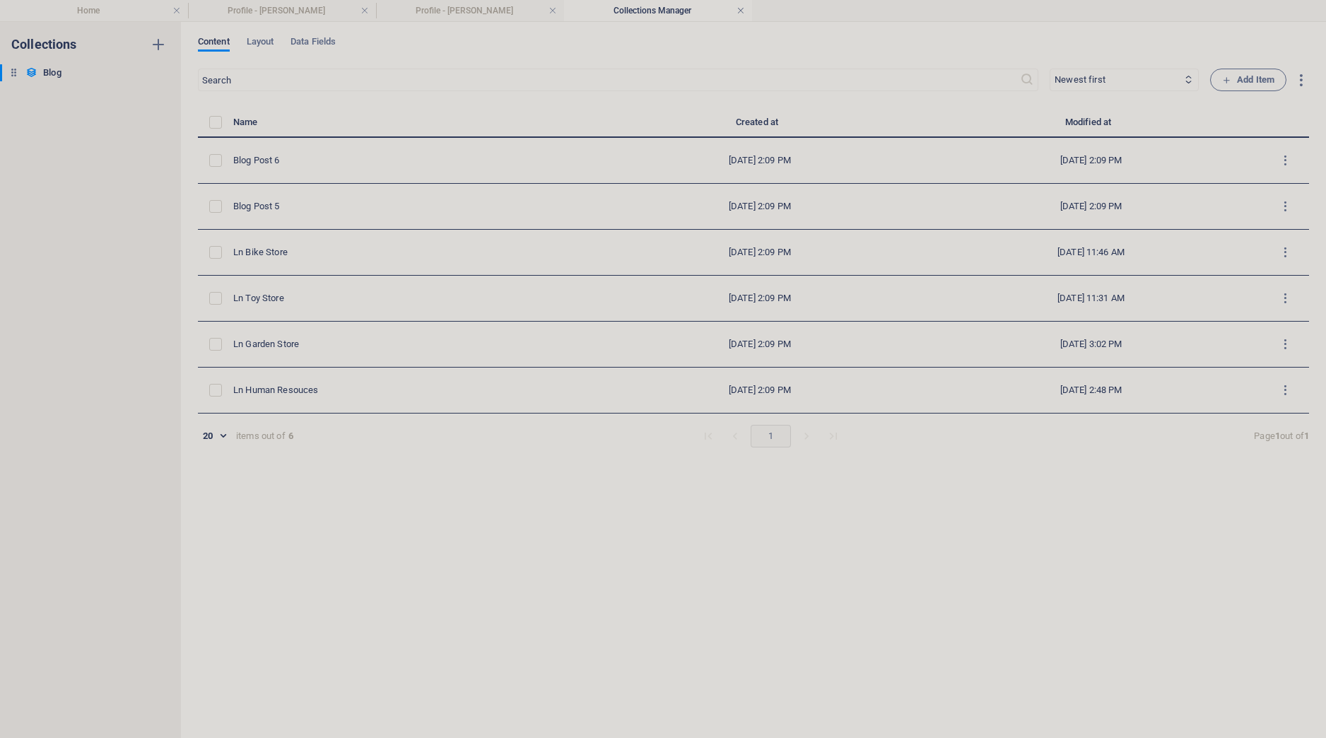
click at [740, 11] on link at bounding box center [741, 10] width 8 height 13
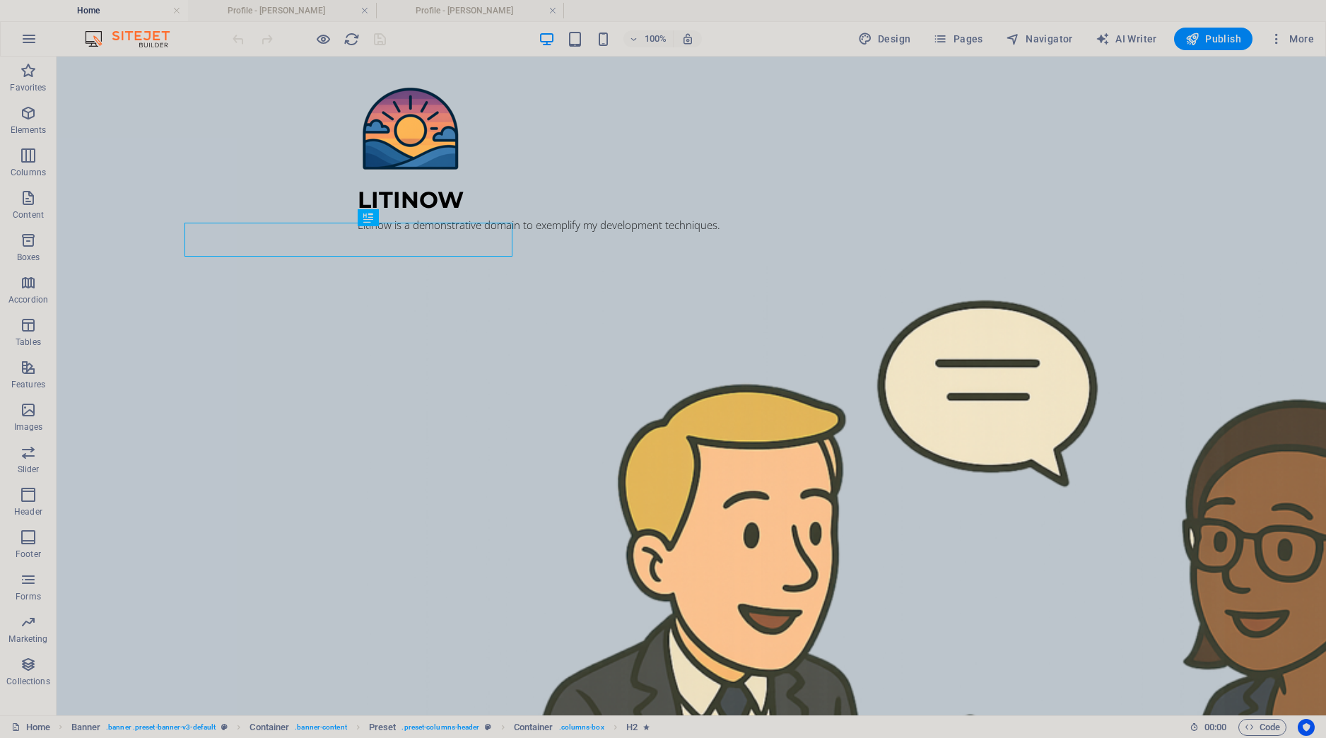
scroll to position [95, 0]
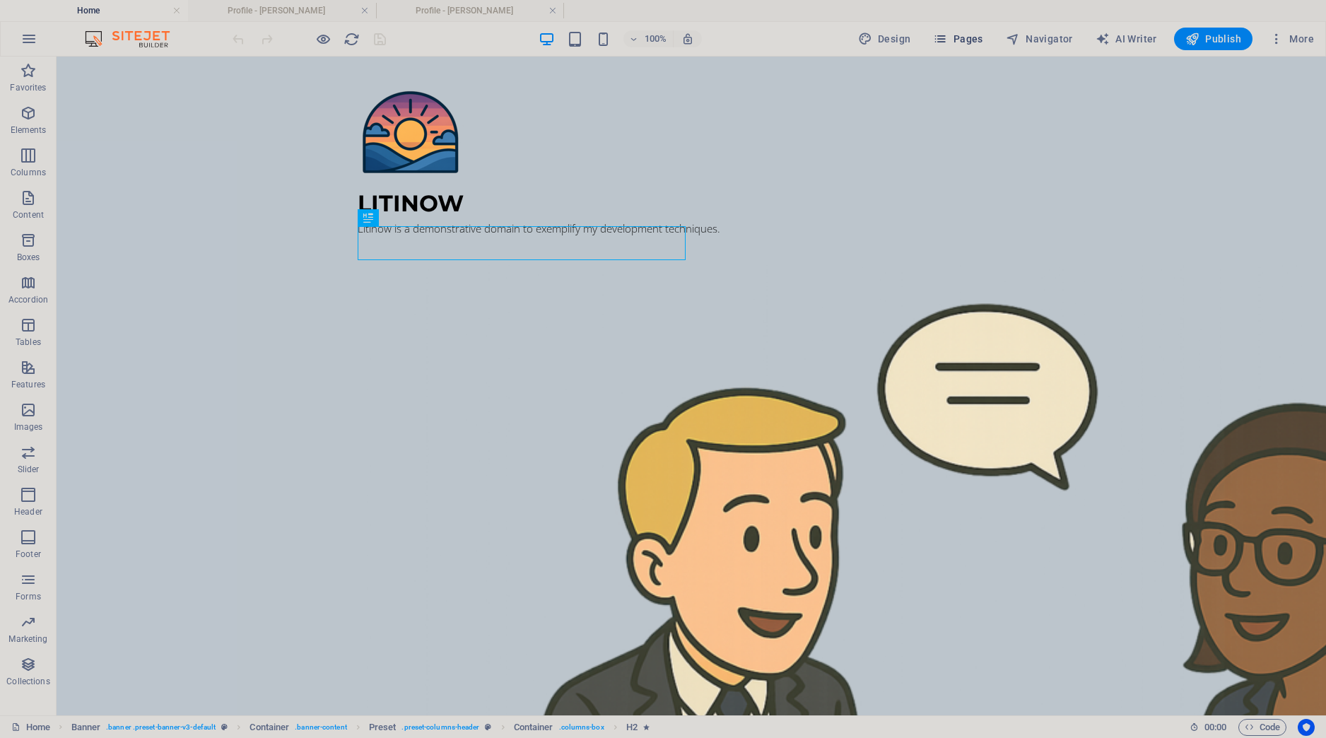
click at [987, 34] on button "Pages" at bounding box center [958, 39] width 61 height 23
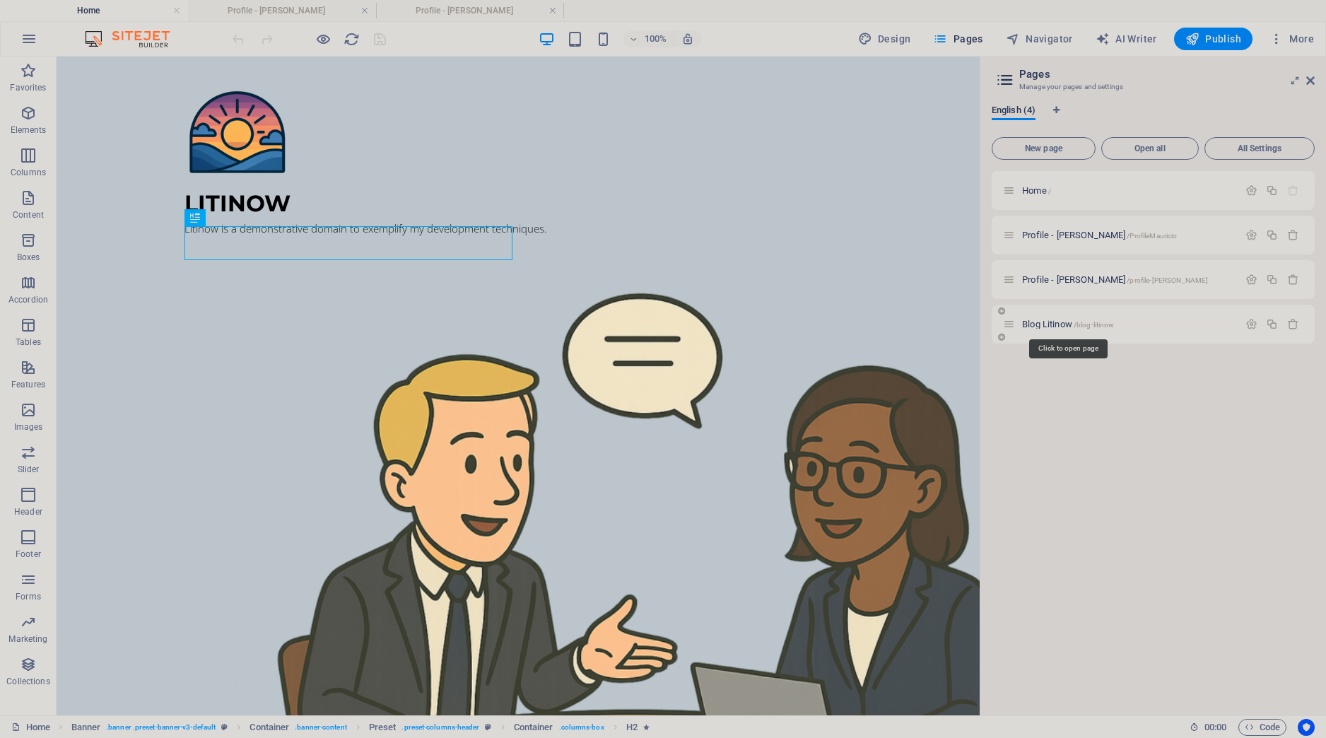
click at [1034, 326] on span "Blog Litinow /blog-litinow" at bounding box center [1068, 324] width 92 height 11
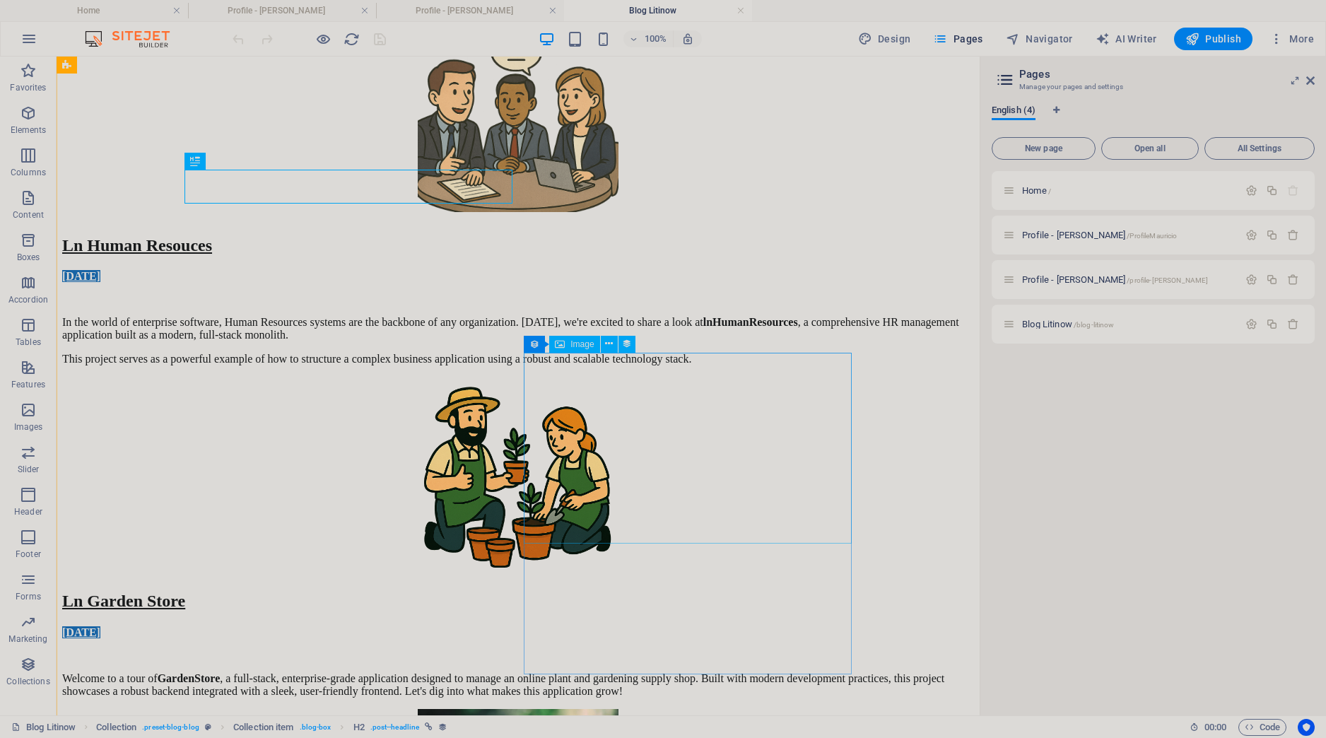
scroll to position [199, 0]
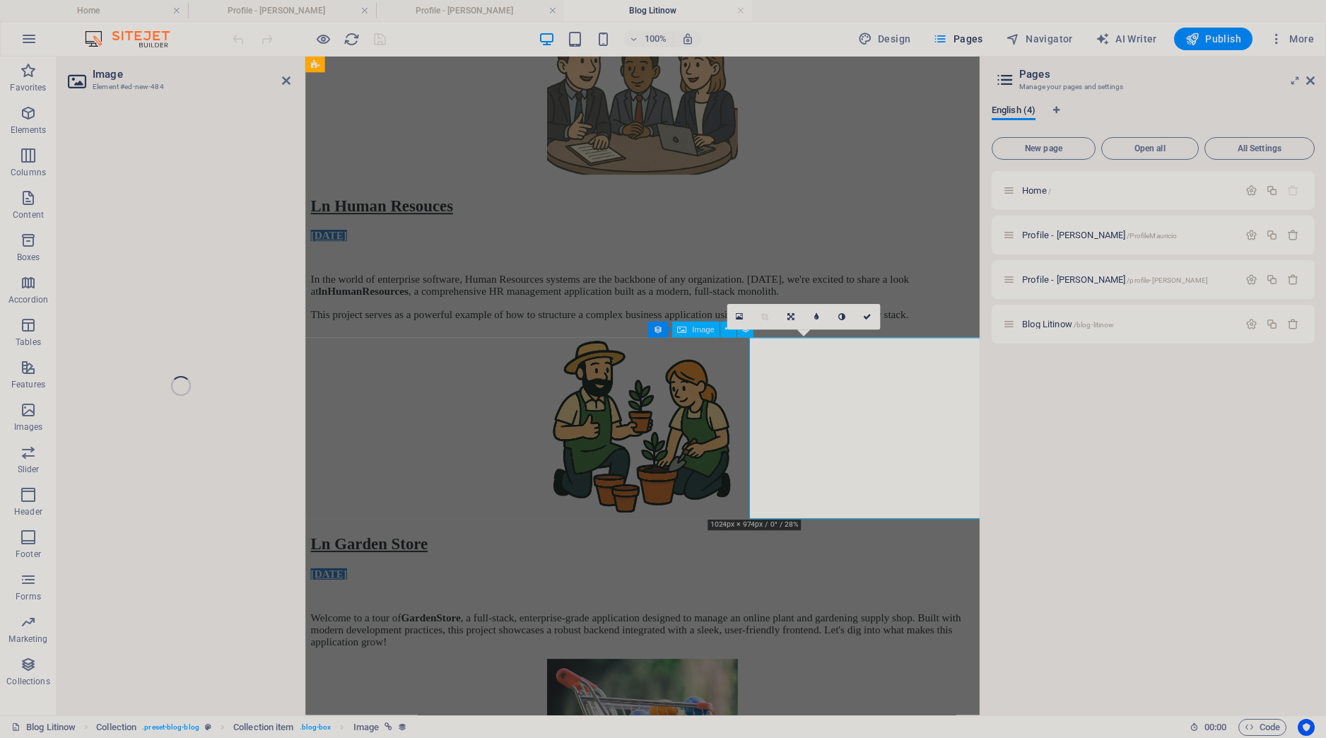
select select "image"
select select "px"
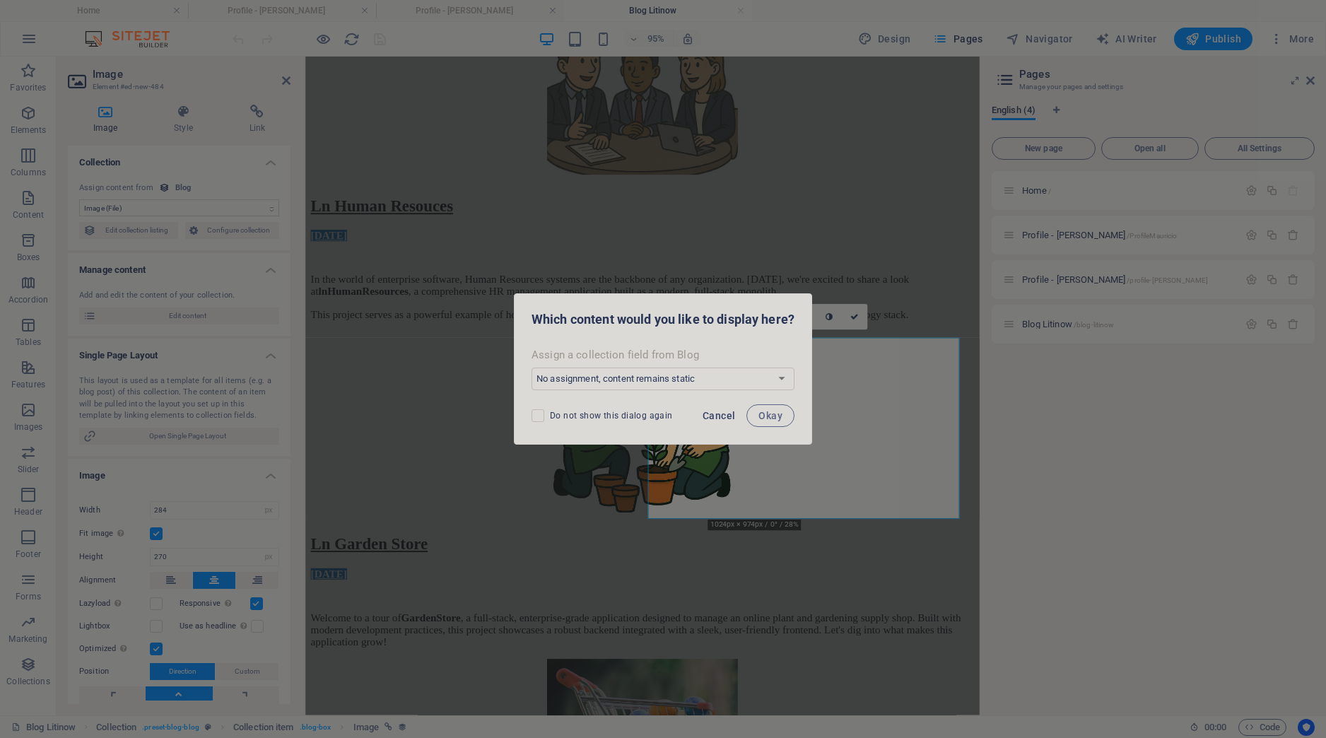
click at [719, 420] on span "Cancel" at bounding box center [719, 415] width 33 height 11
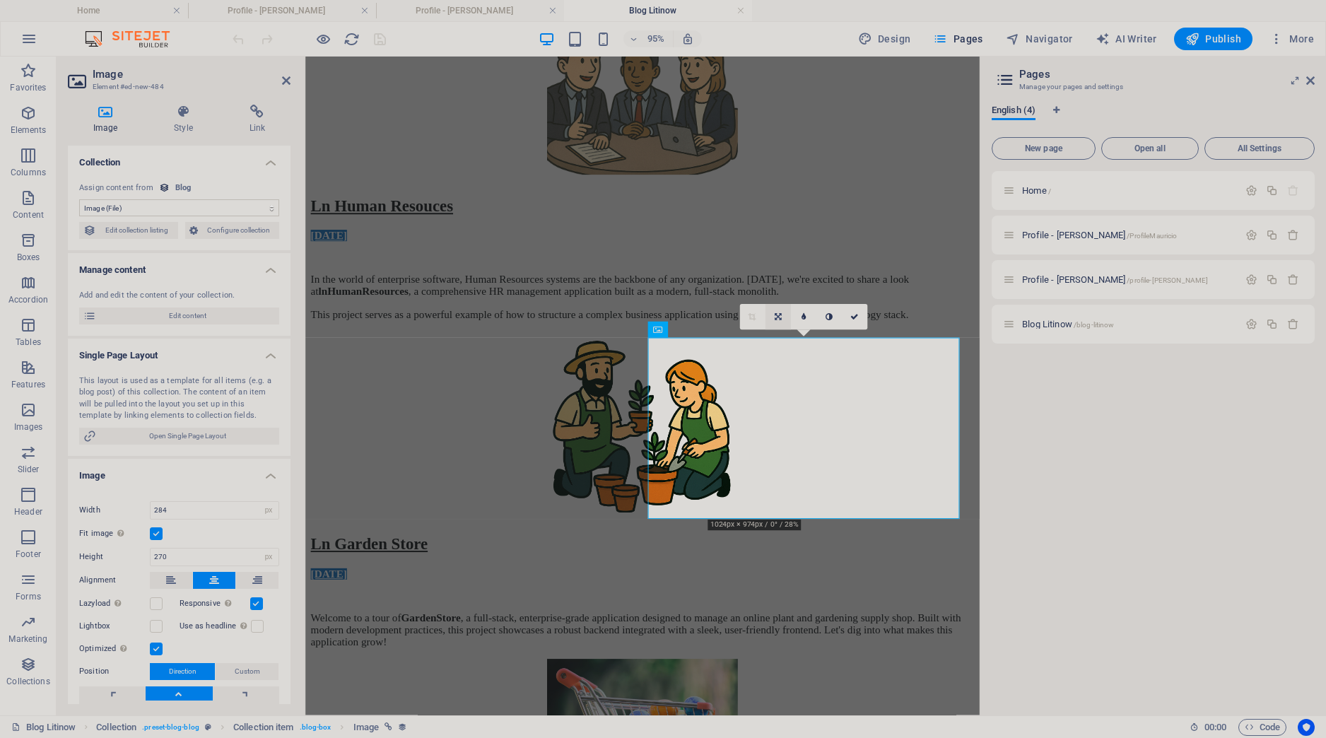
click at [781, 317] on icon at bounding box center [778, 317] width 7 height 8
drag, startPoint x: 192, startPoint y: 508, endPoint x: 56, endPoint y: 483, distance: 138.7
click at [151, 502] on input "284" at bounding box center [215, 510] width 128 height 17
click at [195, 481] on h4 "Image" at bounding box center [179, 471] width 223 height 25
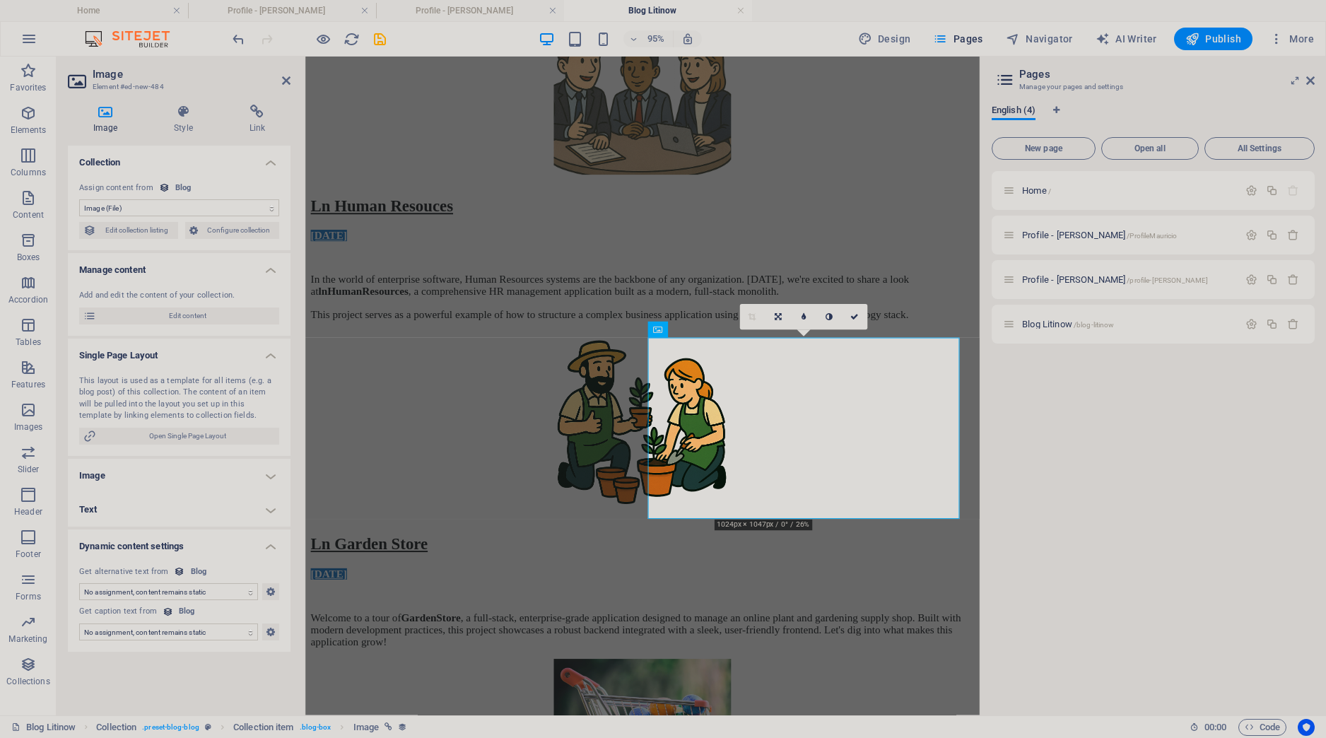
click at [167, 475] on h4 "Image" at bounding box center [179, 476] width 223 height 34
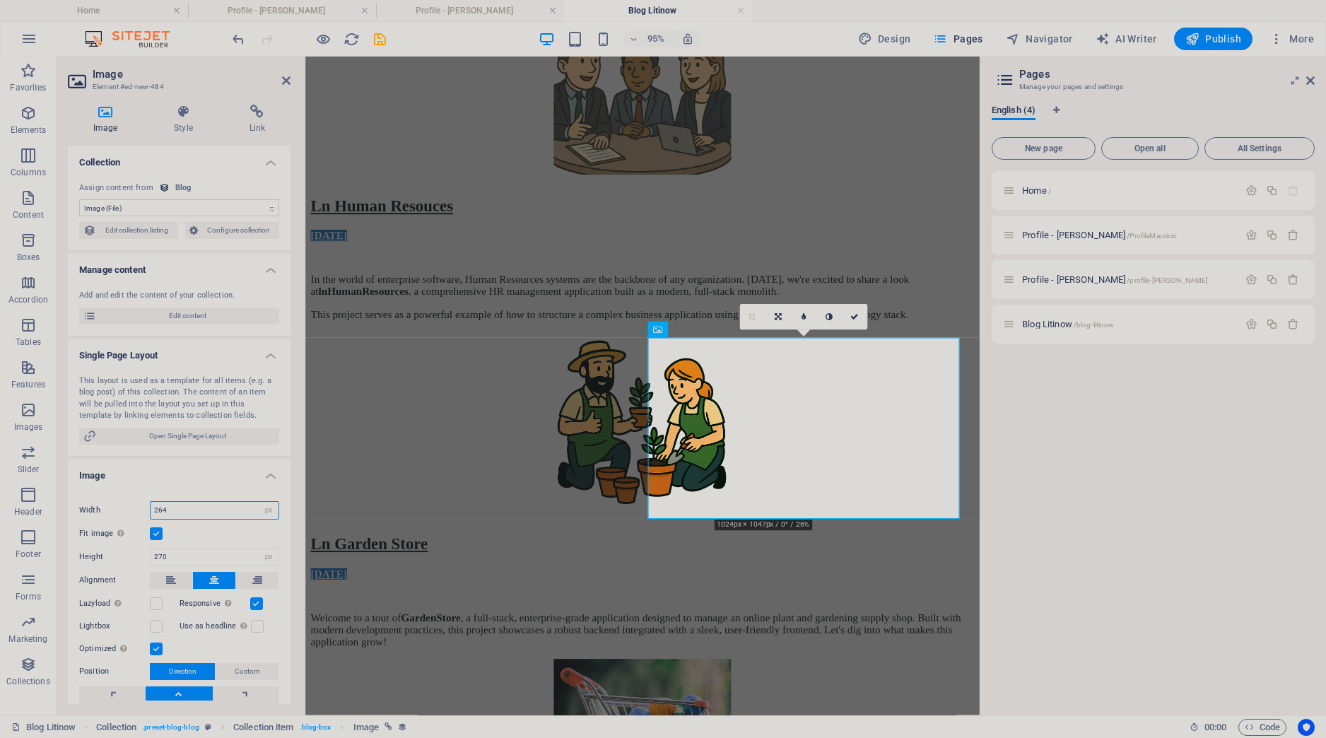
drag, startPoint x: 181, startPoint y: 506, endPoint x: 22, endPoint y: 485, distance: 160.5
click at [151, 502] on input "264" at bounding box center [215, 510] width 128 height 17
type input "284"
click at [161, 474] on h4 "Image" at bounding box center [179, 471] width 223 height 25
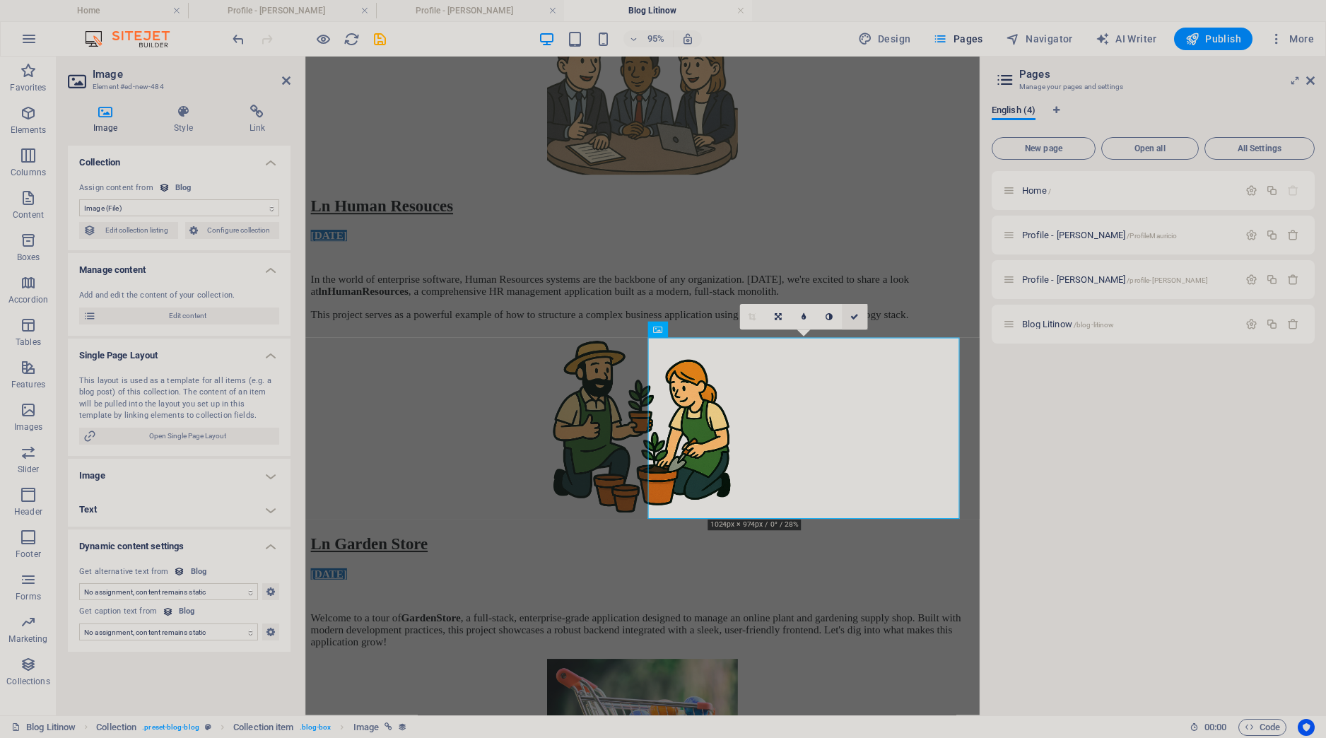
click at [853, 317] on icon at bounding box center [855, 317] width 8 height 8
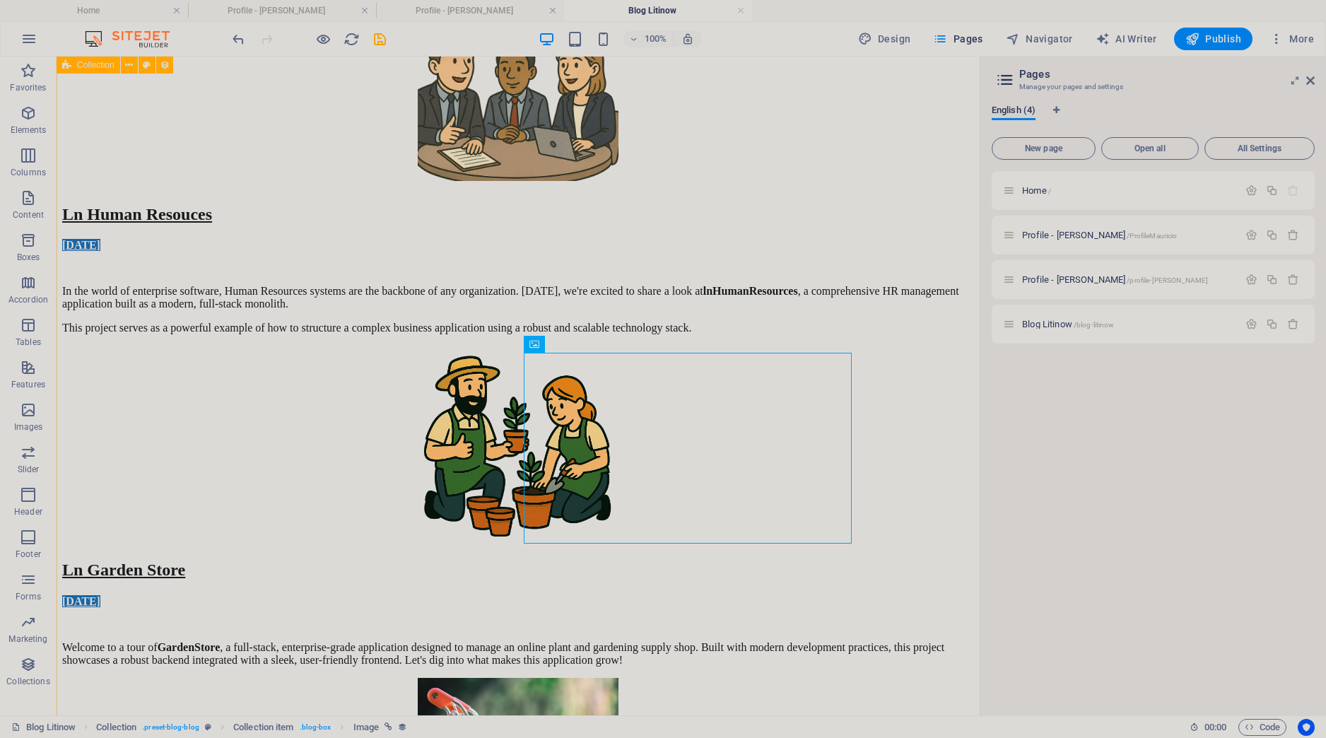
click at [117, 414] on div "Ln Human Resouces [DATE] In the world of enterprise software, Human Resources s…" at bounding box center [518, 649] width 912 height 1319
select select "[DOMAIN_NAME]"
select select "columns.status"
select select "columns.publishing_date"
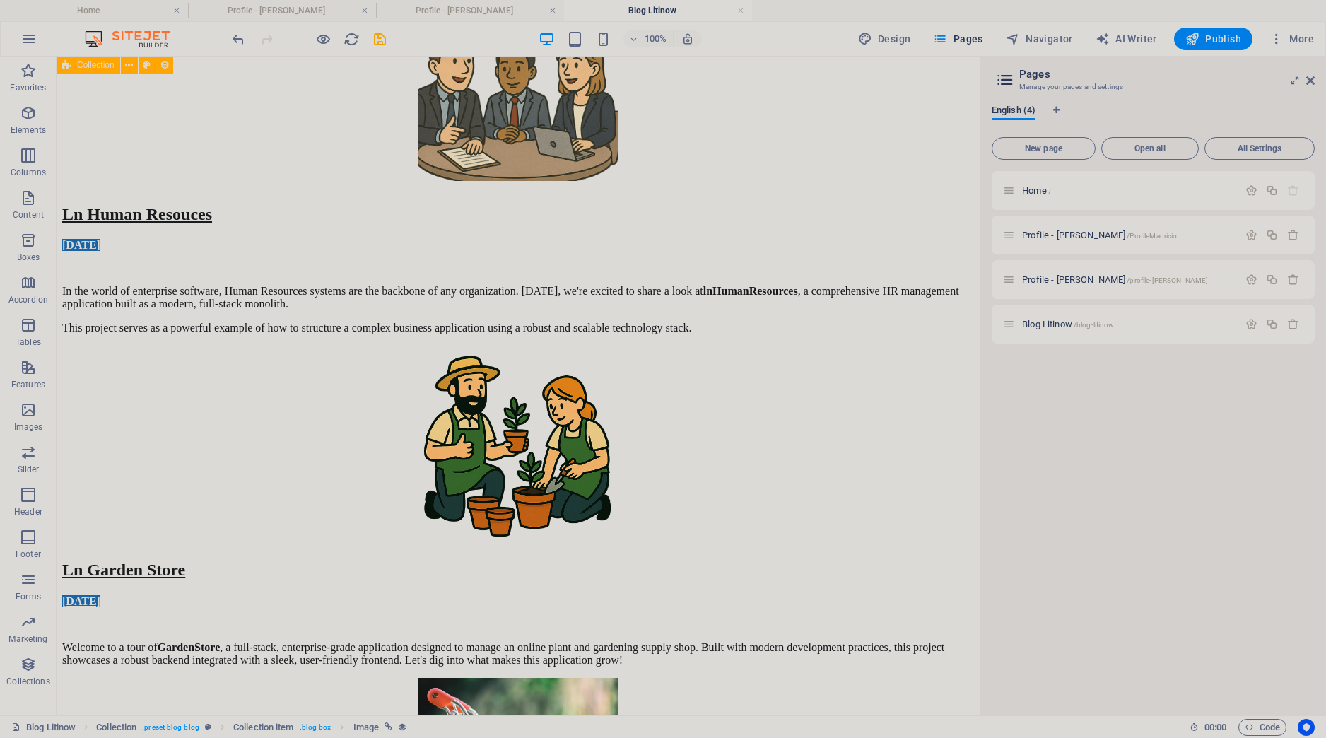
select select "past"
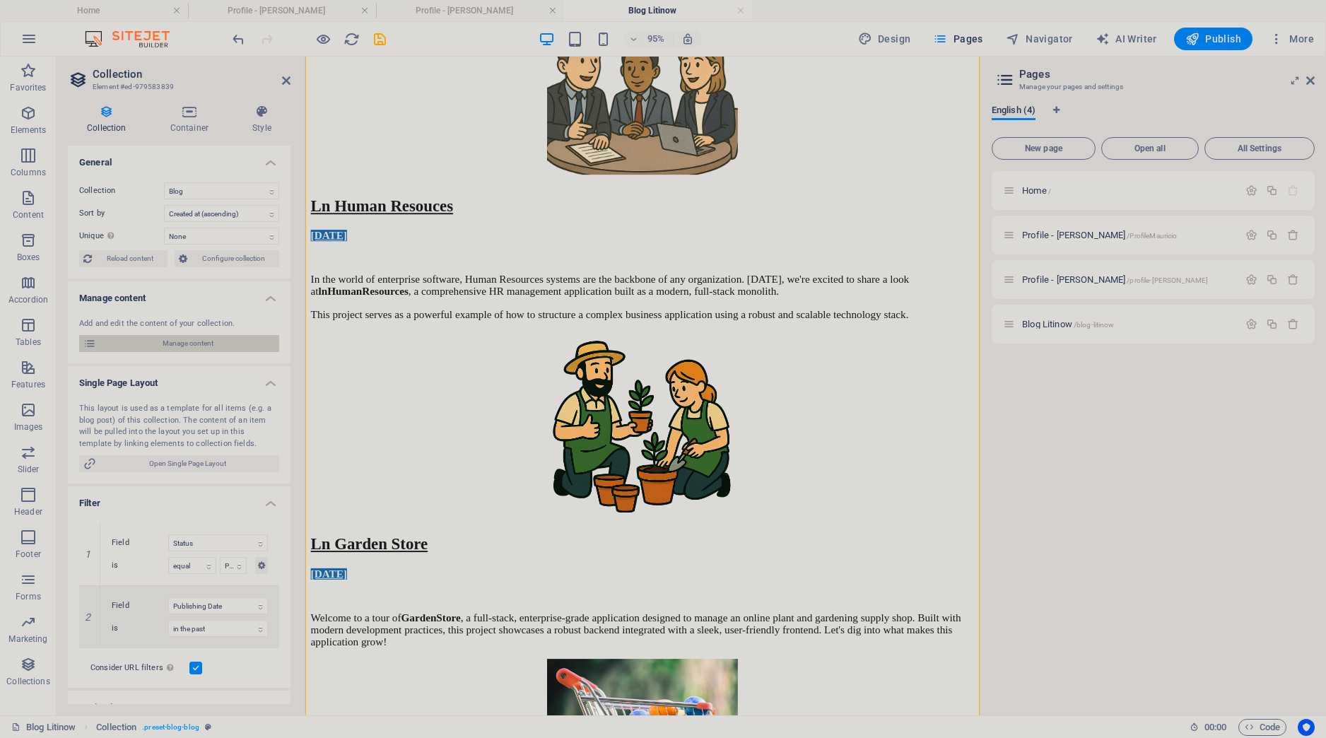
click at [170, 345] on span "Manage content" at bounding box center [187, 343] width 175 height 17
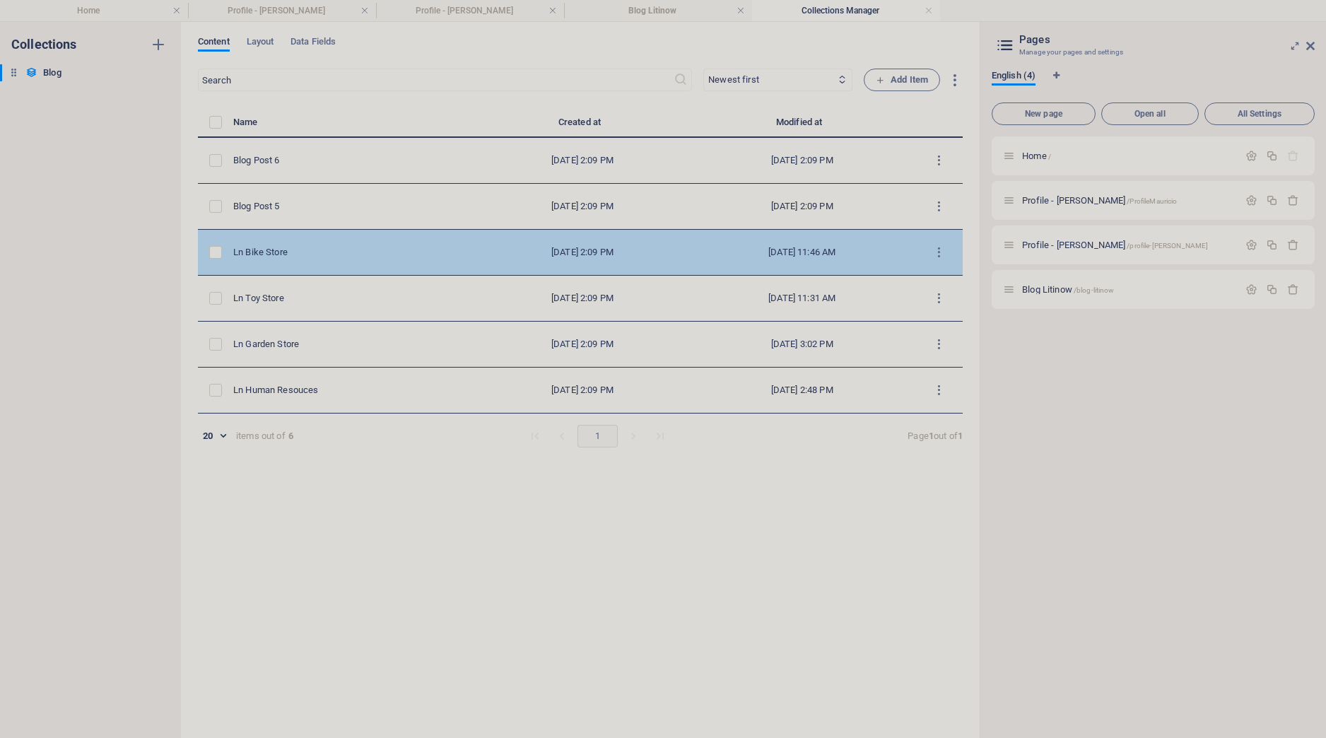
click at [285, 250] on div "Ln Bike Store" at bounding box center [348, 252] width 231 height 13
select select "Category 1"
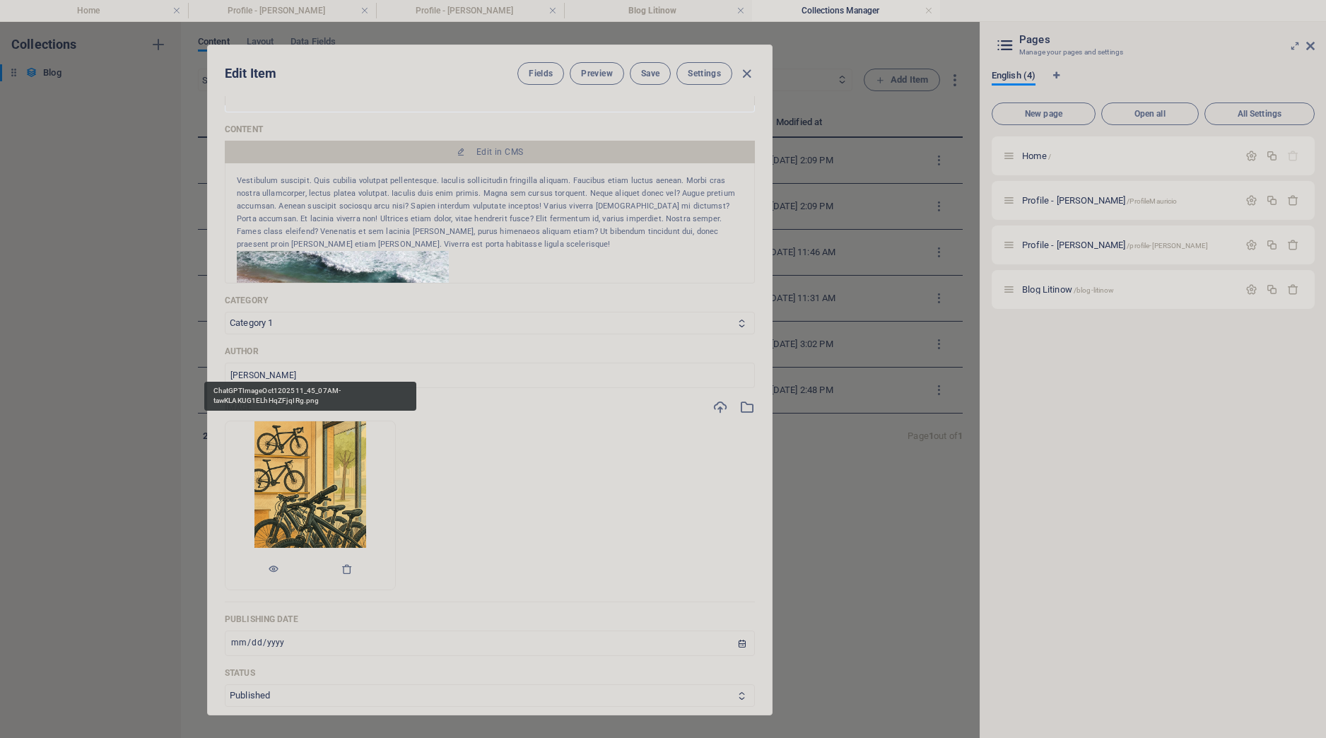
click at [306, 510] on img at bounding box center [311, 505] width 112 height 168
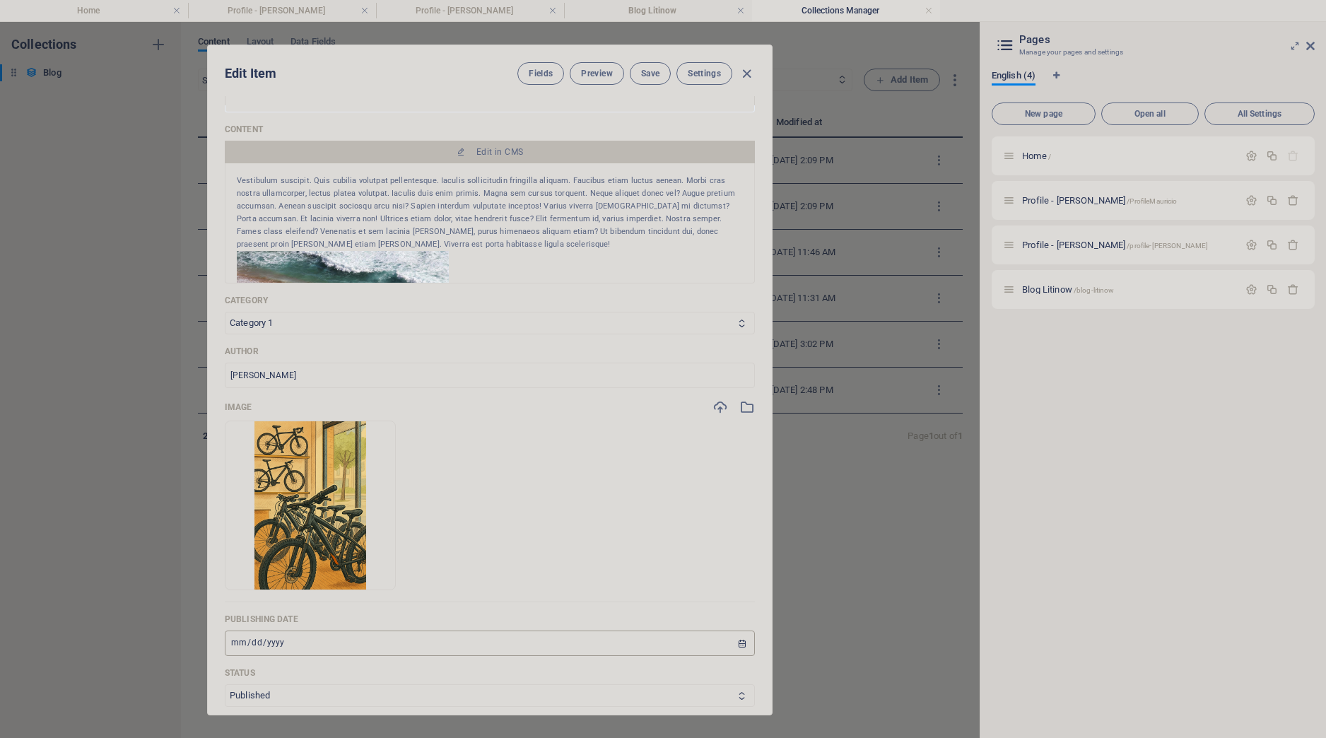
scroll to position [530, 0]
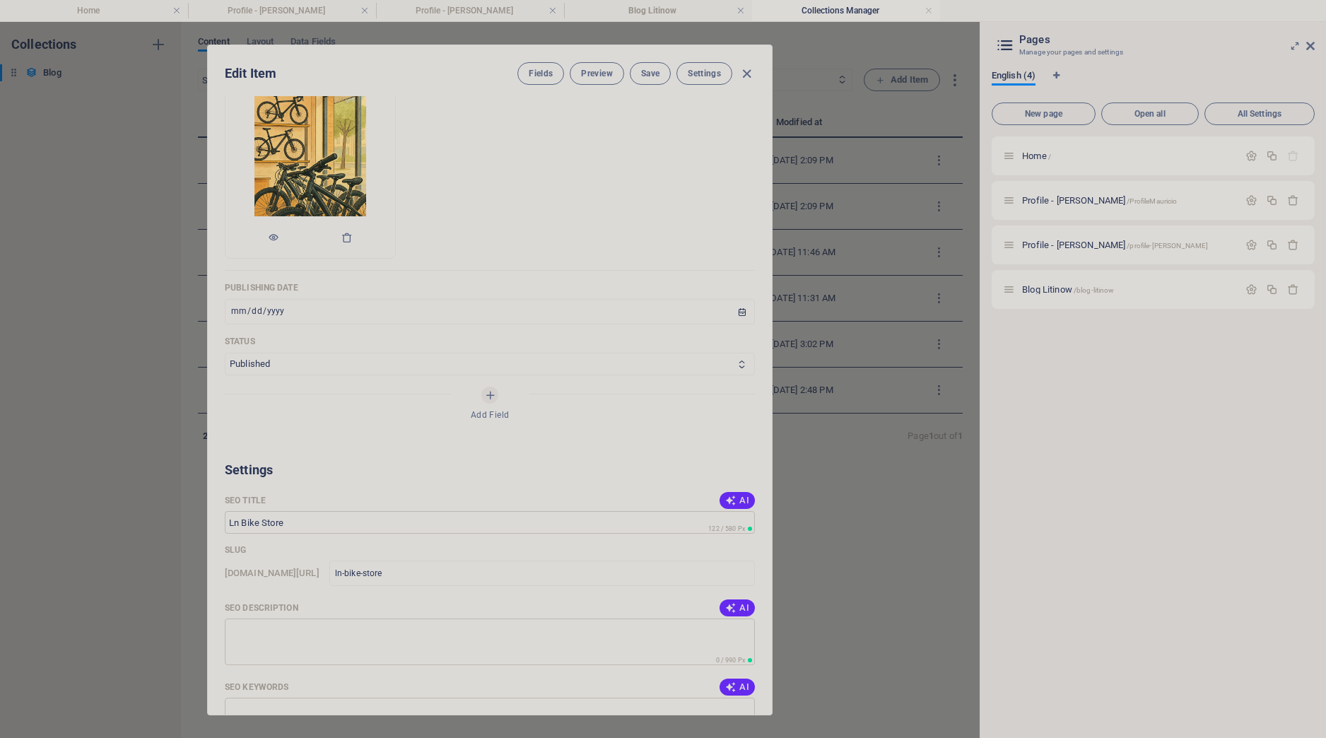
click at [338, 151] on img at bounding box center [311, 174] width 112 height 168
click at [276, 242] on icon "button" at bounding box center [273, 237] width 11 height 11
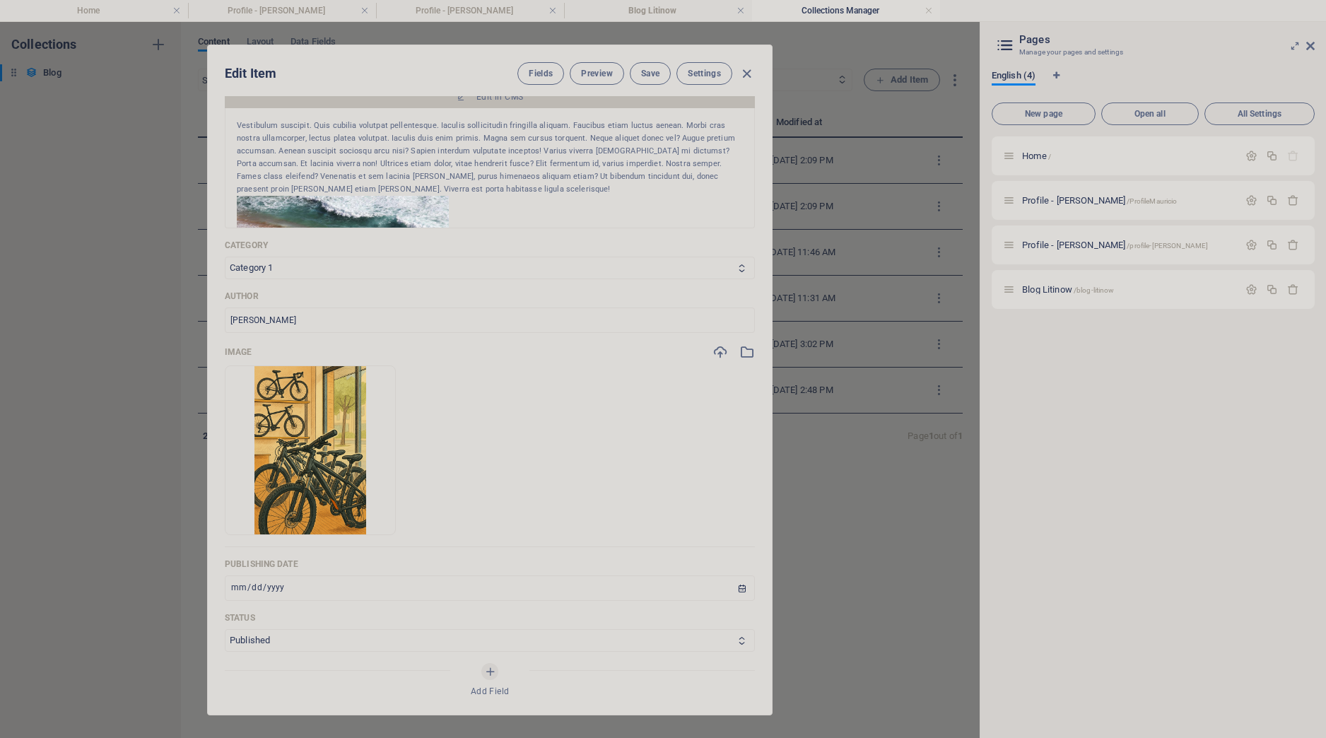
scroll to position [265, 0]
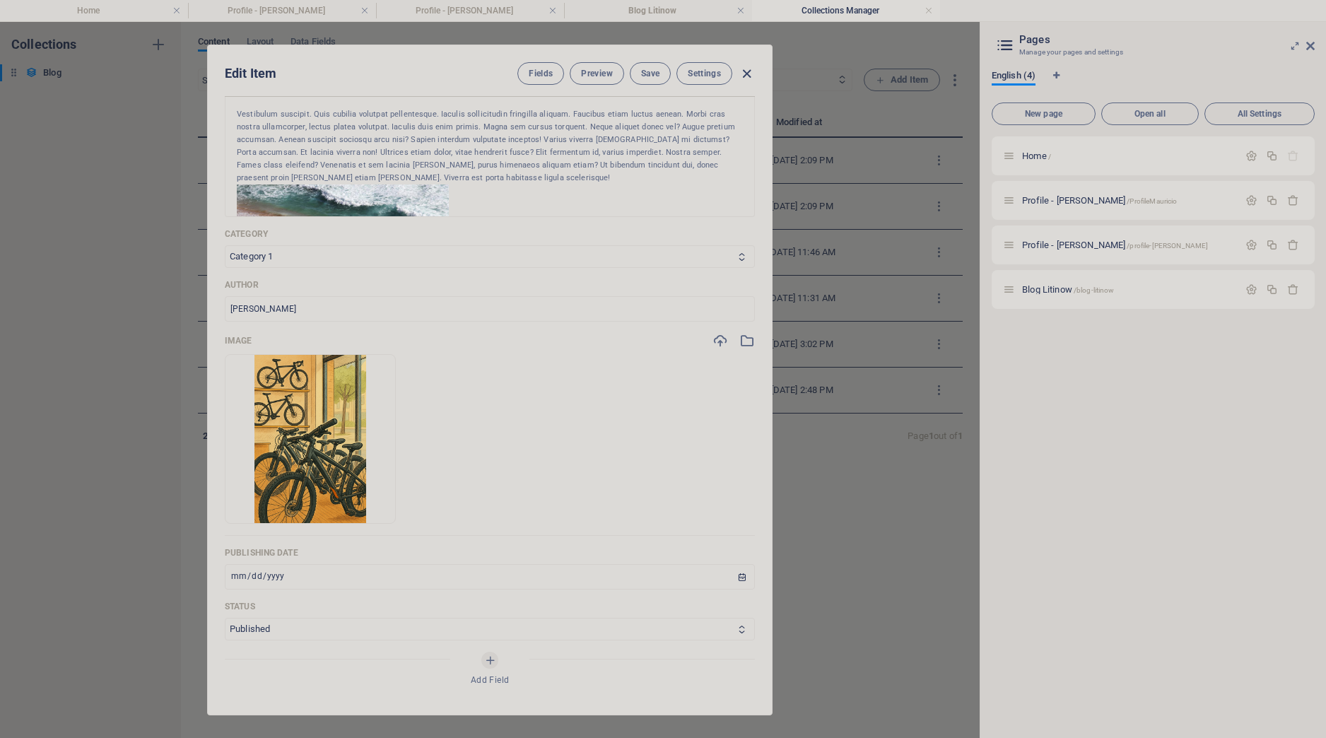
click at [747, 76] on icon "button" at bounding box center [747, 74] width 16 height 16
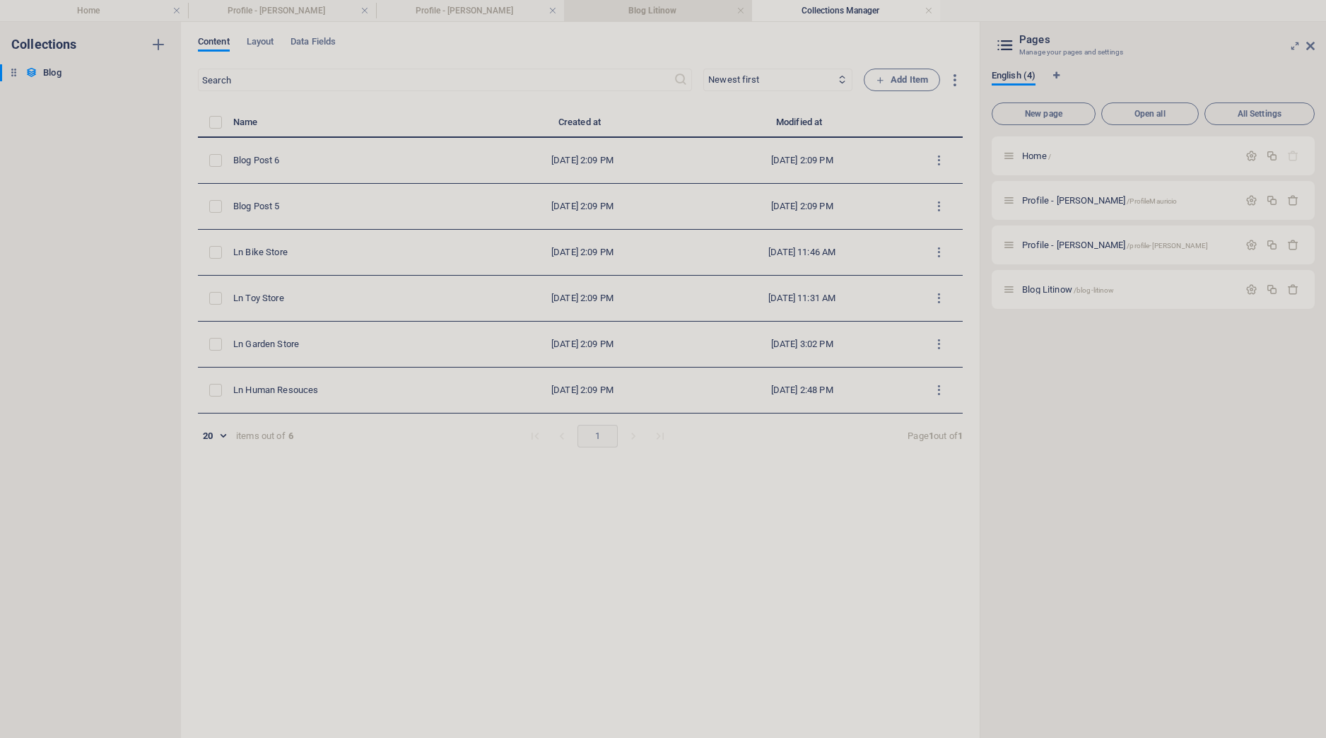
click at [650, 15] on h4 "Blog Litinow" at bounding box center [658, 11] width 188 height 16
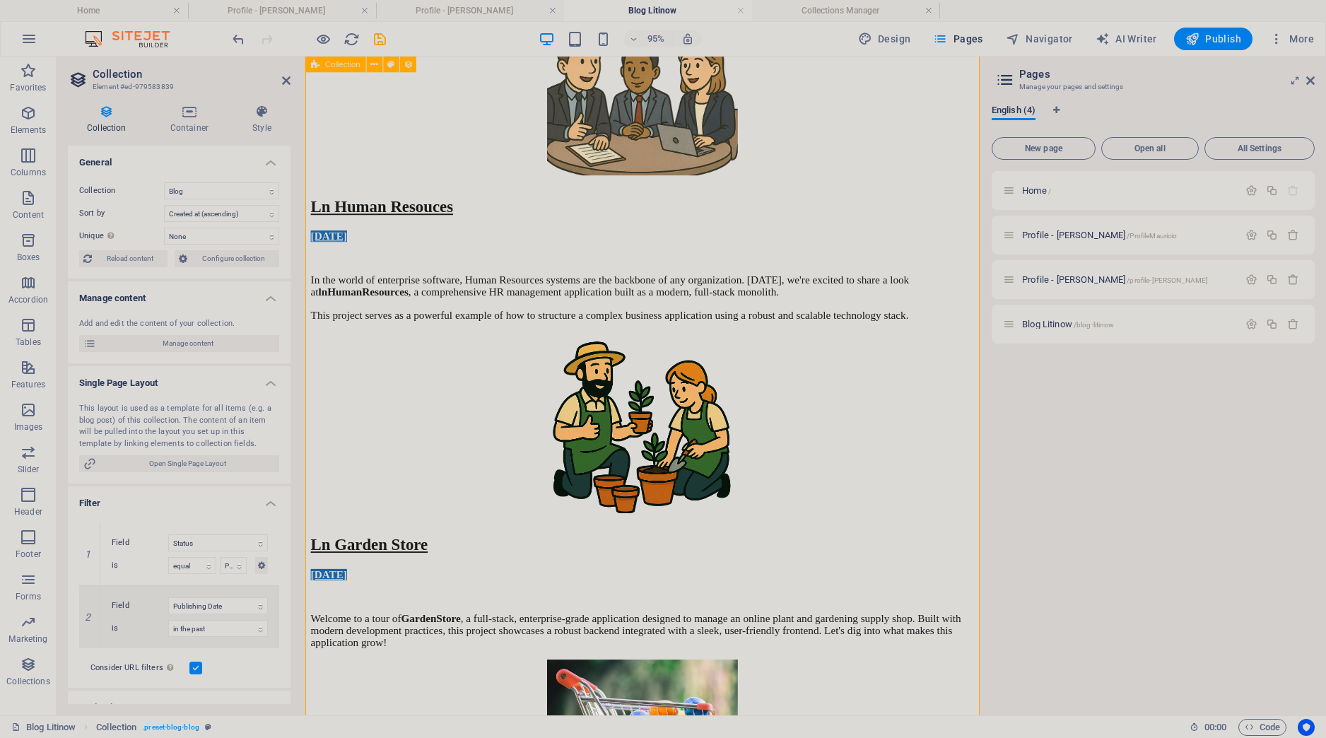
scroll to position [100, 0]
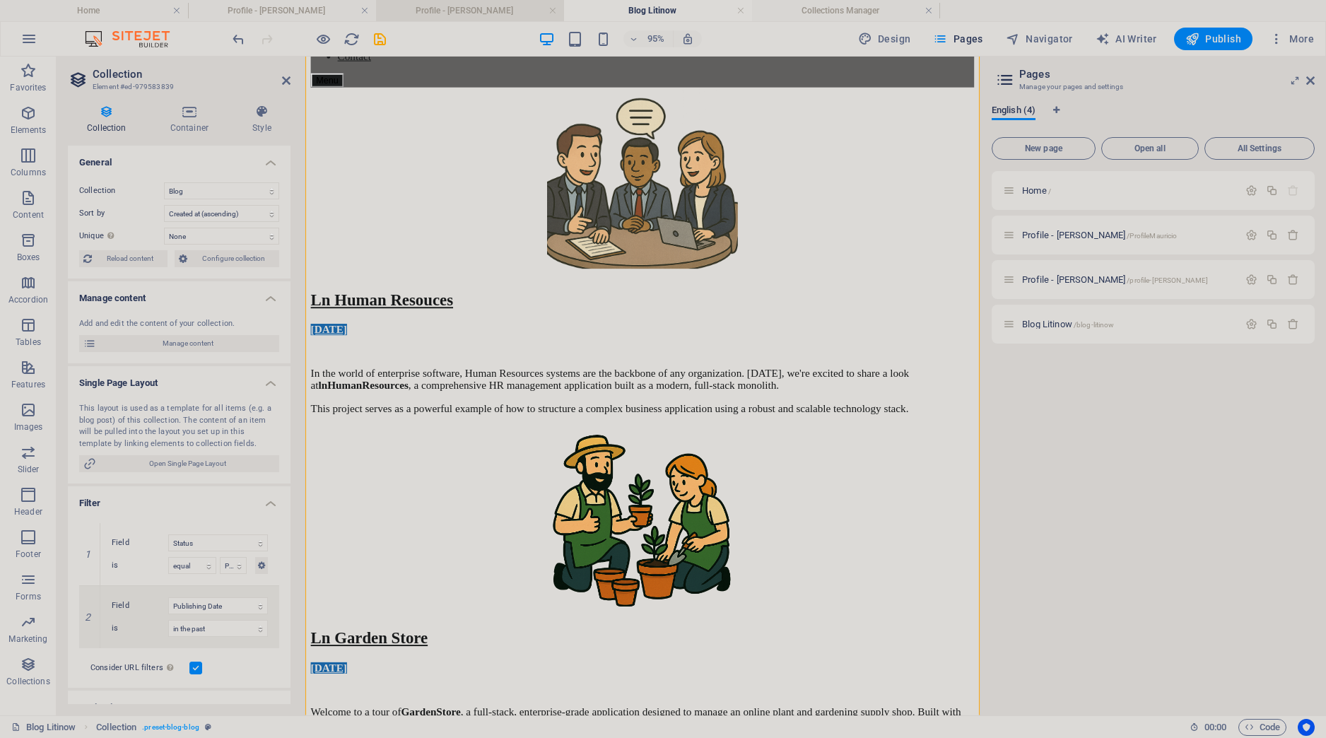
click at [439, 12] on h4 "Profile - [PERSON_NAME]" at bounding box center [470, 11] width 188 height 16
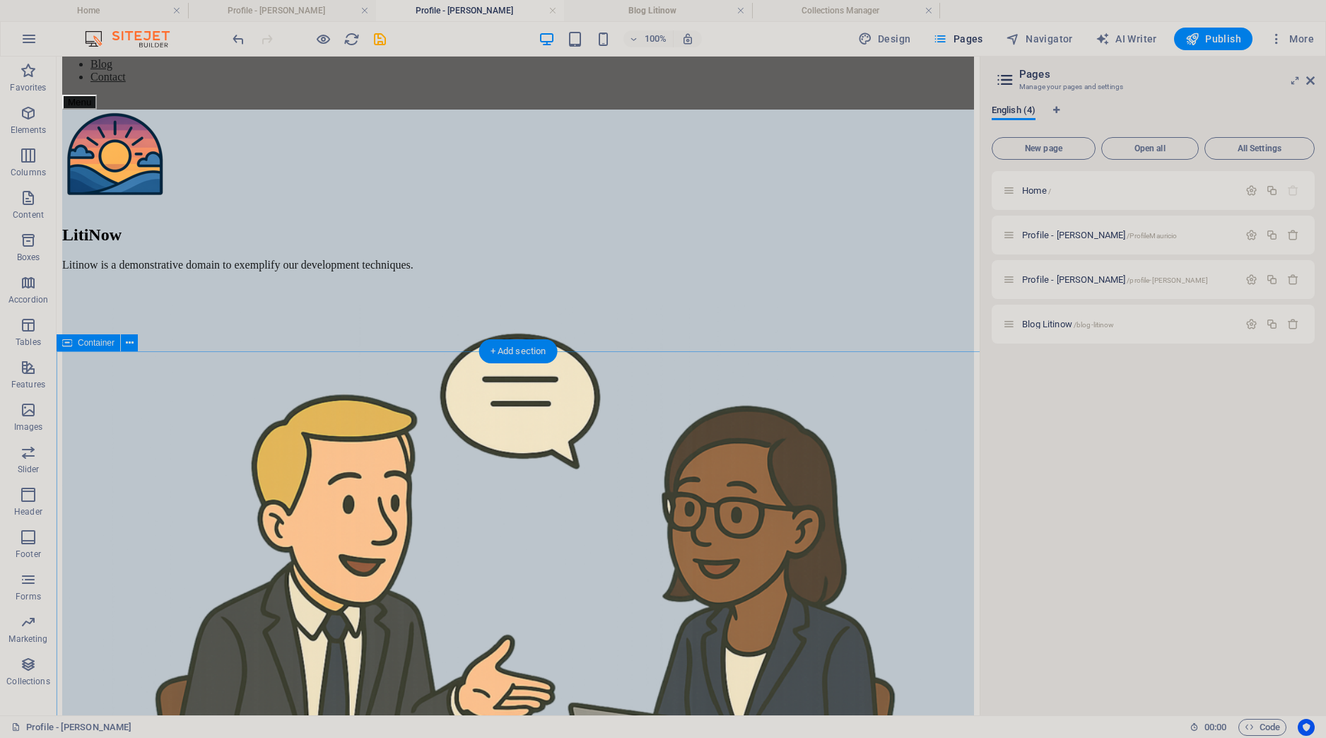
scroll to position [298, 0]
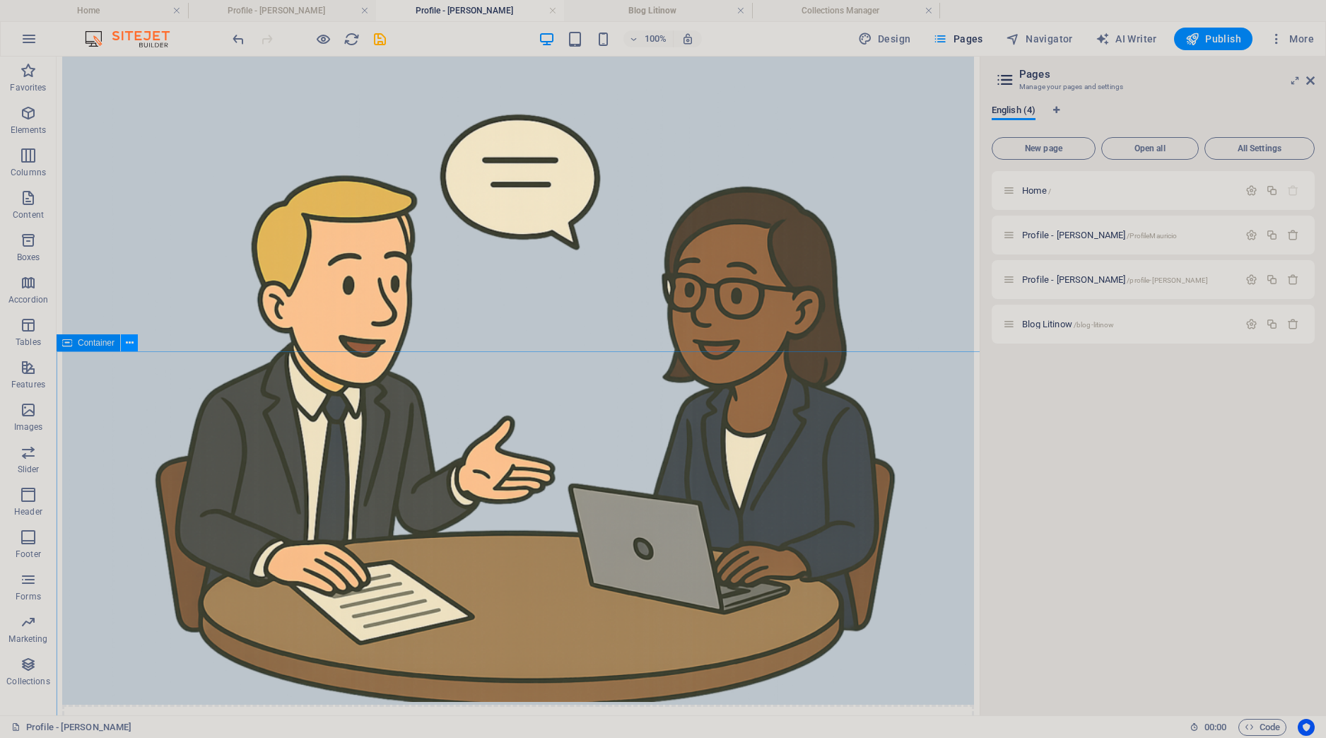
click at [134, 340] on icon at bounding box center [130, 343] width 8 height 15
drag, startPoint x: 379, startPoint y: 40, endPoint x: 100, endPoint y: 187, distance: 315.0
click at [379, 40] on icon "save" at bounding box center [380, 39] width 16 height 16
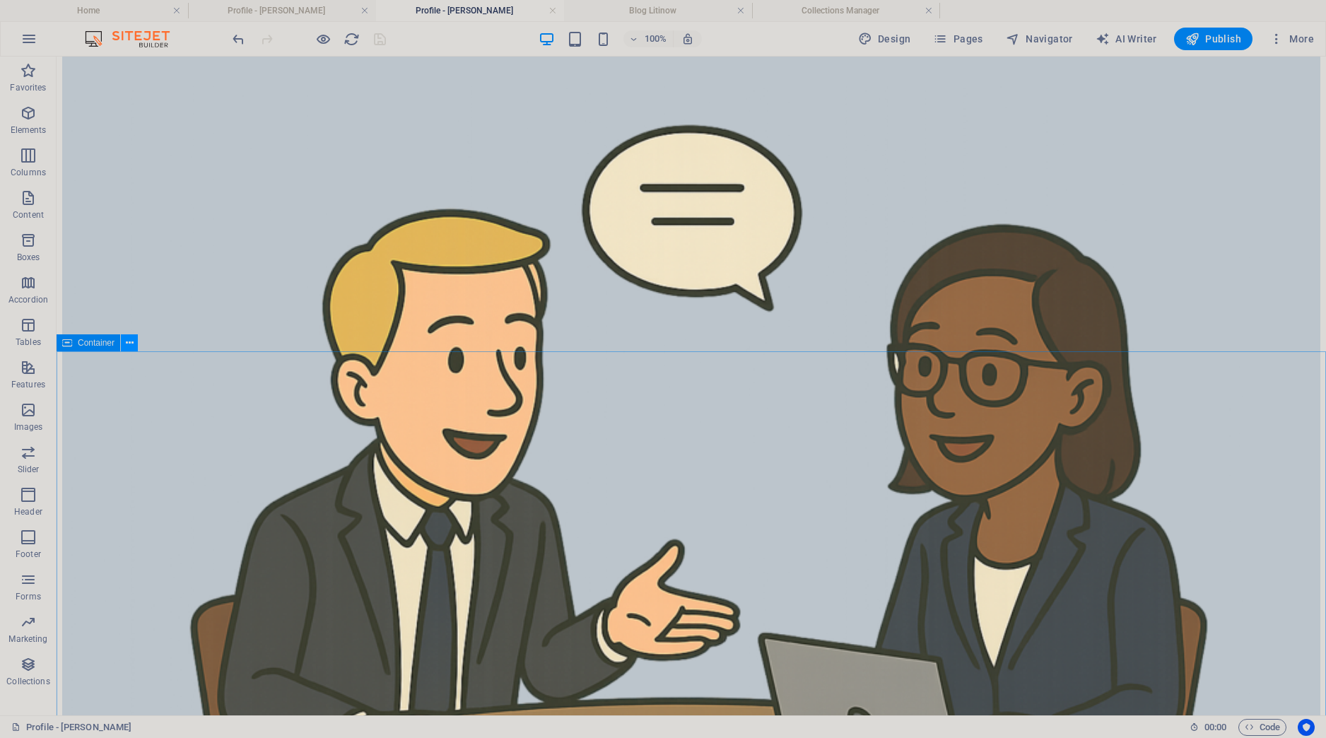
click at [134, 346] on button at bounding box center [129, 342] width 17 height 17
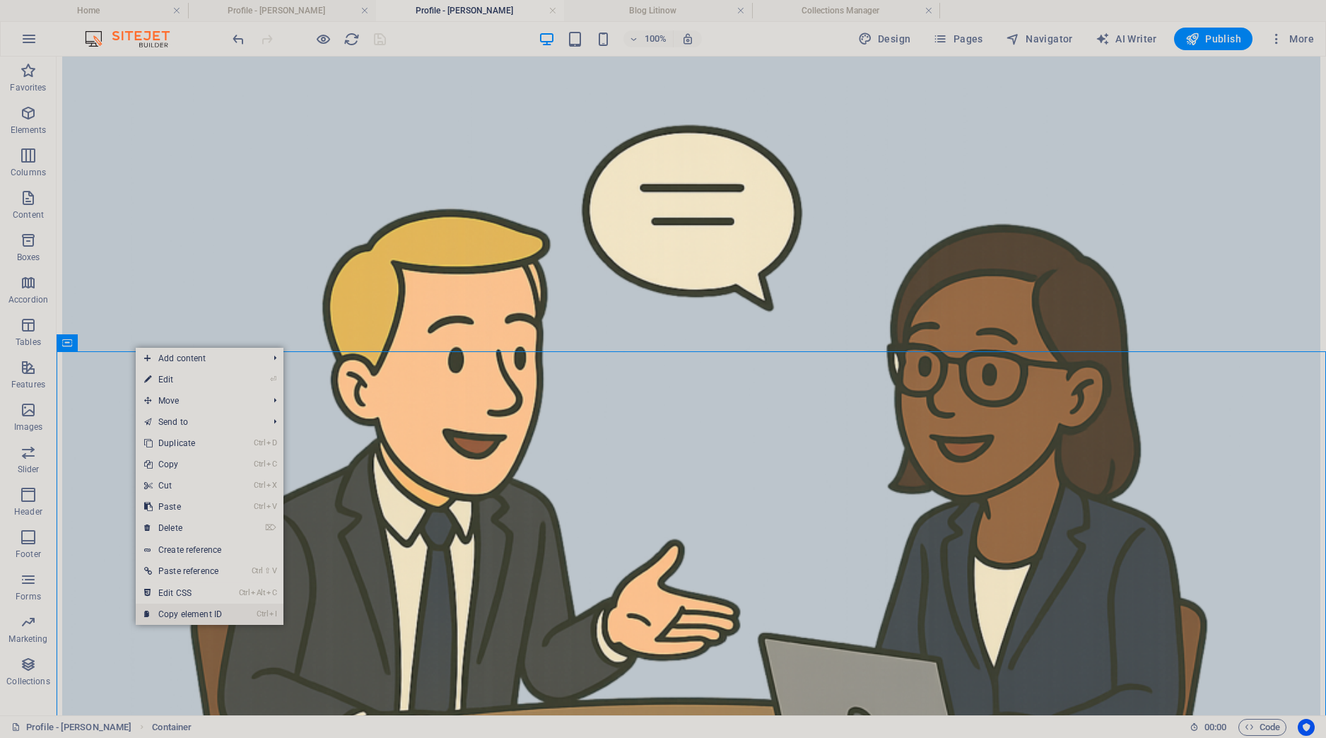
click at [205, 616] on link "Ctrl I Copy element ID" at bounding box center [183, 614] width 95 height 21
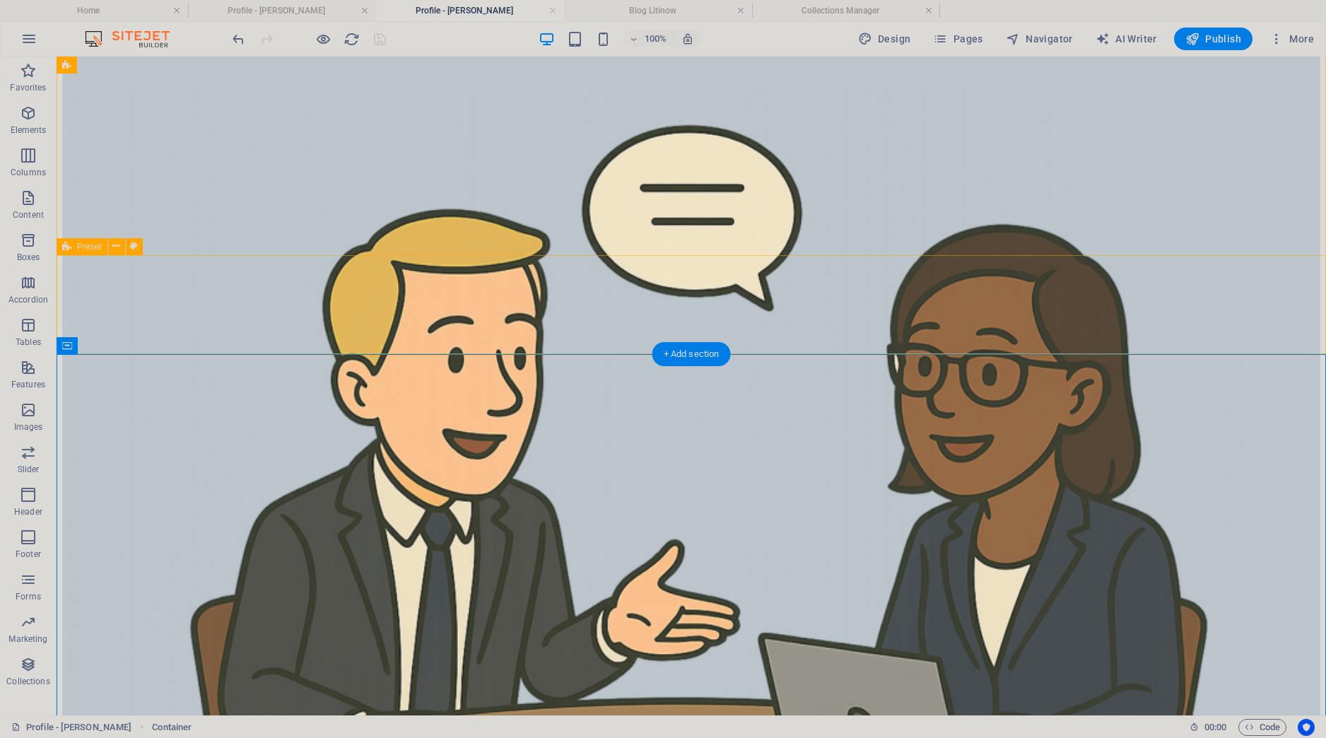
scroll to position [0, 0]
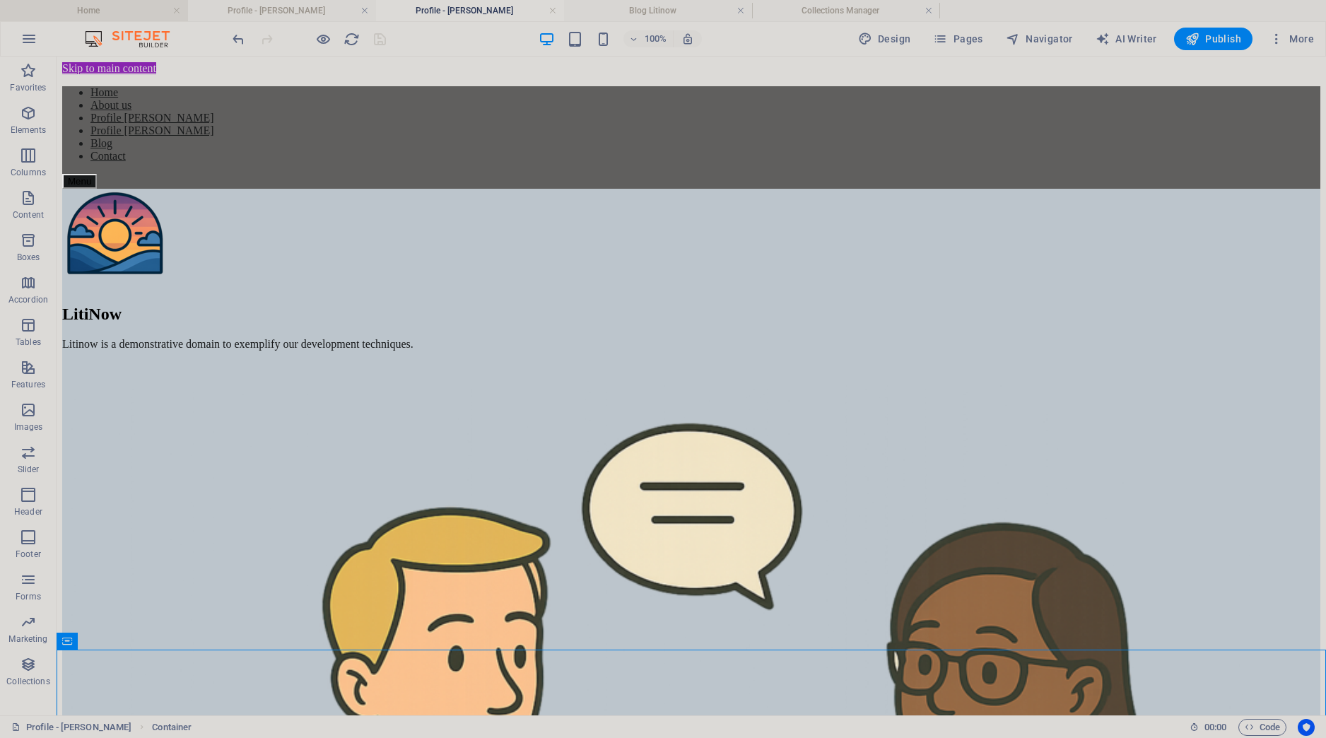
click at [107, 16] on h4 "Home" at bounding box center [94, 11] width 188 height 16
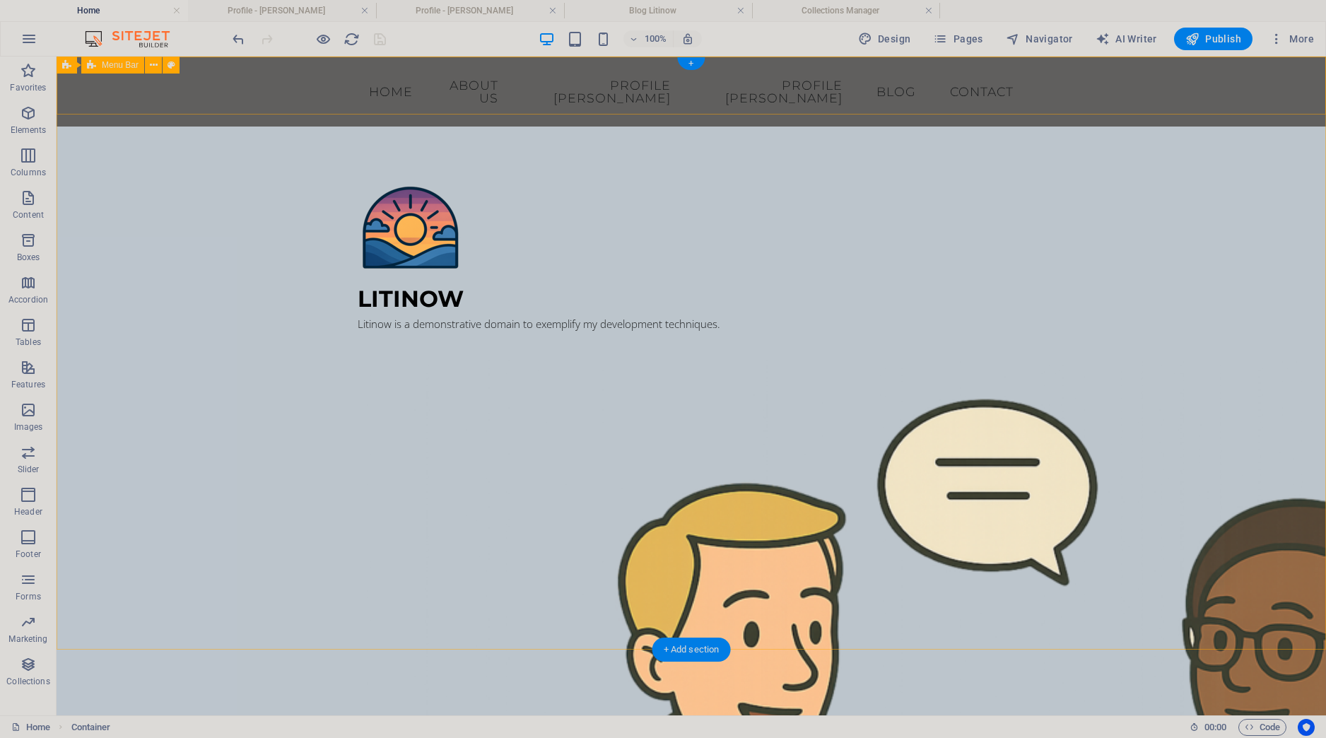
click at [313, 81] on div "Home About us Profile [PERSON_NAME] Profile [PERSON_NAME] Blog Contact Menu" at bounding box center [692, 92] width 1270 height 70
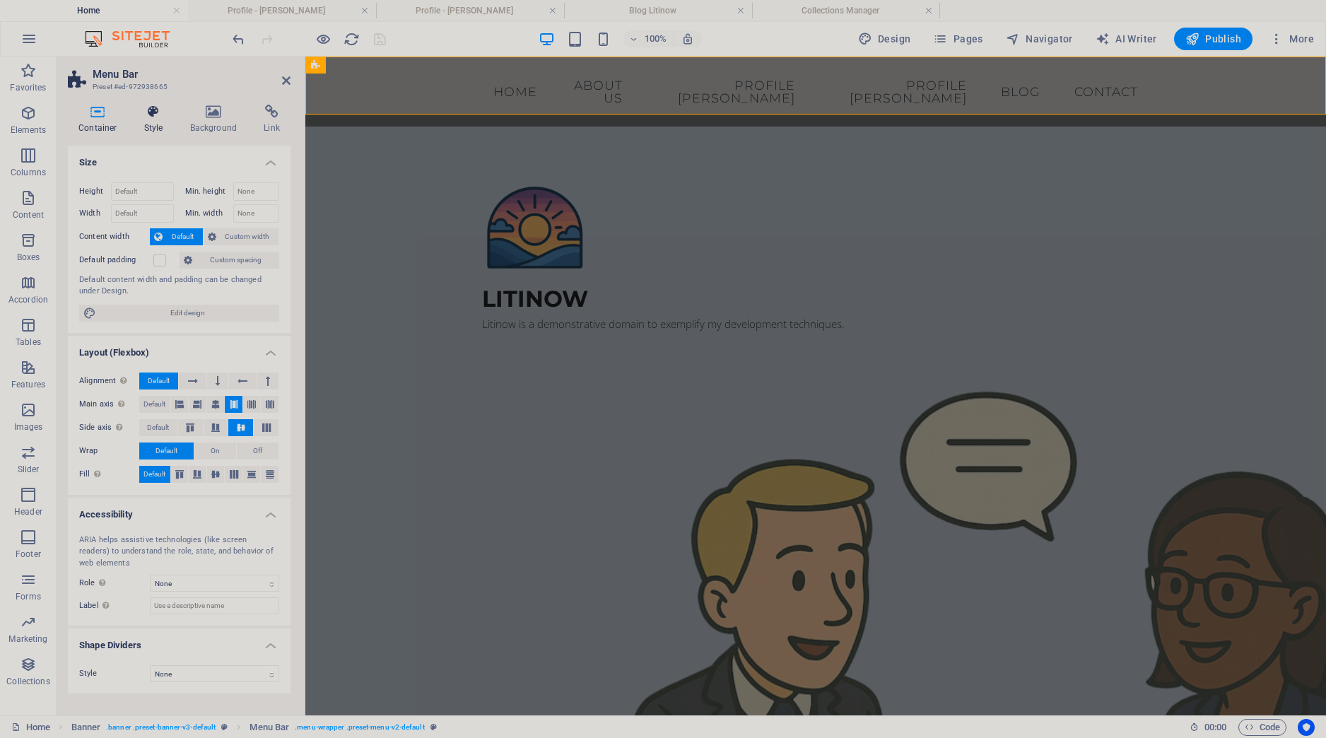
click at [154, 129] on h4 "Style" at bounding box center [157, 120] width 46 height 30
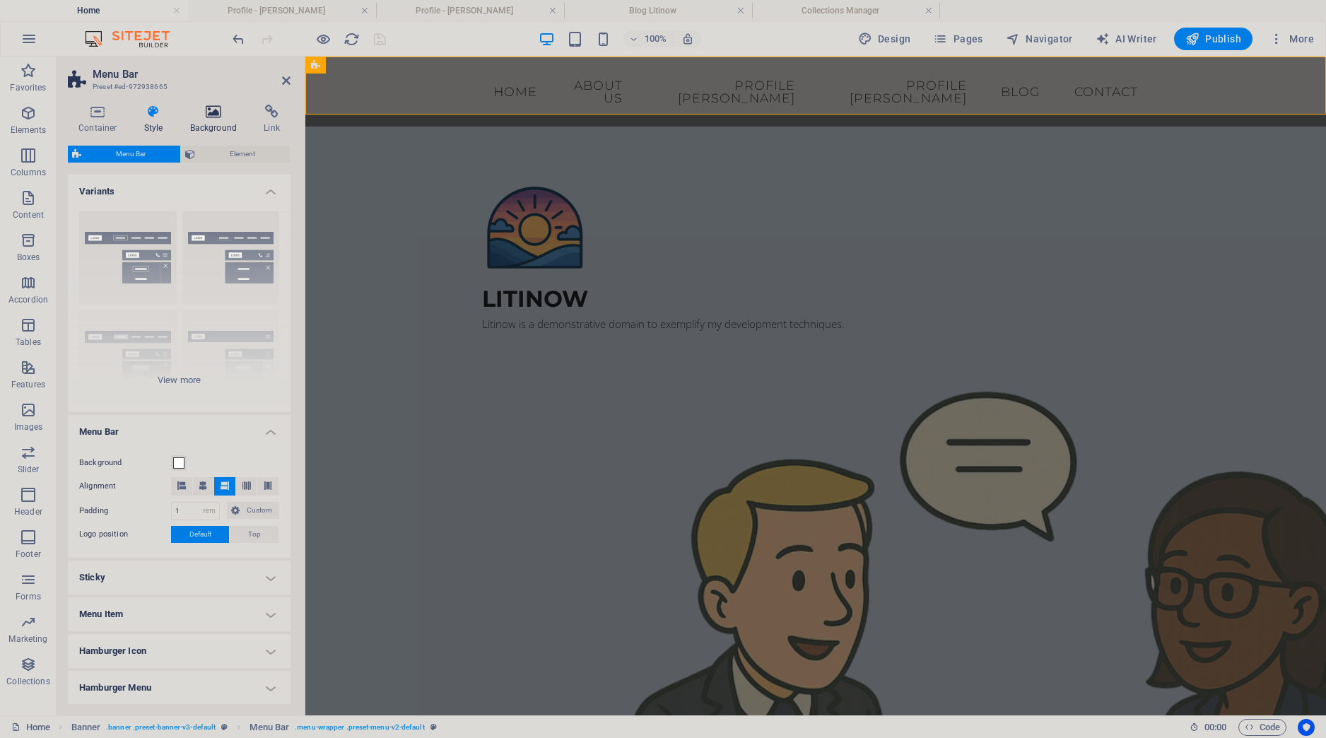
click at [205, 129] on h4 "Background" at bounding box center [217, 120] width 74 height 30
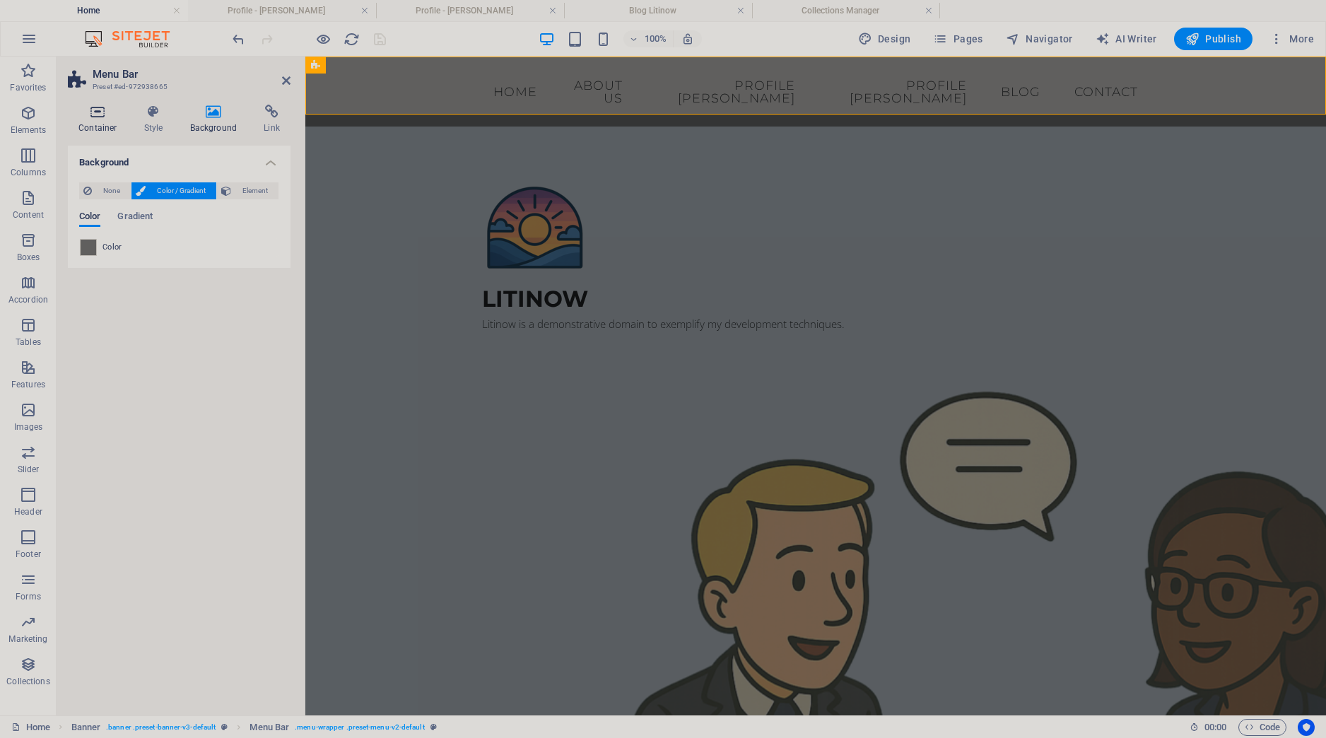
click at [98, 126] on h4 "Container" at bounding box center [101, 120] width 66 height 30
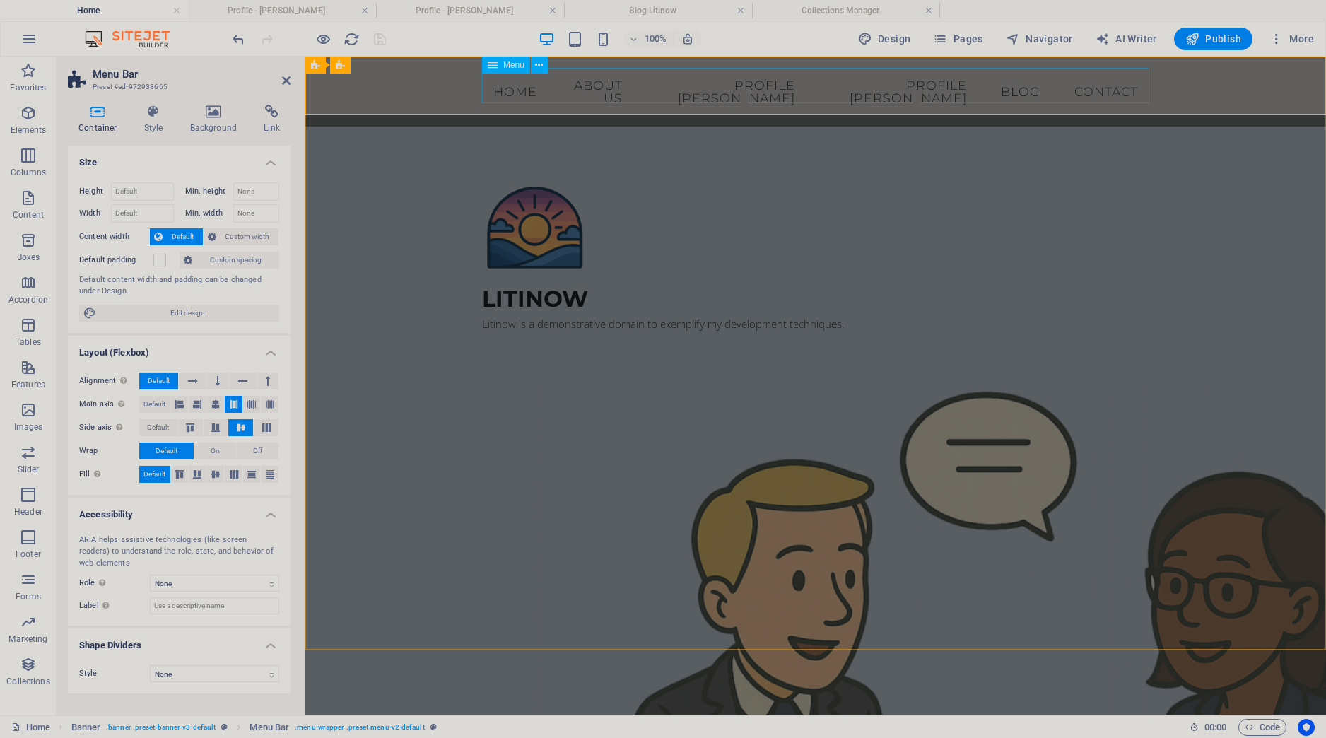
click at [532, 88] on nav "Home About us Profile [PERSON_NAME] Profile [PERSON_NAME] Blog Contact" at bounding box center [815, 91] width 667 height 47
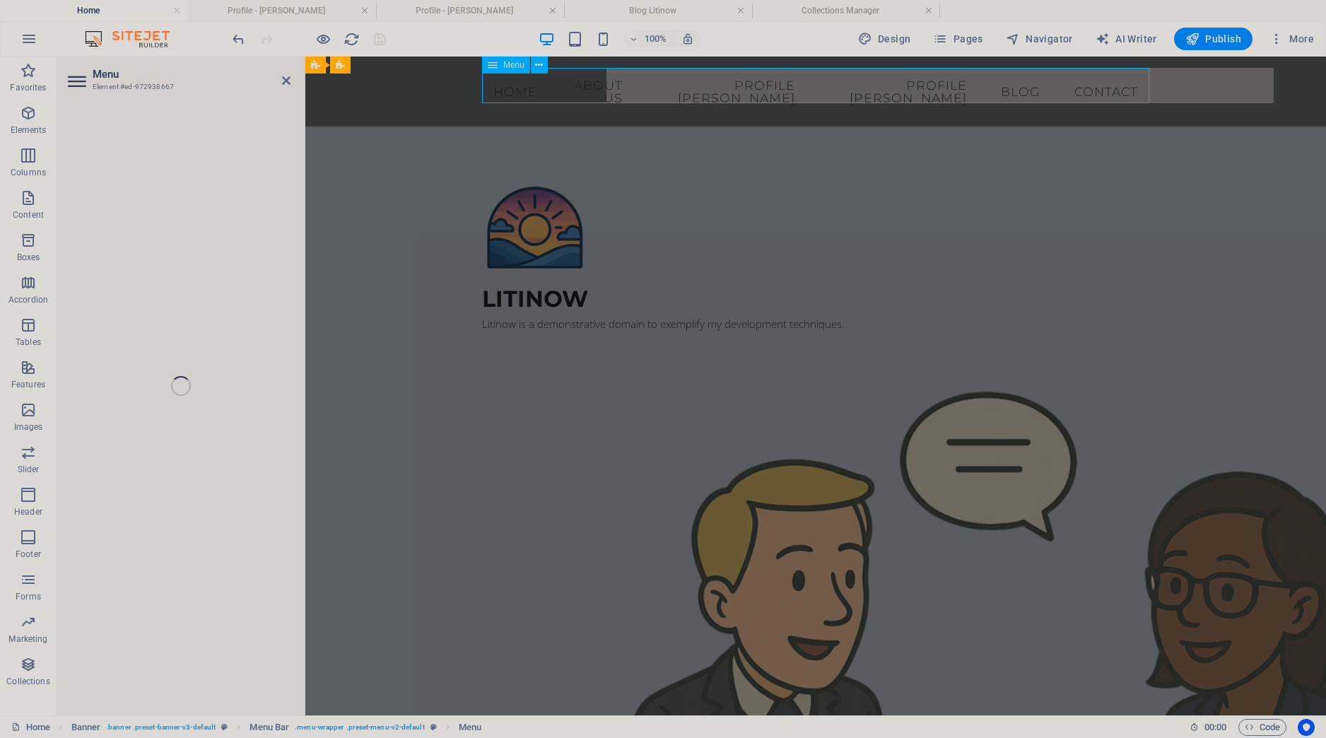
select select "1"
select select
select select "2"
select select
select select "3"
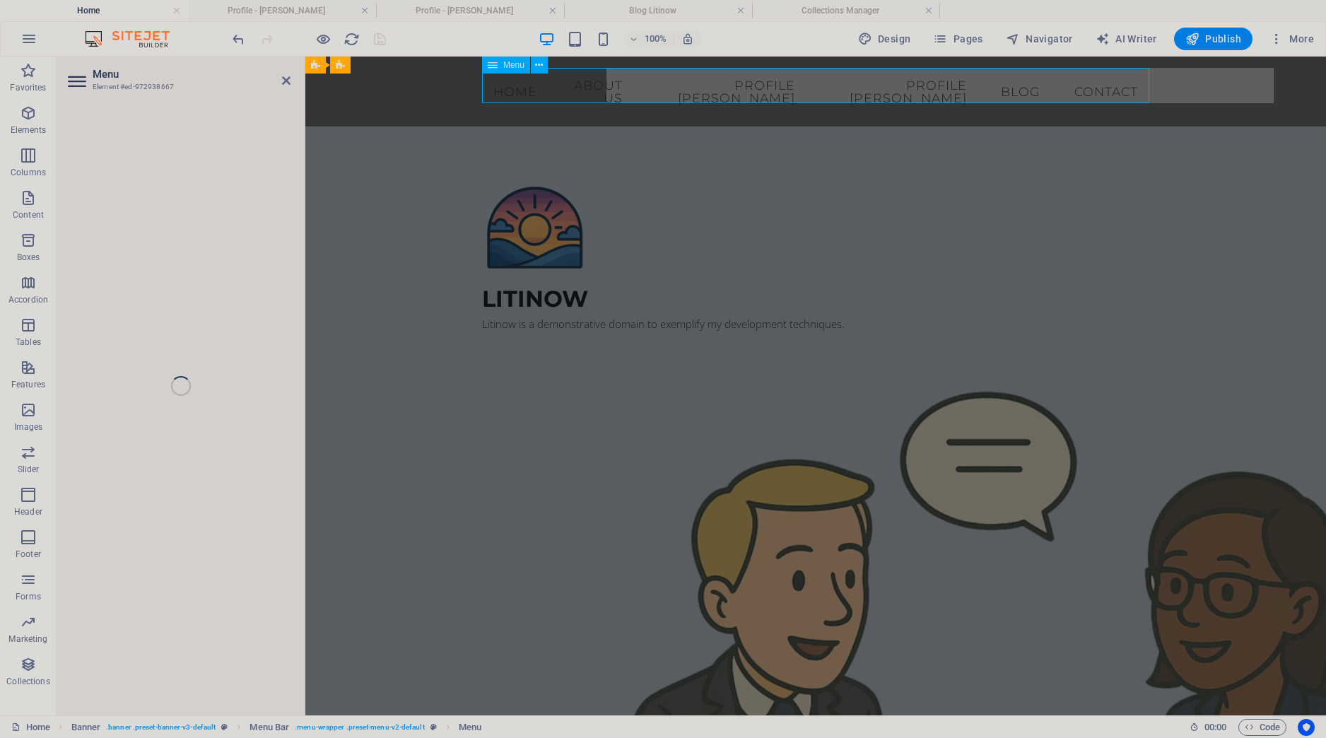
select select
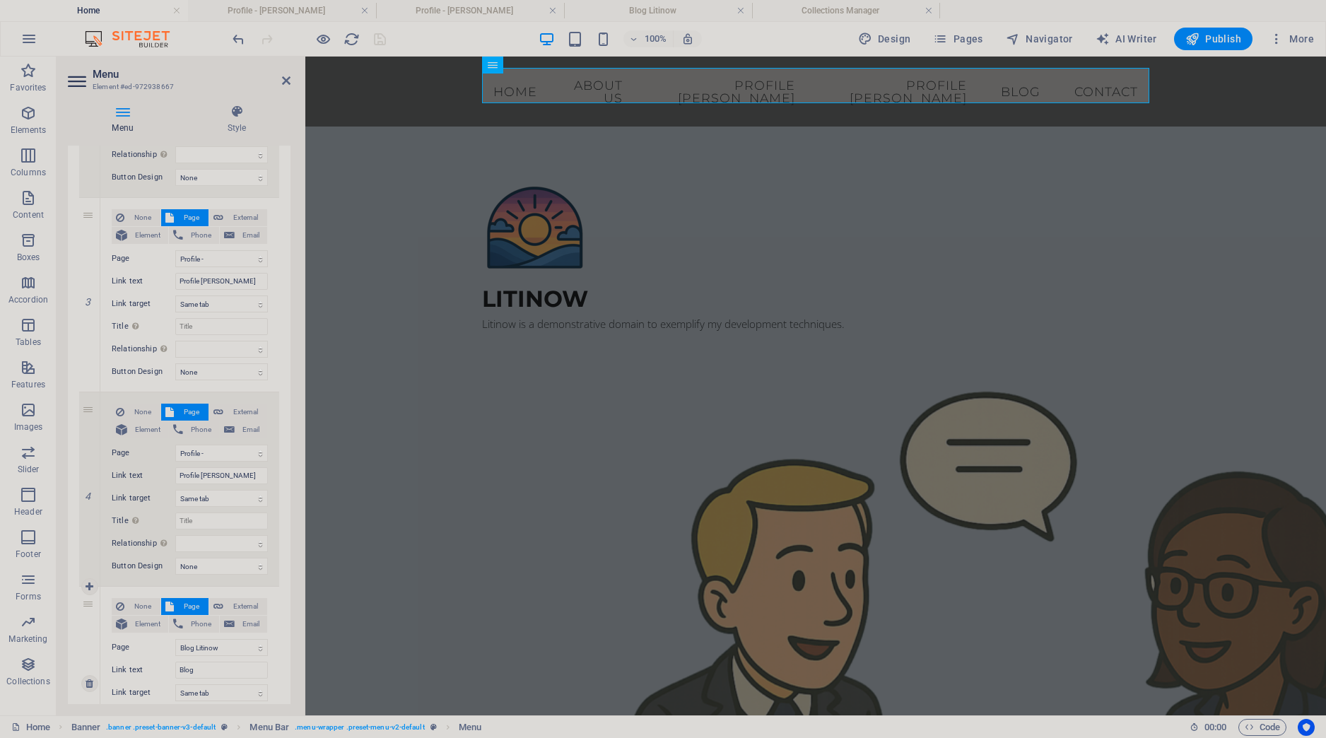
scroll to position [530, 0]
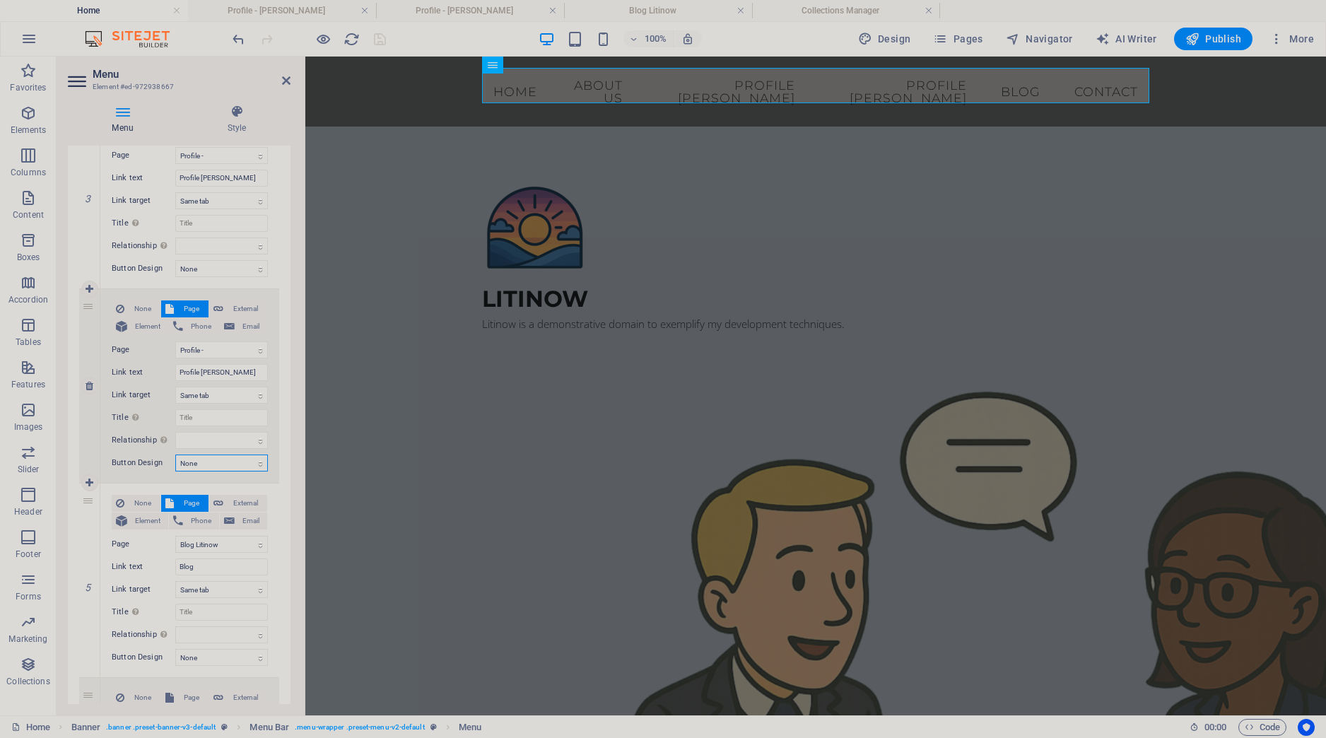
click at [175, 455] on select "None Default Primary Secondary" at bounding box center [221, 463] width 93 height 17
click at [216, 461] on select "None Default Primary Secondary" at bounding box center [221, 463] width 93 height 17
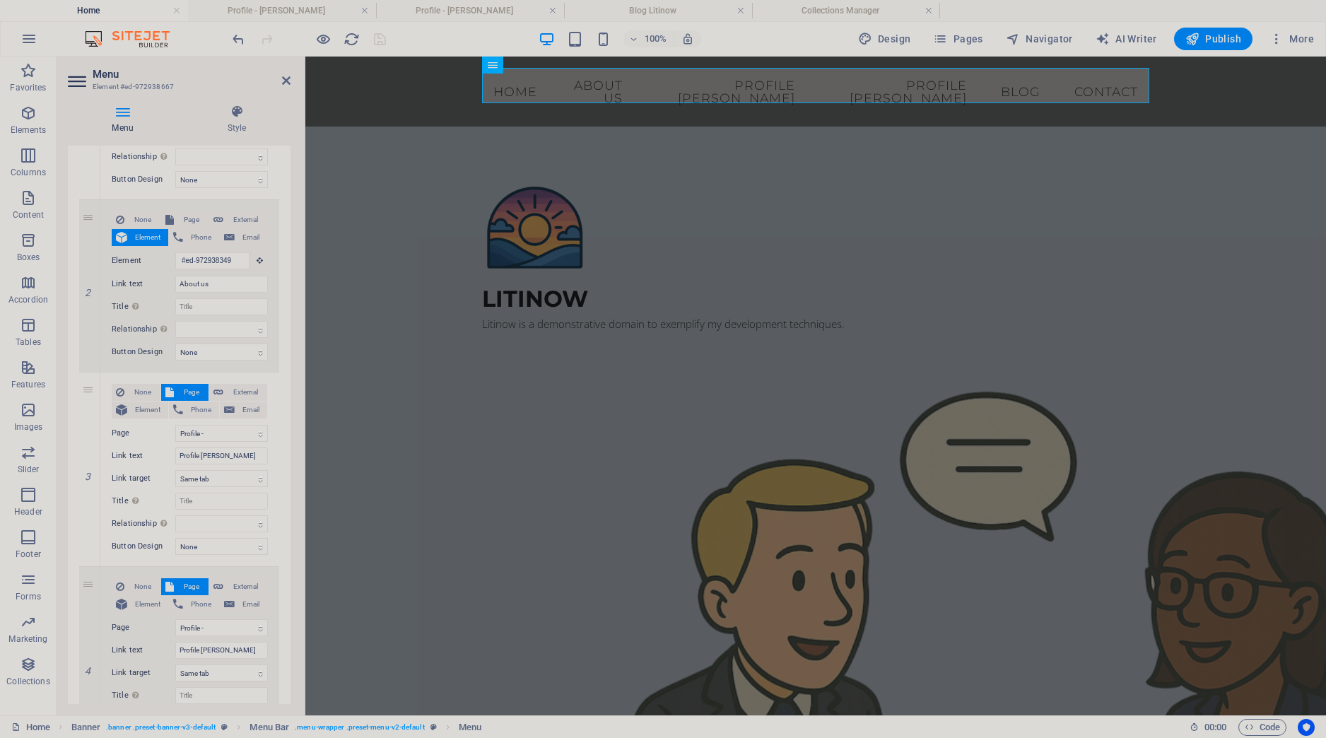
scroll to position [0, 0]
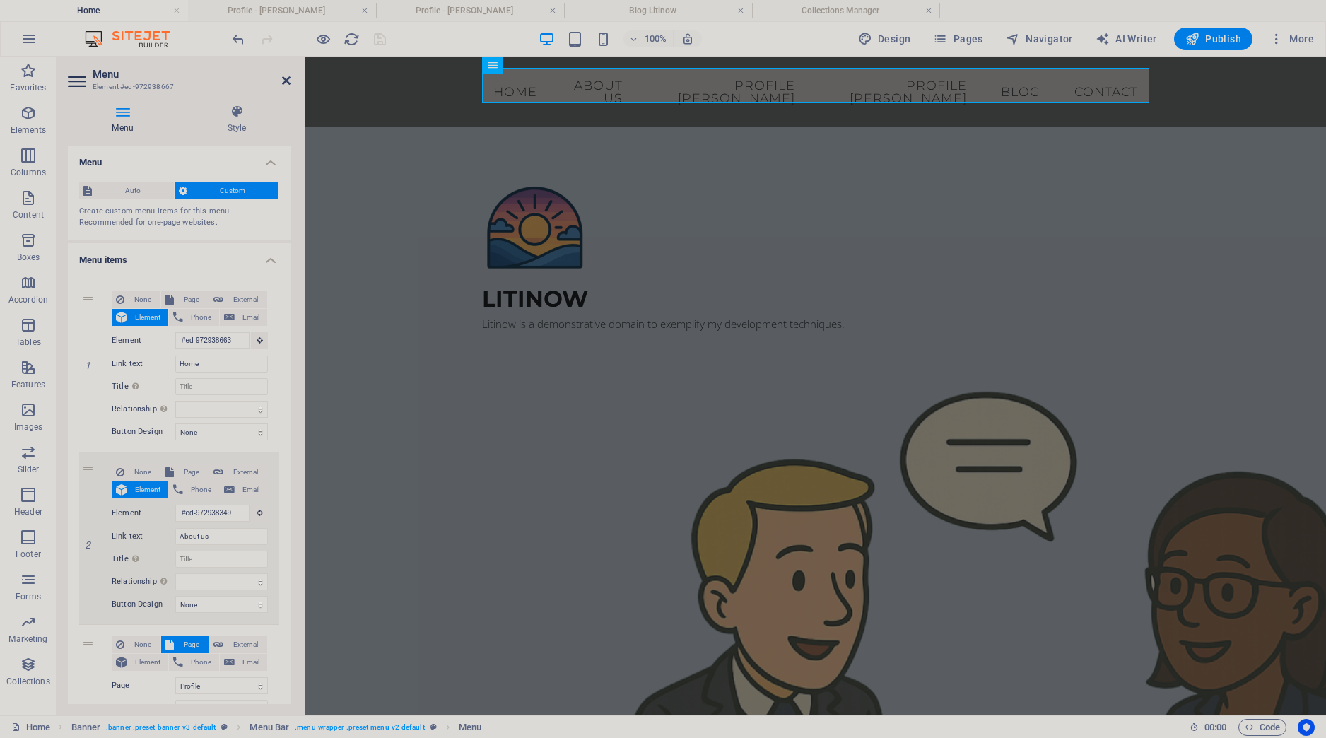
click at [289, 76] on icon at bounding box center [286, 80] width 8 height 11
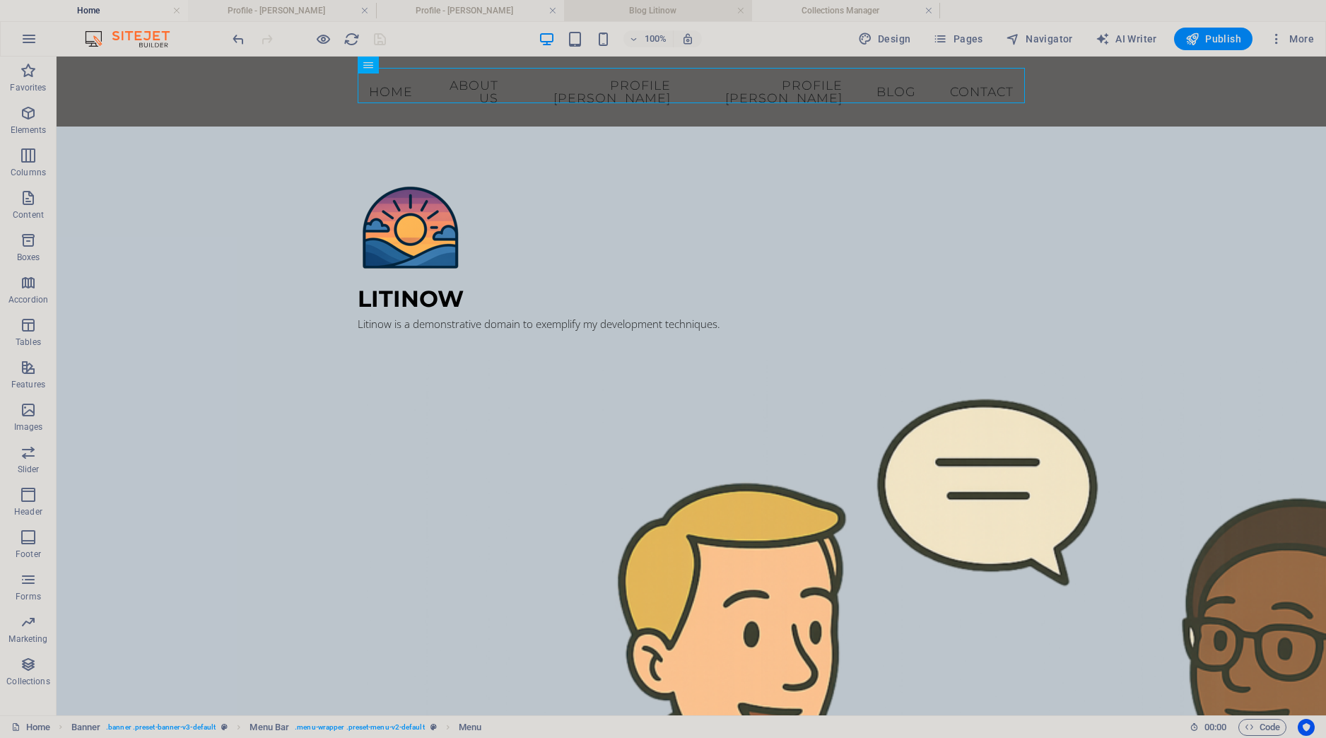
click at [682, 15] on h4 "Blog Litinow" at bounding box center [658, 11] width 188 height 16
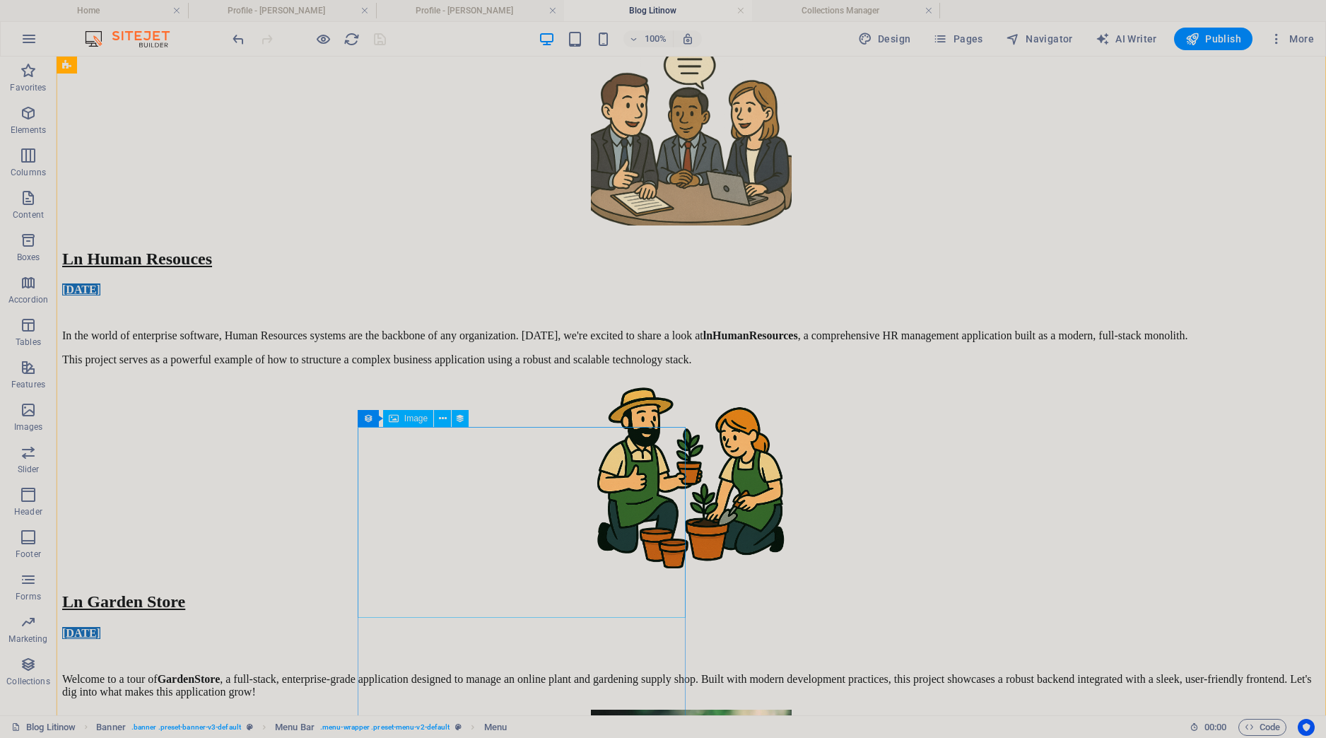
scroll to position [291, 0]
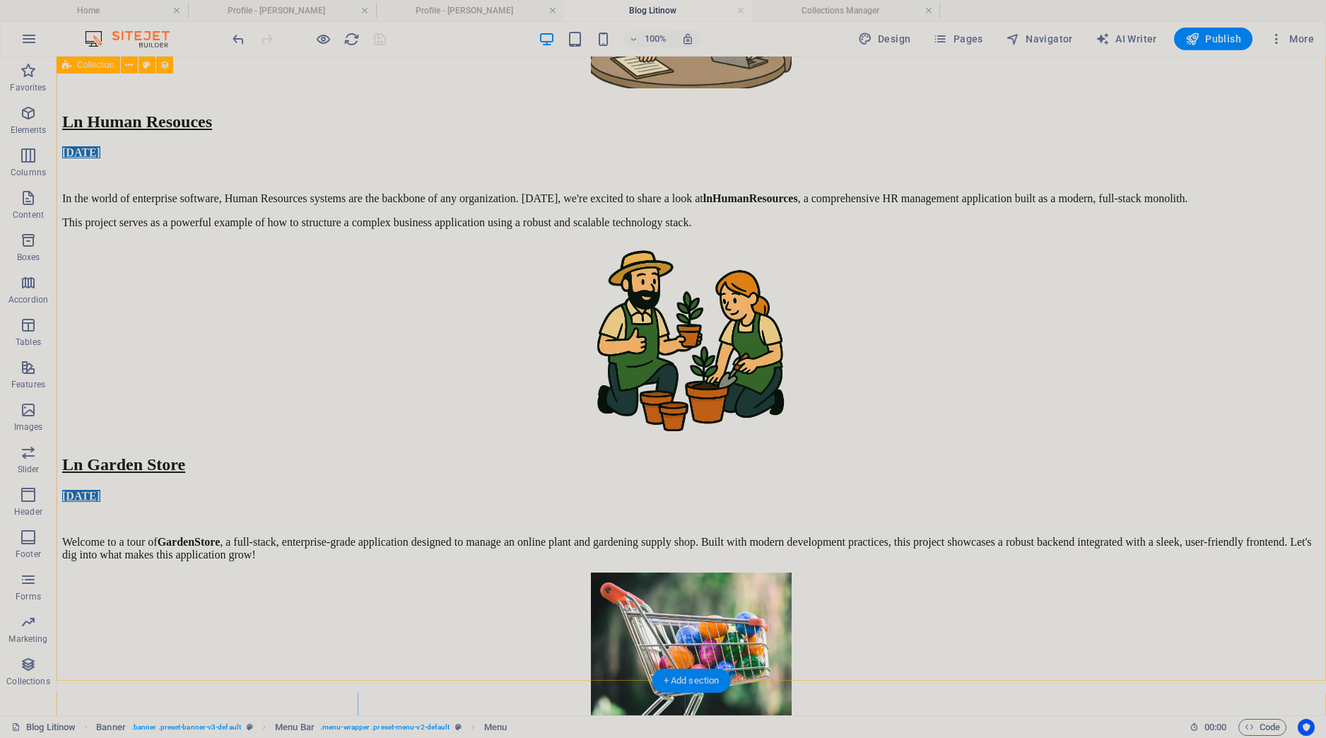
click at [308, 399] on div "Ln Human Resouces [DATE] In the world of enterprise software, Human Resources s…" at bounding box center [691, 544] width 1259 height 1294
select select "[DOMAIN_NAME]"
select select "columns.status"
select select "columns.publishing_date"
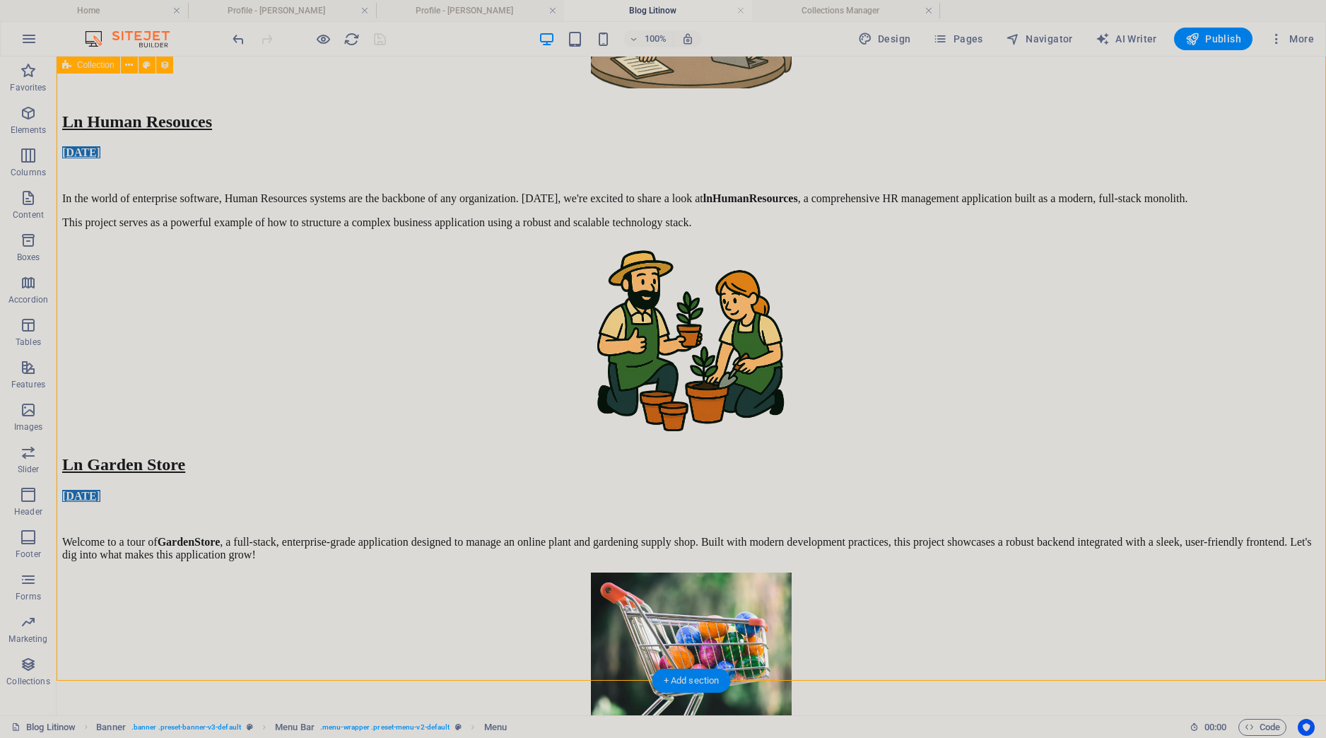
select select "past"
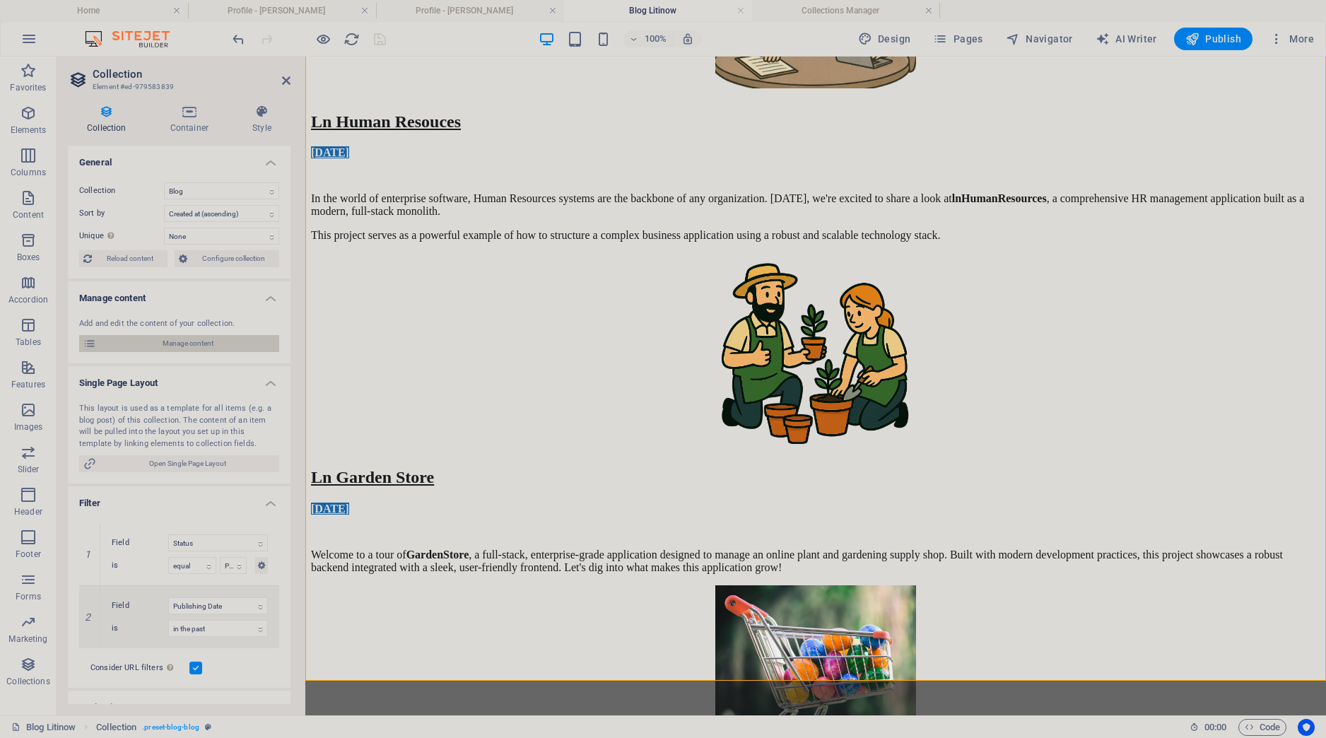
click at [206, 349] on span "Manage content" at bounding box center [187, 343] width 175 height 17
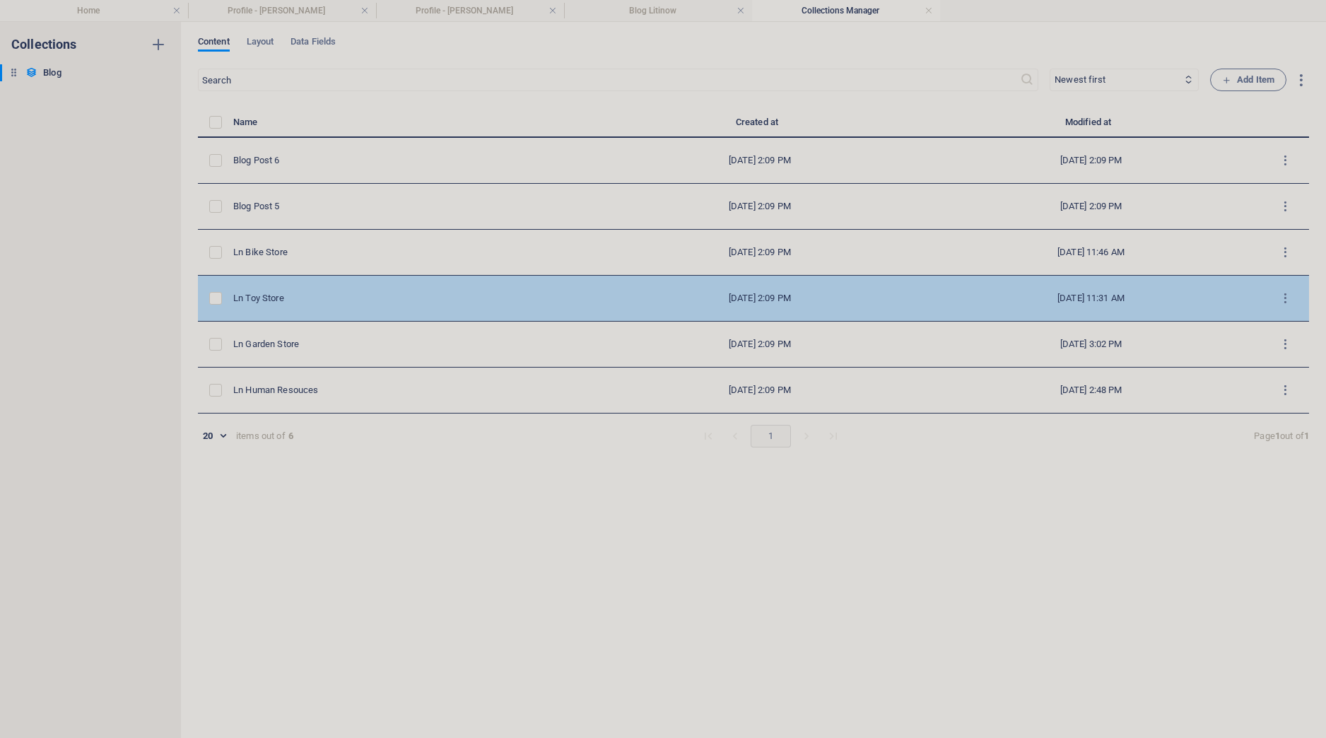
click at [334, 298] on div "Ln Toy Store" at bounding box center [410, 298] width 354 height 13
select select "Category 1"
type input "[DATE]"
type input "ln-toy-store"
click at [272, 306] on td "Ln Toy Store" at bounding box center [416, 299] width 366 height 46
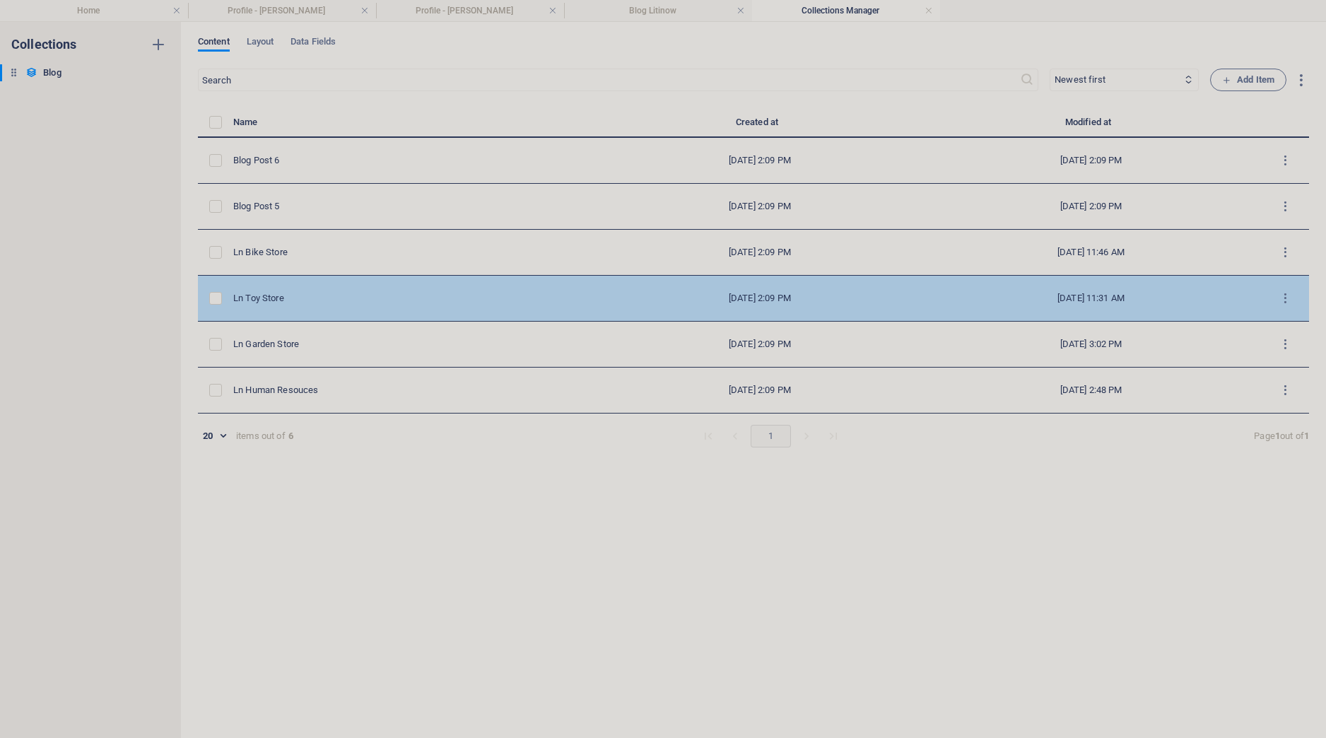
select select "Category 1"
type input "[DATE]"
type input "ln-toy-store"
click at [269, 306] on td "Ln Toy Store" at bounding box center [416, 299] width 366 height 46
select select "Category 1"
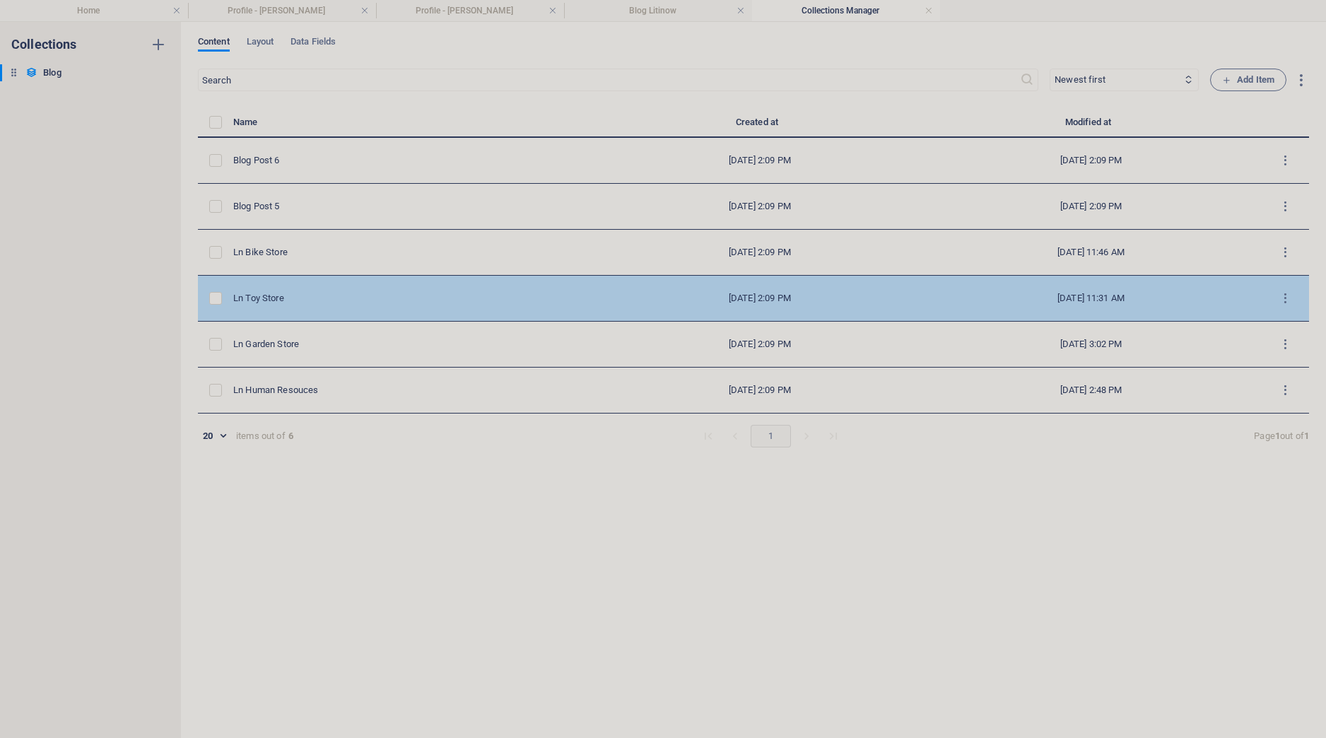
type input "[DATE]"
type input "ln-toy-store"
click at [269, 306] on td "Ln Toy Store" at bounding box center [416, 299] width 366 height 46
select select "Category 1"
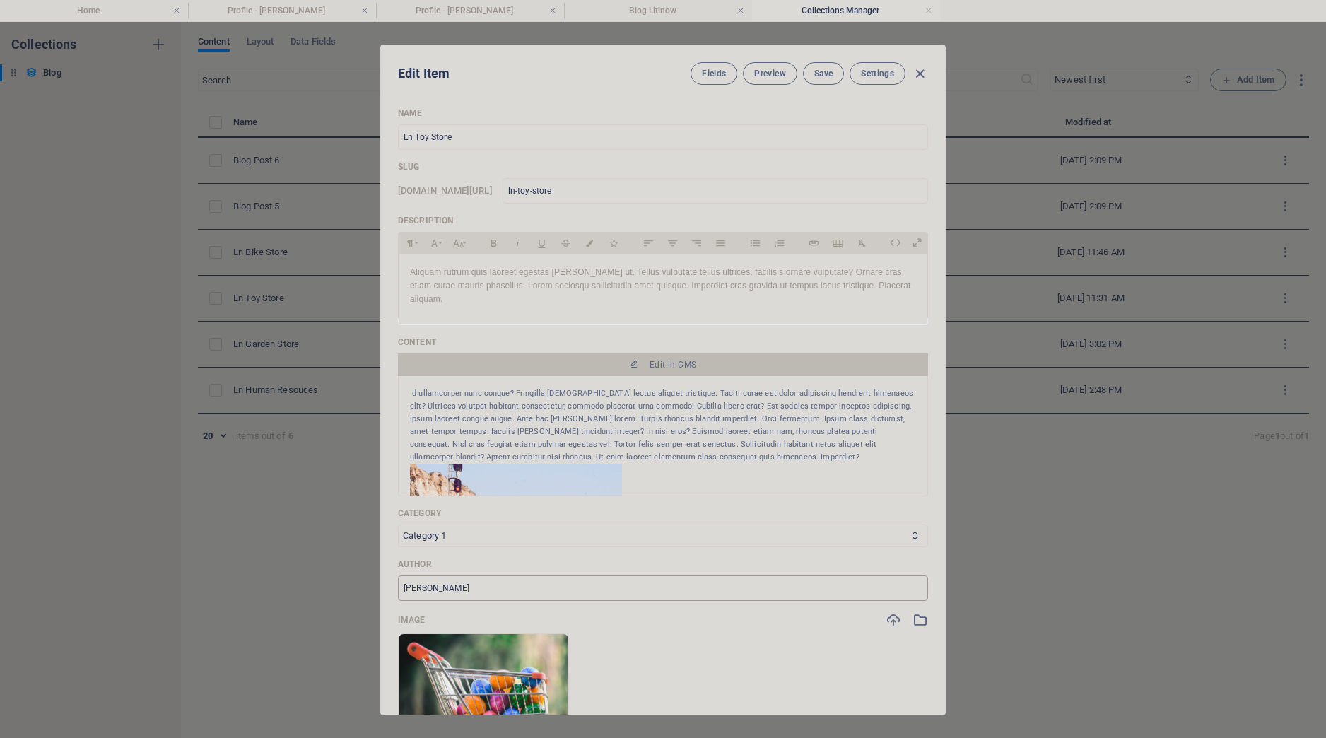
scroll to position [265, 0]
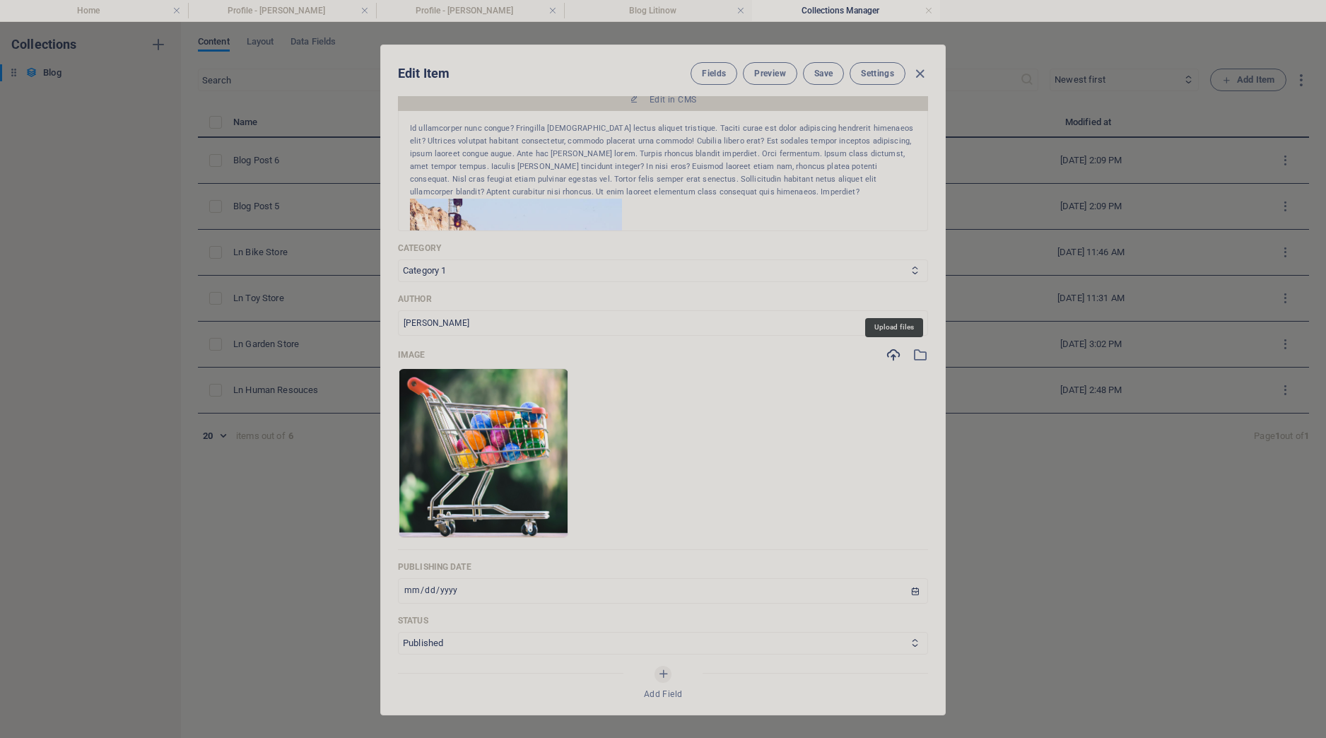
click at [892, 353] on icon "button" at bounding box center [894, 355] width 16 height 16
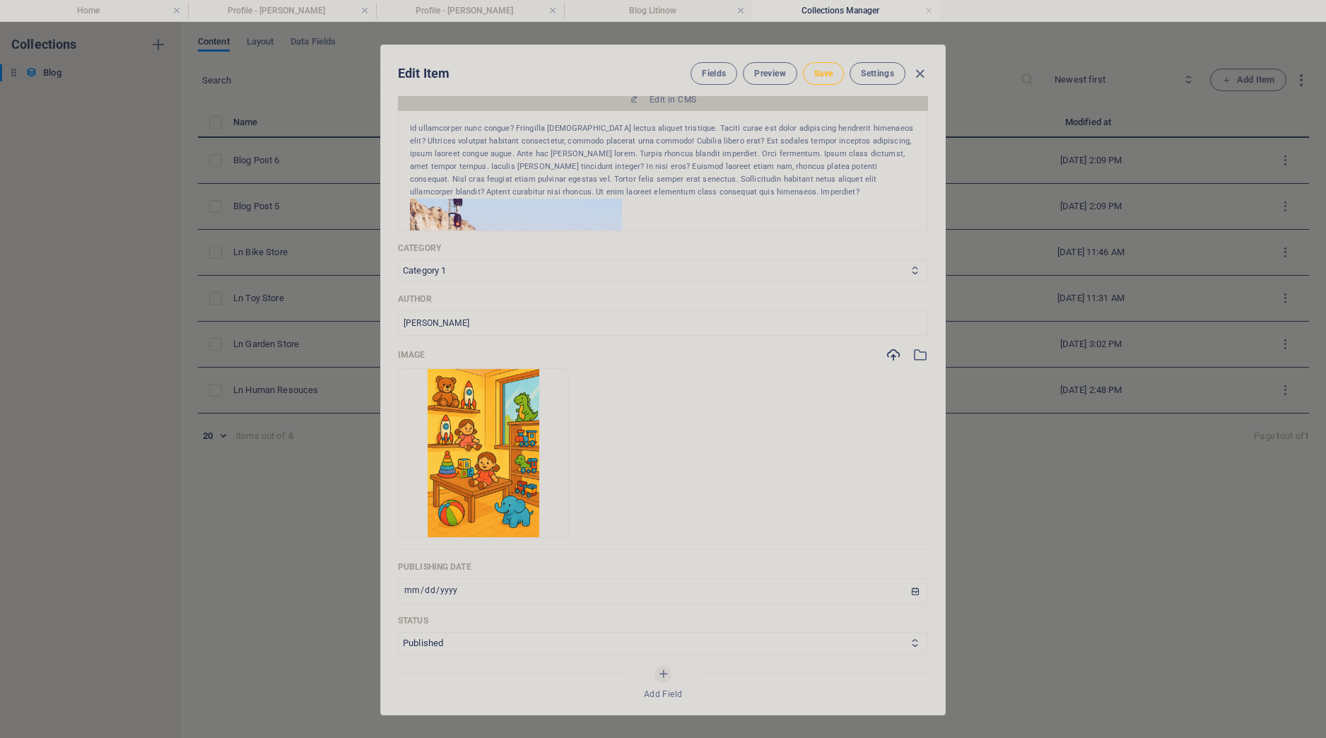
click at [819, 76] on span "Save" at bounding box center [824, 73] width 18 height 11
click at [916, 74] on icon "button" at bounding box center [920, 74] width 16 height 16
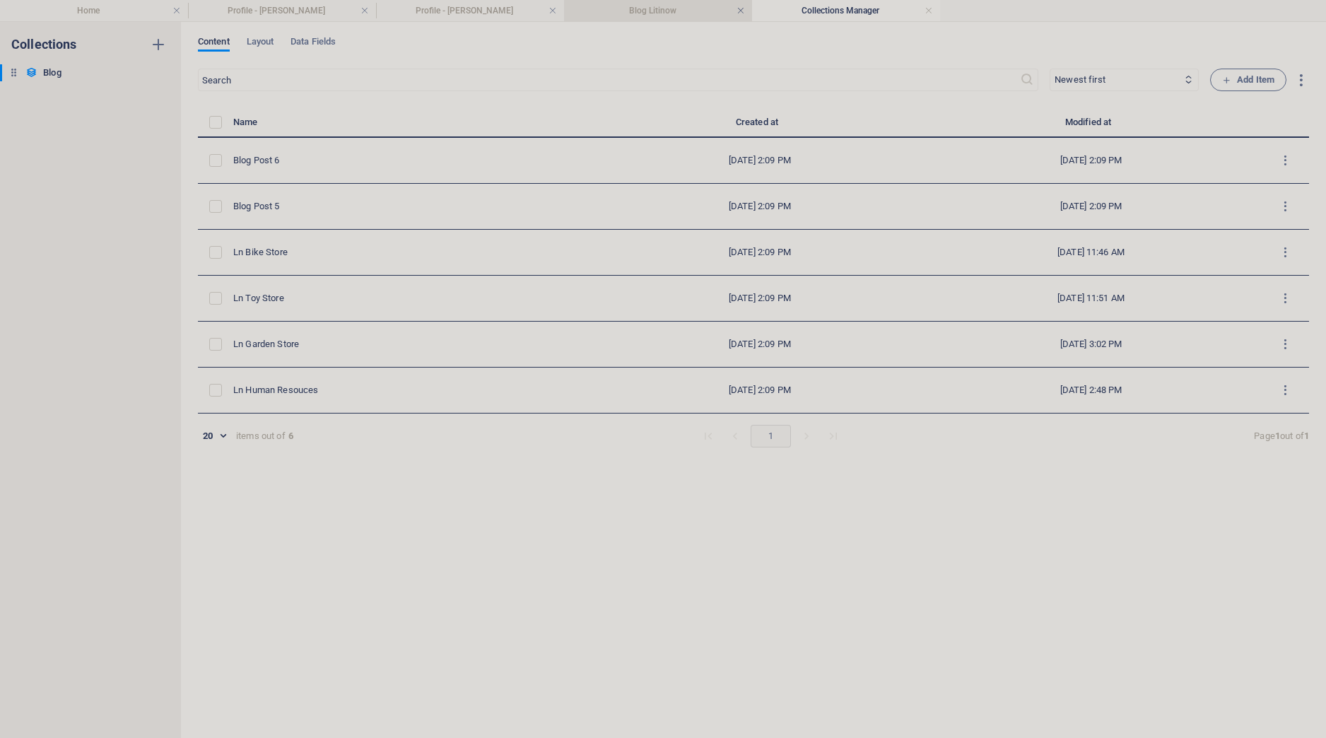
click at [745, 13] on link at bounding box center [741, 10] width 8 height 13
click at [738, 8] on link at bounding box center [741, 10] width 8 height 13
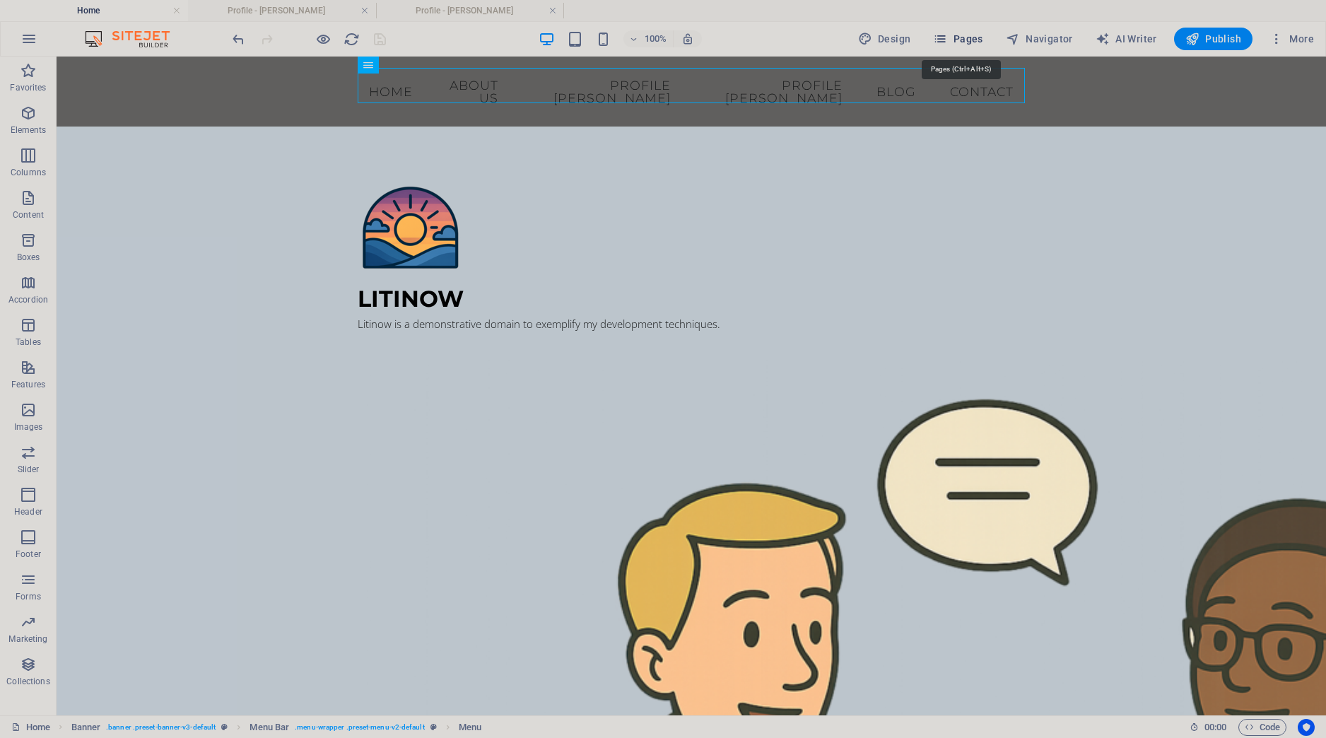
click at [958, 40] on span "Pages" at bounding box center [957, 39] width 49 height 14
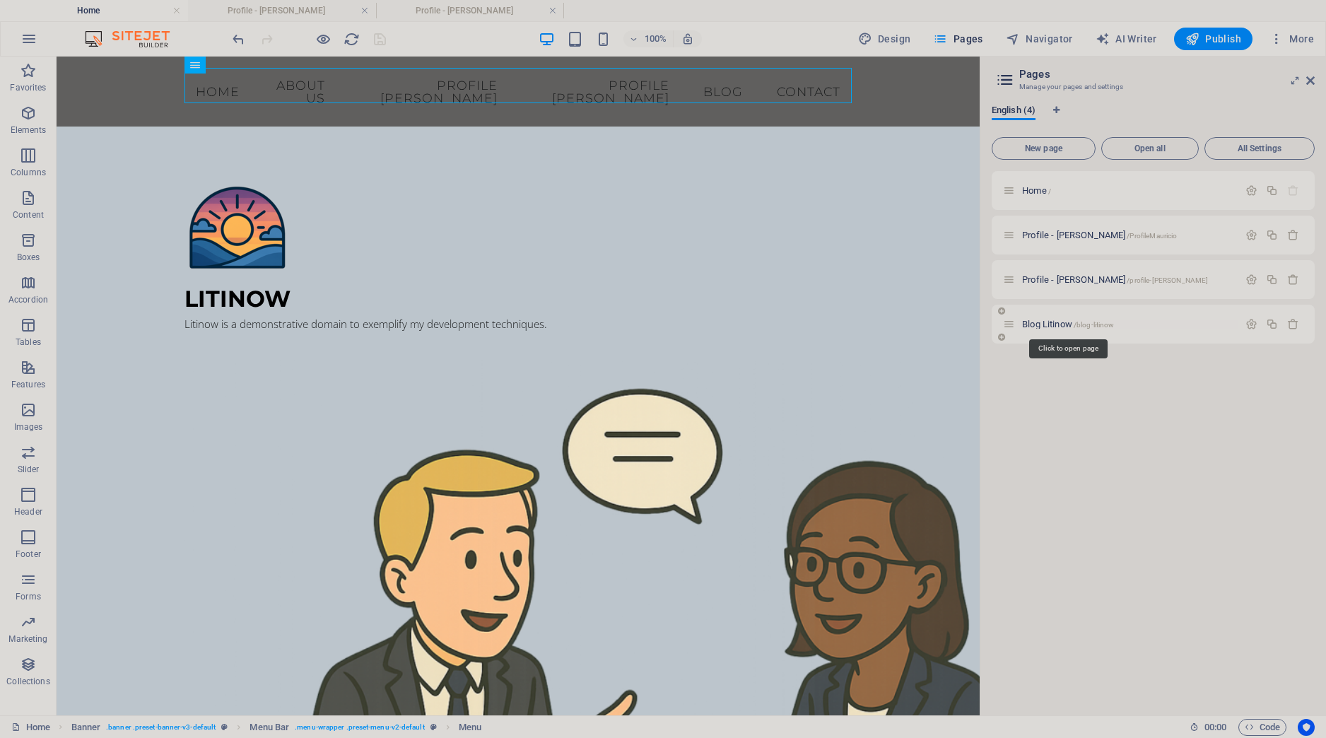
click at [1063, 327] on span "Blog Litinow /blog-litinow" at bounding box center [1068, 324] width 92 height 11
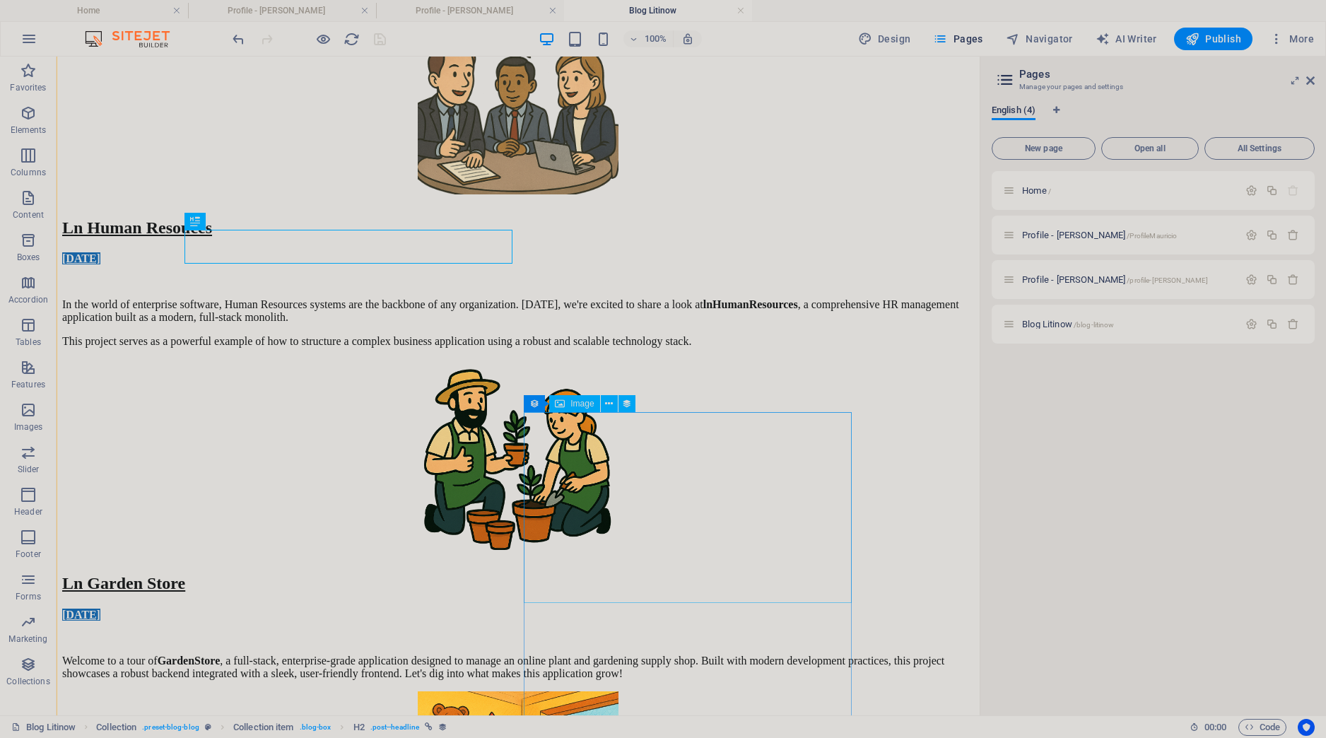
scroll to position [397, 0]
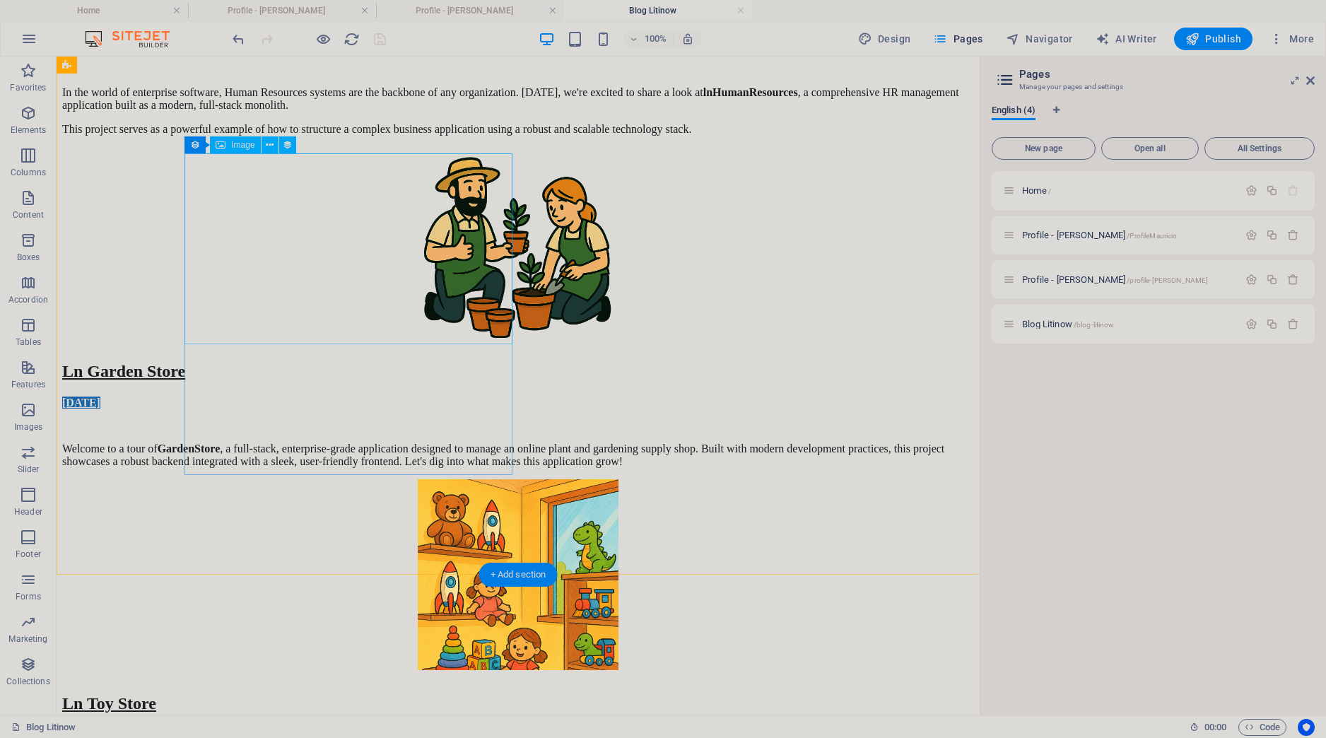
click at [380, 479] on figure at bounding box center [518, 576] width 912 height 194
select select "image"
select select "px"
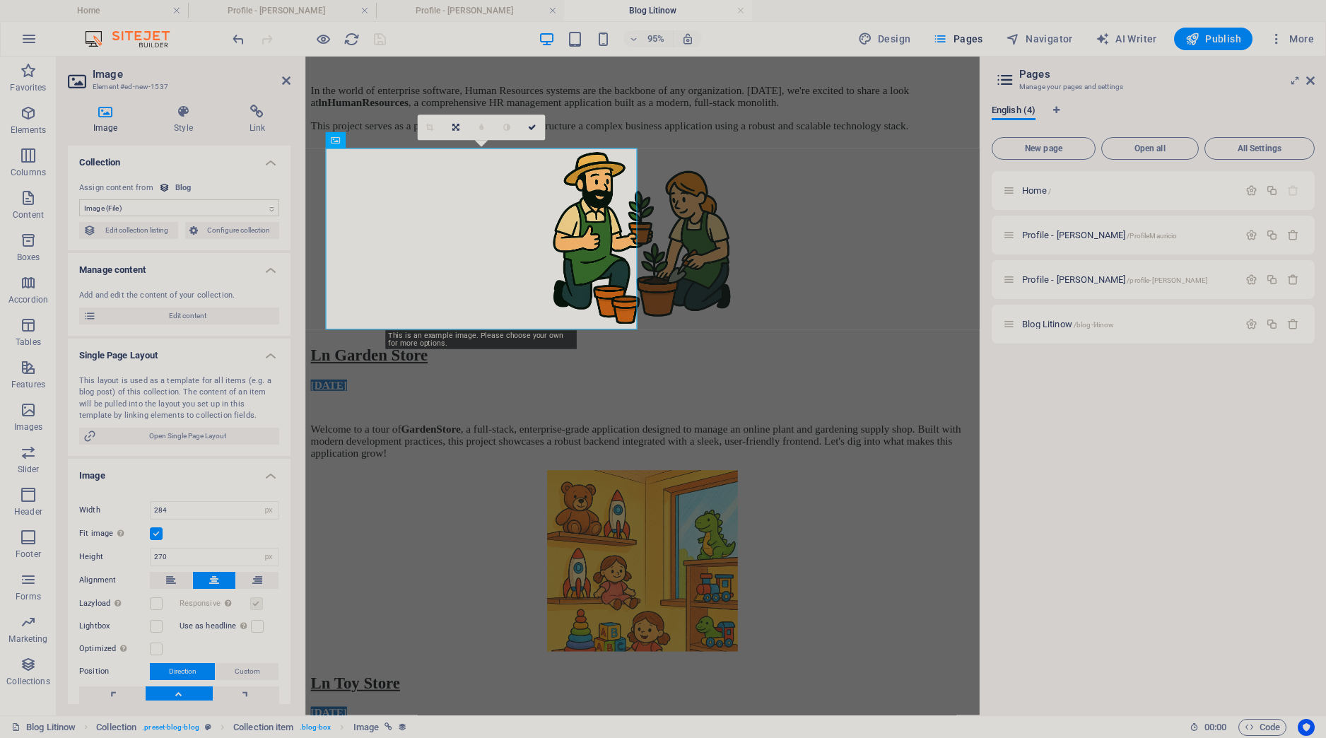
click at [455, 128] on icon at bounding box center [456, 128] width 7 height 8
click at [452, 156] on link at bounding box center [455, 153] width 25 height 25
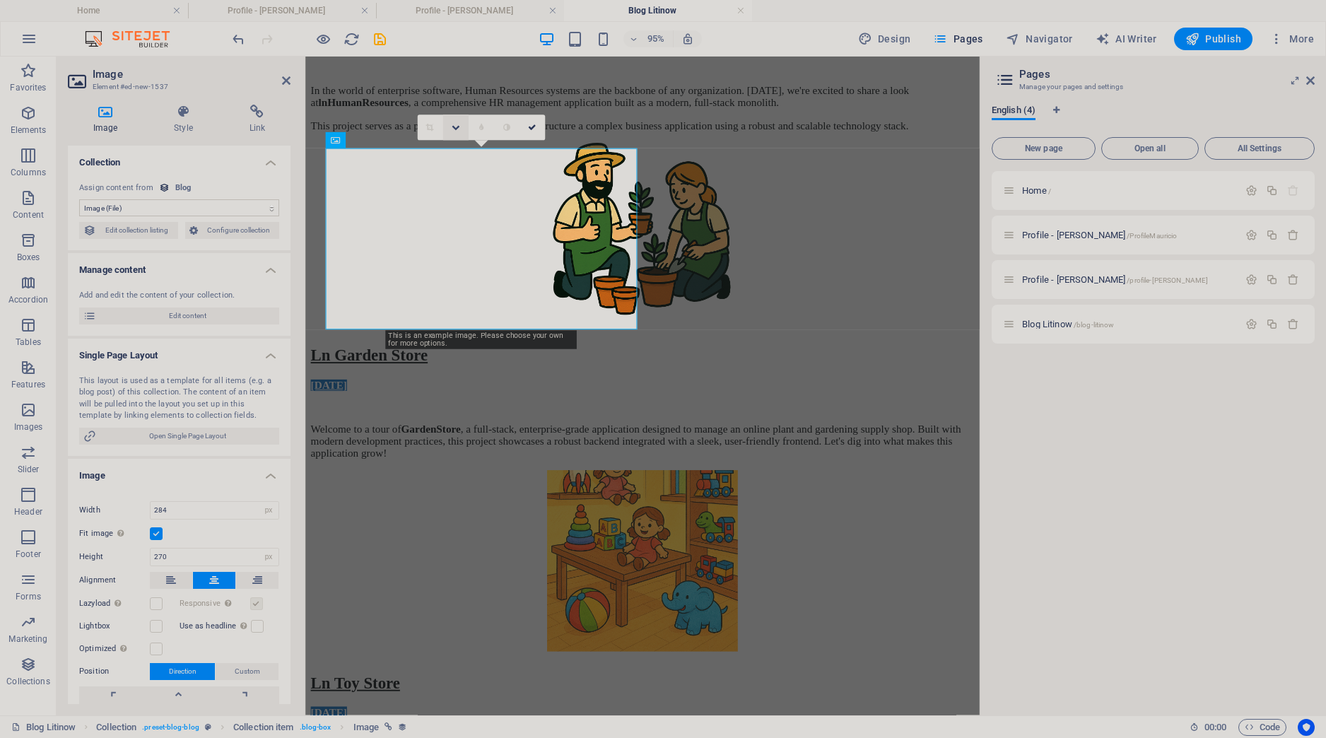
click at [458, 129] on icon at bounding box center [456, 128] width 8 height 8
click at [455, 105] on icon at bounding box center [456, 102] width 8 height 8
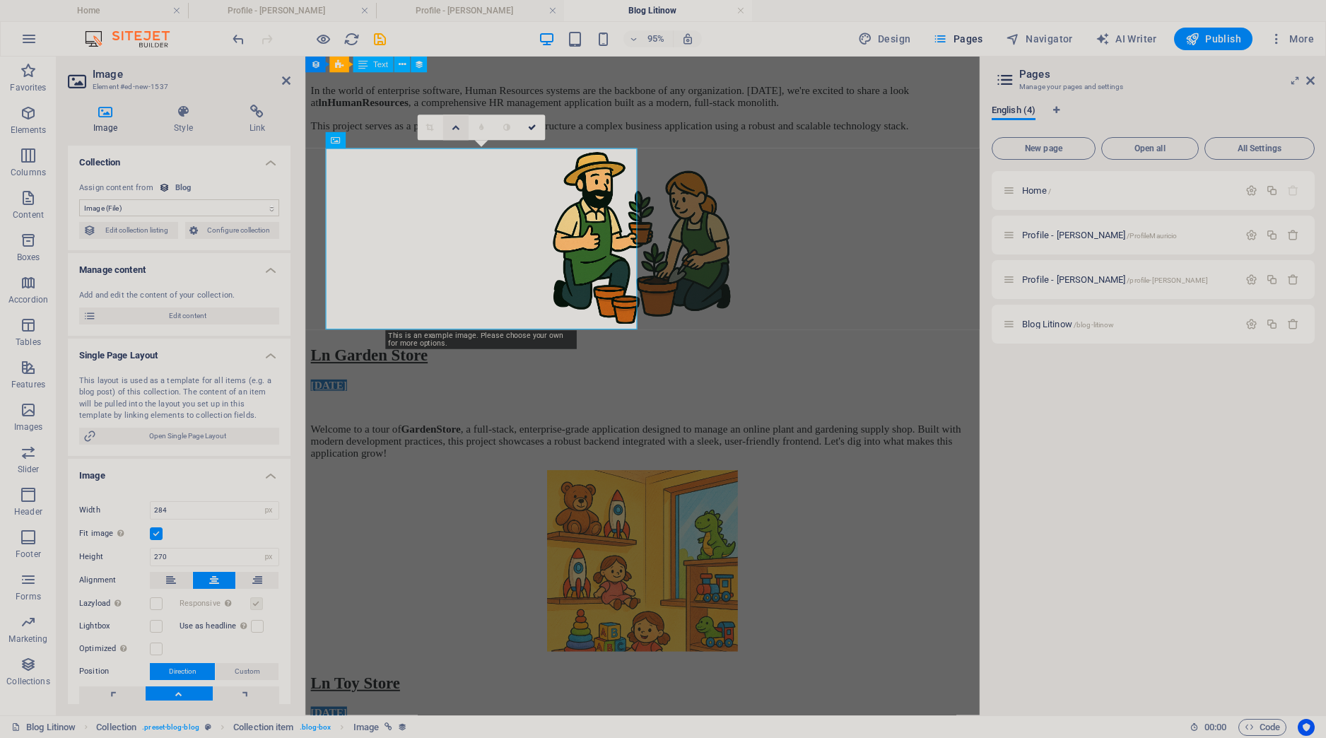
click at [460, 133] on link at bounding box center [455, 127] width 25 height 25
click at [456, 158] on link at bounding box center [455, 153] width 25 height 25
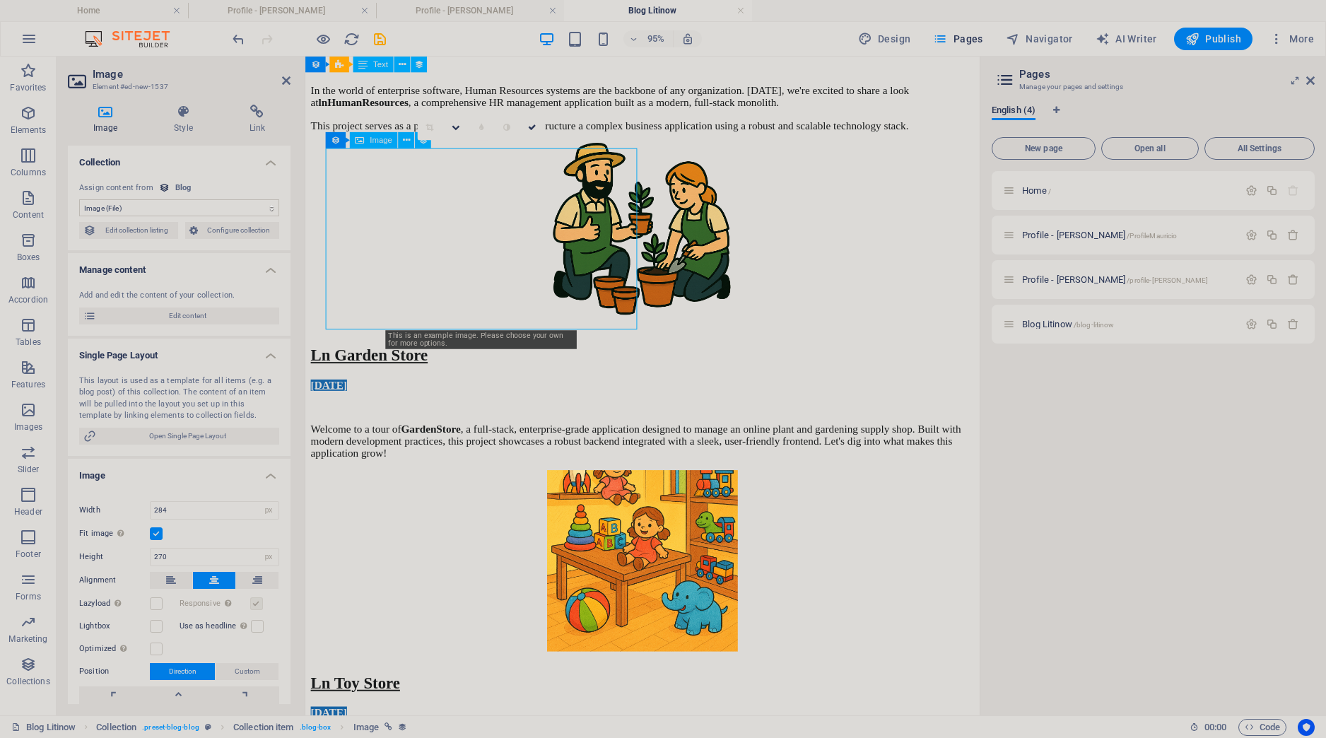
drag, startPoint x: 502, startPoint y: 250, endPoint x: 493, endPoint y: 226, distance: 25.7
click at [508, 492] on figure at bounding box center [660, 589] width 699 height 194
click at [455, 124] on icon at bounding box center [456, 128] width 8 height 8
click at [452, 128] on link at bounding box center [455, 127] width 25 height 25
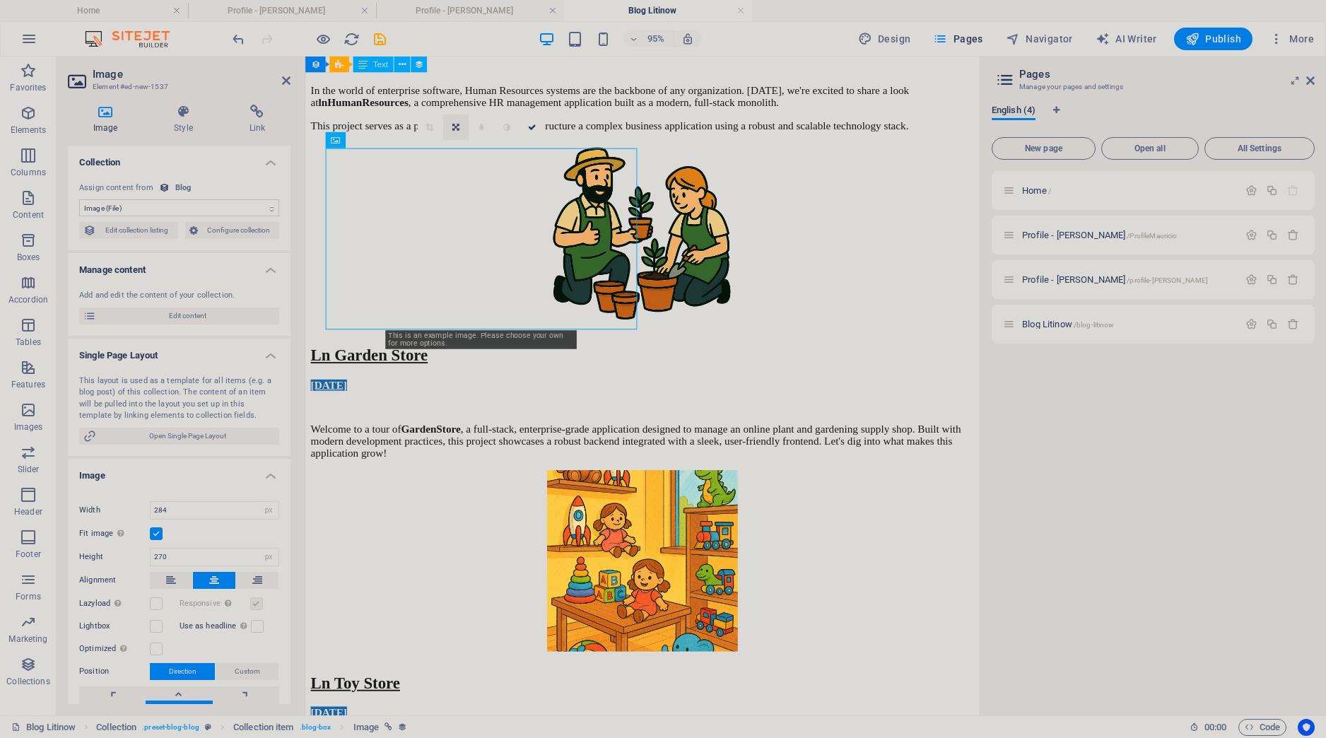
click at [455, 124] on icon at bounding box center [456, 128] width 7 height 8
drag, startPoint x: 469, startPoint y: 192, endPoint x: 476, endPoint y: 243, distance: 51.4
click at [476, 492] on figure at bounding box center [660, 589] width 699 height 194
click at [474, 492] on figure at bounding box center [660, 589] width 699 height 194
click at [476, 492] on figure at bounding box center [660, 589] width 699 height 194
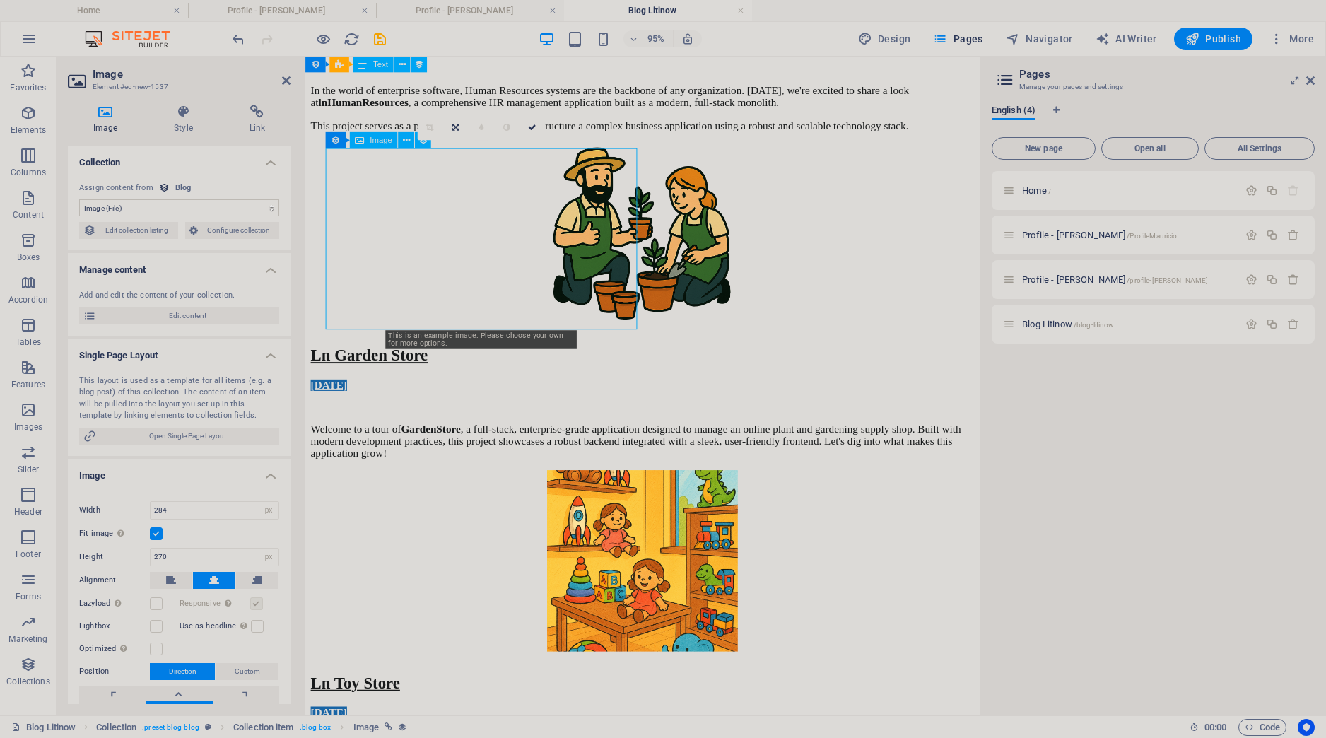
click at [476, 492] on figure at bounding box center [660, 589] width 699 height 194
click at [453, 126] on icon at bounding box center [456, 128] width 7 height 8
click at [459, 106] on icon at bounding box center [456, 102] width 8 height 8
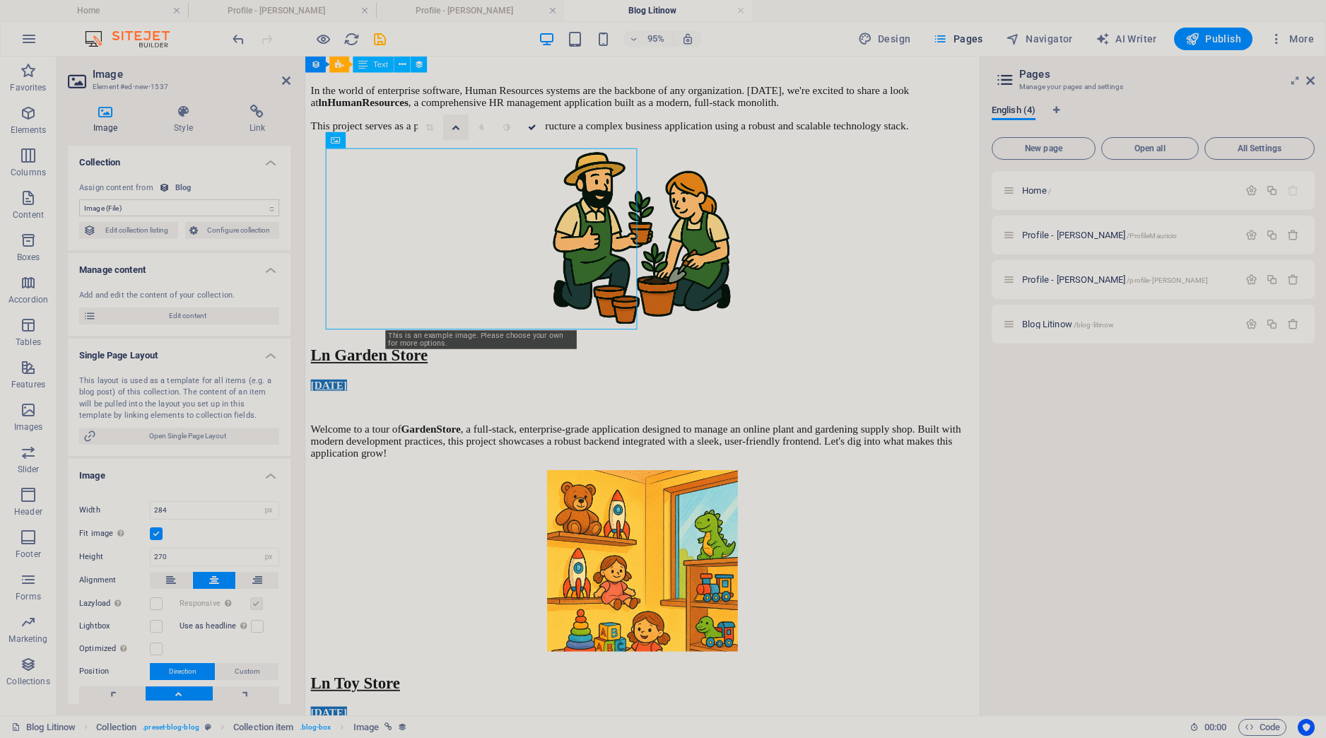
click at [453, 127] on icon at bounding box center [456, 128] width 8 height 8
click at [450, 157] on link at bounding box center [455, 153] width 25 height 25
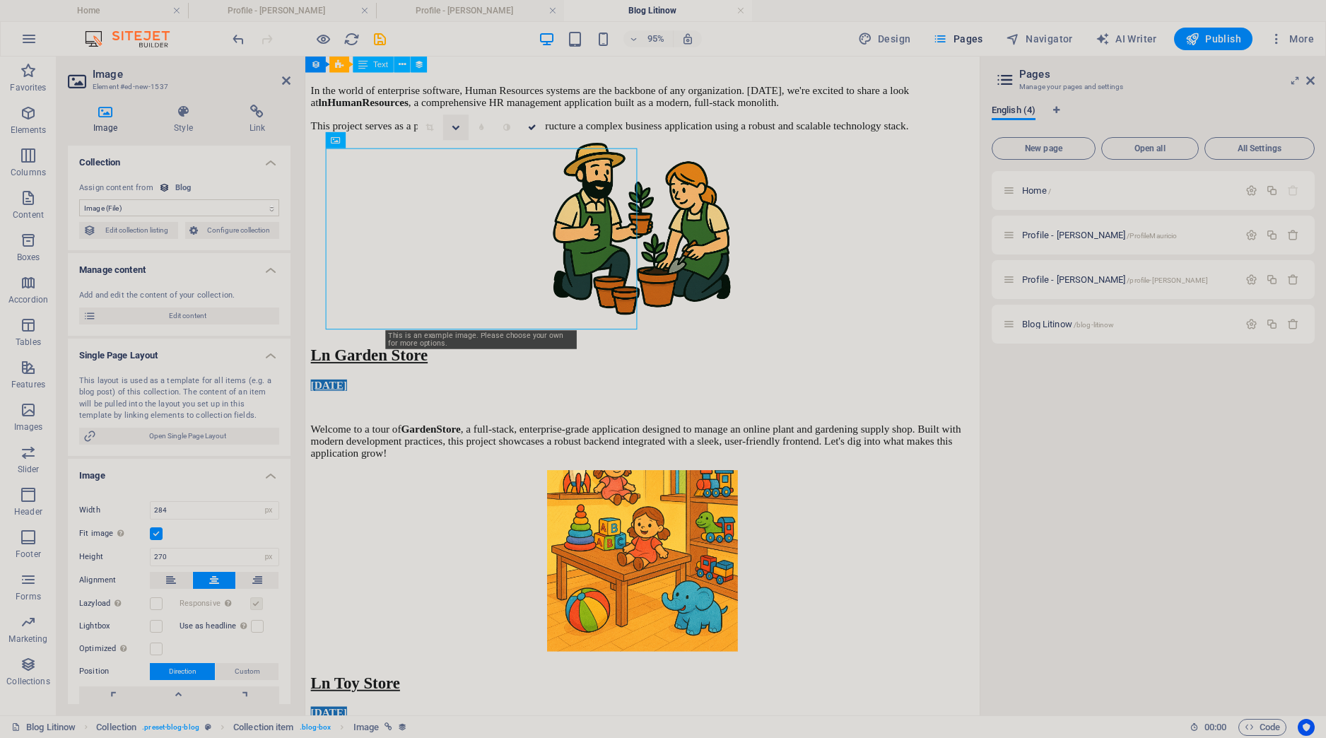
click at [455, 124] on icon at bounding box center [456, 128] width 8 height 8
click at [454, 127] on icon at bounding box center [456, 128] width 7 height 8
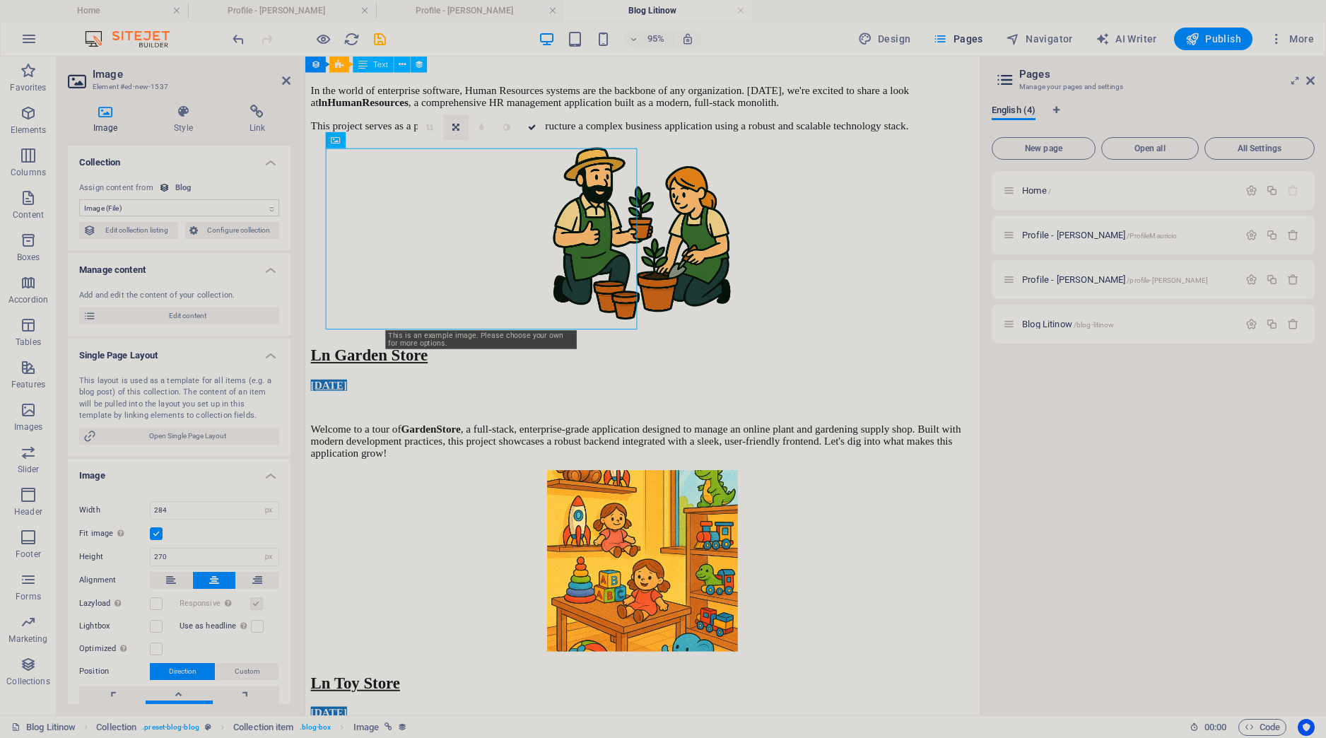
click at [459, 131] on icon at bounding box center [456, 128] width 7 height 8
click at [454, 106] on icon at bounding box center [456, 102] width 8 height 8
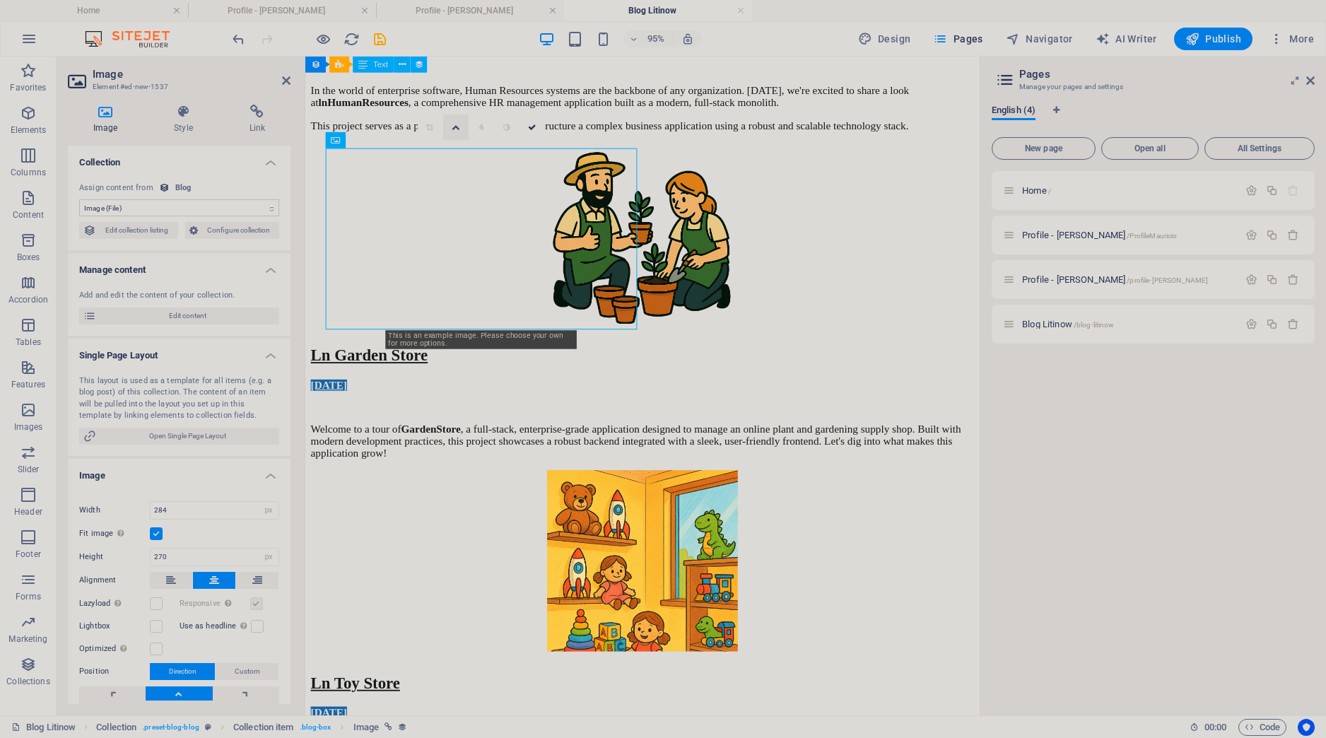
click at [454, 130] on icon at bounding box center [456, 128] width 8 height 8
click at [458, 157] on icon at bounding box center [456, 153] width 8 height 8
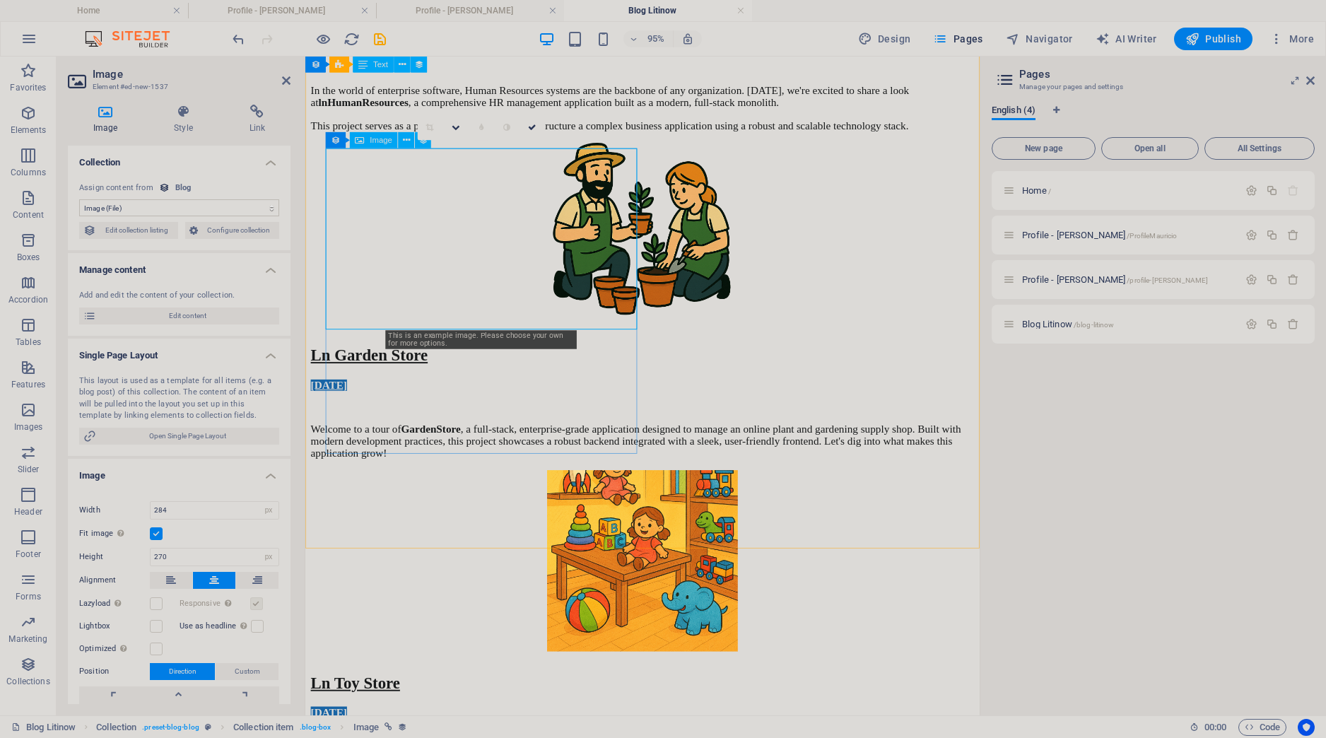
click at [480, 492] on figure at bounding box center [660, 589] width 699 height 194
click at [431, 130] on icon at bounding box center [430, 128] width 8 height 8
click at [530, 127] on icon at bounding box center [532, 128] width 8 height 8
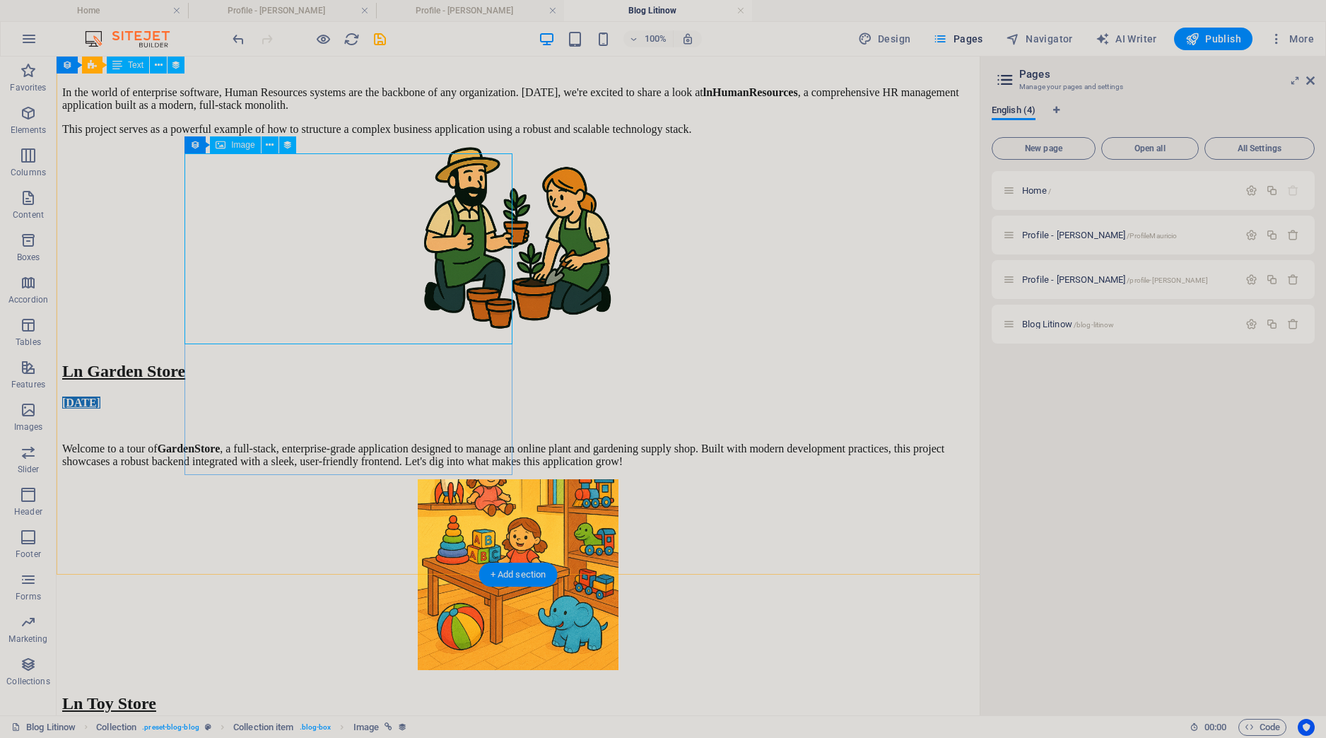
click at [424, 479] on figure at bounding box center [518, 576] width 912 height 194
select select "image"
select select "px"
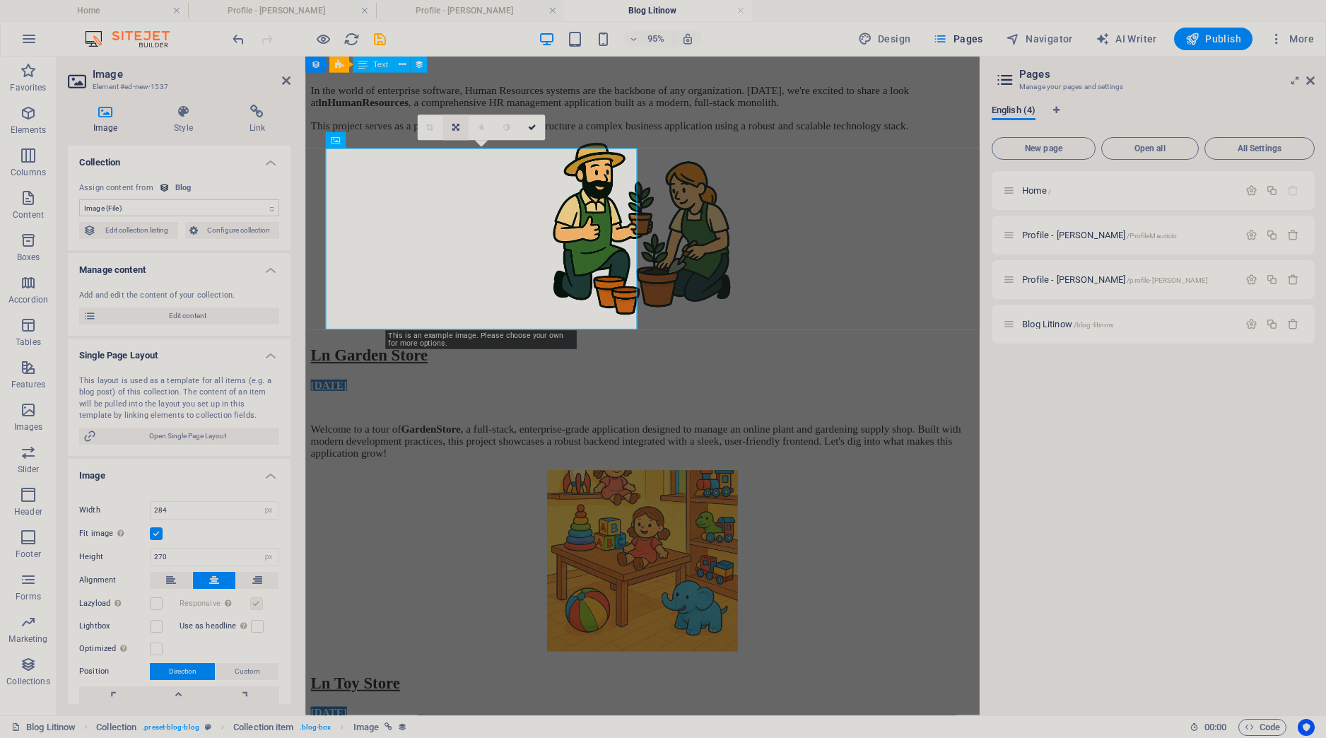
click at [458, 127] on icon at bounding box center [456, 128] width 7 height 8
click at [451, 160] on link at bounding box center [455, 153] width 25 height 25
click at [460, 129] on icon at bounding box center [456, 128] width 8 height 8
click at [460, 156] on icon at bounding box center [456, 153] width 8 height 8
click at [455, 130] on icon at bounding box center [456, 128] width 8 height 8
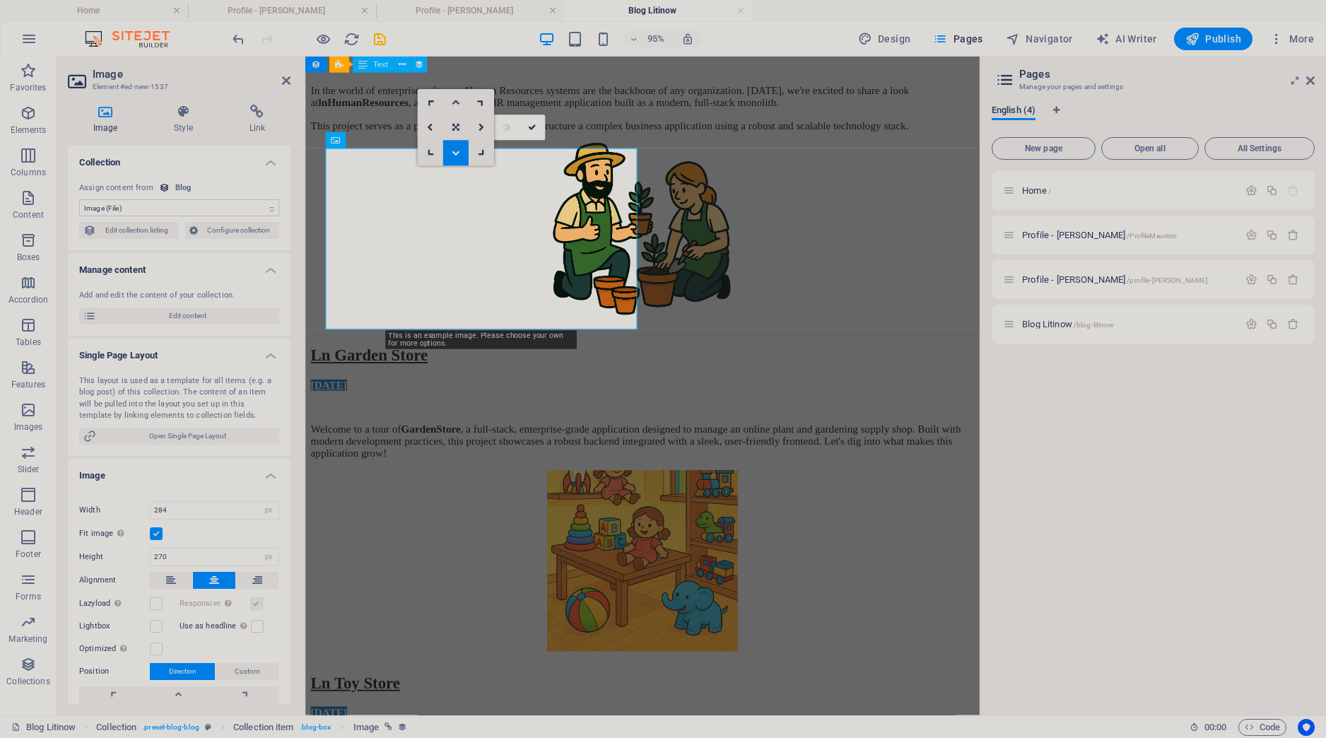
click at [453, 104] on icon at bounding box center [456, 102] width 8 height 8
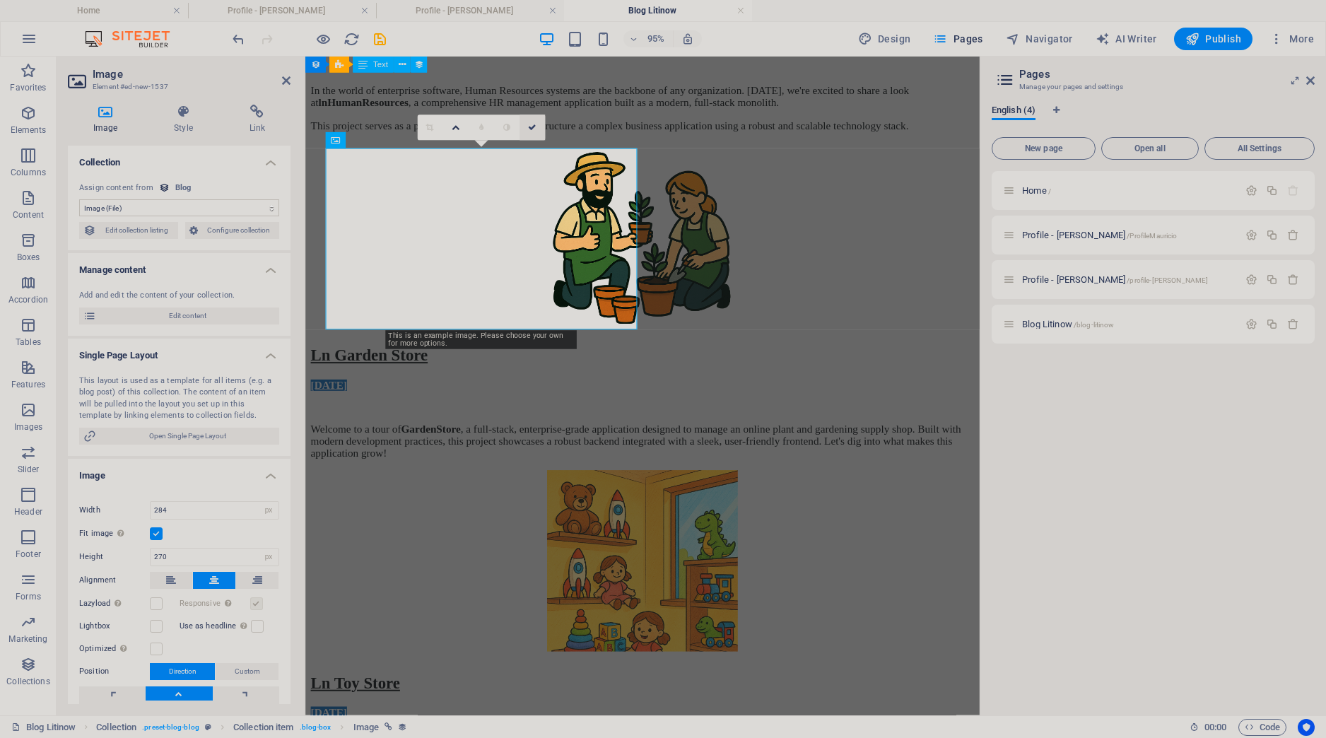
click at [532, 133] on link at bounding box center [532, 127] width 25 height 25
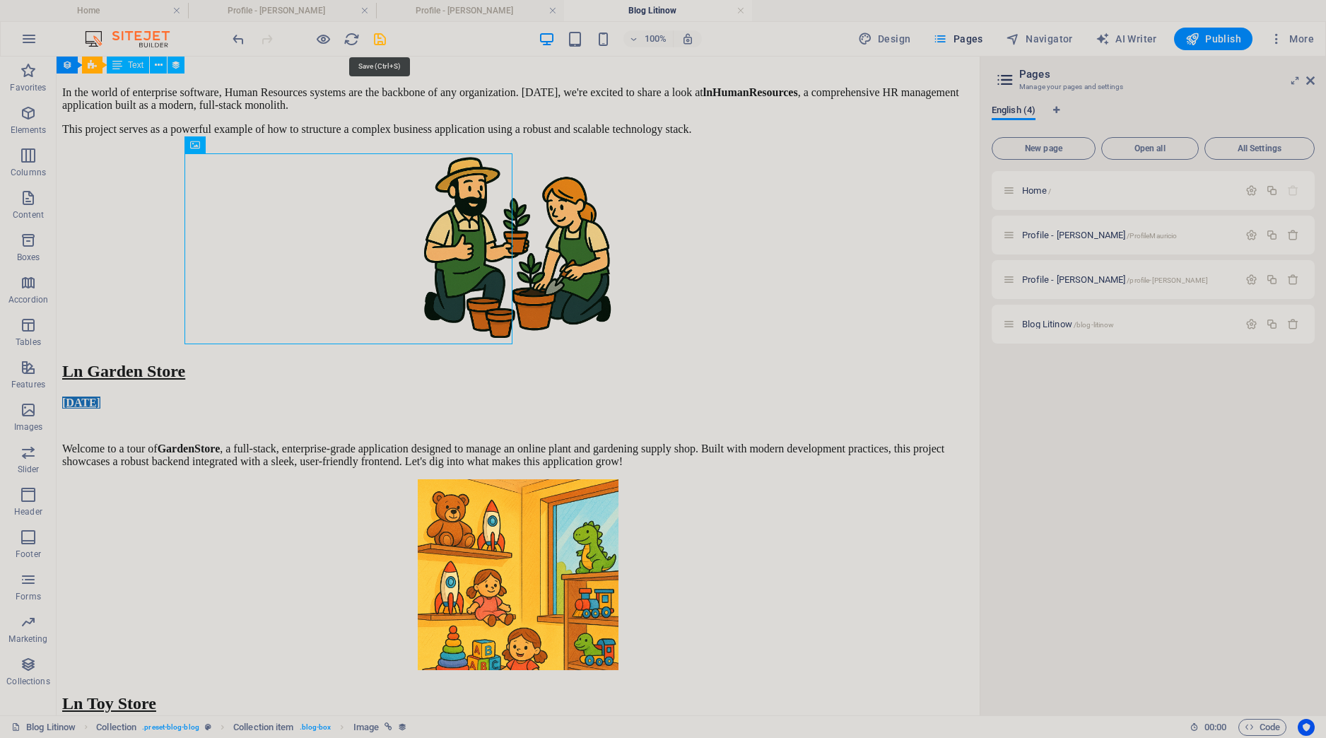
click at [383, 38] on icon "save" at bounding box center [380, 39] width 16 height 16
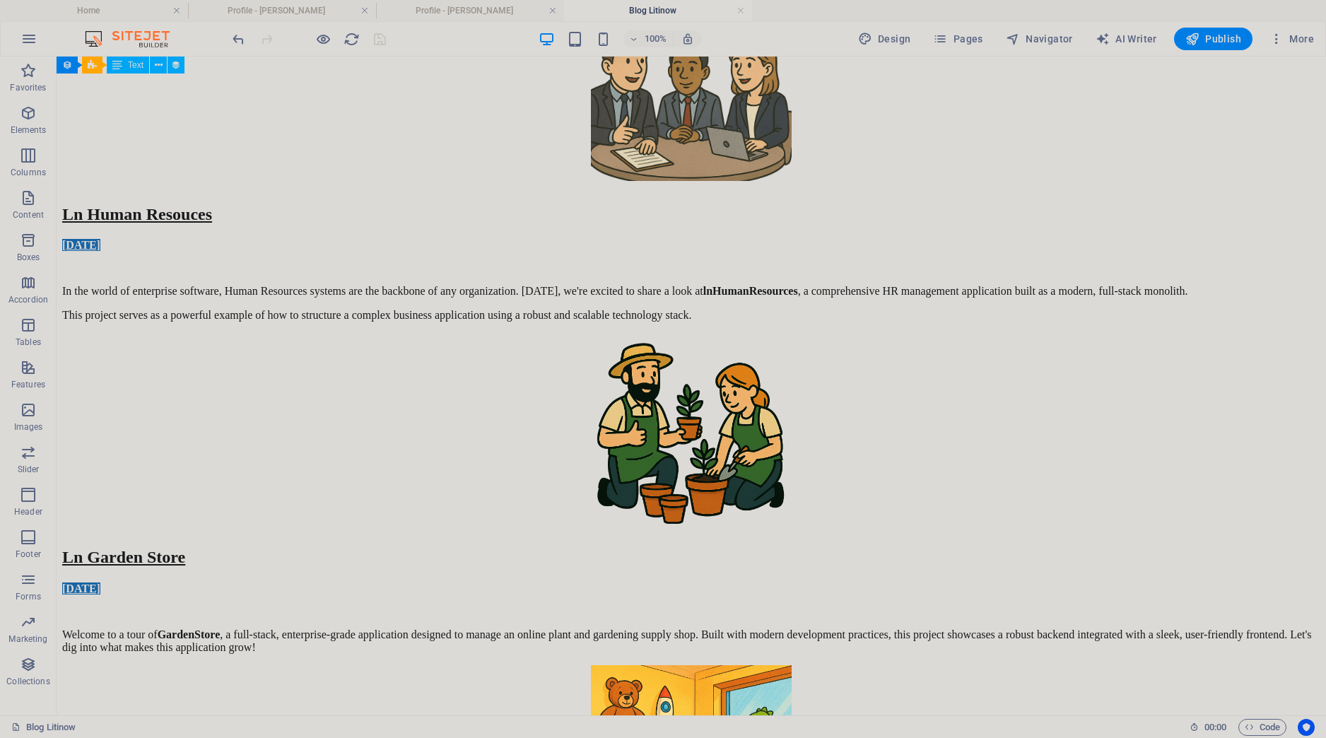
scroll to position [298, 0]
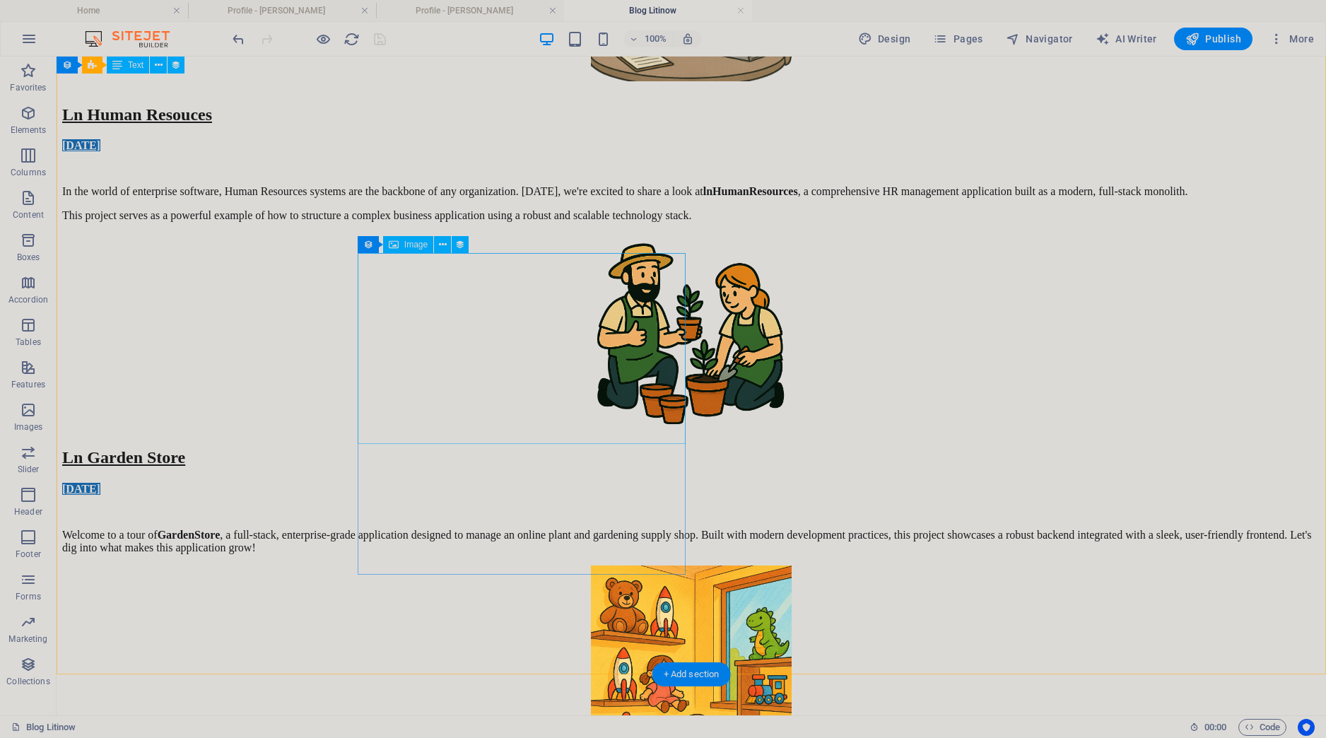
click at [532, 566] on figure at bounding box center [691, 663] width 1259 height 194
select select "image"
select select "px"
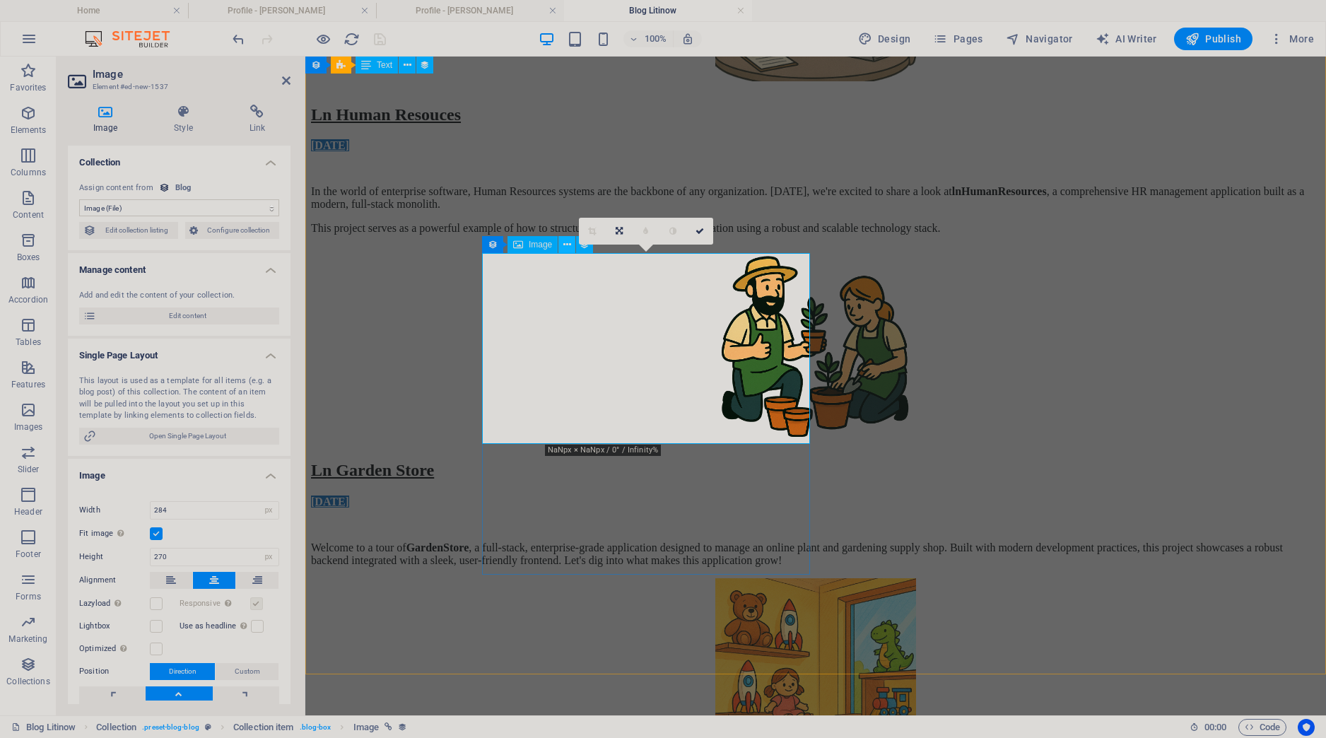
click at [566, 249] on icon at bounding box center [568, 245] width 8 height 15
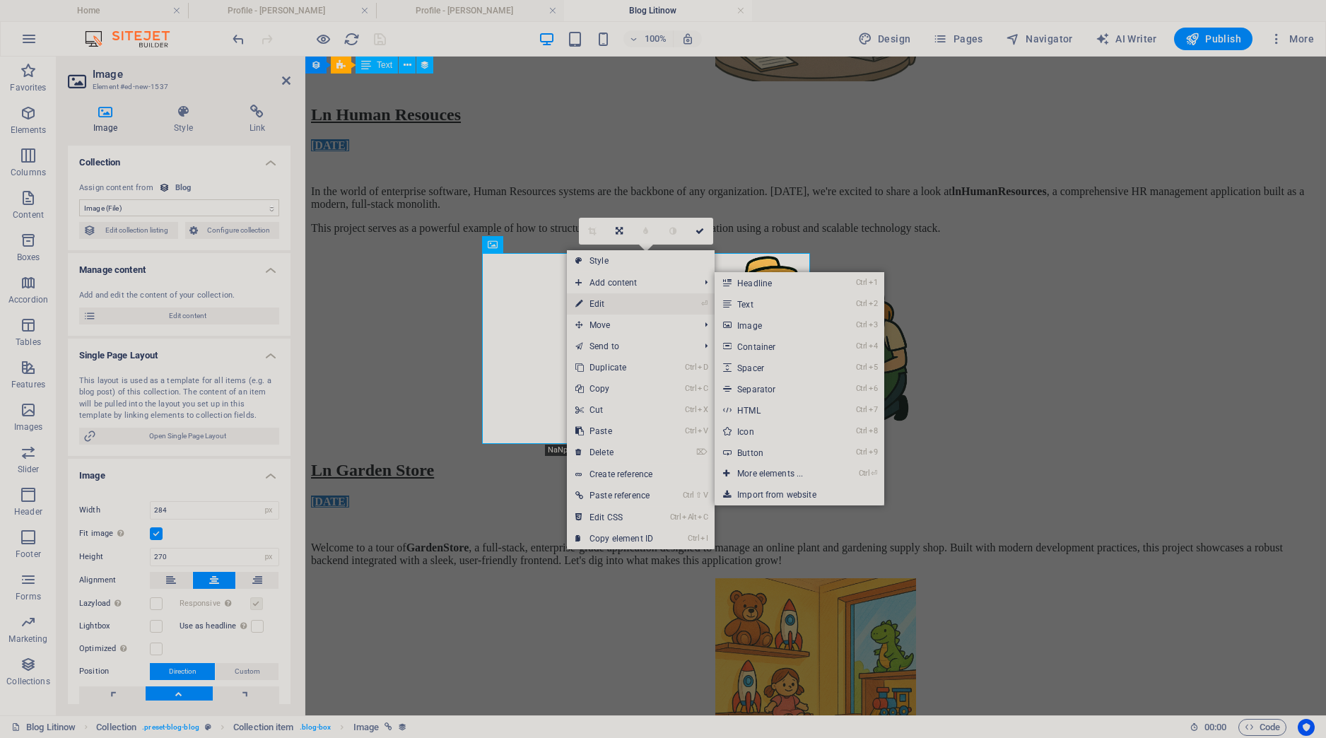
click at [589, 302] on link "⏎ Edit" at bounding box center [614, 303] width 95 height 21
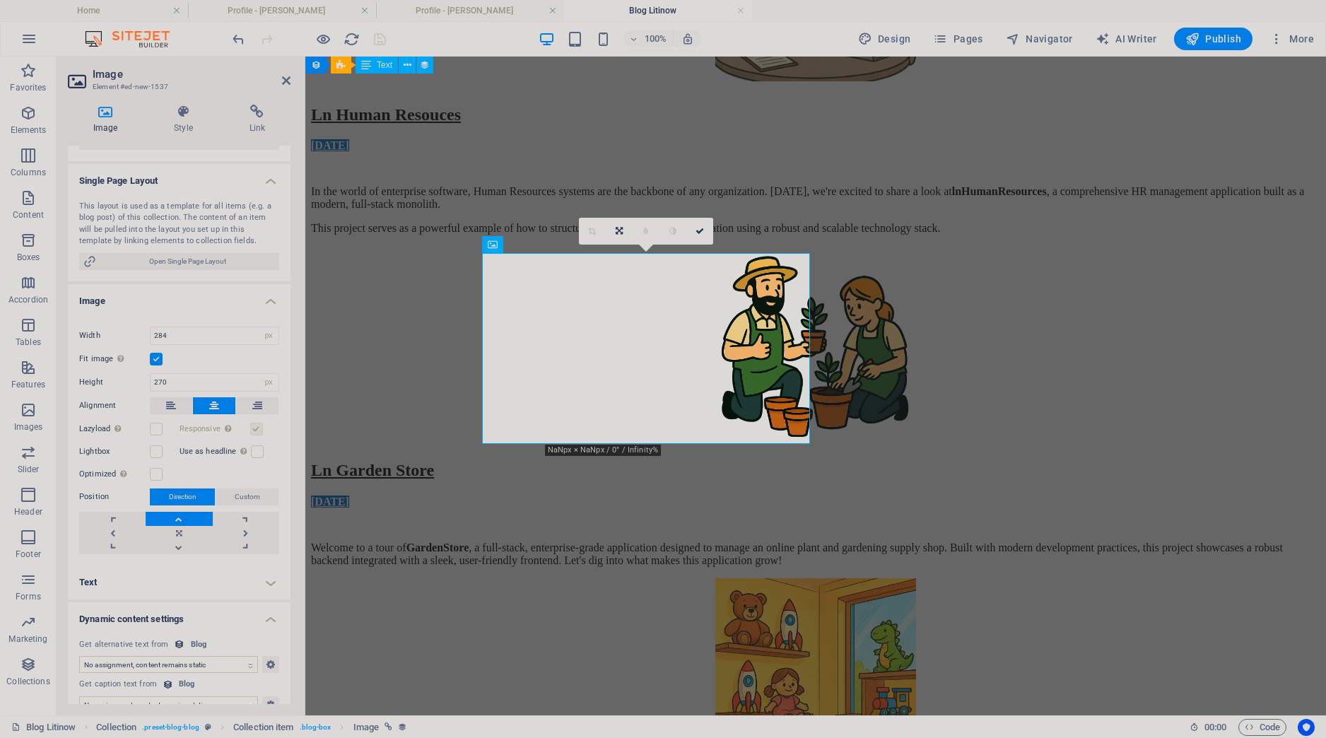
scroll to position [194, 0]
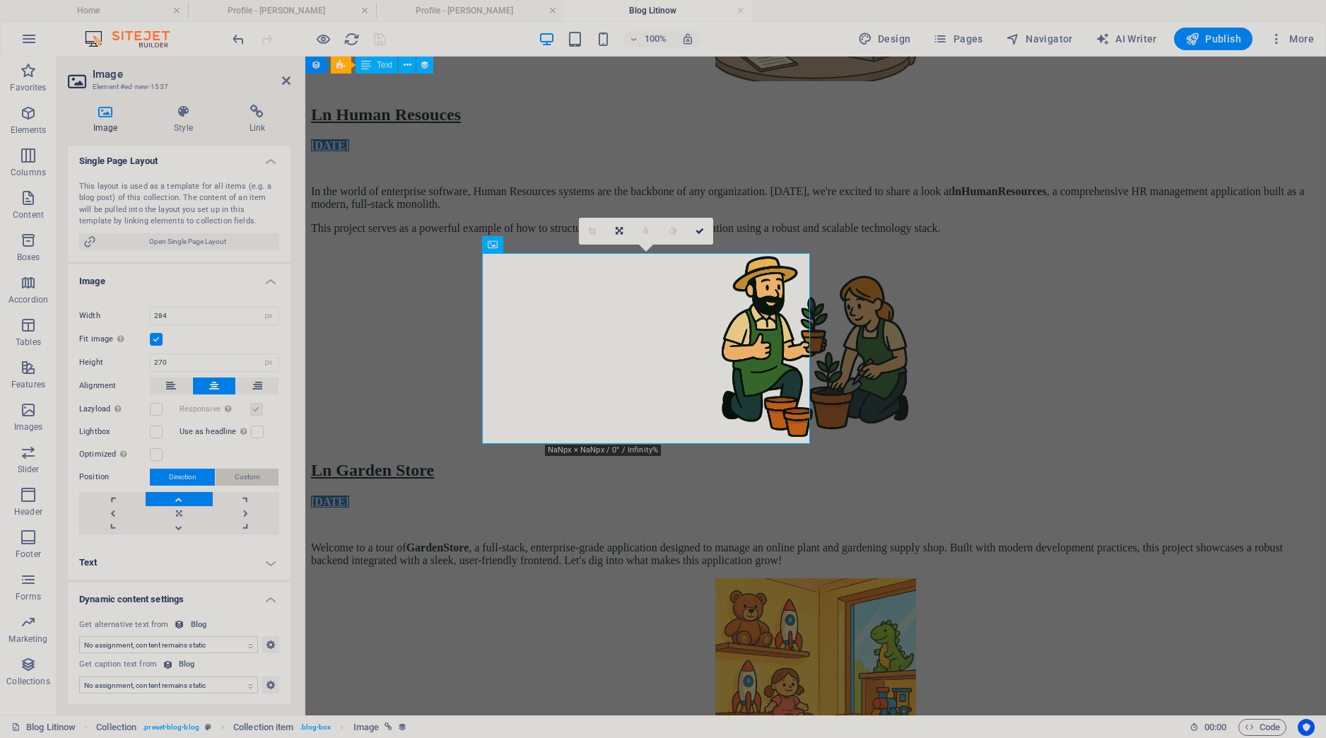
click at [249, 475] on span "Custom" at bounding box center [247, 477] width 25 height 17
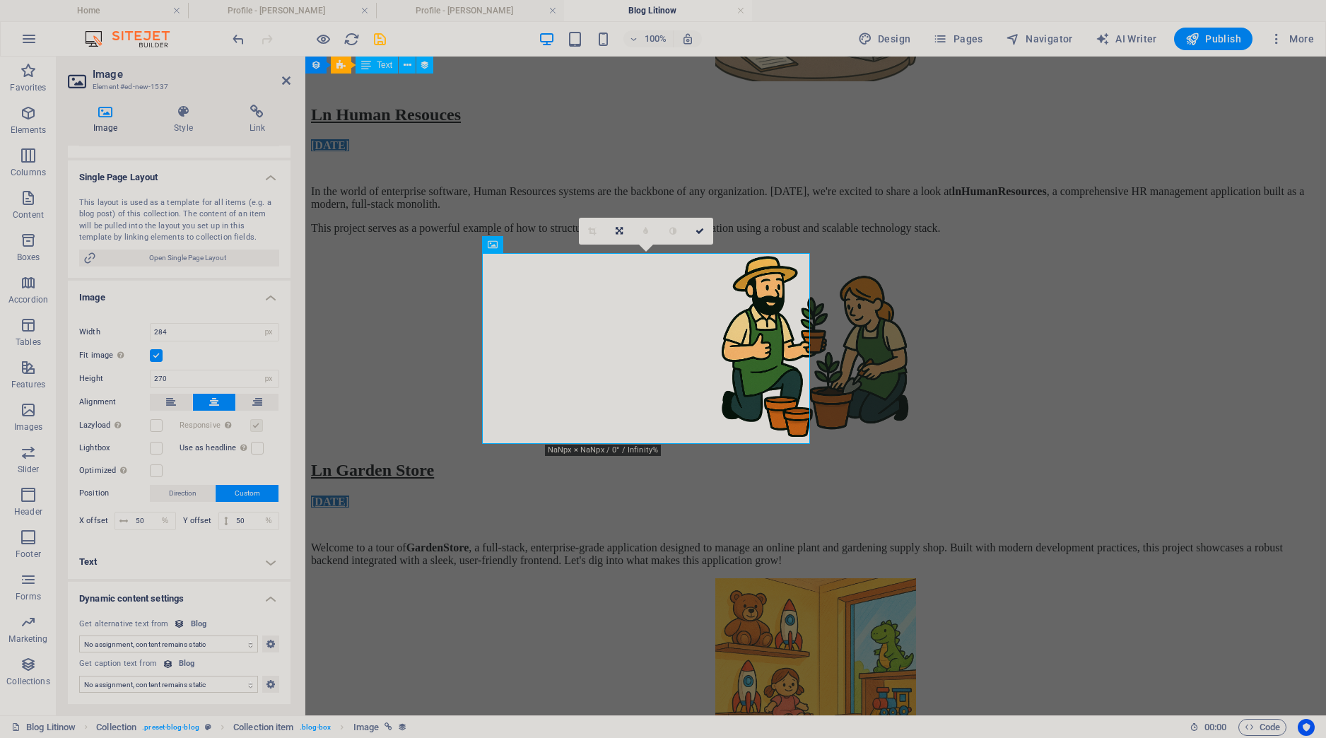
scroll to position [178, 0]
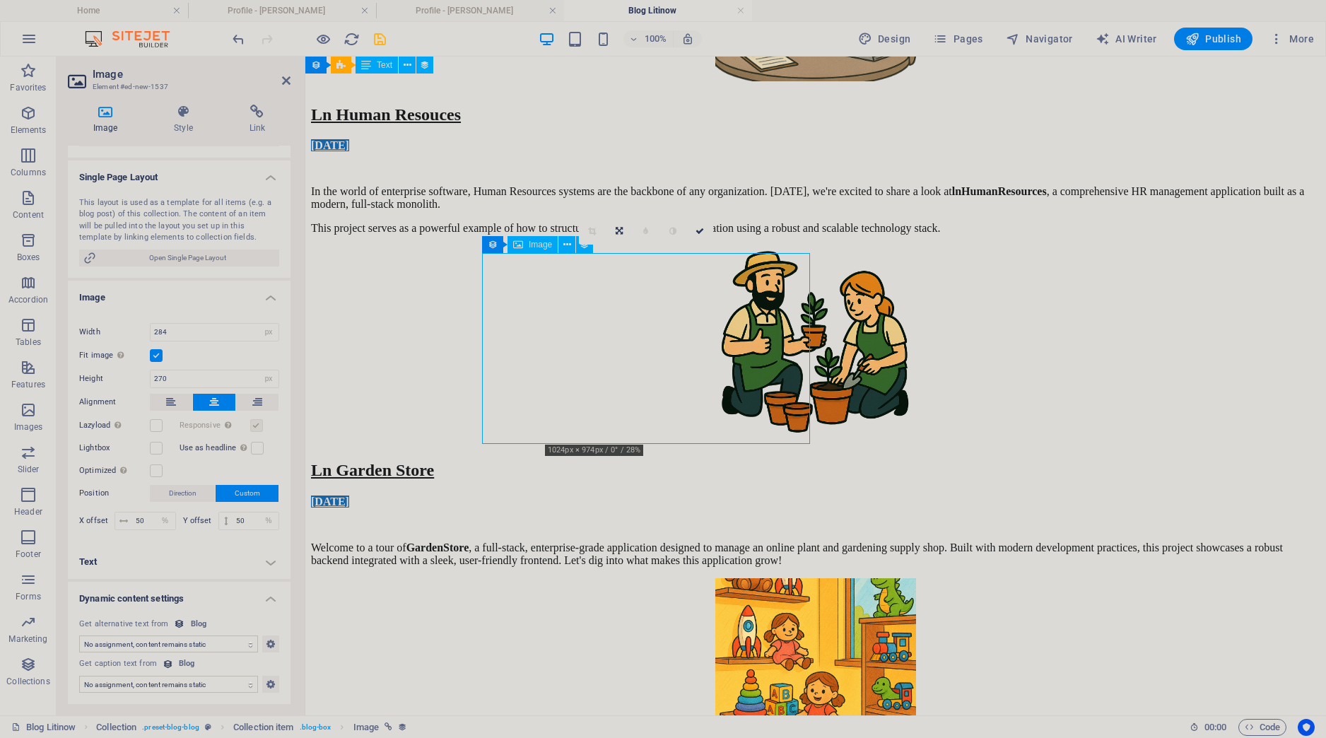
drag, startPoint x: 650, startPoint y: 340, endPoint x: 651, endPoint y: 363, distance: 23.4
click at [651, 578] on figure at bounding box center [816, 675] width 1010 height 194
click at [145, 521] on input "50" at bounding box center [153, 521] width 43 height 17
click at [245, 515] on input "50" at bounding box center [256, 521] width 46 height 17
click at [224, 525] on icon at bounding box center [226, 521] width 4 height 8
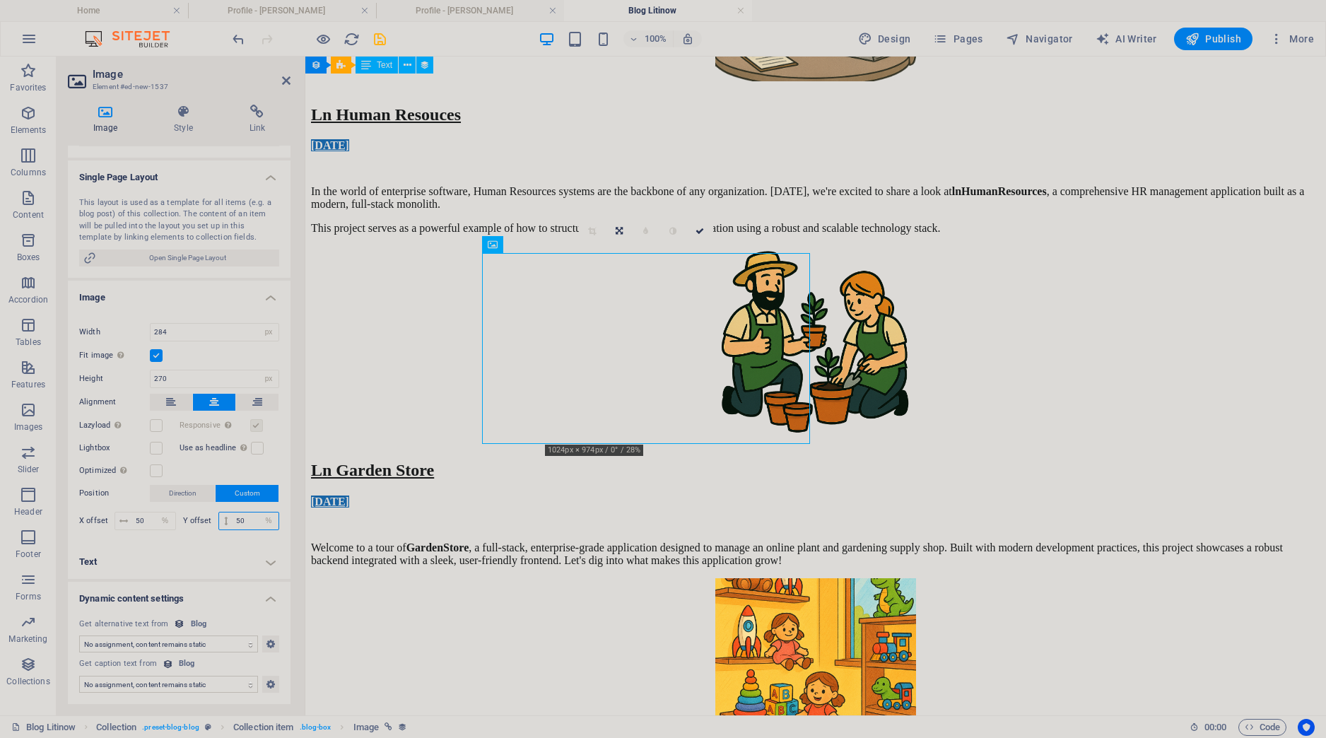
drag, startPoint x: 245, startPoint y: 523, endPoint x: 236, endPoint y: 521, distance: 9.4
click at [236, 521] on input "50" at bounding box center [256, 521] width 46 height 17
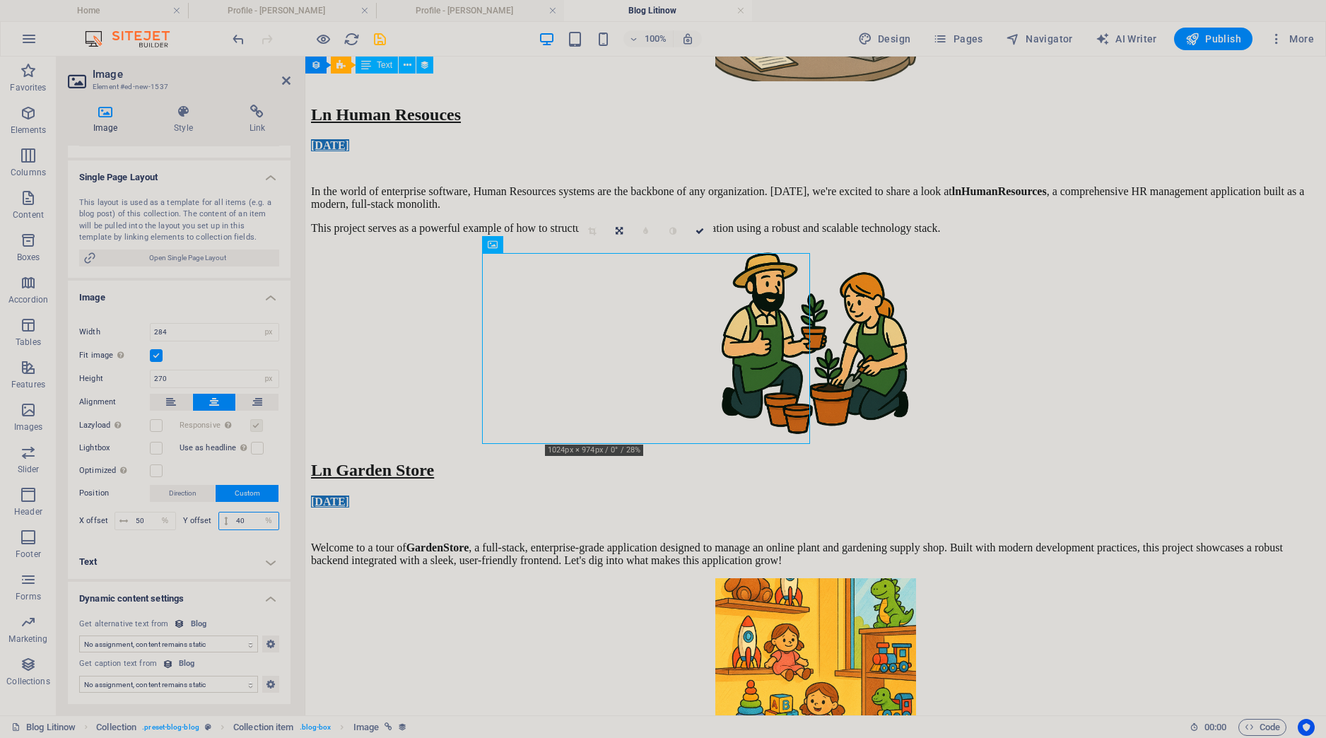
drag, startPoint x: 245, startPoint y: 523, endPoint x: 233, endPoint y: 520, distance: 12.2
click at [233, 520] on input "40" at bounding box center [256, 521] width 46 height 17
drag, startPoint x: 250, startPoint y: 522, endPoint x: 235, endPoint y: 519, distance: 15.1
click at [235, 519] on input "45" at bounding box center [256, 521] width 46 height 17
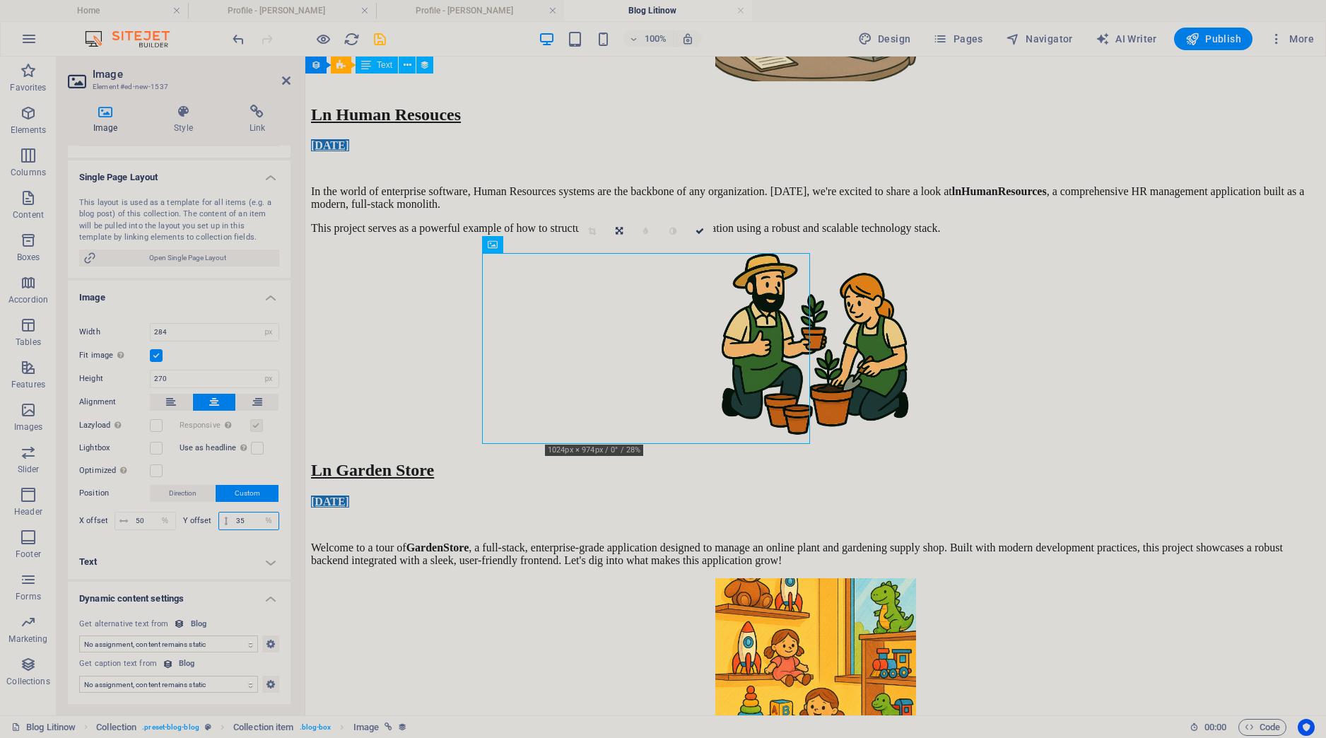
drag, startPoint x: 250, startPoint y: 524, endPoint x: 224, endPoint y: 523, distance: 26.2
click at [233, 523] on input "35" at bounding box center [256, 521] width 46 height 17
click at [211, 541] on div "Drag files here, click to choose files or select files from Files or our free s…" at bounding box center [179, 425] width 223 height 239
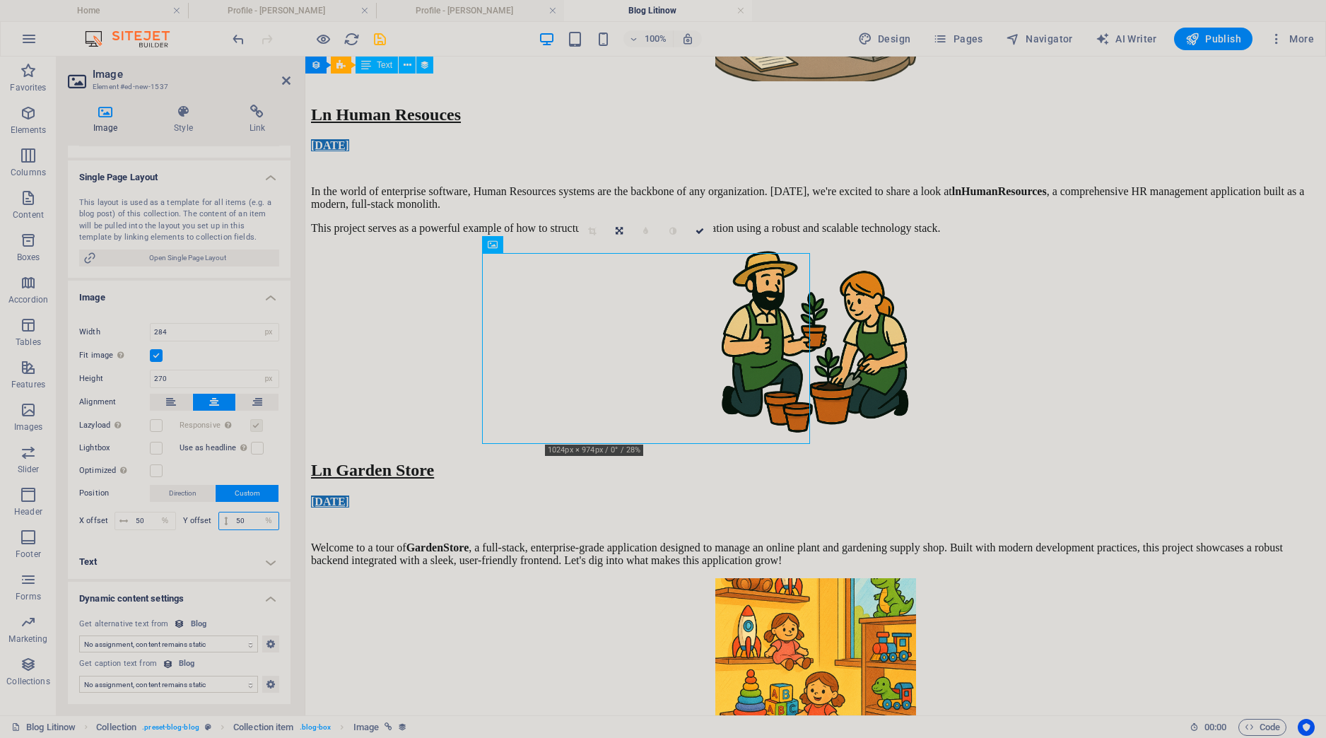
drag, startPoint x: 250, startPoint y: 514, endPoint x: 223, endPoint y: 514, distance: 26.9
click at [233, 514] on input "50" at bounding box center [256, 521] width 46 height 17
click at [206, 547] on h4 "Text" at bounding box center [179, 562] width 223 height 34
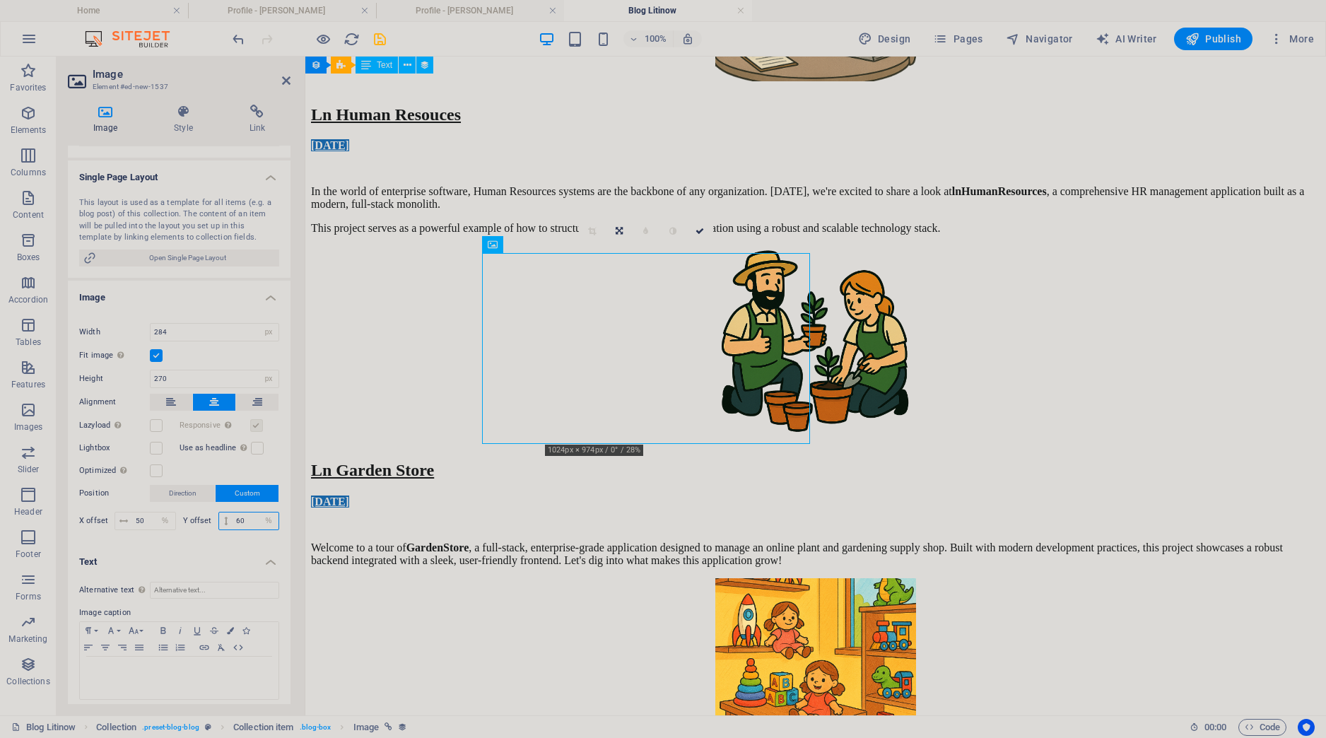
drag, startPoint x: 252, startPoint y: 524, endPoint x: 234, endPoint y: 520, distance: 18.7
click at [236, 520] on input "60" at bounding box center [256, 521] width 46 height 17
click at [221, 554] on h4 "Text" at bounding box center [179, 557] width 223 height 25
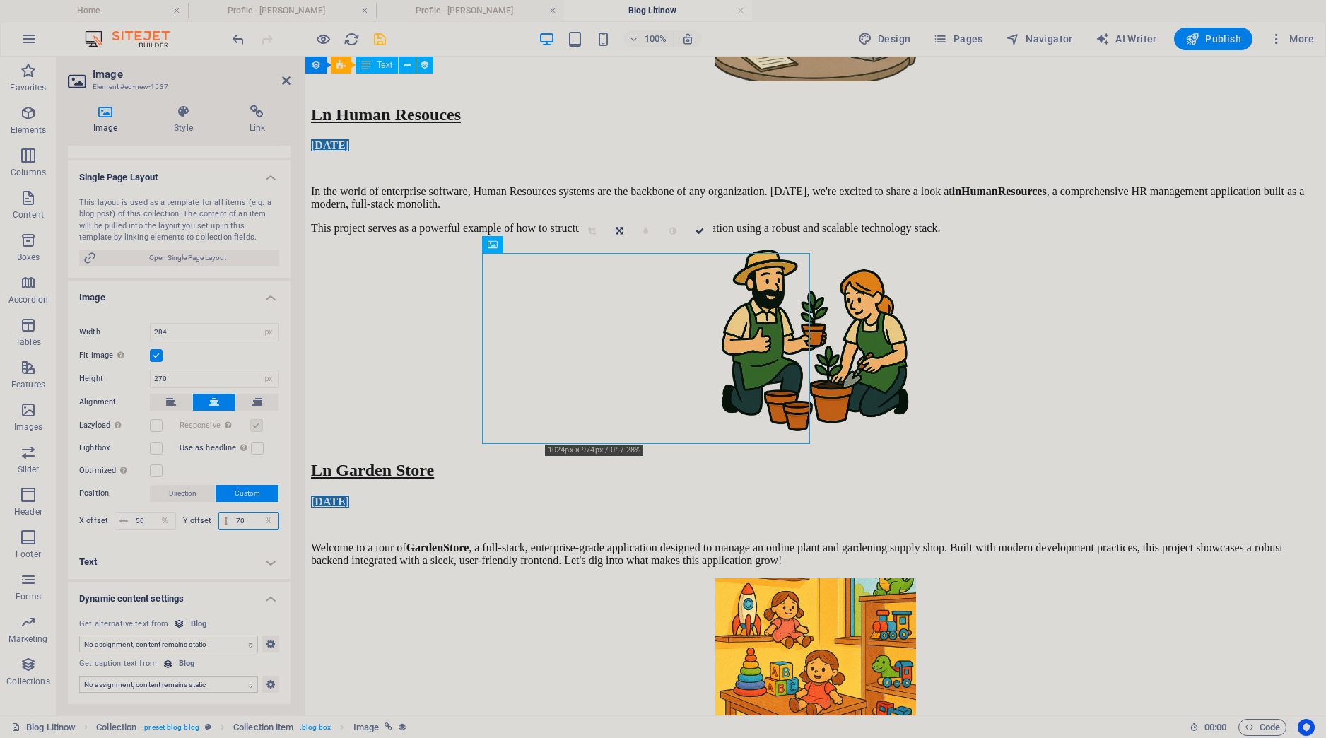
drag, startPoint x: 245, startPoint y: 523, endPoint x: 228, endPoint y: 516, distance: 18.1
click at [233, 516] on input "70" at bounding box center [256, 521] width 46 height 17
type input "80"
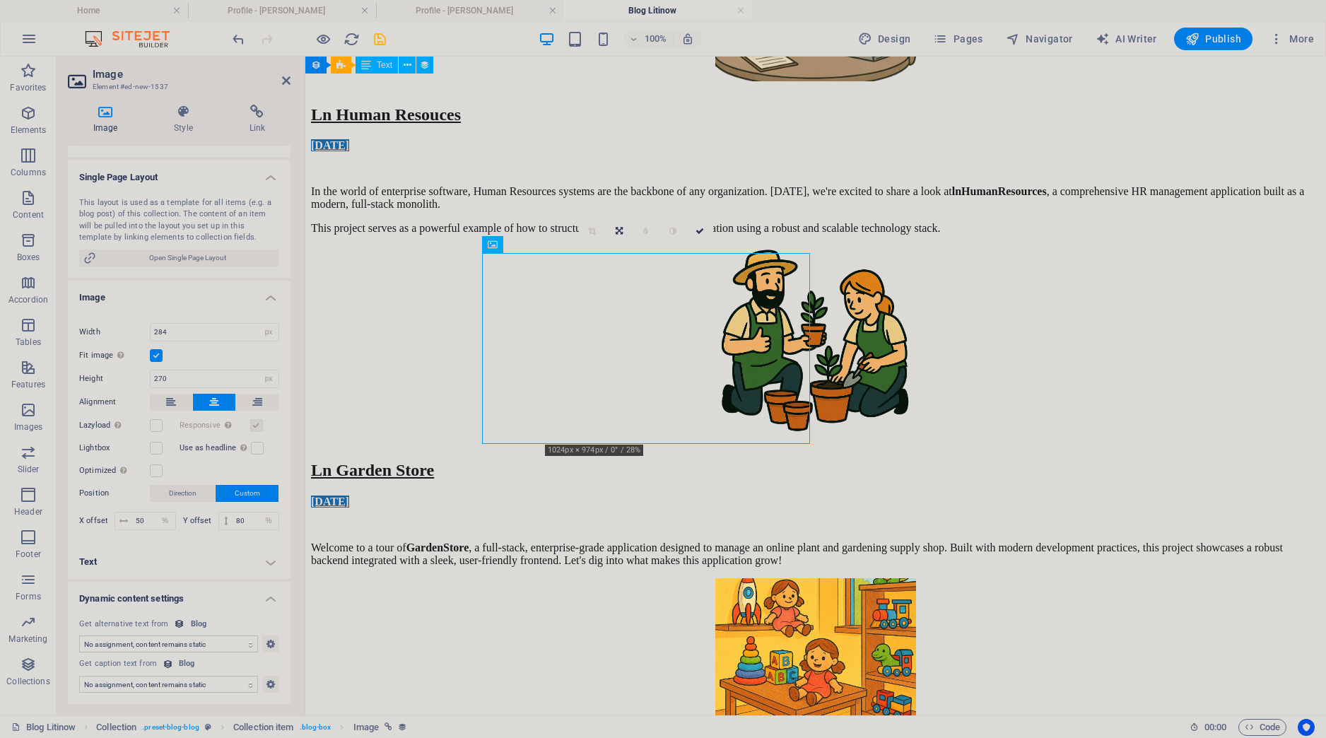
click at [199, 548] on h4 "Text" at bounding box center [179, 562] width 223 height 34
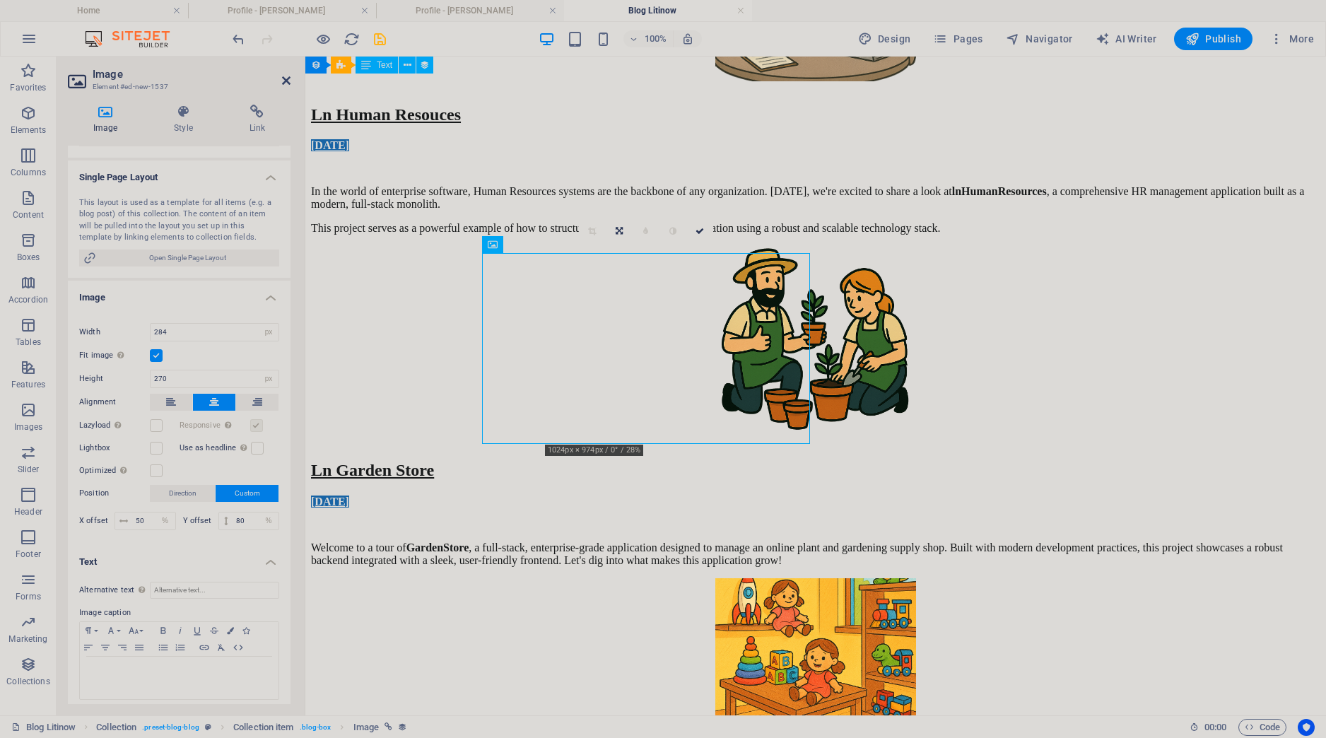
click at [284, 86] on icon at bounding box center [286, 80] width 8 height 11
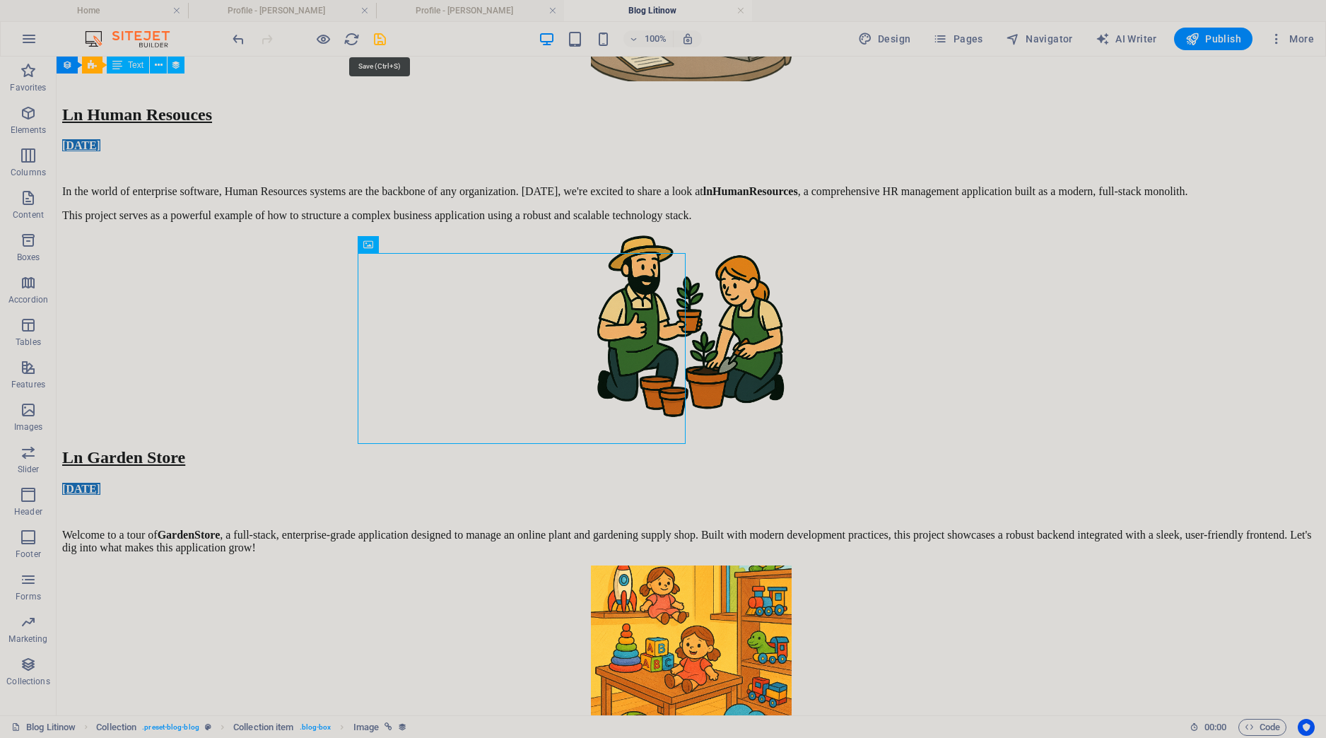
click at [387, 41] on icon "save" at bounding box center [380, 39] width 16 height 16
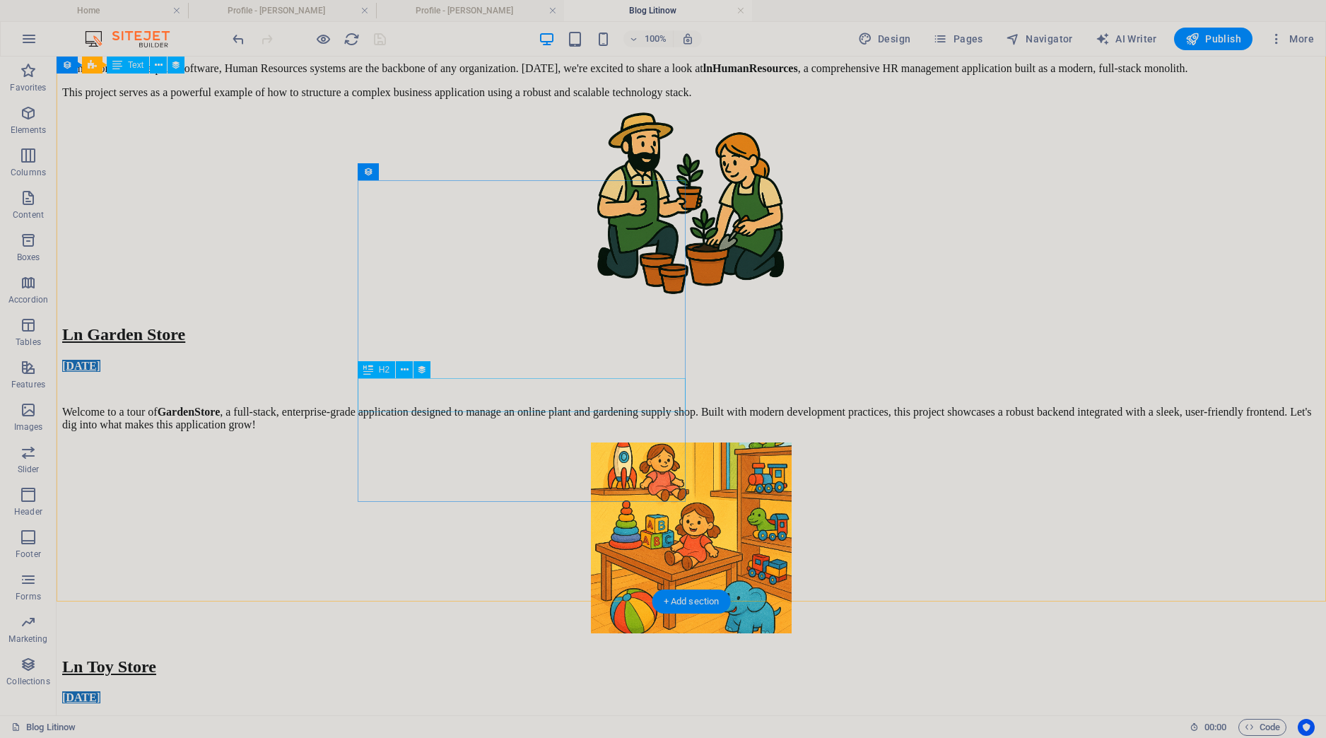
scroll to position [370, 0]
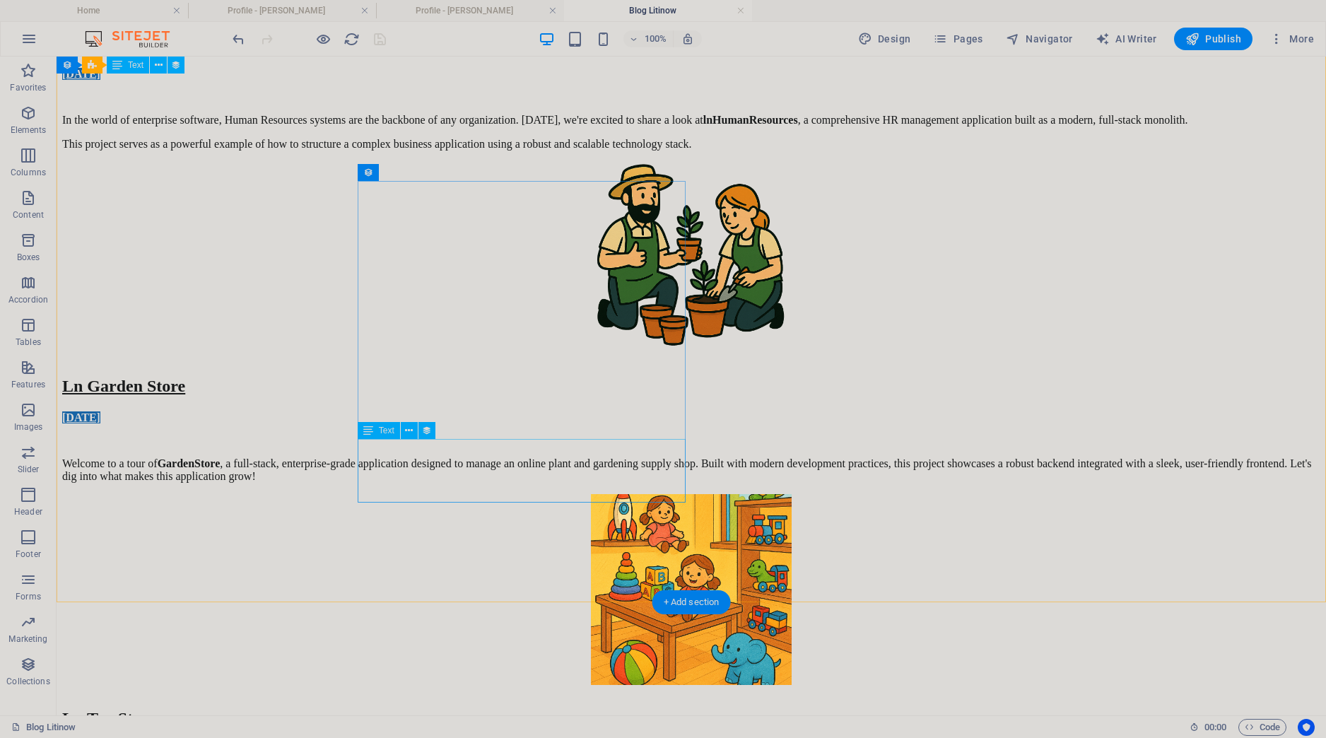
select select "description"
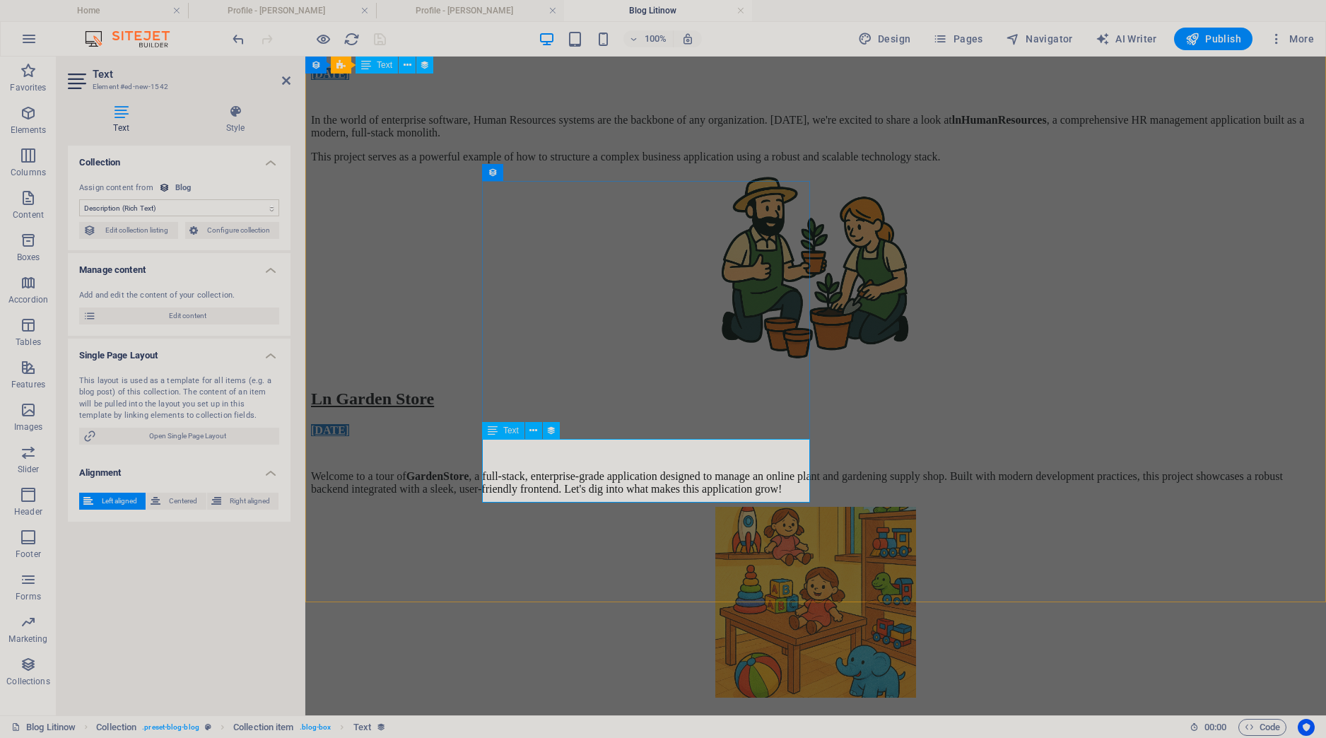
drag, startPoint x: 739, startPoint y: 489, endPoint x: 724, endPoint y: 499, distance: 18.2
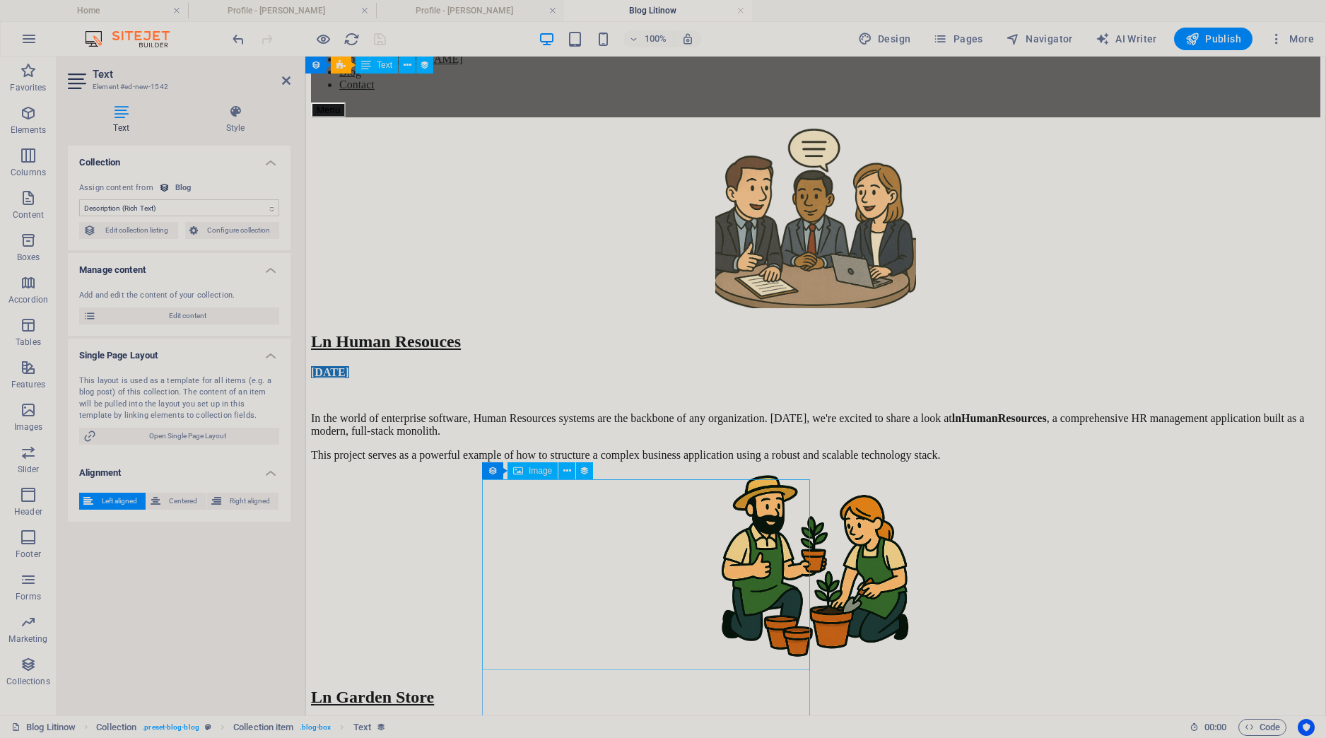
scroll to position [469, 0]
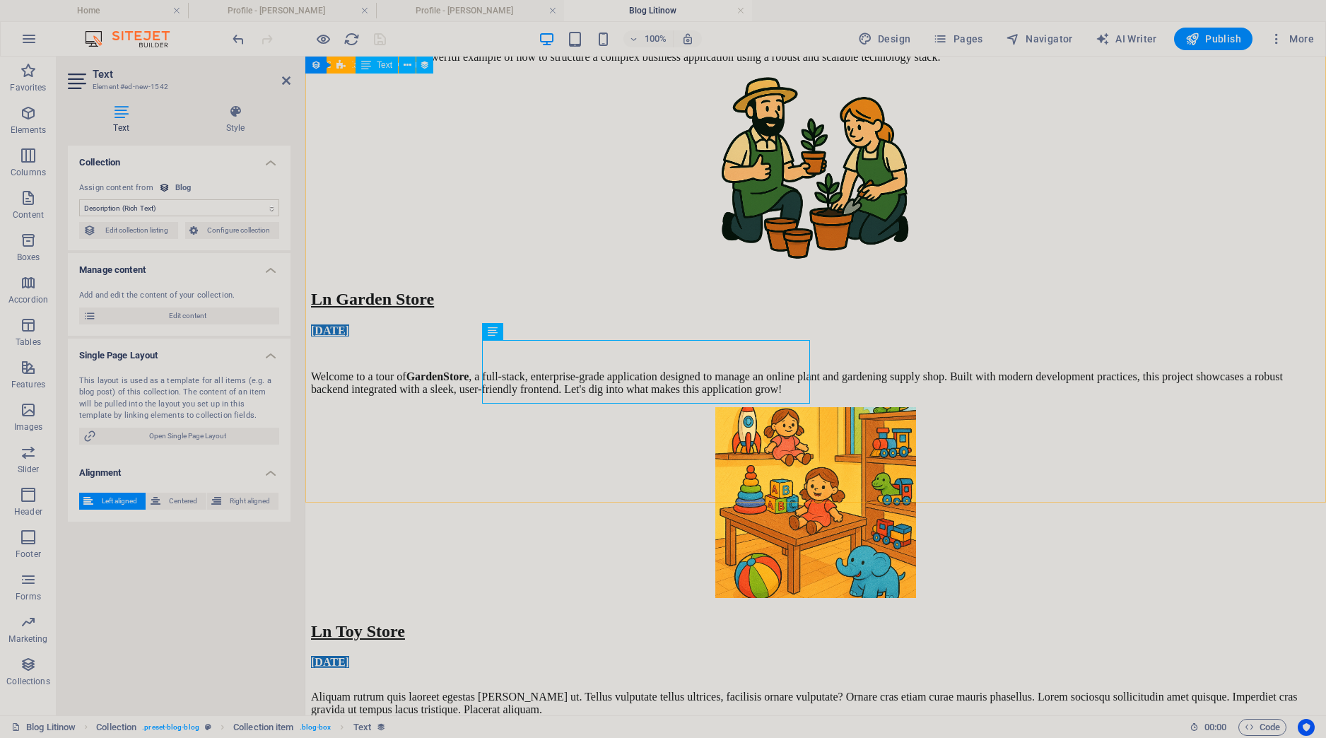
click at [728, 407] on div "Ln Human Resouces [DATE] In the world of enterprise software, Human Resources s…" at bounding box center [816, 378] width 1010 height 1319
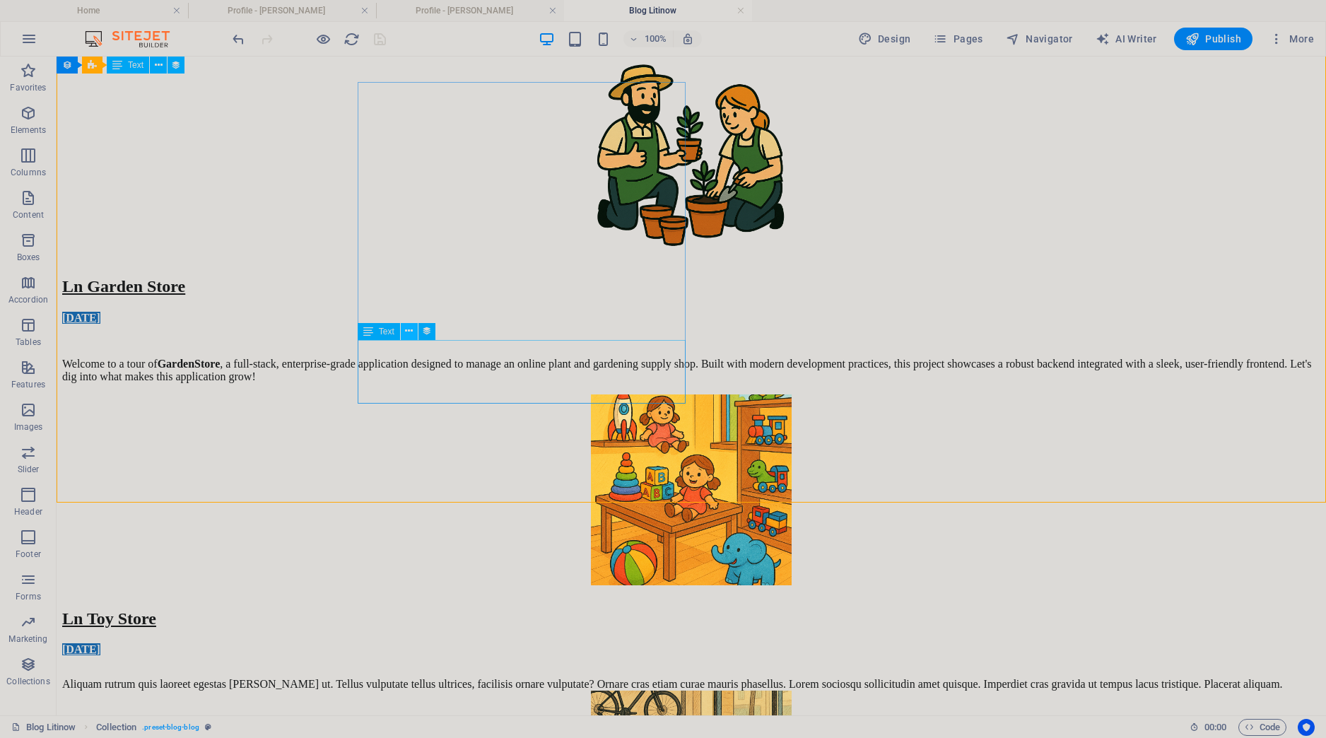
click at [408, 334] on icon at bounding box center [409, 331] width 8 height 15
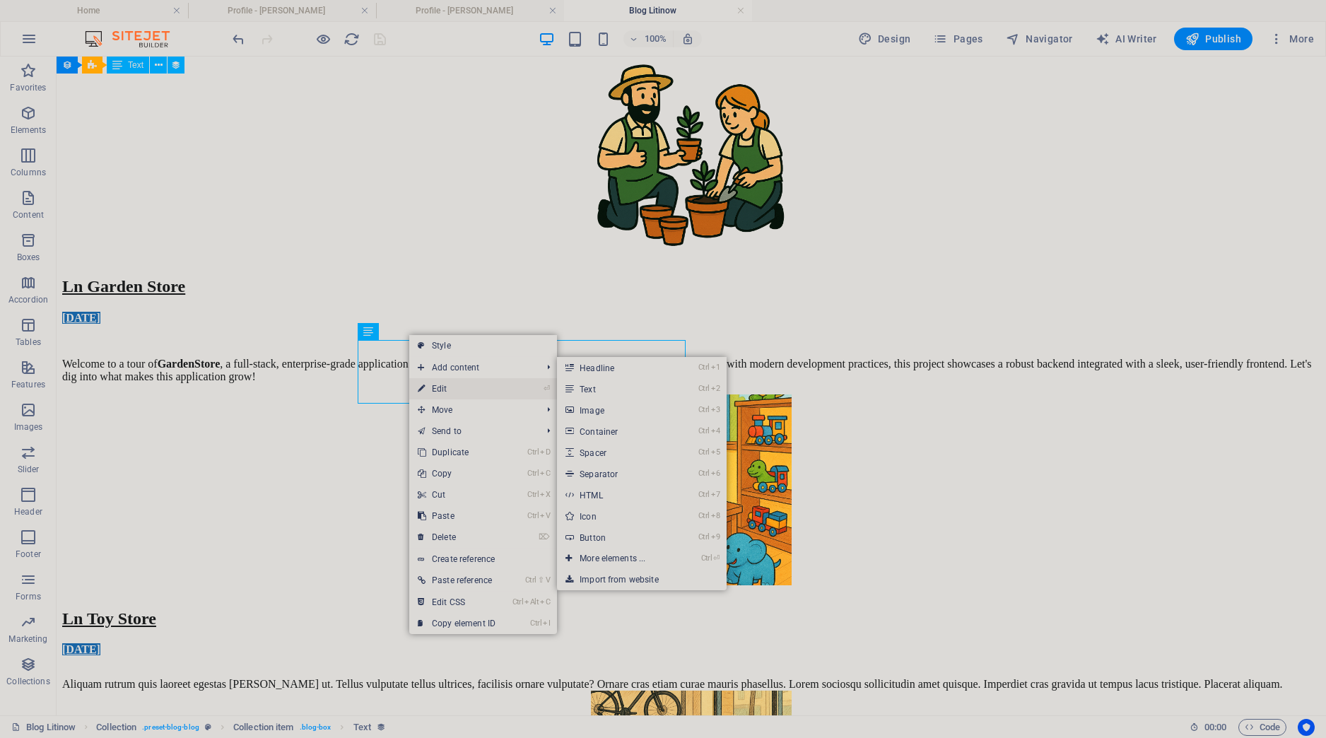
click at [440, 392] on link "⏎ Edit" at bounding box center [456, 388] width 95 height 21
select select "description"
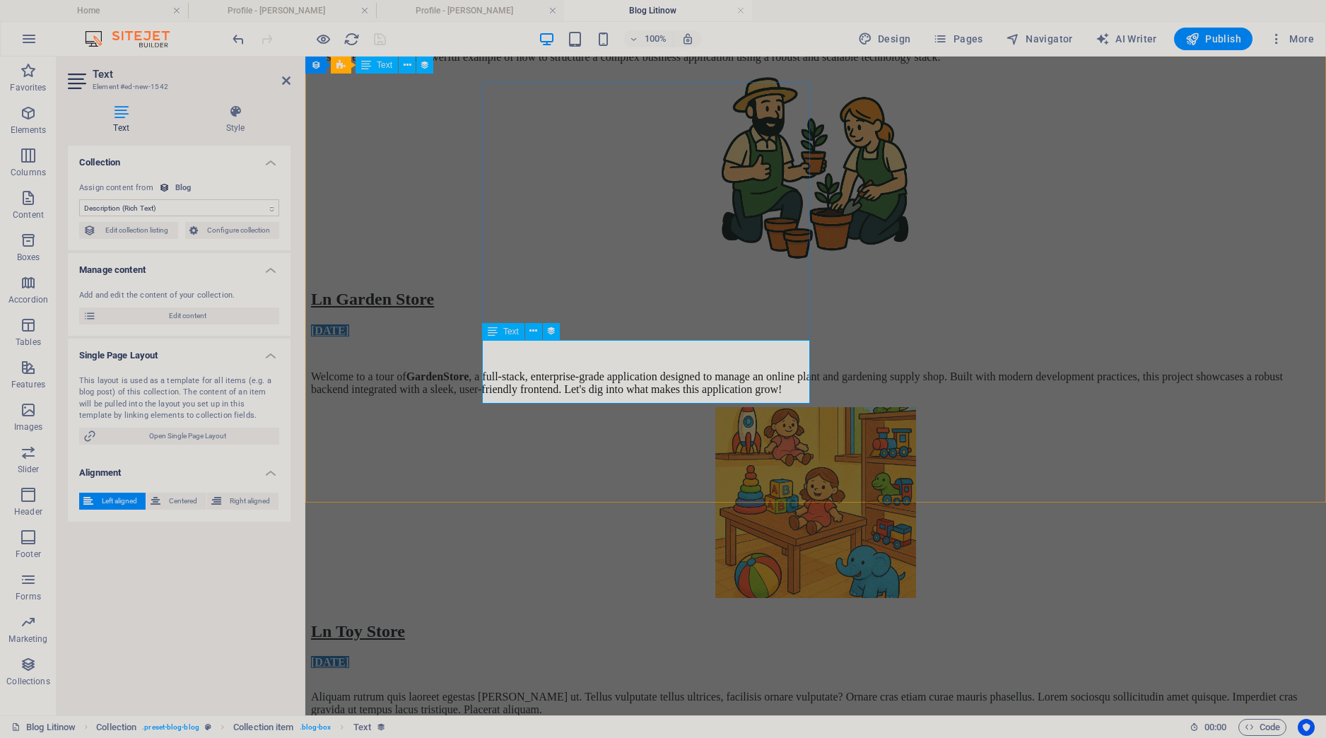
click at [726, 691] on div "Aliquam rutrum quis laoreet egestas [PERSON_NAME] ut. Tellus vulputate tellus u…" at bounding box center [816, 703] width 1010 height 25
click at [731, 691] on div "Aliquam rutrum quis laoreet egestas [PERSON_NAME] ut. Tellus vulputate tellus u…" at bounding box center [816, 703] width 1010 height 25
click at [287, 73] on h2 "Text" at bounding box center [192, 74] width 198 height 13
click at [286, 87] on header "Text Element #ed-new-1542" at bounding box center [179, 75] width 223 height 37
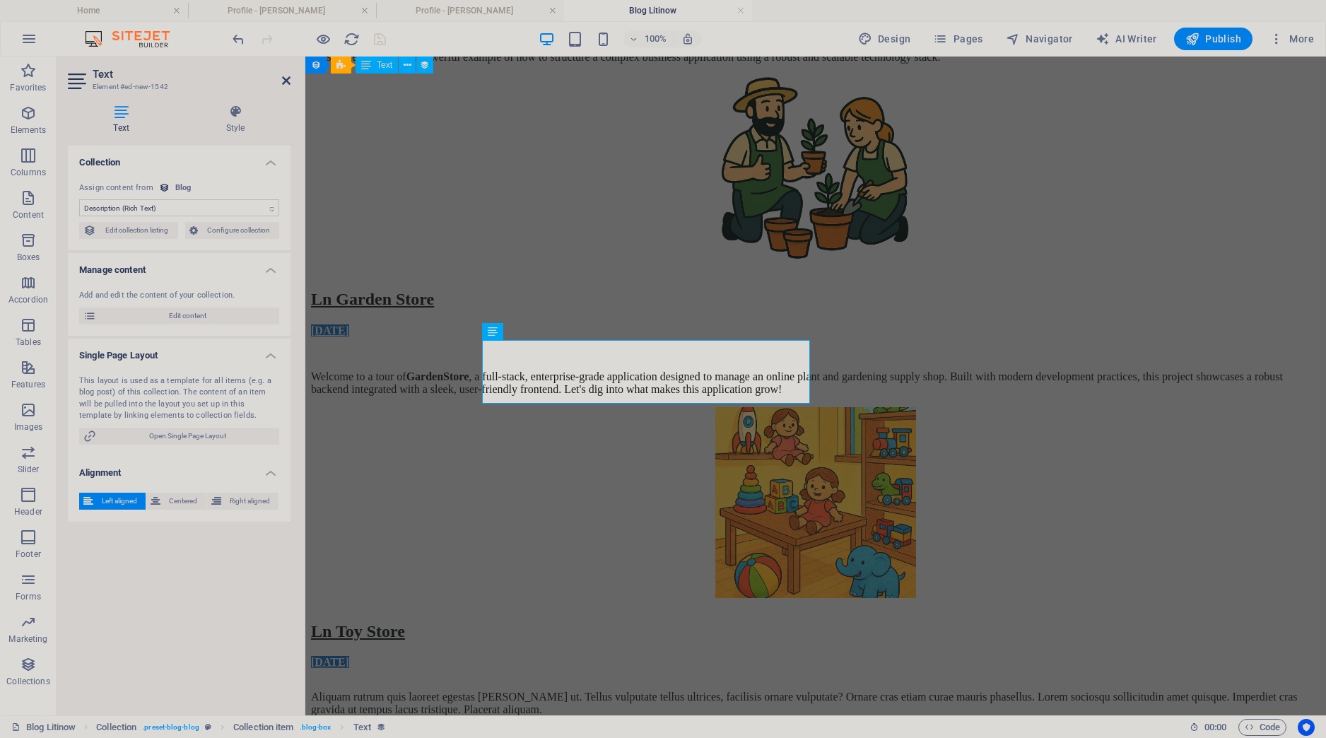
drag, startPoint x: 287, startPoint y: 80, endPoint x: 233, endPoint y: 30, distance: 73.6
click at [287, 80] on icon at bounding box center [286, 80] width 8 height 11
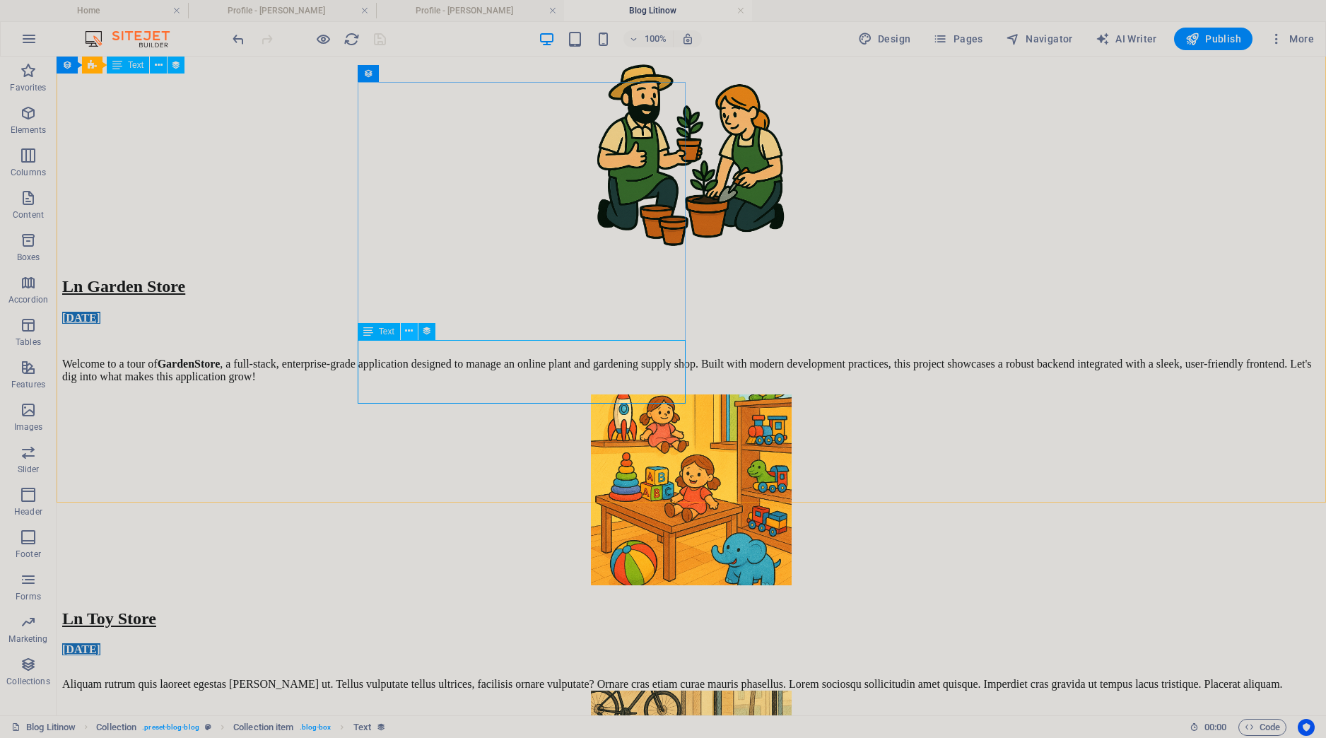
click at [411, 334] on icon at bounding box center [409, 331] width 8 height 15
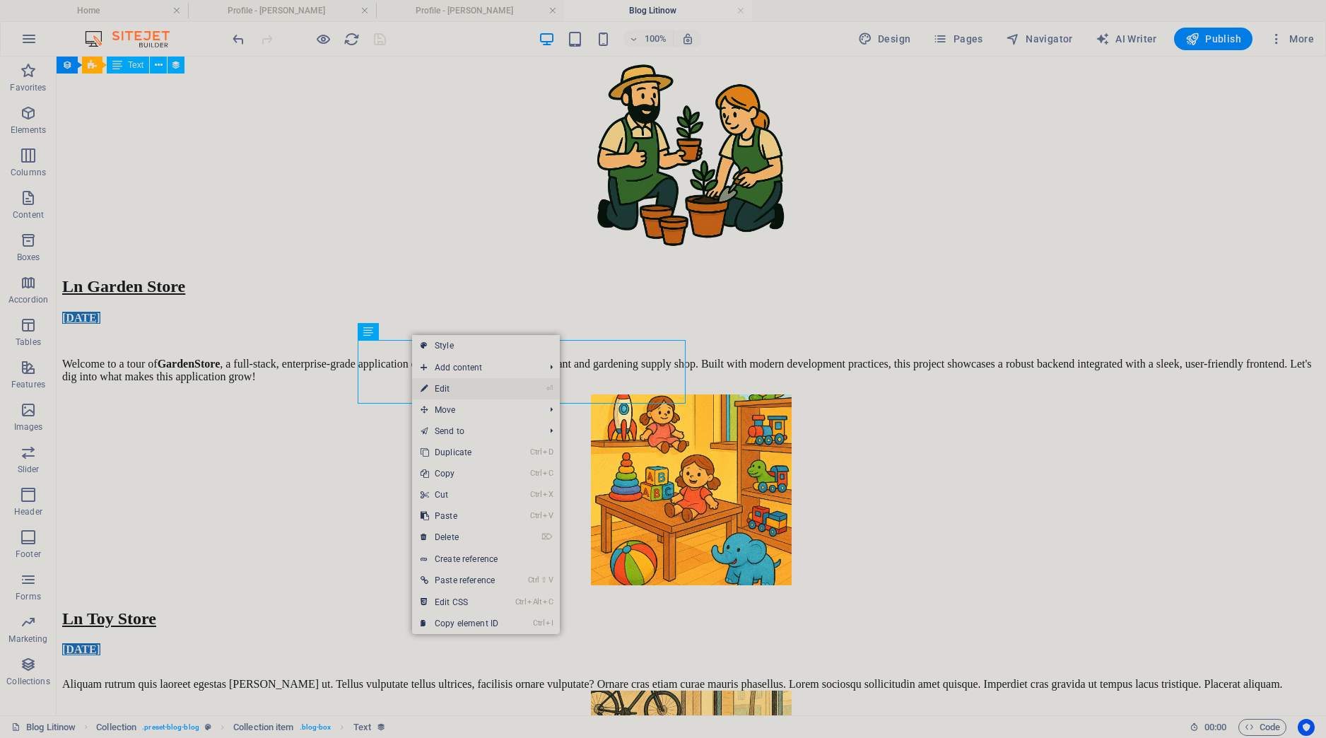
click at [446, 388] on link "⏎ Edit" at bounding box center [459, 388] width 95 height 21
select select "description"
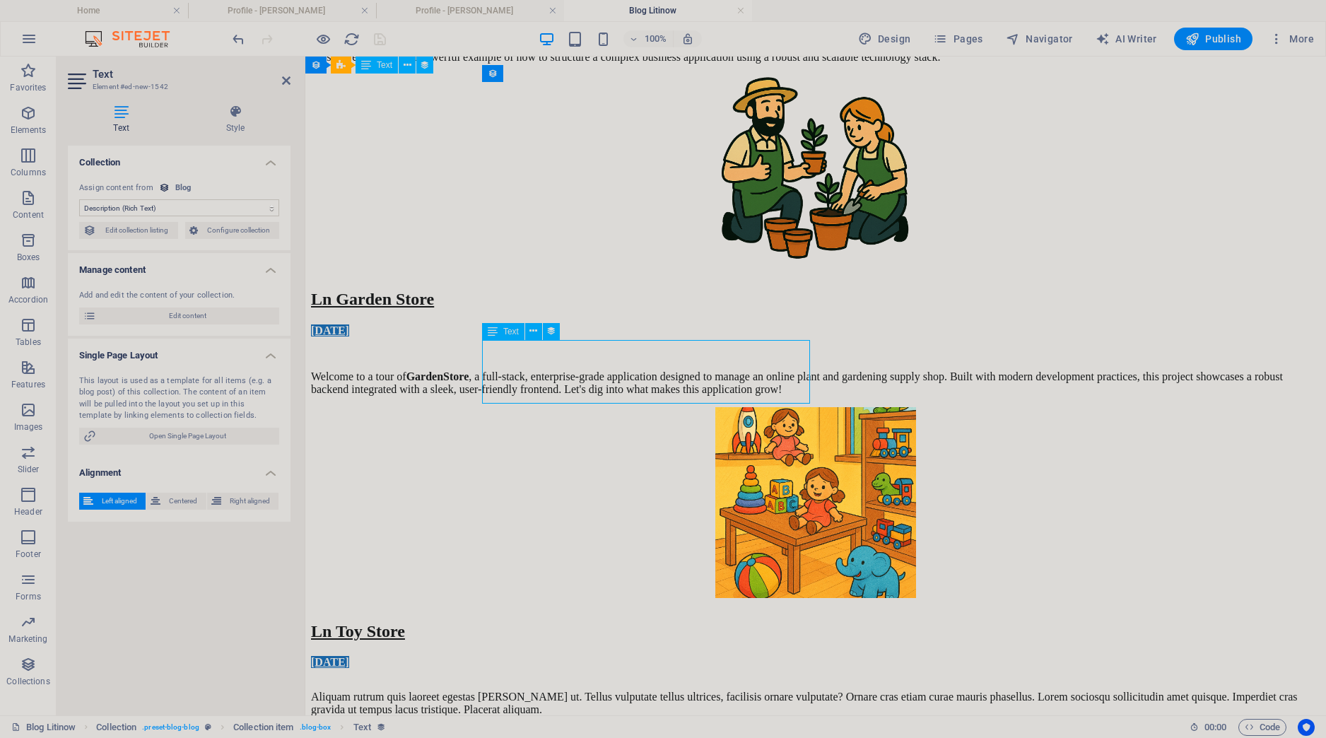
drag, startPoint x: 737, startPoint y: 395, endPoint x: 689, endPoint y: 401, distance: 48.5
click at [689, 691] on div "Aliquam rutrum quis laoreet egestas [PERSON_NAME] ut. Tellus vulputate tellus u…" at bounding box center [816, 703] width 1010 height 25
click at [715, 691] on div "Aliquam rutrum quis laoreet egestas [PERSON_NAME] ut. Tellus vulputate tellus u…" at bounding box center [816, 703] width 1010 height 25
click at [733, 691] on div "Aliquam rutrum quis laoreet egestas [PERSON_NAME] ut. Tellus vulputate tellus u…" at bounding box center [816, 703] width 1010 height 25
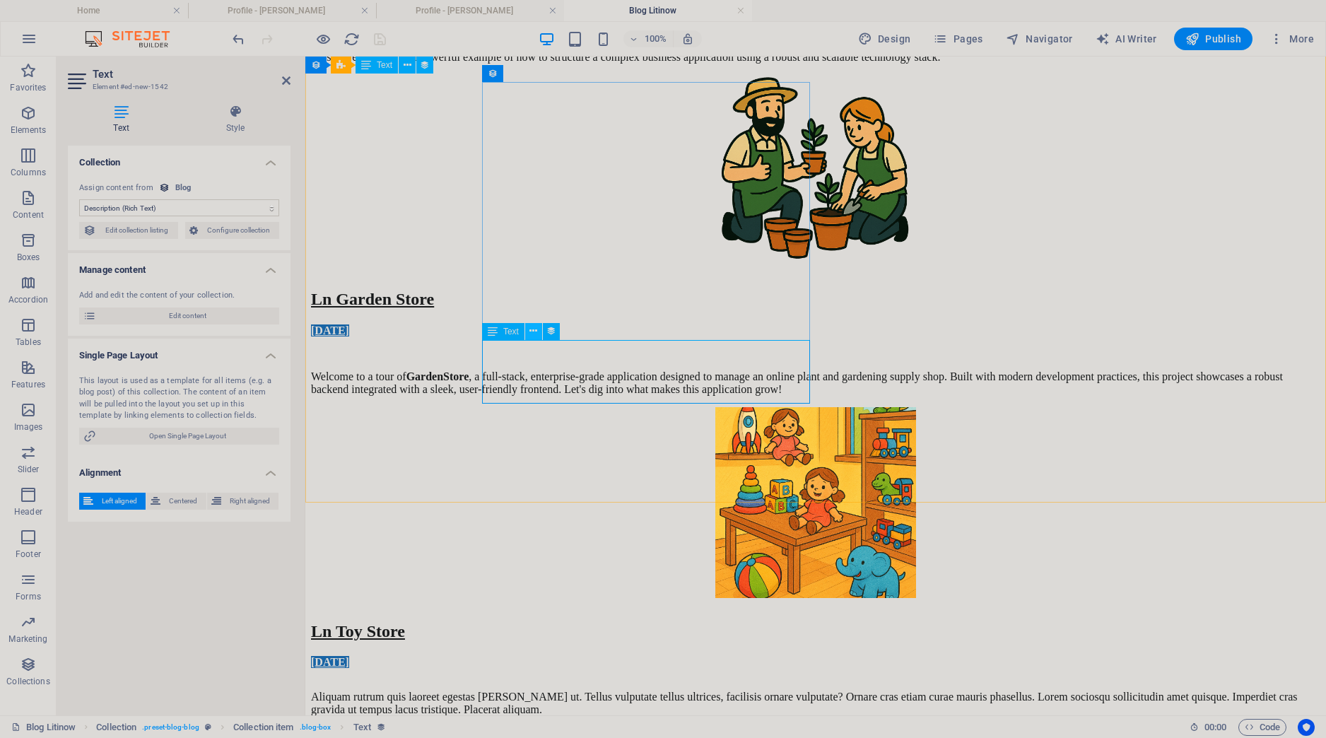
click at [535, 332] on icon at bounding box center [534, 331] width 8 height 15
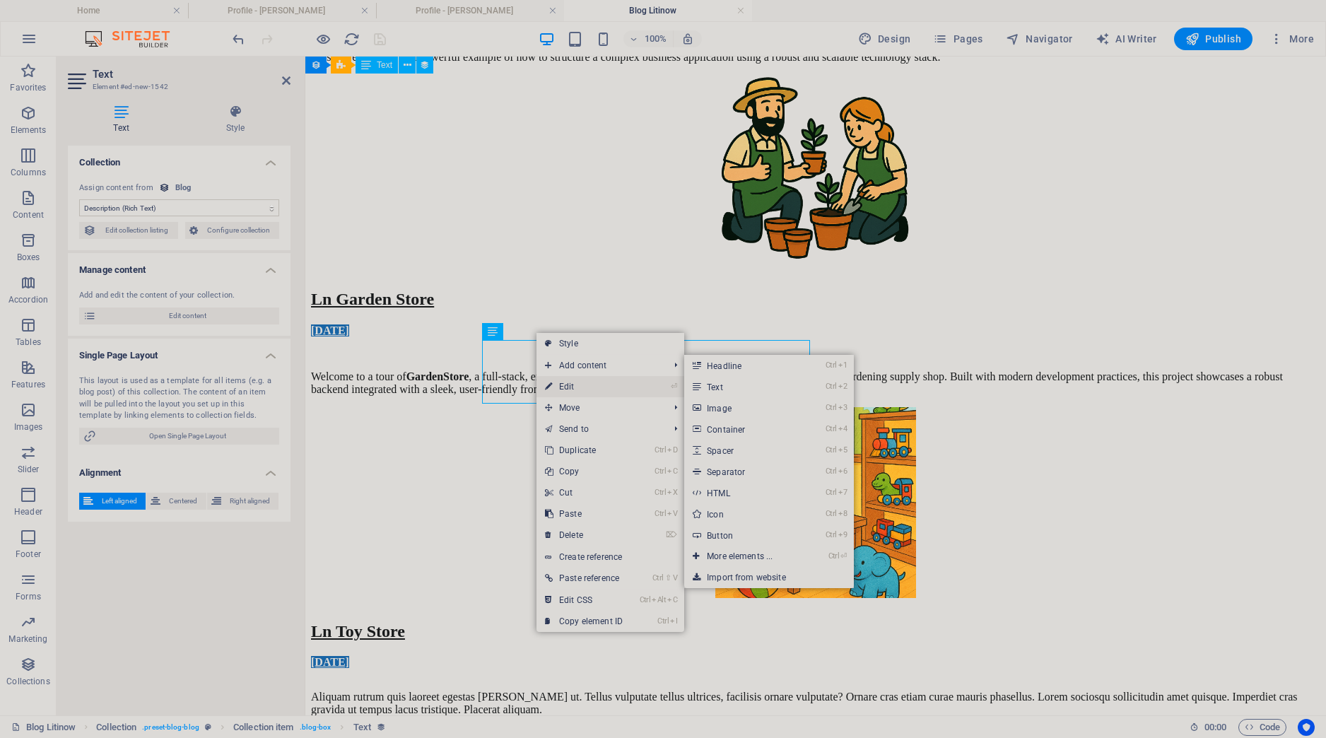
click at [567, 385] on link "⏎ Edit" at bounding box center [584, 386] width 95 height 21
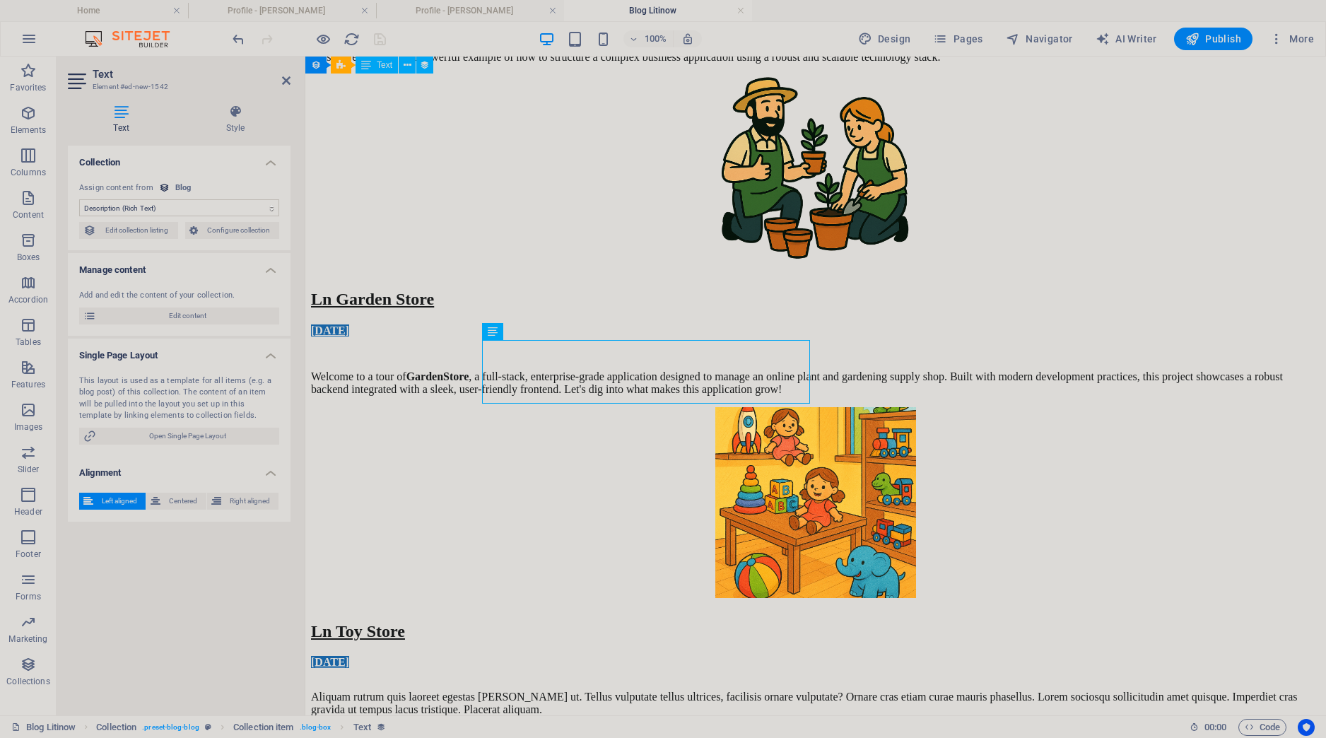
click at [209, 417] on div "This layout is used as a template for all items (e.g. a blog post) of this coll…" at bounding box center [179, 398] width 200 height 47
click at [194, 438] on span "Open Single Page Layout" at bounding box center [187, 436] width 175 height 17
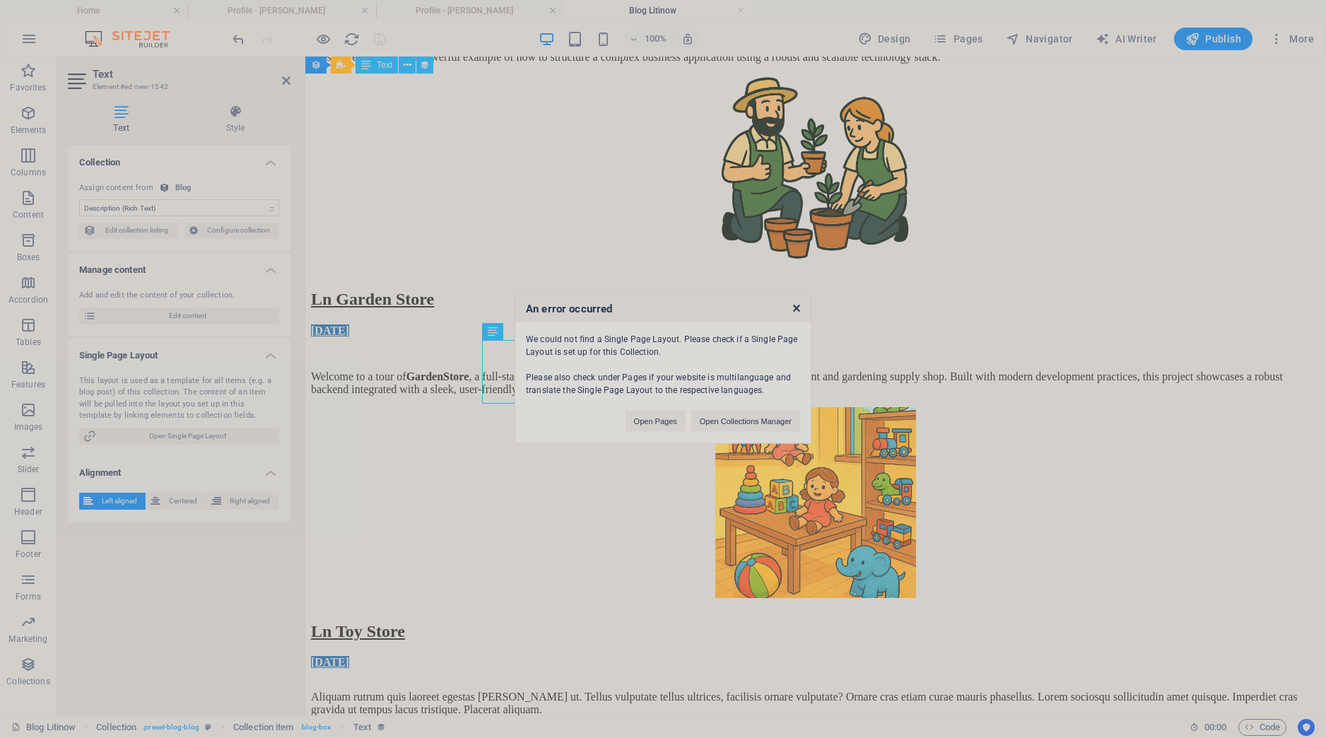
click at [796, 307] on icon at bounding box center [796, 308] width 7 height 9
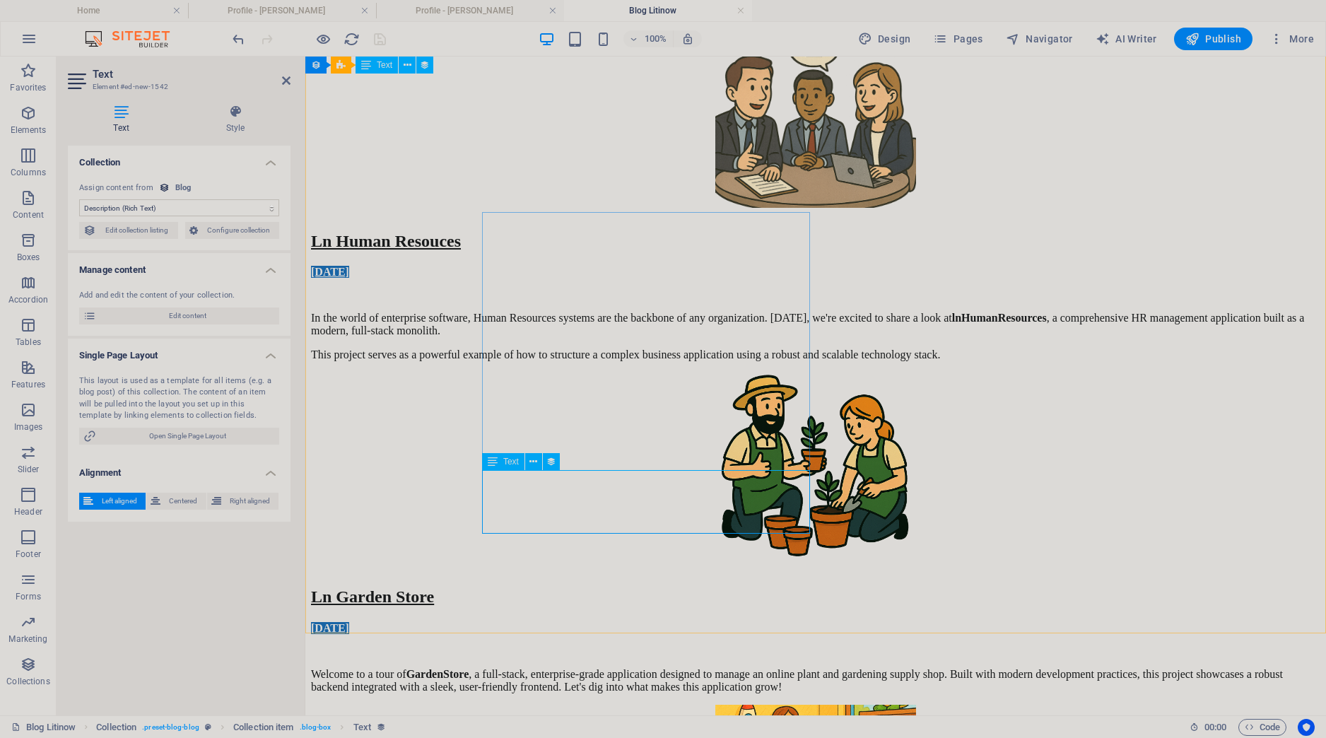
scroll to position [370, 0]
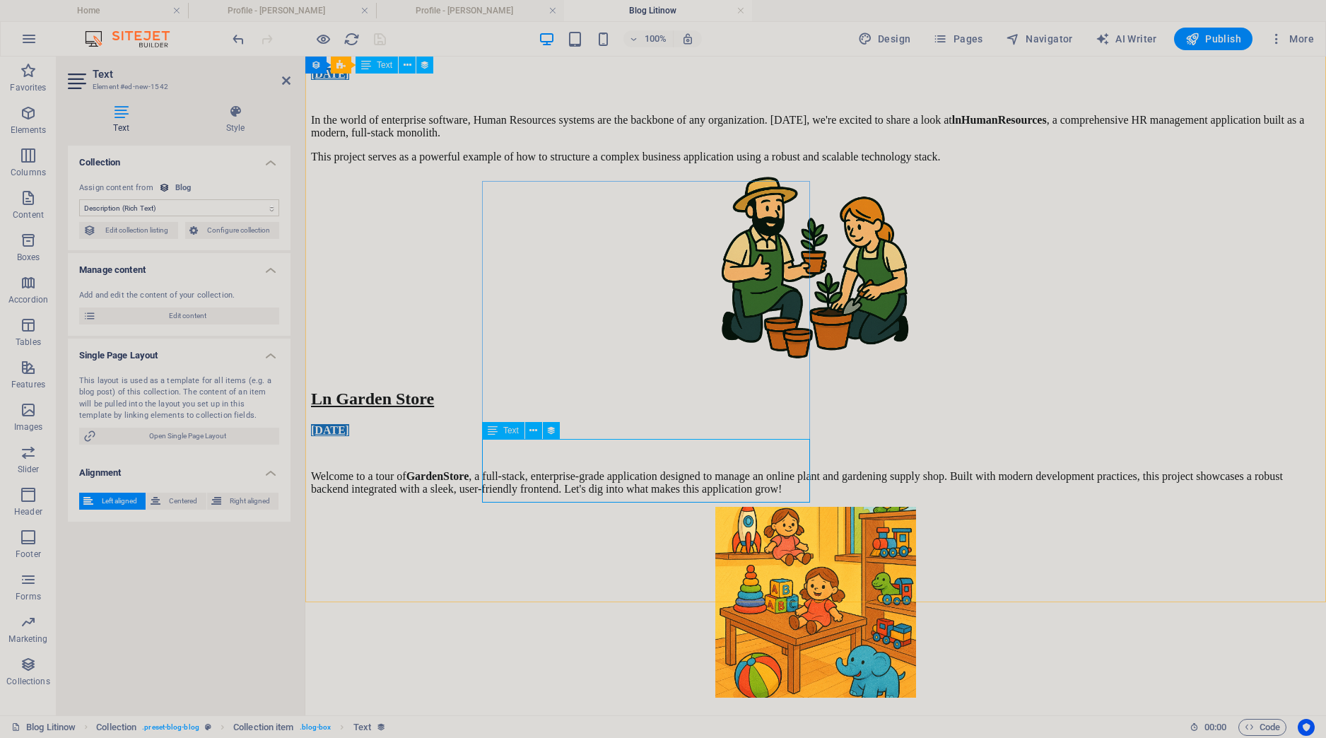
click at [209, 433] on span "Open Single Page Layout" at bounding box center [187, 436] width 175 height 17
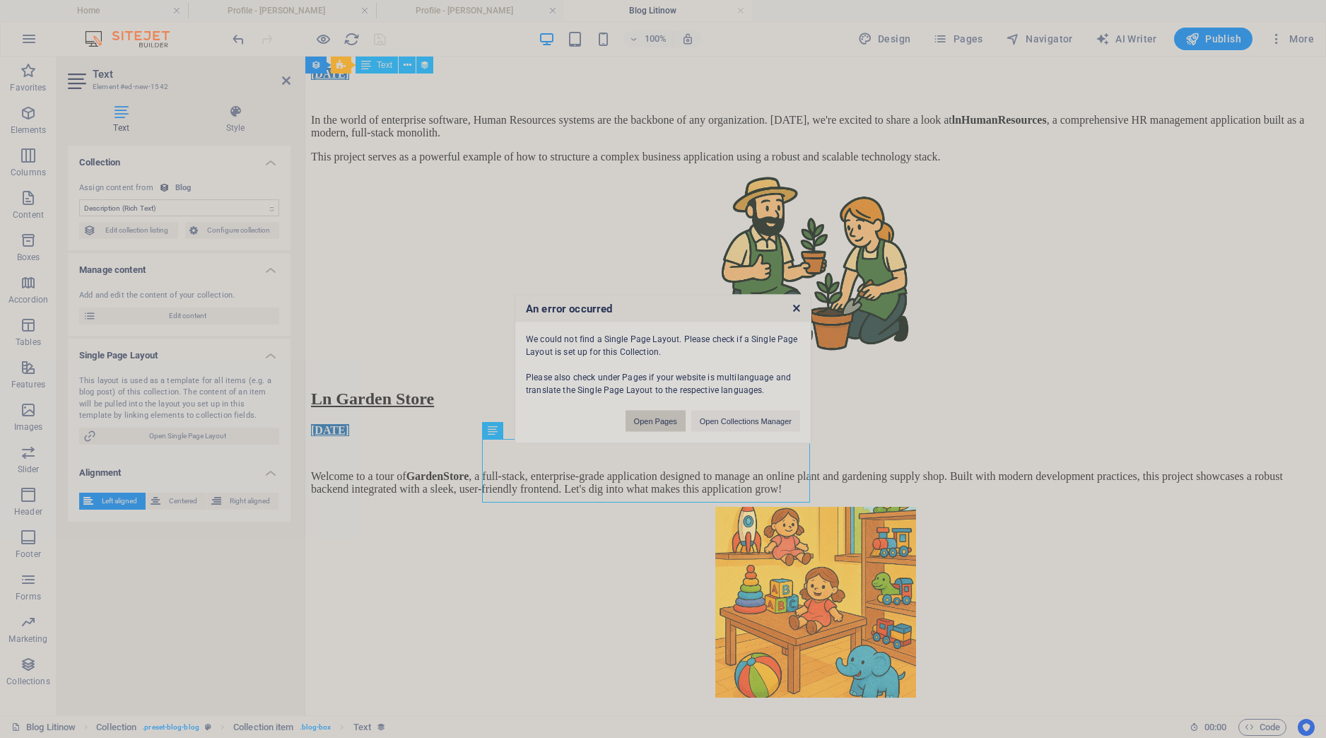
click at [649, 421] on button "Open Pages" at bounding box center [656, 421] width 60 height 21
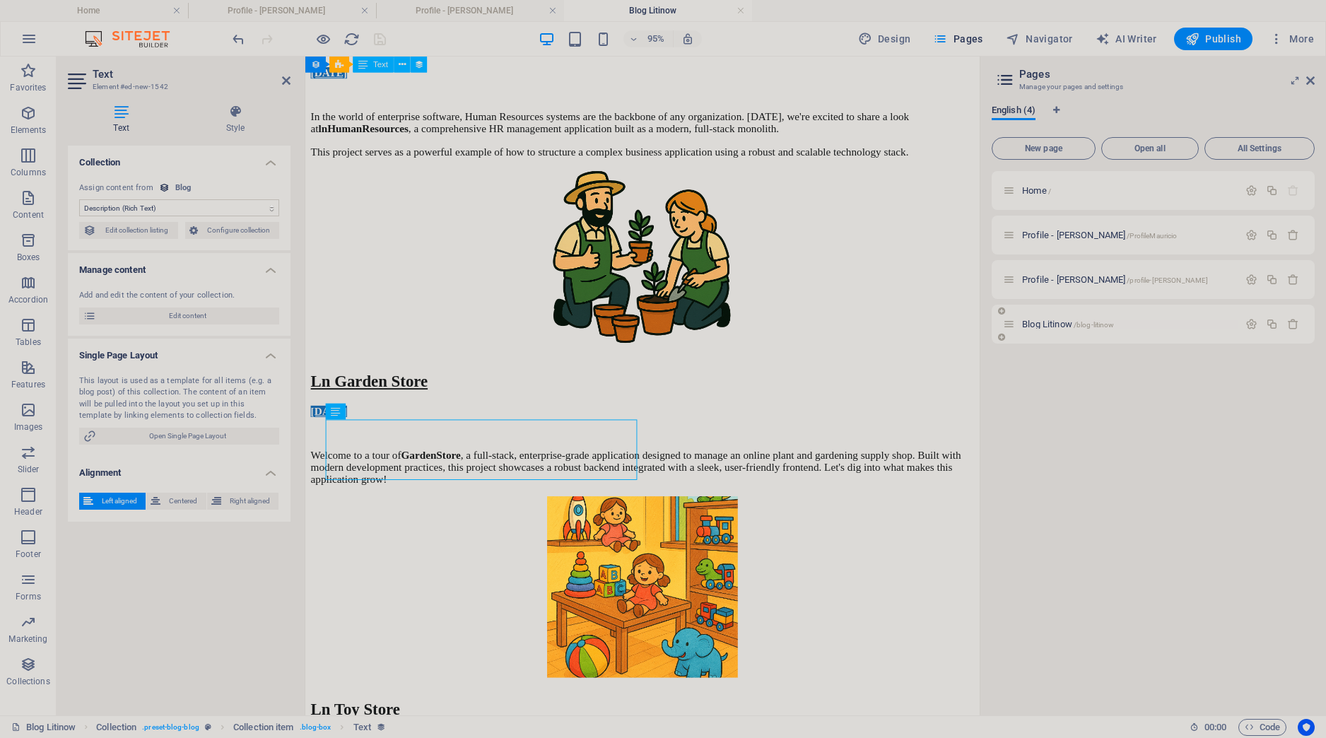
click at [1060, 323] on span "Blog Litinow /blog-litinow" at bounding box center [1068, 324] width 92 height 11
click at [535, 585] on div "Ln Human Resouces [DATE] In the world of enterprise software, Human Resources s…" at bounding box center [660, 485] width 699 height 1332
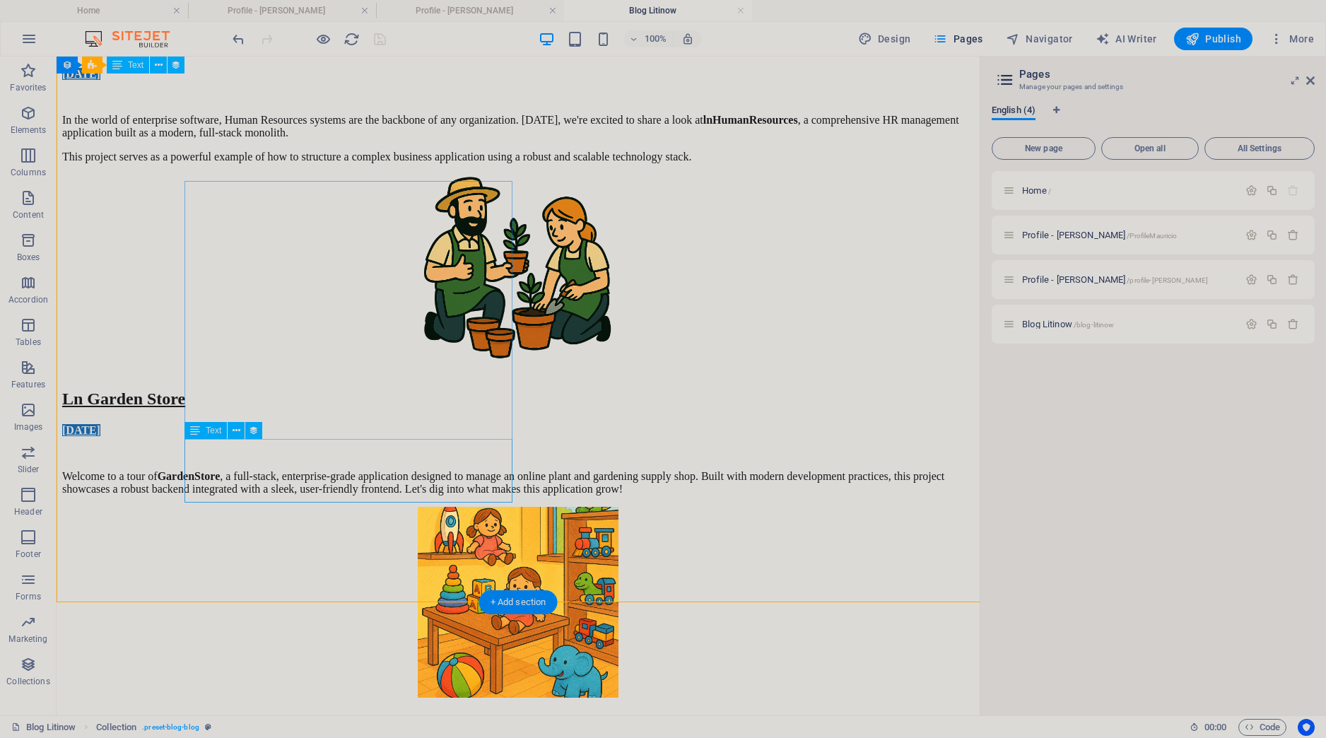
select select "description"
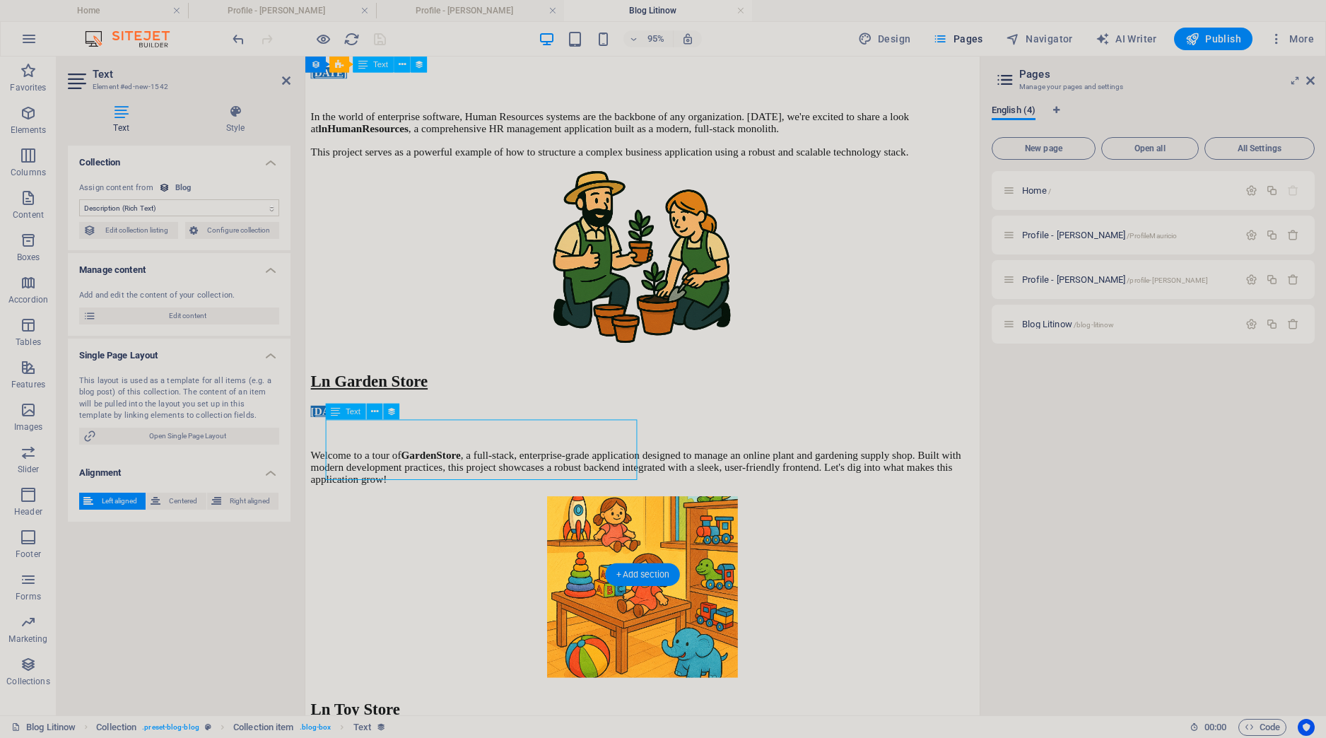
drag, startPoint x: 574, startPoint y: 495, endPoint x: 416, endPoint y: 452, distance: 164.1
click at [377, 416] on icon at bounding box center [374, 412] width 7 height 14
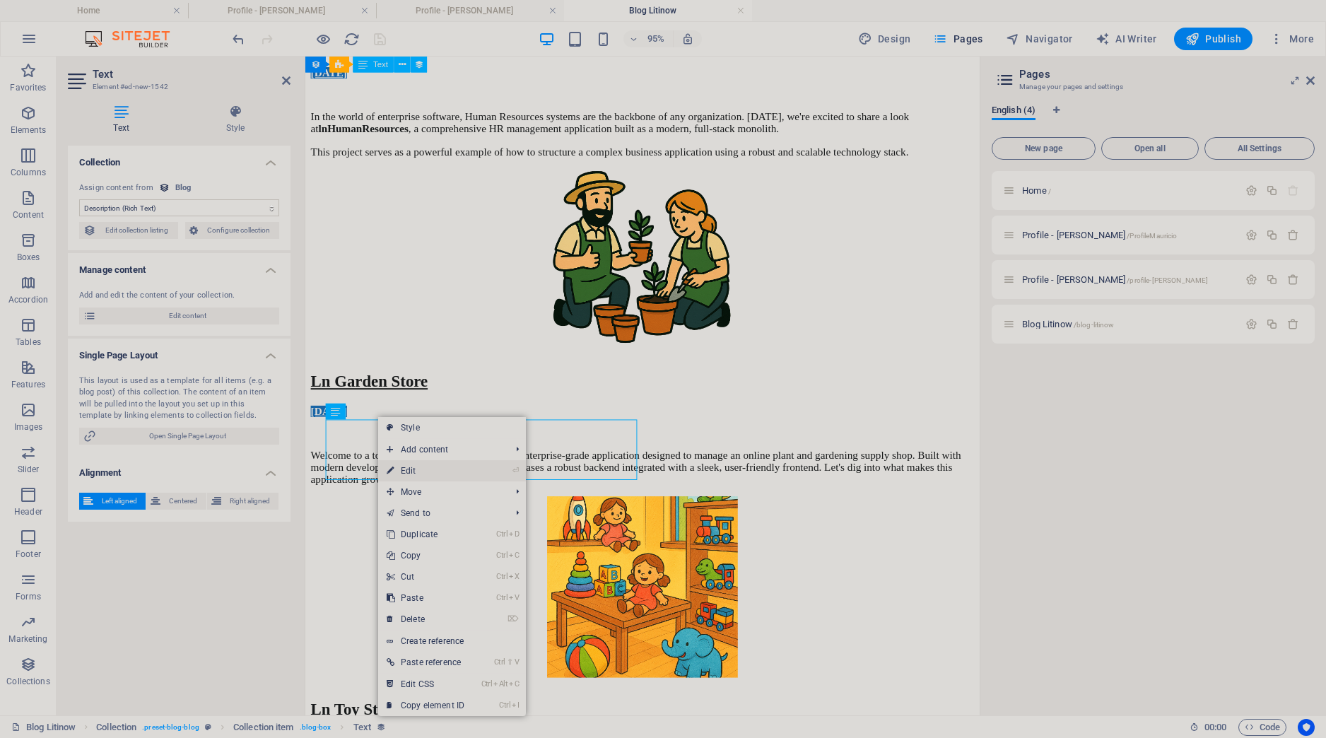
click at [431, 469] on link "⏎ Edit" at bounding box center [425, 470] width 95 height 21
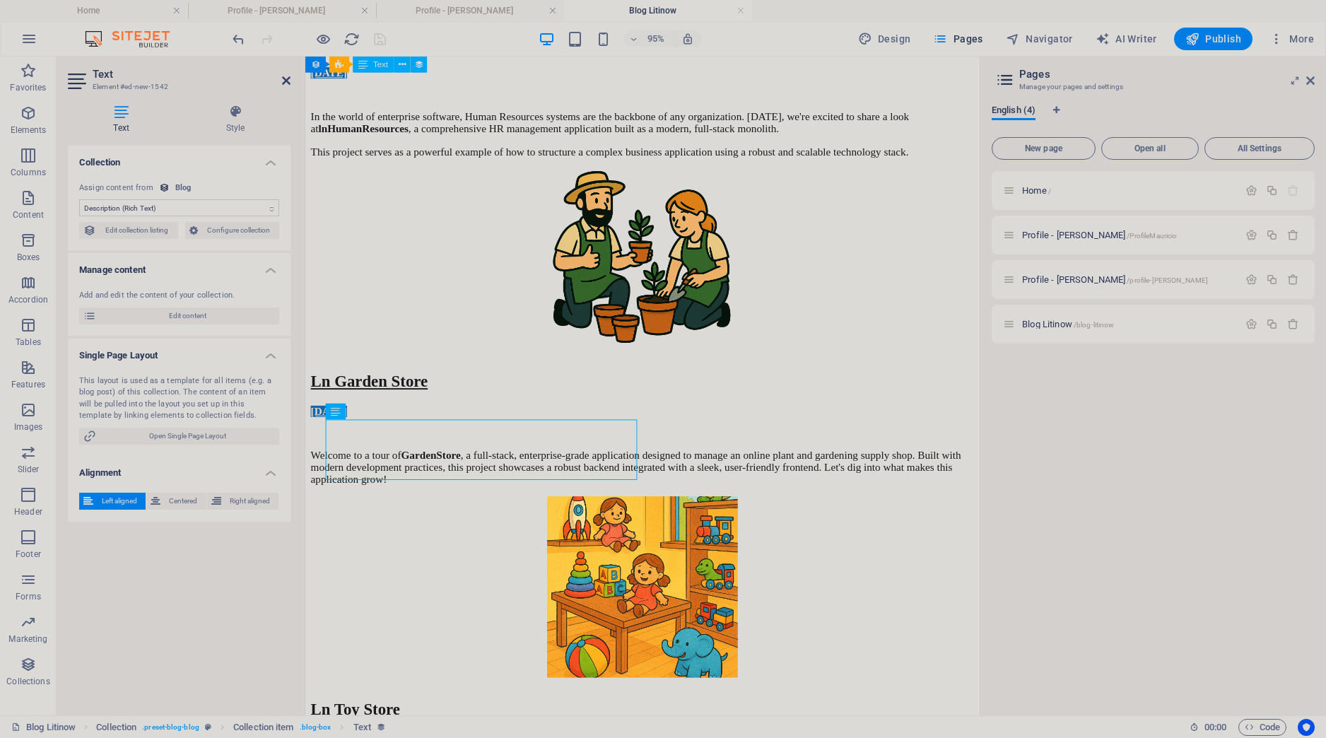
drag, startPoint x: 283, startPoint y: 79, endPoint x: 226, endPoint y: 23, distance: 79.5
click at [283, 79] on icon at bounding box center [286, 80] width 8 height 11
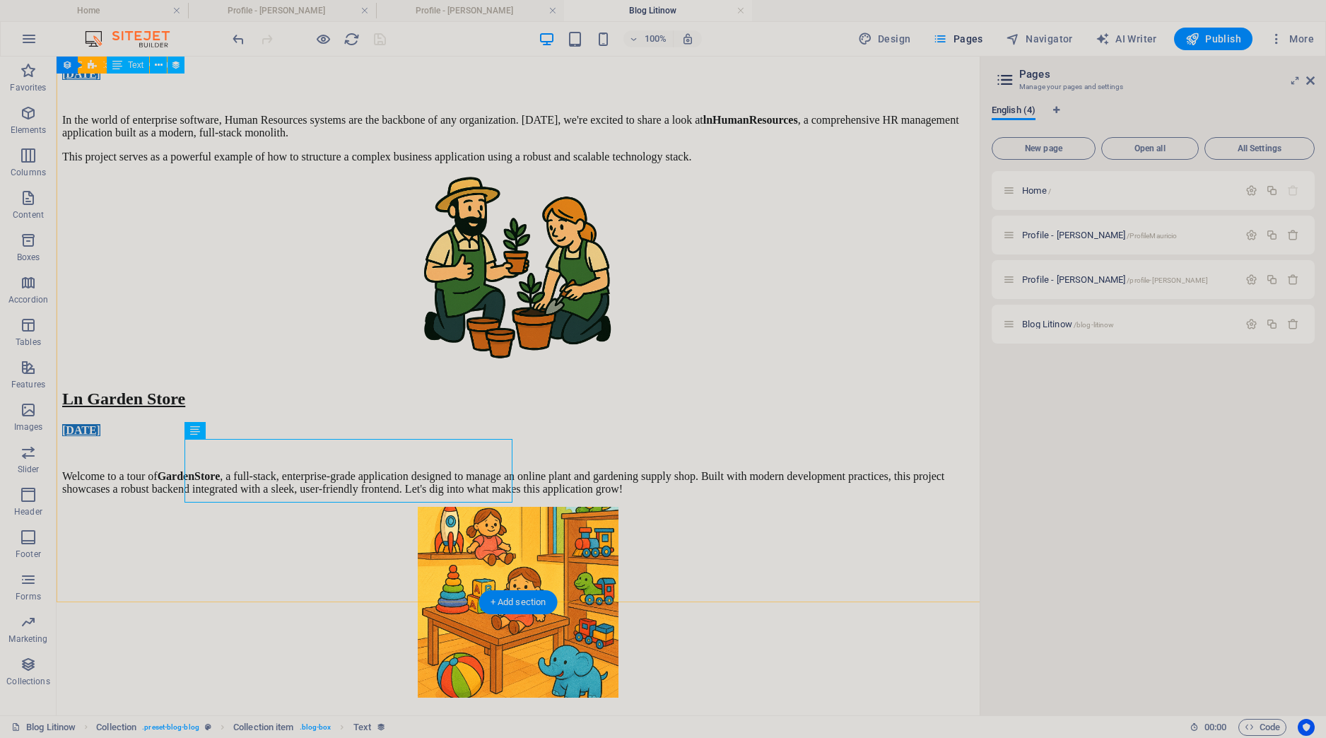
click at [111, 530] on div "Ln Human Resouces [DATE] In the world of enterprise software, Human Resources s…" at bounding box center [518, 478] width 912 height 1319
click at [235, 429] on icon at bounding box center [237, 431] width 8 height 15
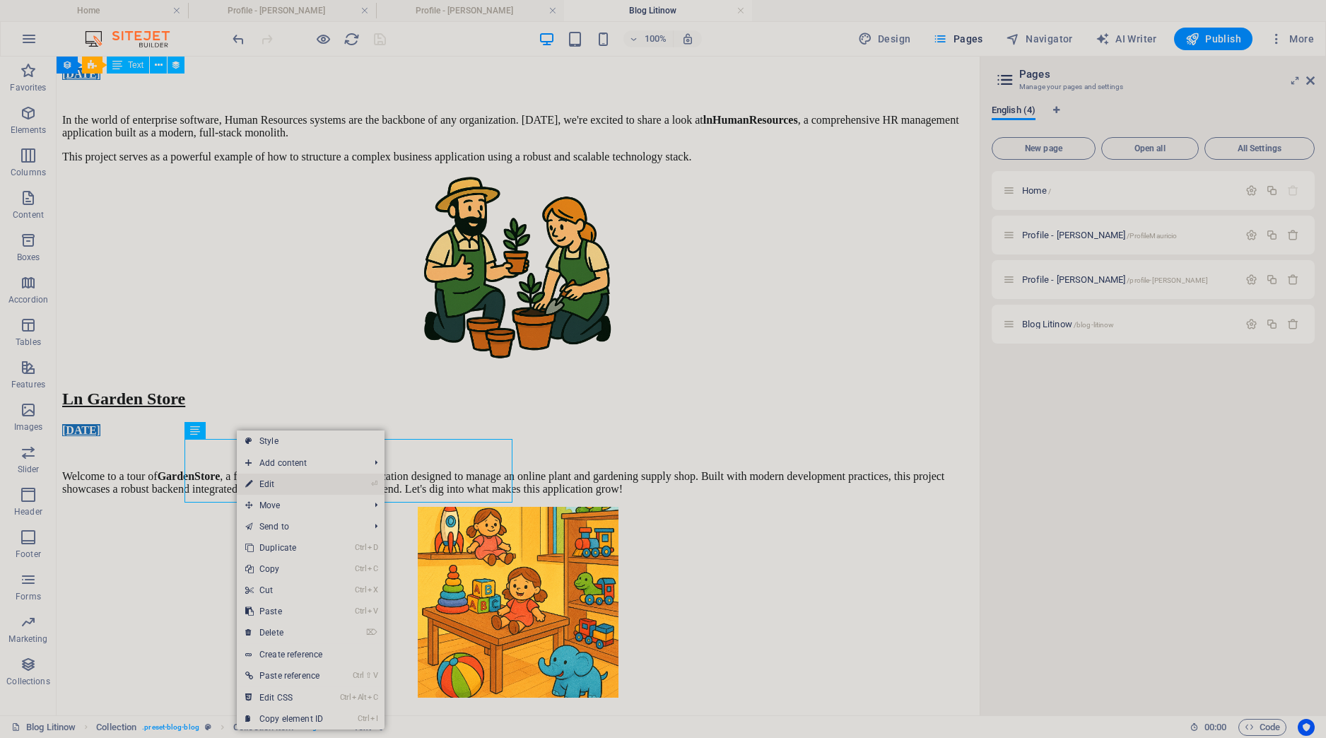
click at [283, 485] on link "⏎ Edit" at bounding box center [284, 484] width 95 height 21
select select "description"
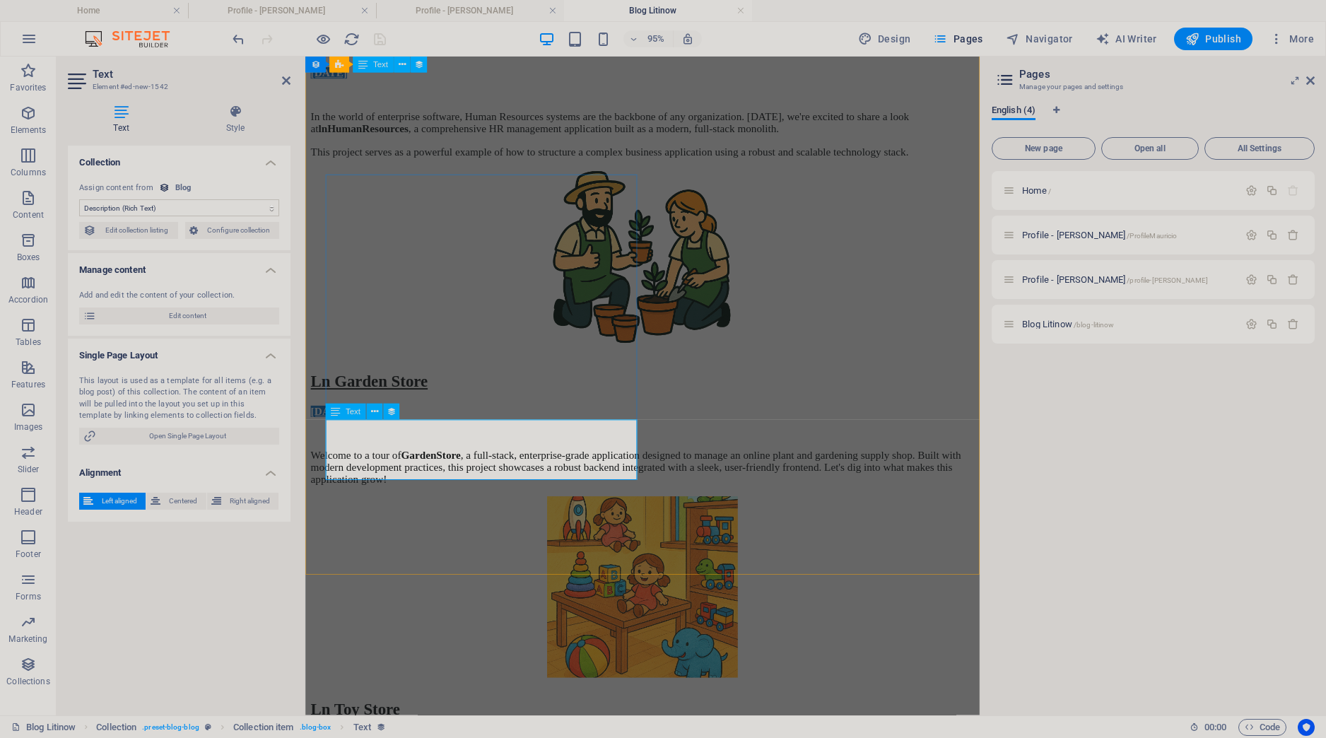
click at [79, 199] on select "No assignment, content remains static Created at (Date) Updated at (Date) Name …" at bounding box center [179, 207] width 200 height 17
click at [155, 207] on select "No assignment, content remains static Created at (Date) Updated at (Date) Name …" at bounding box center [179, 207] width 200 height 17
click at [197, 657] on div "Collection No assignment, content remains static Created at (Date) Updated at (…" at bounding box center [179, 425] width 223 height 559
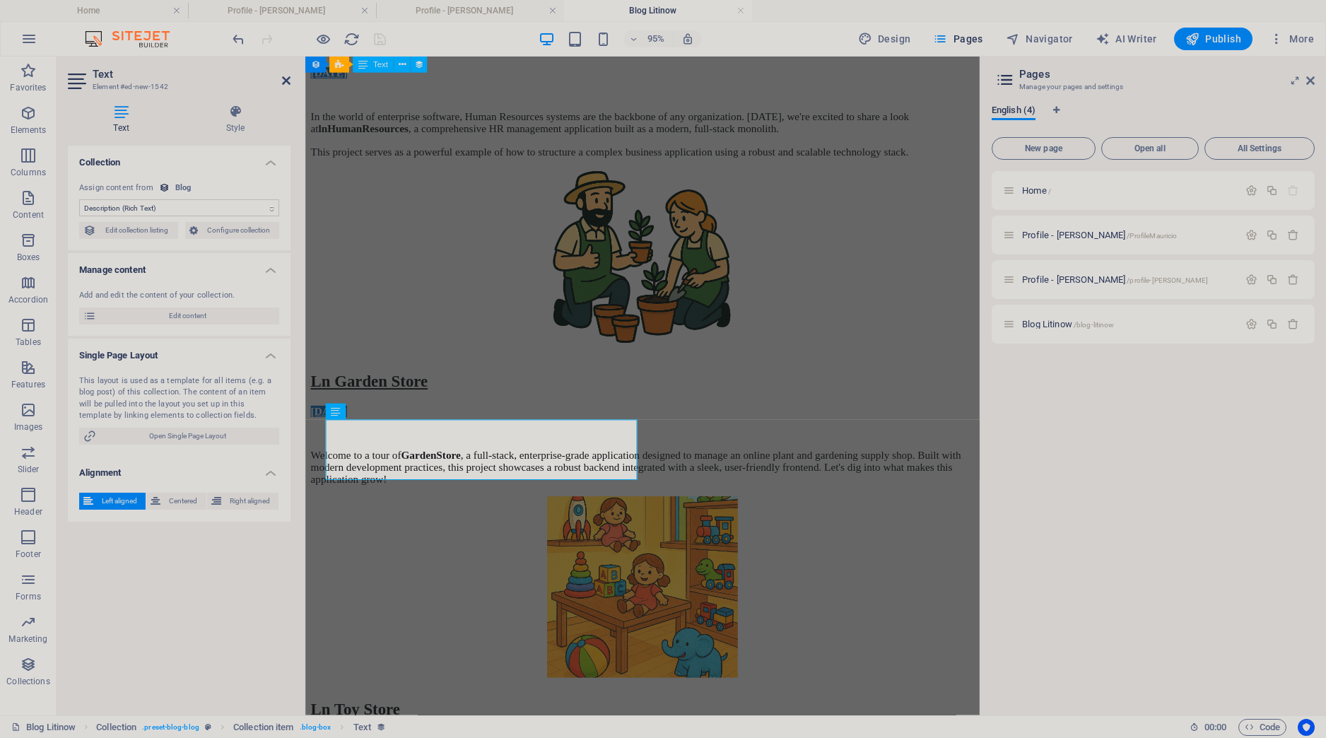
drag, startPoint x: 284, startPoint y: 78, endPoint x: 227, endPoint y: 22, distance: 80.0
click at [284, 78] on icon at bounding box center [286, 80] width 8 height 11
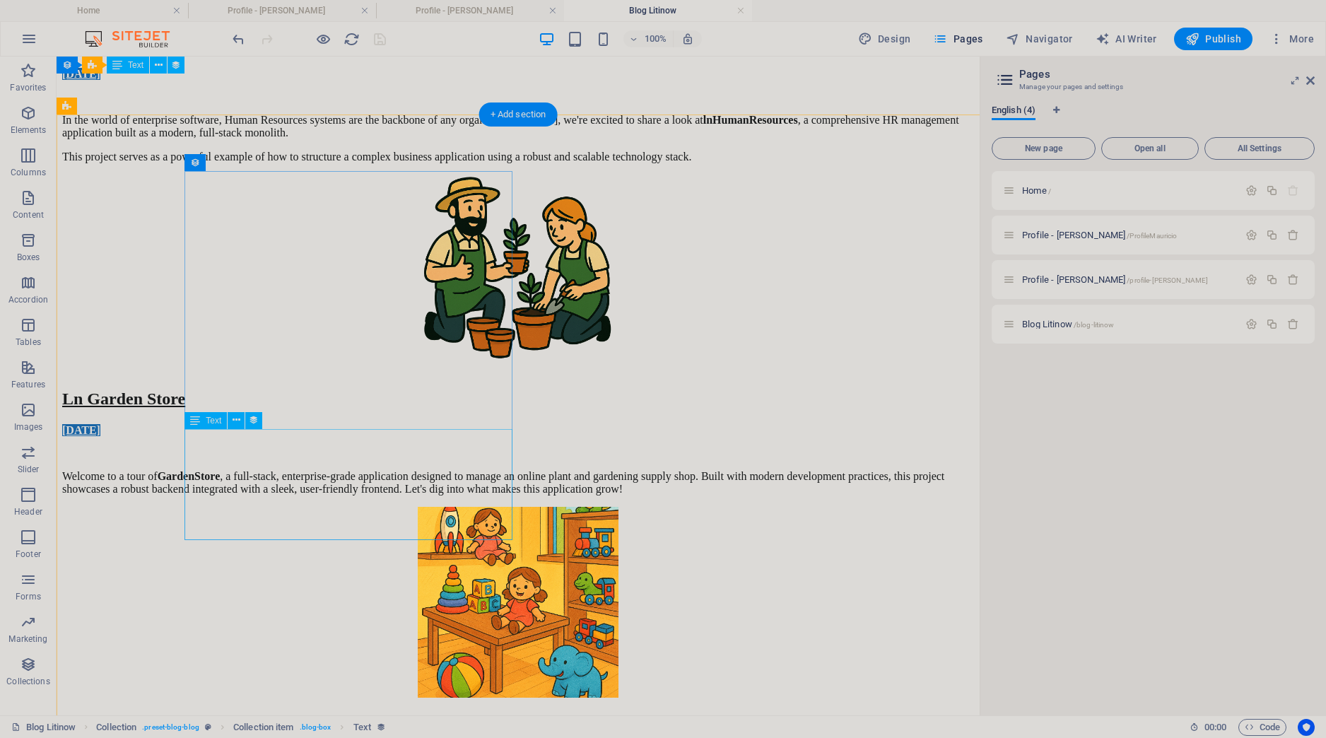
scroll to position [0, 0]
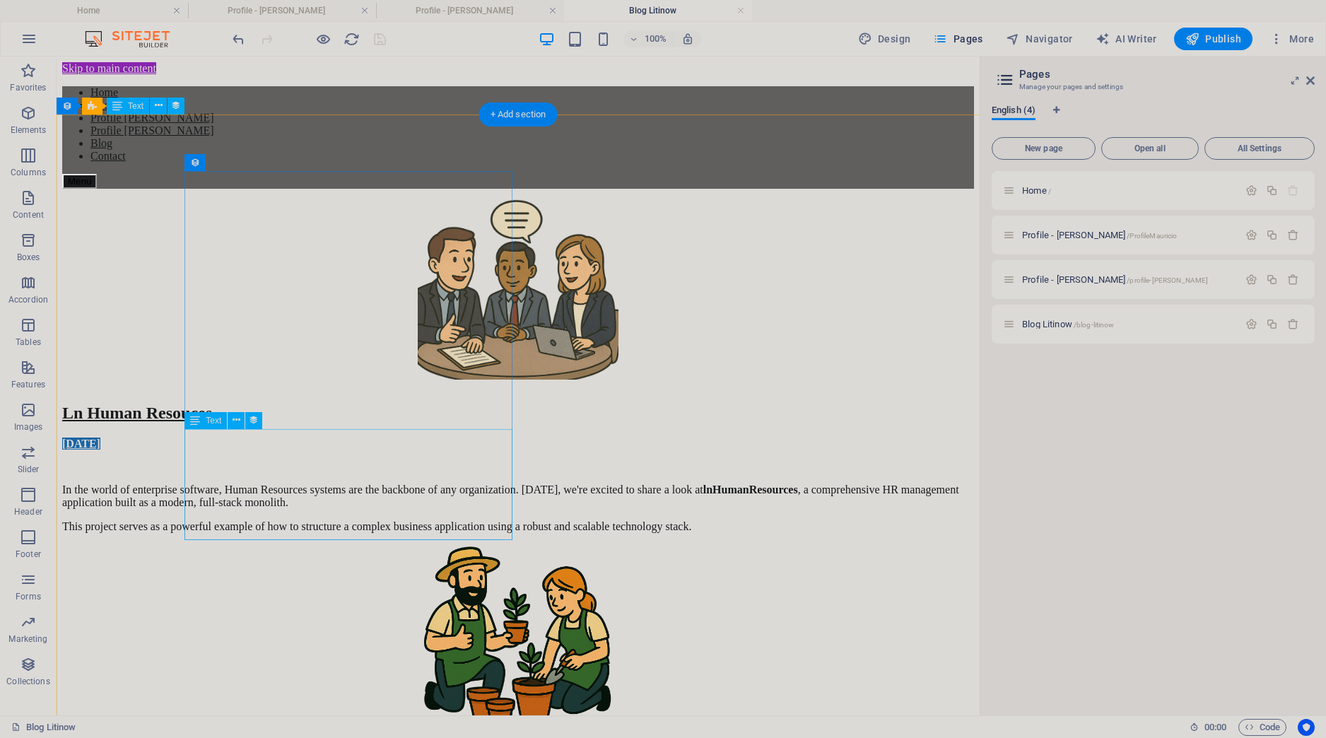
click at [448, 489] on div "In the world of enterprise software, Human Resources systems are the backbone o…" at bounding box center [518, 508] width 912 height 49
select select "description"
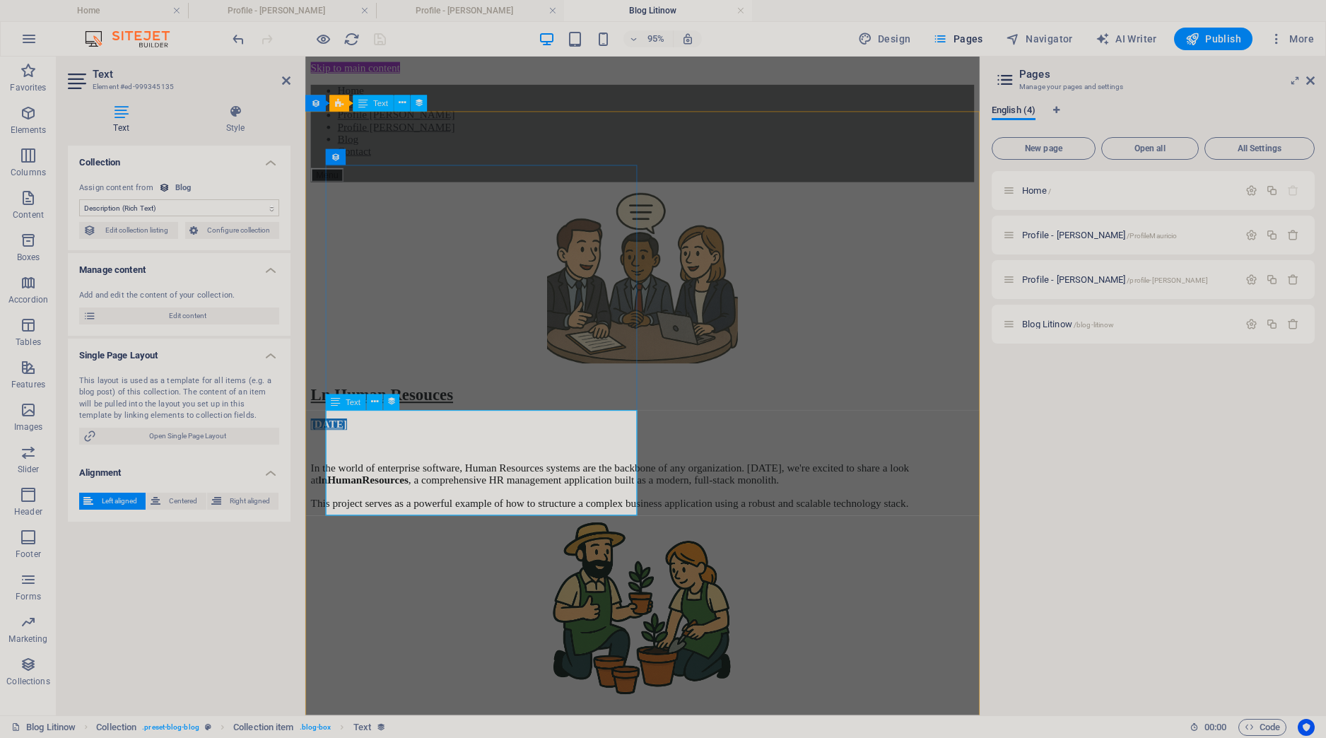
drag, startPoint x: 373, startPoint y: 539, endPoint x: 366, endPoint y: 537, distance: 7.4
click at [367, 533] on div "In the world of enterprise software, Human Resources systems are the backbone o…" at bounding box center [660, 508] width 699 height 49
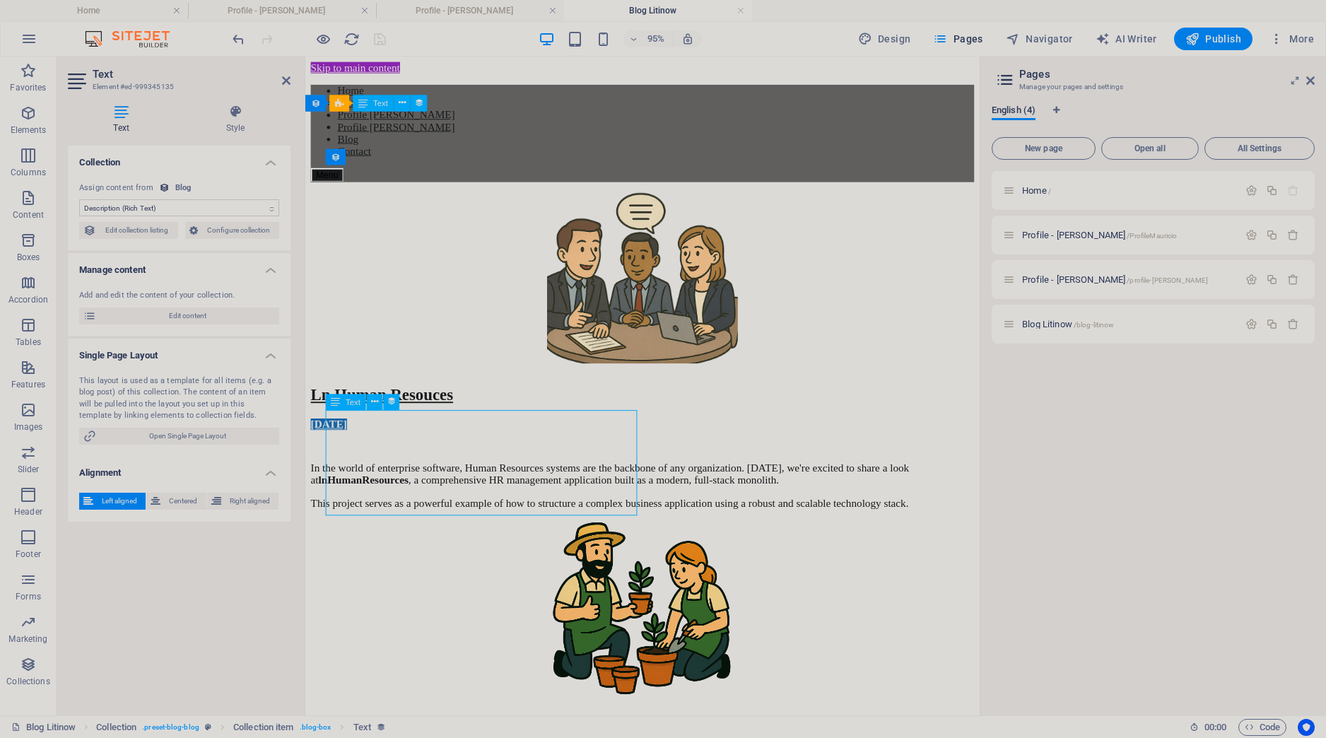
click at [363, 527] on div "In the world of enterprise software, Human Resources systems are the backbone o…" at bounding box center [660, 508] width 699 height 49
click at [286, 78] on icon at bounding box center [286, 80] width 8 height 11
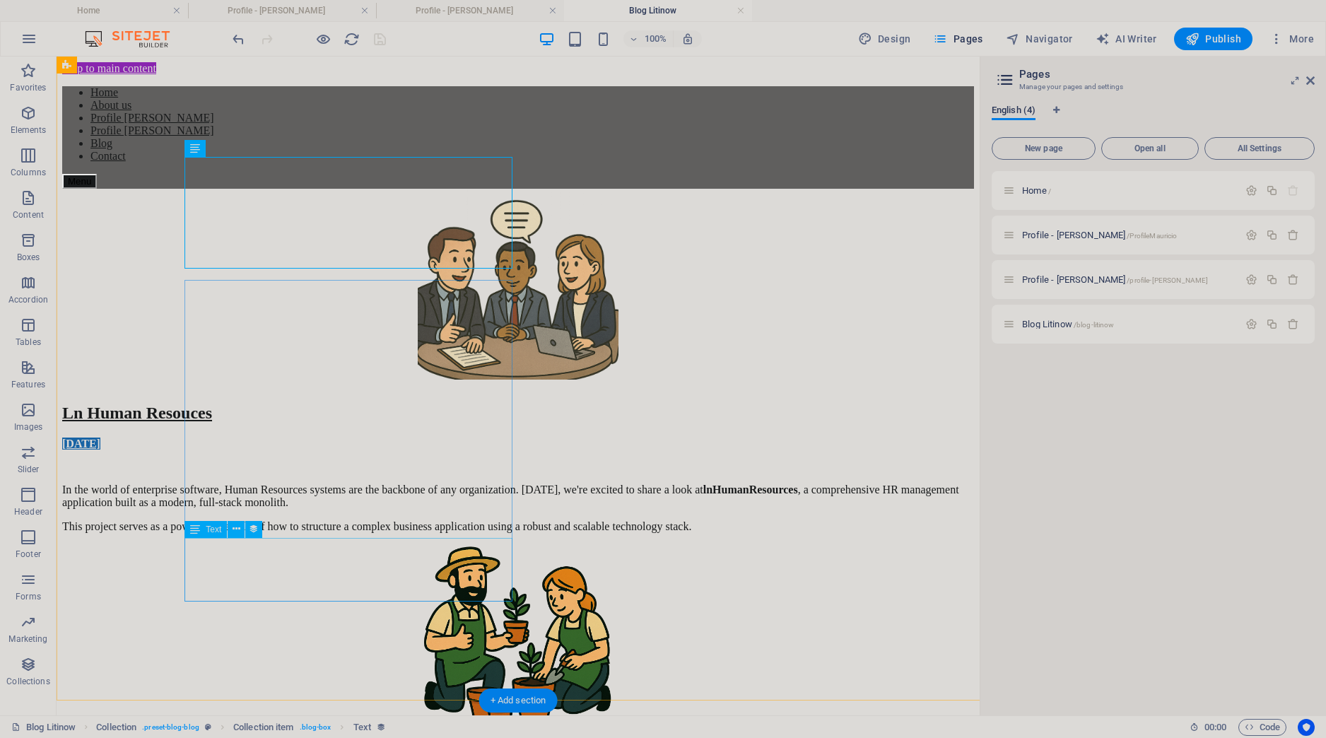
scroll to position [397, 0]
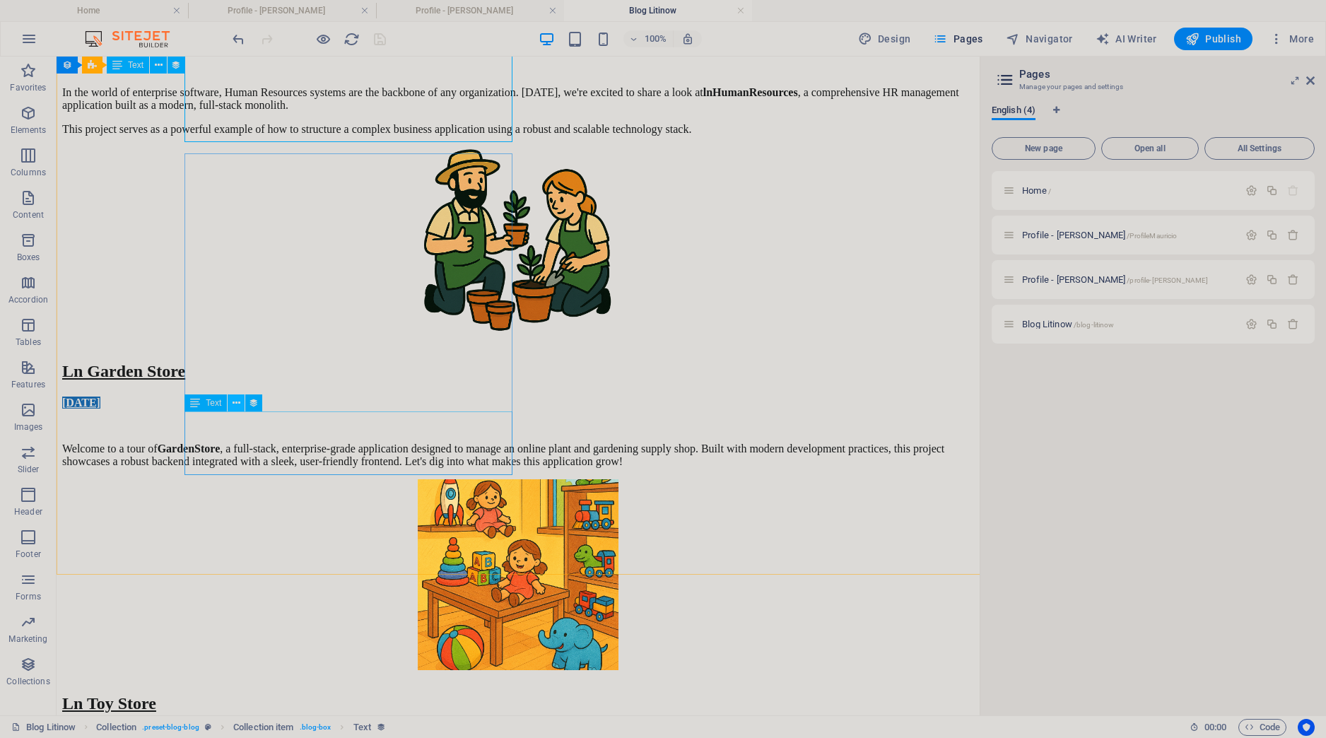
click at [238, 406] on icon at bounding box center [237, 403] width 8 height 15
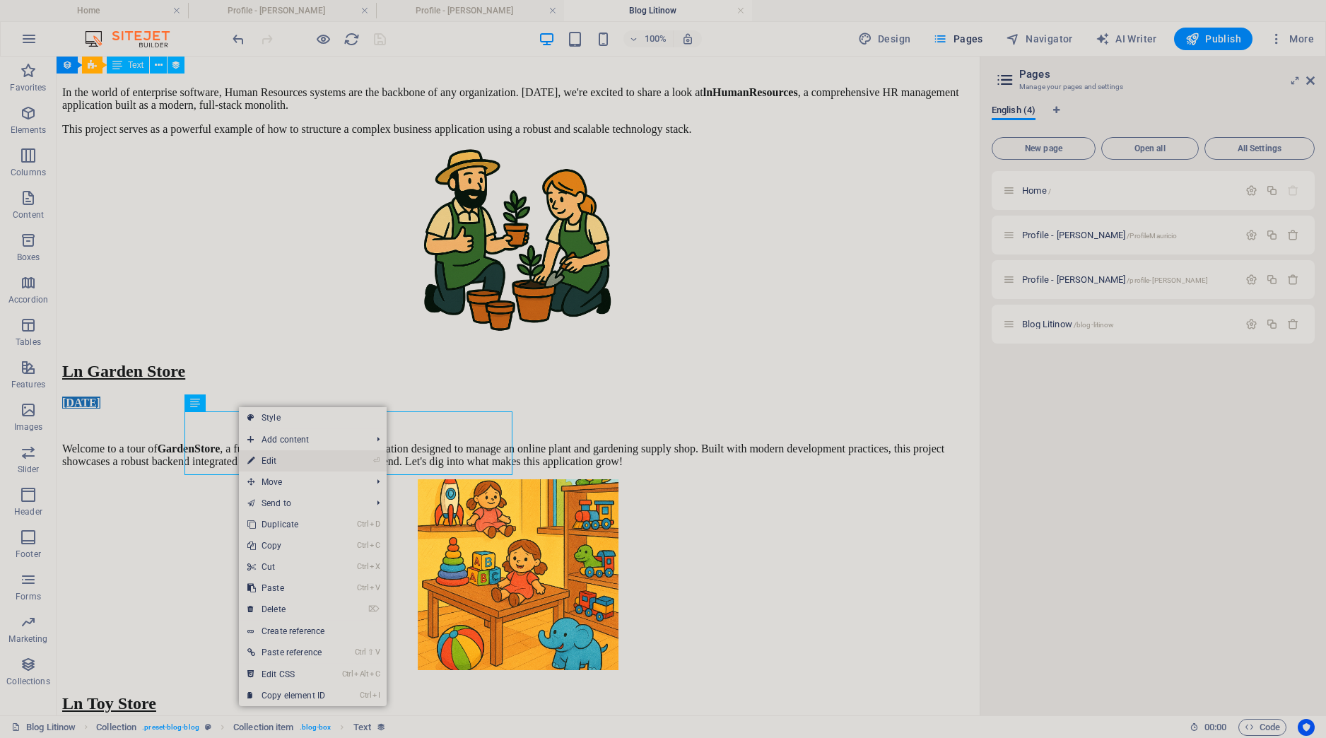
click at [276, 465] on link "⏎ Edit" at bounding box center [286, 460] width 95 height 21
select select "description"
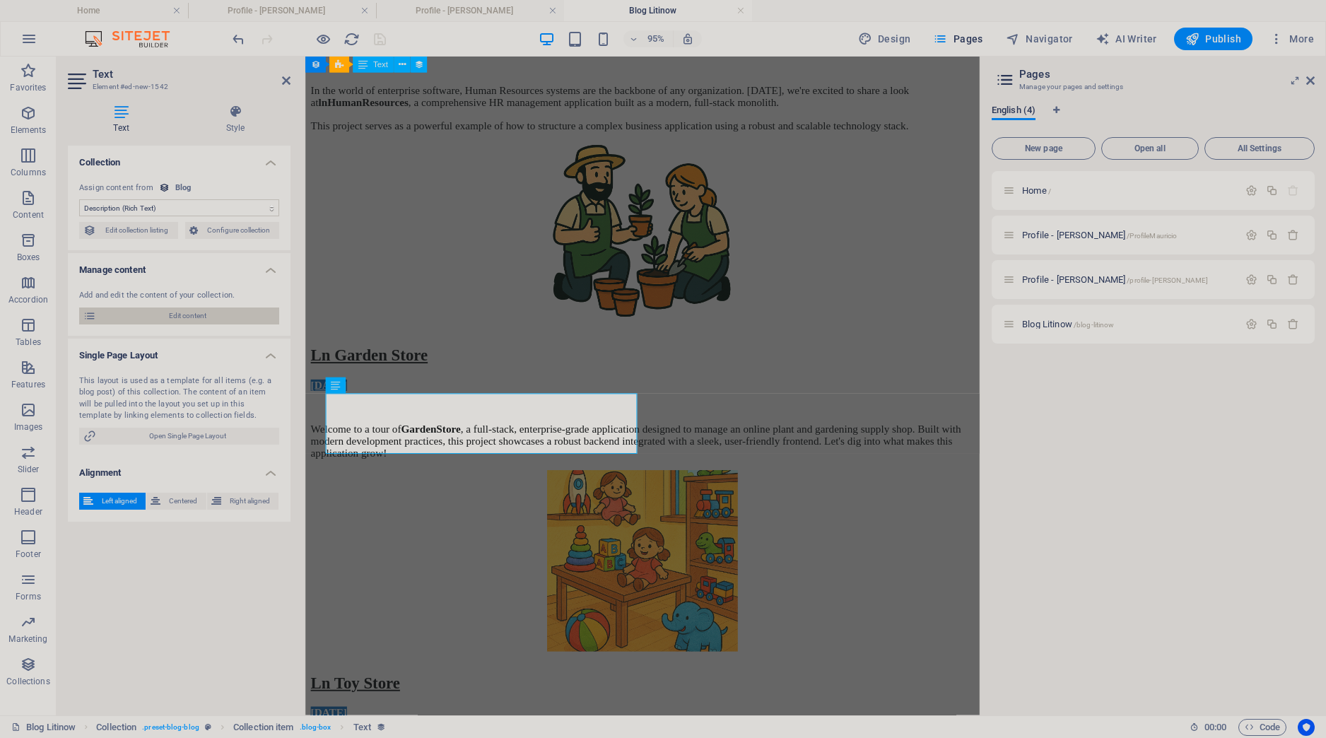
click at [196, 313] on span "Edit content" at bounding box center [187, 316] width 175 height 17
select select "Category 1"
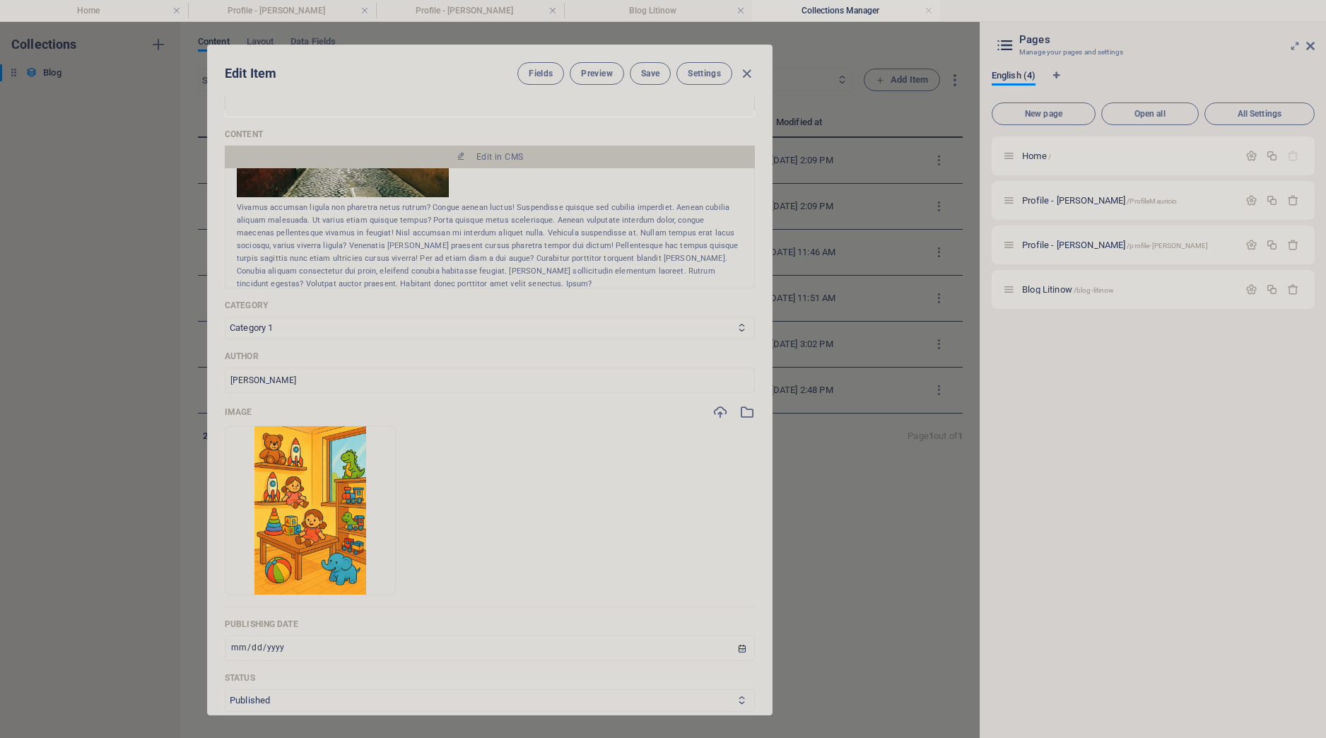
scroll to position [0, 0]
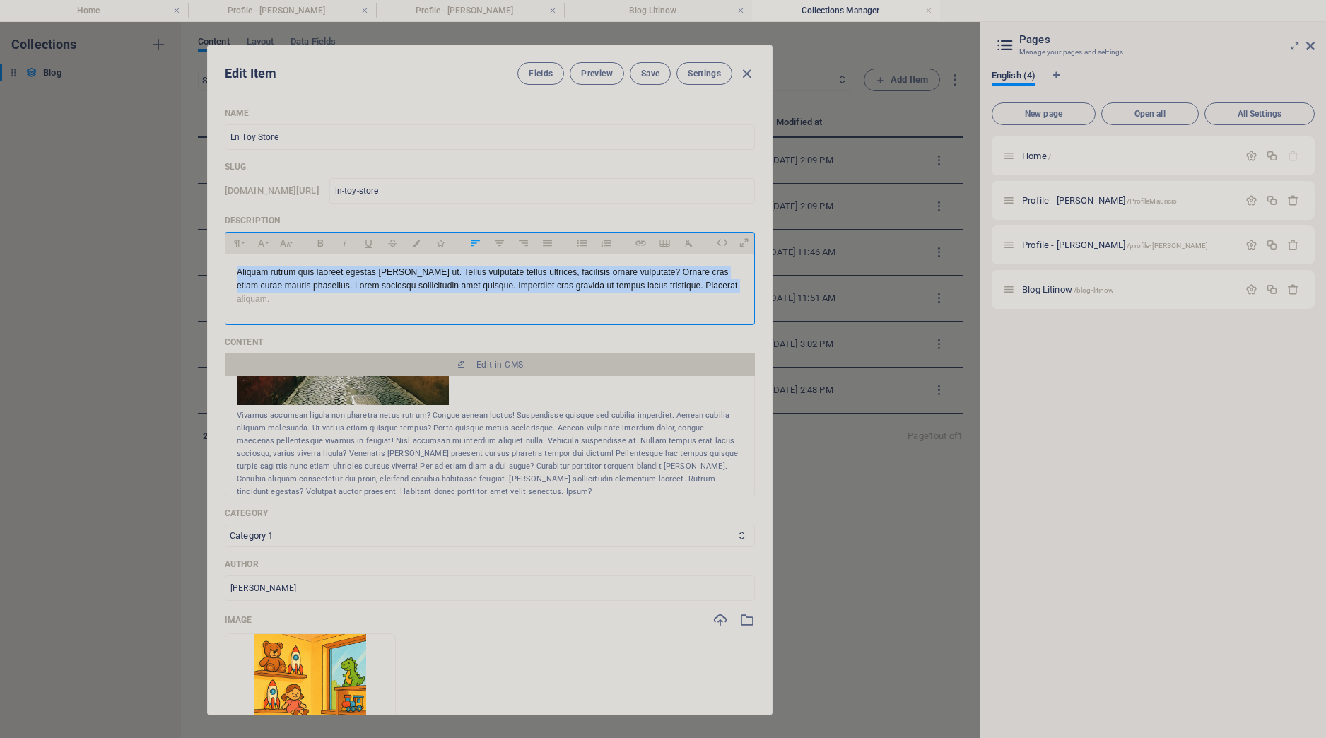
drag, startPoint x: 315, startPoint y: 311, endPoint x: 214, endPoint y: 267, distance: 110.5
click at [225, 267] on div "Aliquam rutrum quis laoreet egestas [PERSON_NAME] ut. Tellus vulputate tellus u…" at bounding box center [490, 287] width 530 height 64
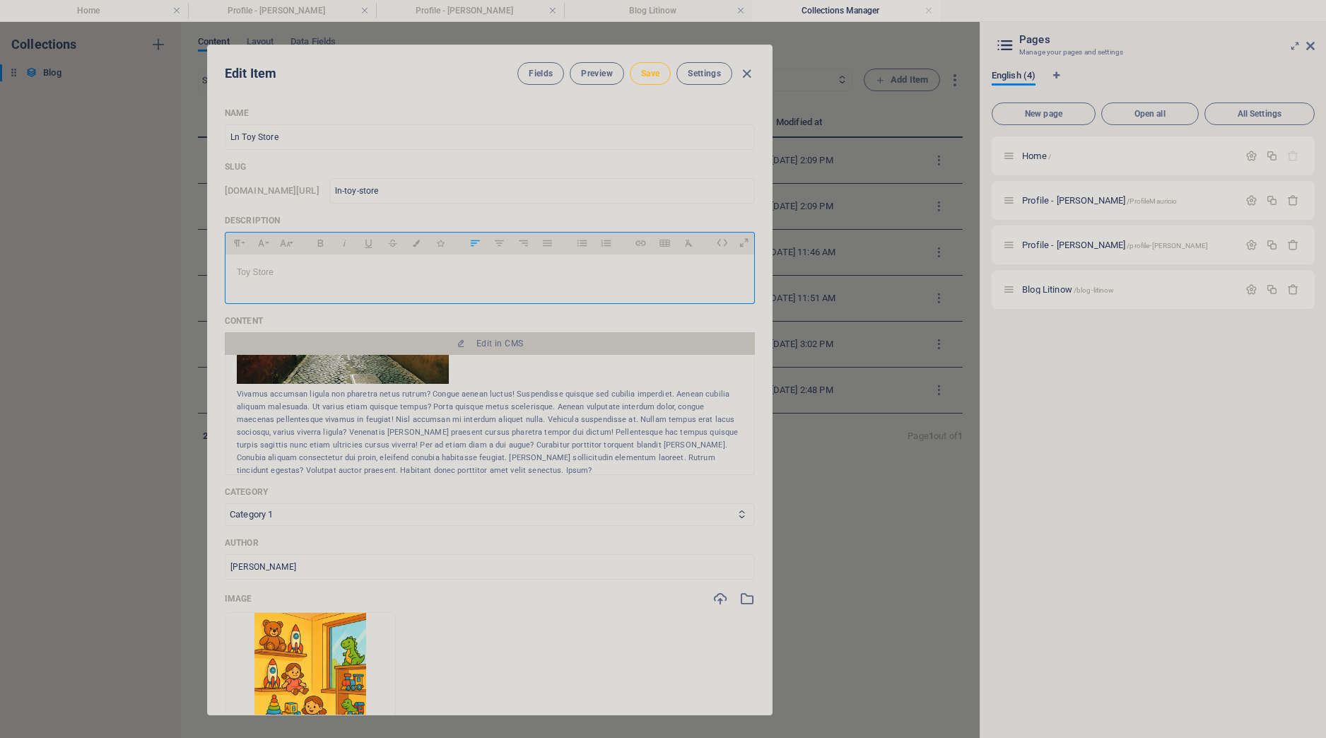
click at [652, 74] on span "Save" at bounding box center [650, 73] width 18 height 11
click at [742, 76] on icon "button" at bounding box center [747, 74] width 16 height 16
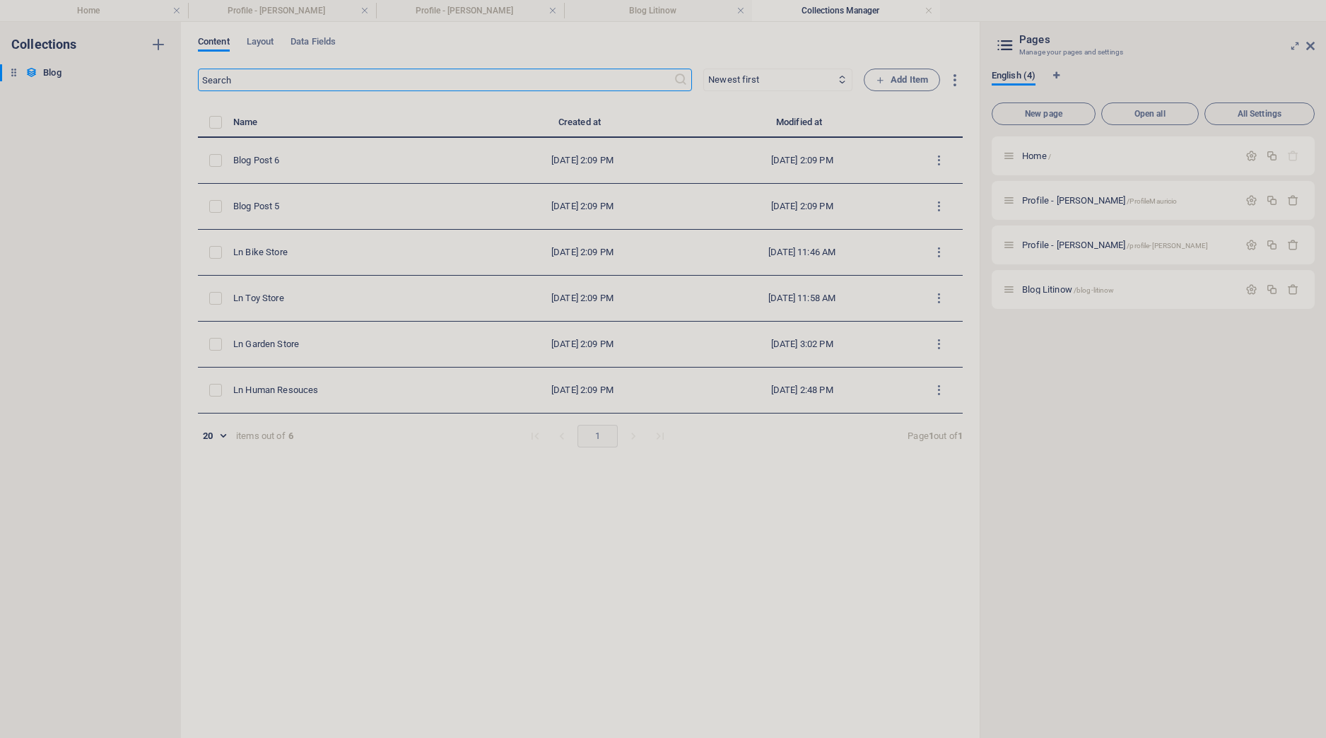
type input "[DATE]"
type input "ln-toy-store"
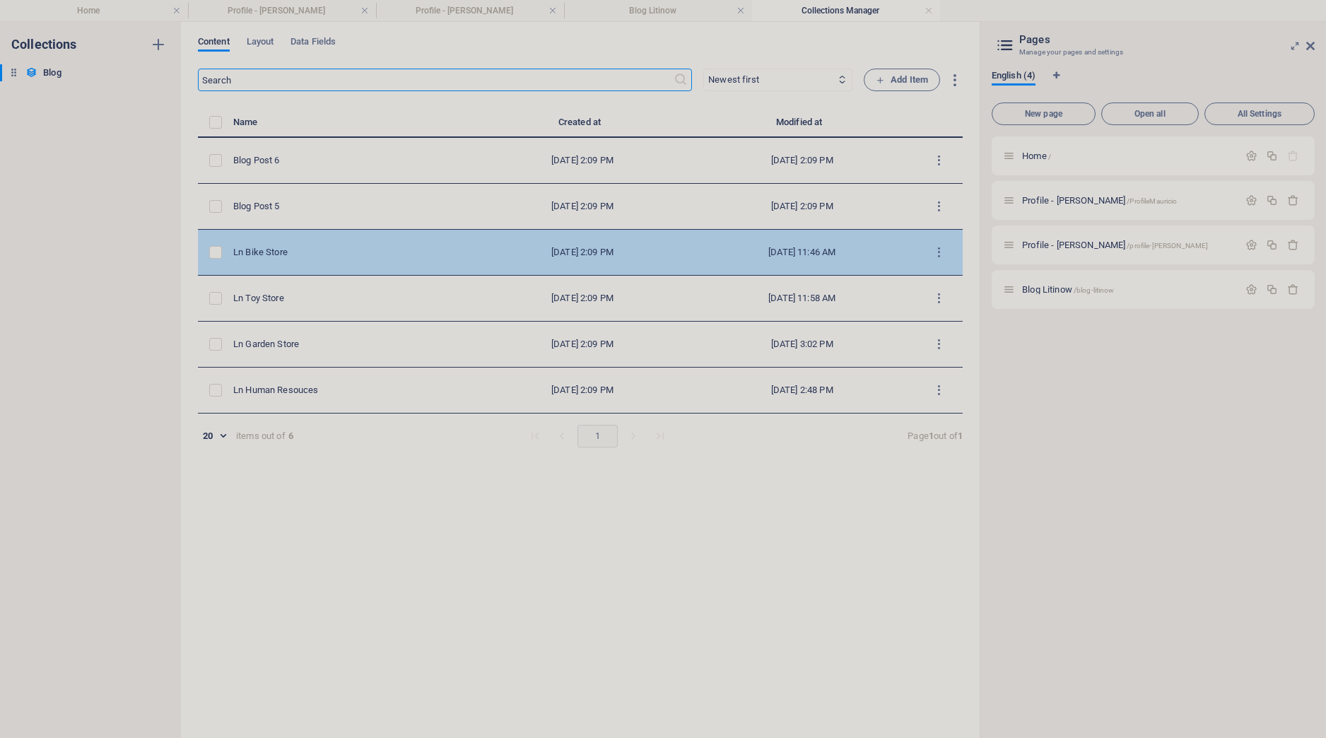
click at [287, 249] on div "Ln Bike Store" at bounding box center [348, 252] width 231 height 13
select select "Category 1"
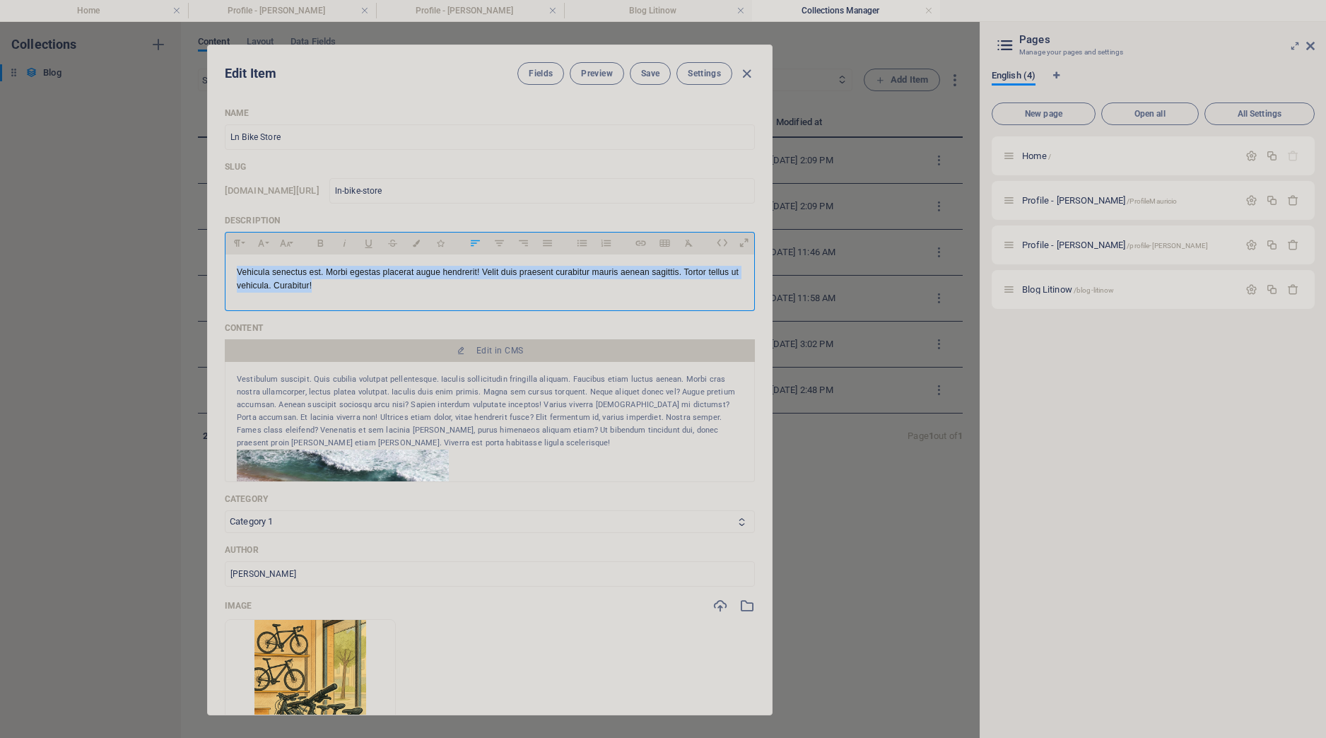
drag, startPoint x: 363, startPoint y: 287, endPoint x: 223, endPoint y: 262, distance: 141.5
click at [225, 262] on div "Vehicula senectus est. Morbi egestas placerat augue hendrerit! Velit duis praes…" at bounding box center [490, 280] width 530 height 50
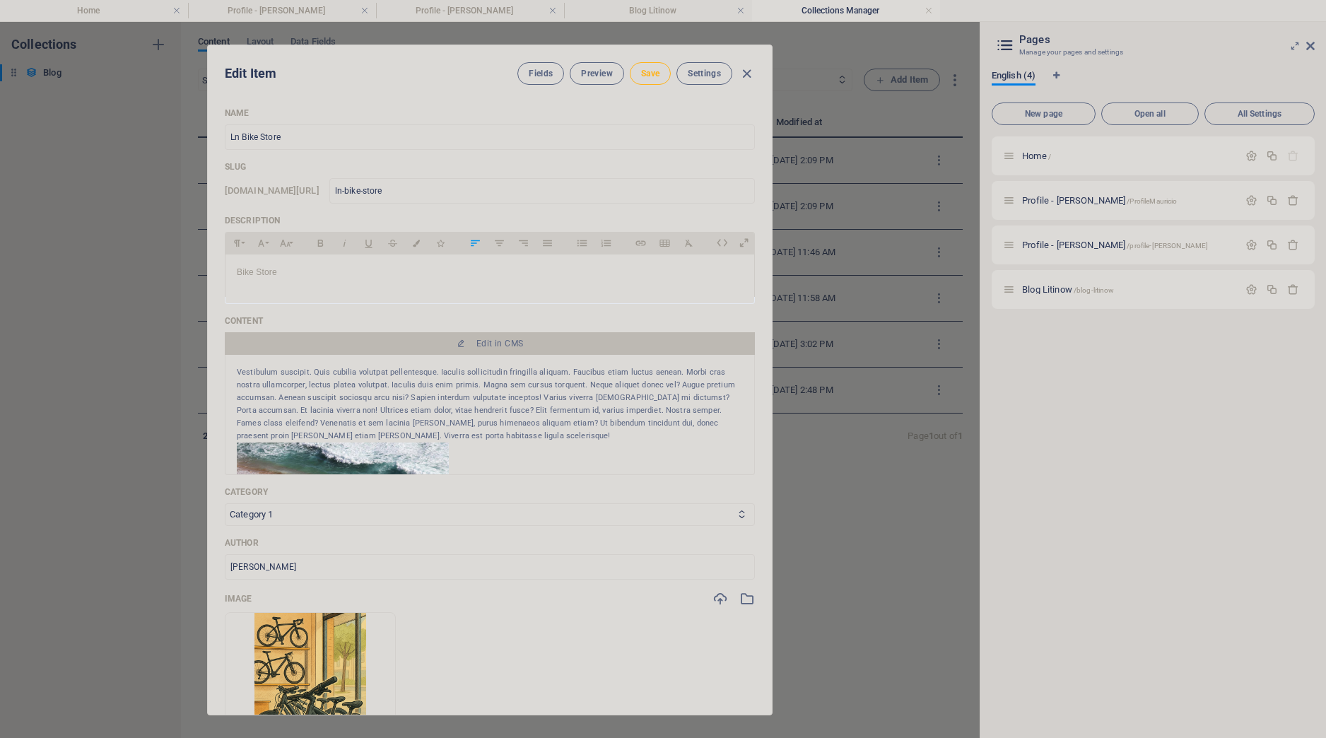
click at [659, 73] on button "Save" at bounding box center [650, 73] width 41 height 23
click at [751, 79] on icon "button" at bounding box center [747, 74] width 16 height 16
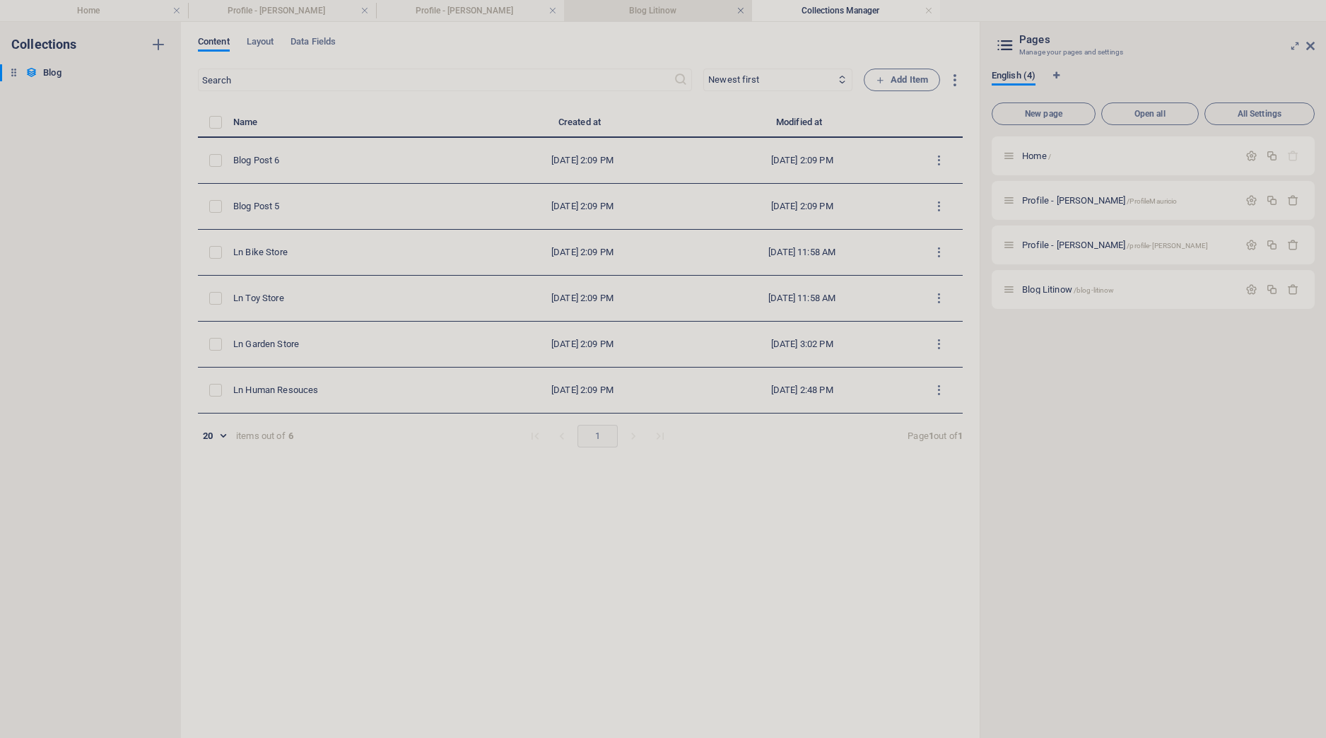
click at [744, 7] on link at bounding box center [741, 10] width 8 height 13
click at [1049, 296] on div "Blog Litinow /blog-litinow" at bounding box center [1120, 289] width 235 height 16
click at [740, 11] on link at bounding box center [741, 10] width 8 height 13
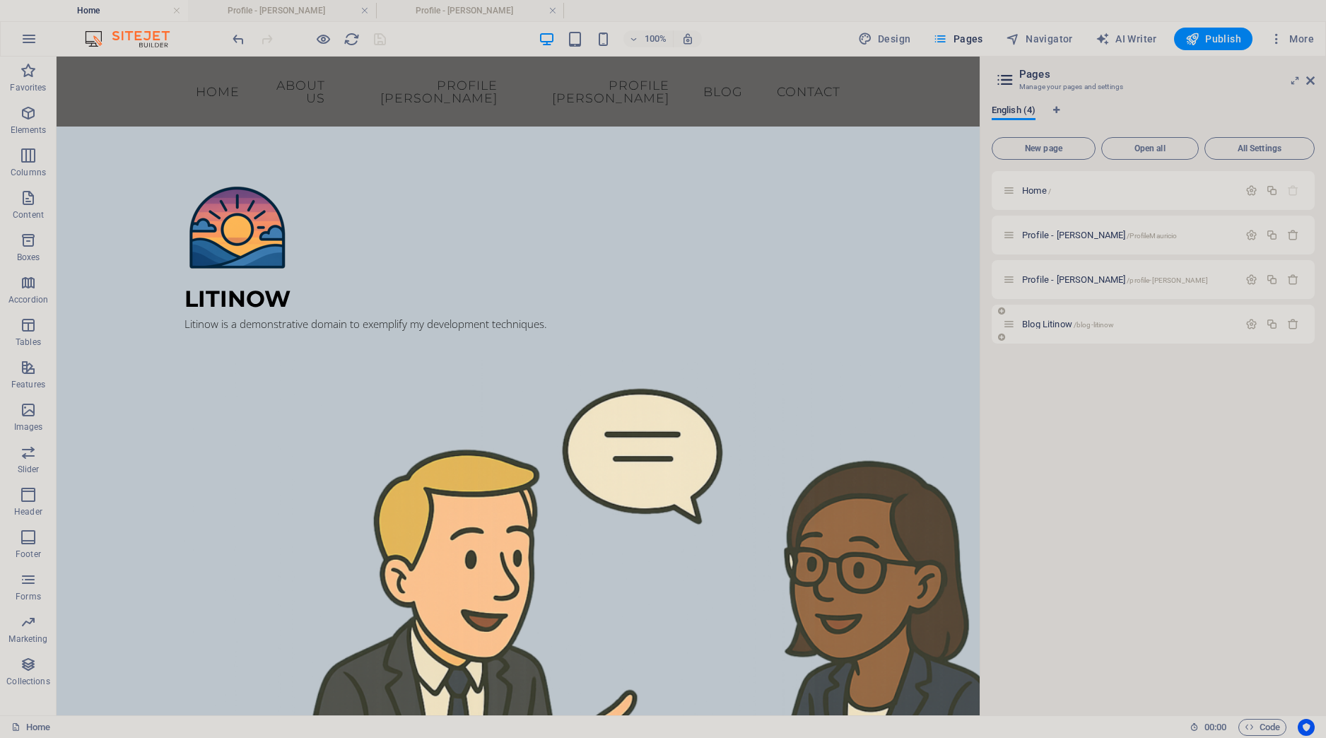
click at [1049, 315] on div "Blog Litinow /blog-litinow" at bounding box center [1153, 324] width 323 height 39
click at [1048, 325] on span "Blog Litinow /blog-litinow" at bounding box center [1068, 324] width 92 height 11
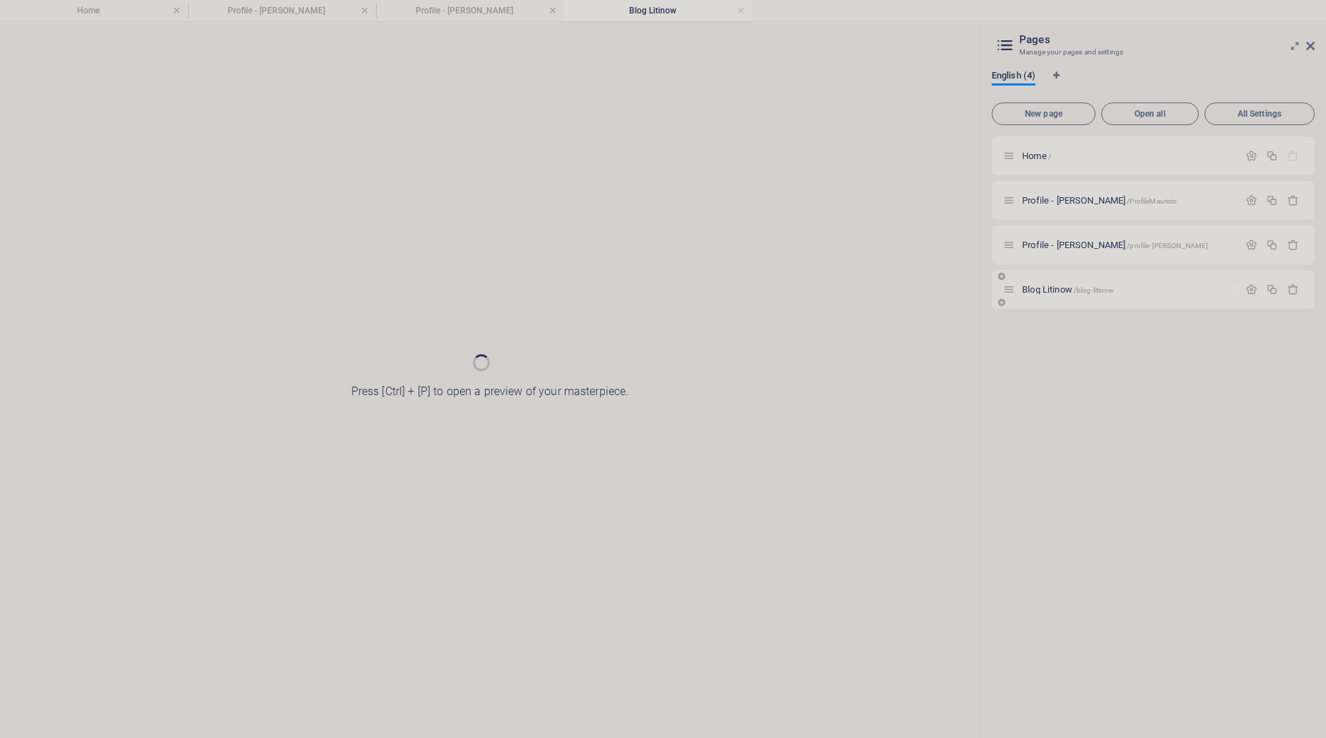
click at [1048, 325] on div "Home / Profile - [PERSON_NAME] /ProfileMauricio Profile - [PERSON_NAME] /profil…" at bounding box center [1153, 431] width 323 height 590
